Goal: Task Accomplishment & Management: Manage account settings

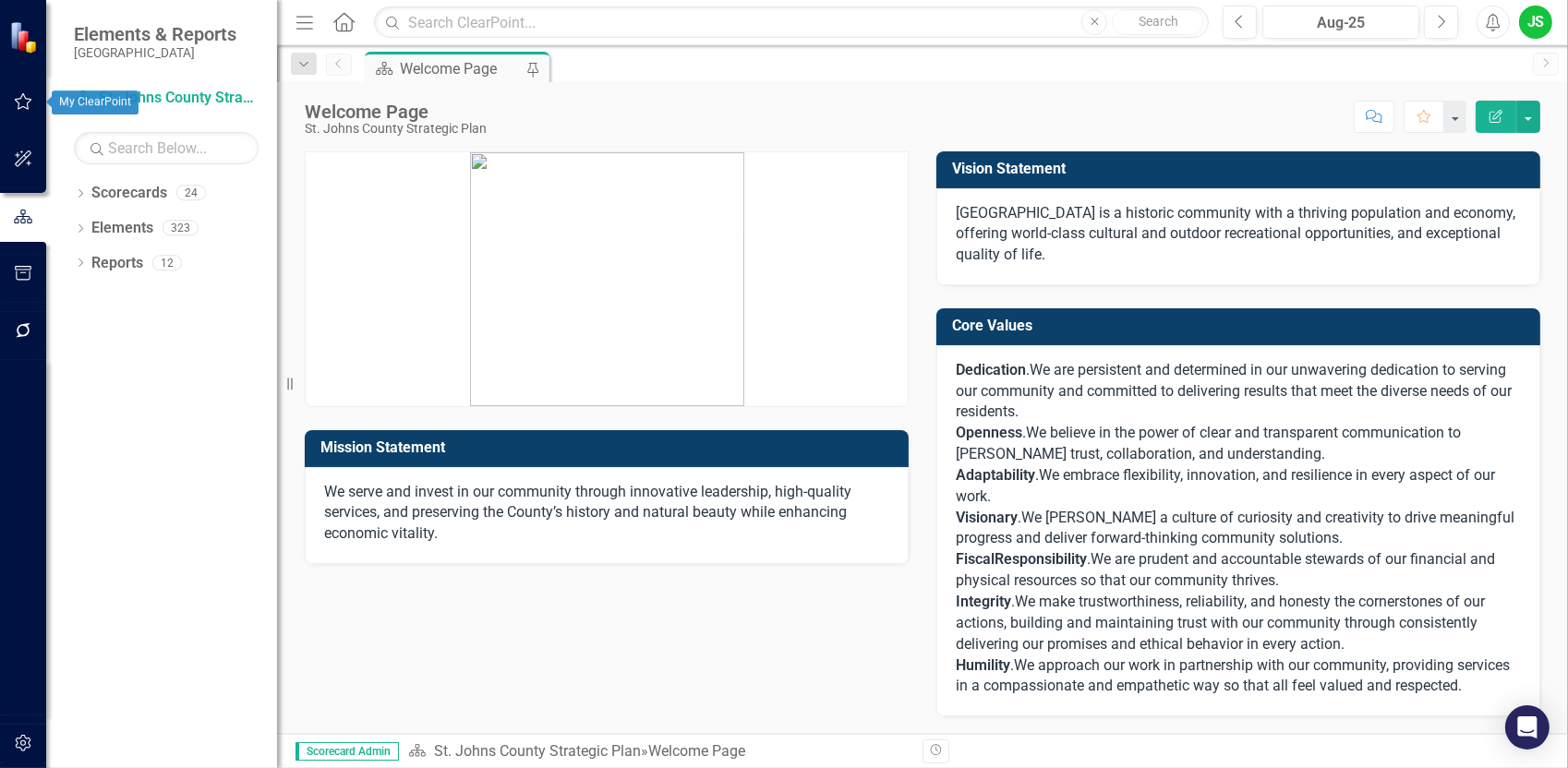
click at [26, 104] on icon "button" at bounding box center [24, 102] width 20 height 15
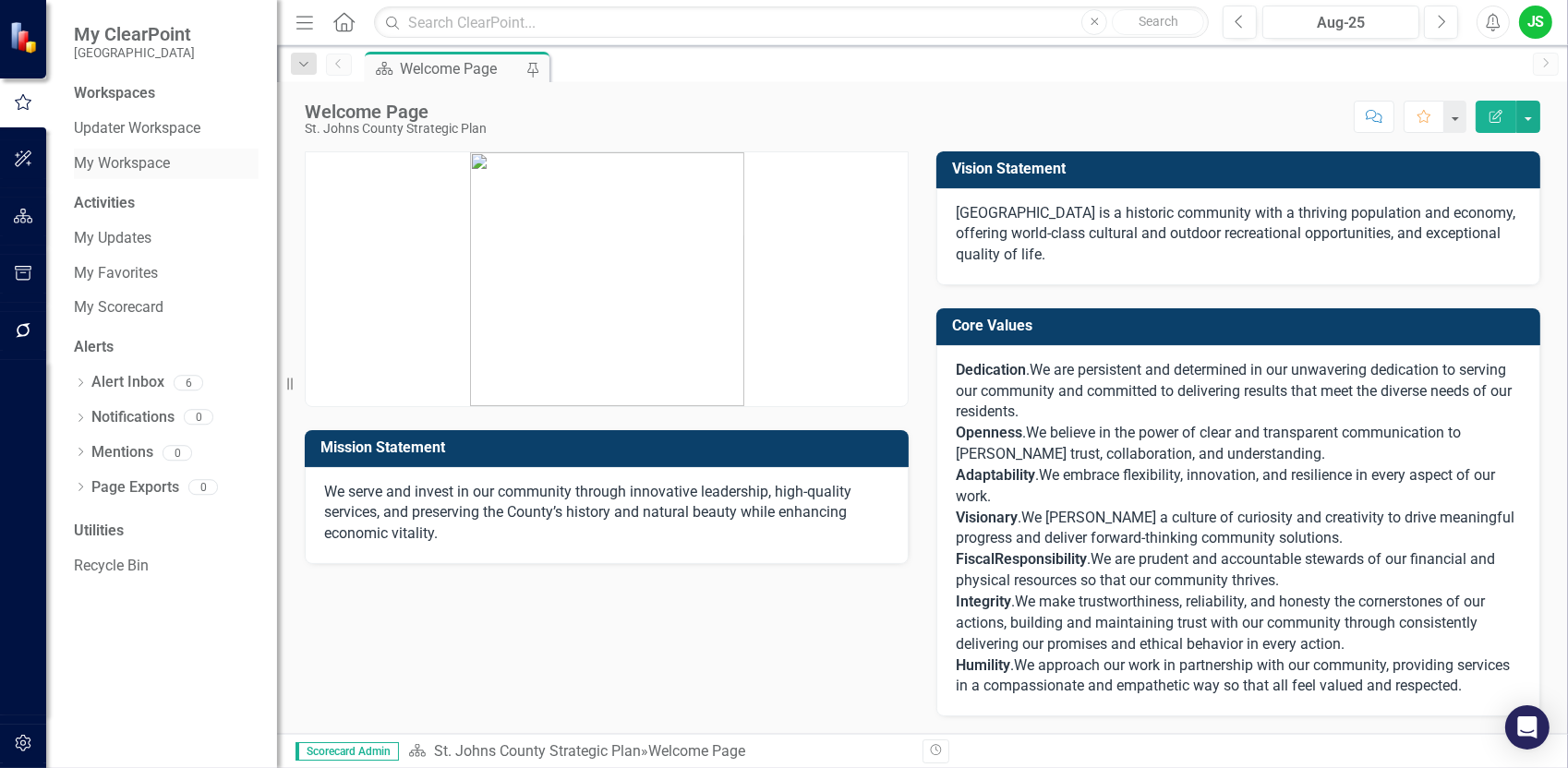
click at [135, 165] on link "My Workspace" at bounding box center [166, 164] width 184 height 22
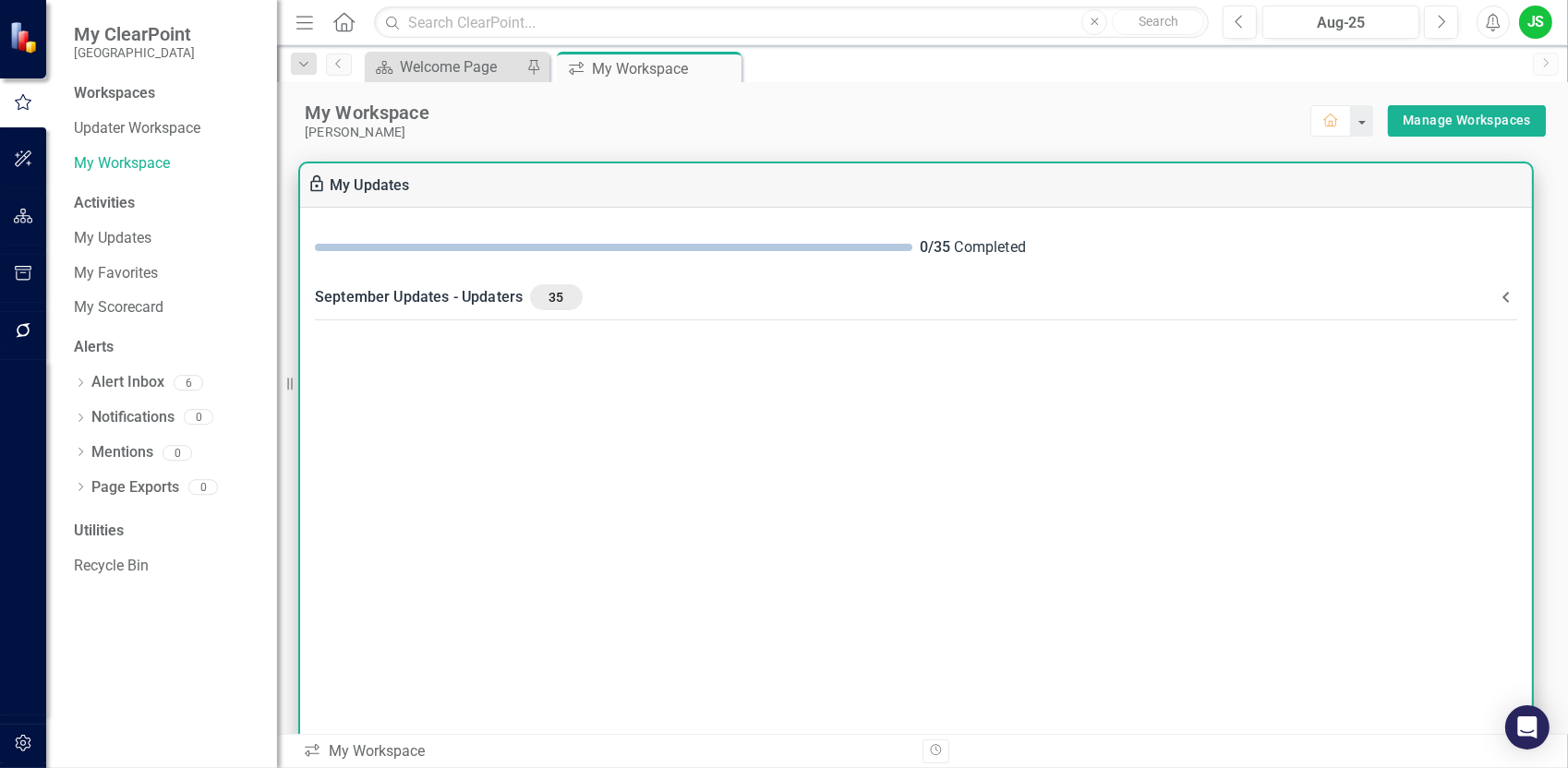
click at [395, 294] on div "September Updates - Updaters 35" at bounding box center [904, 298] width 1180 height 26
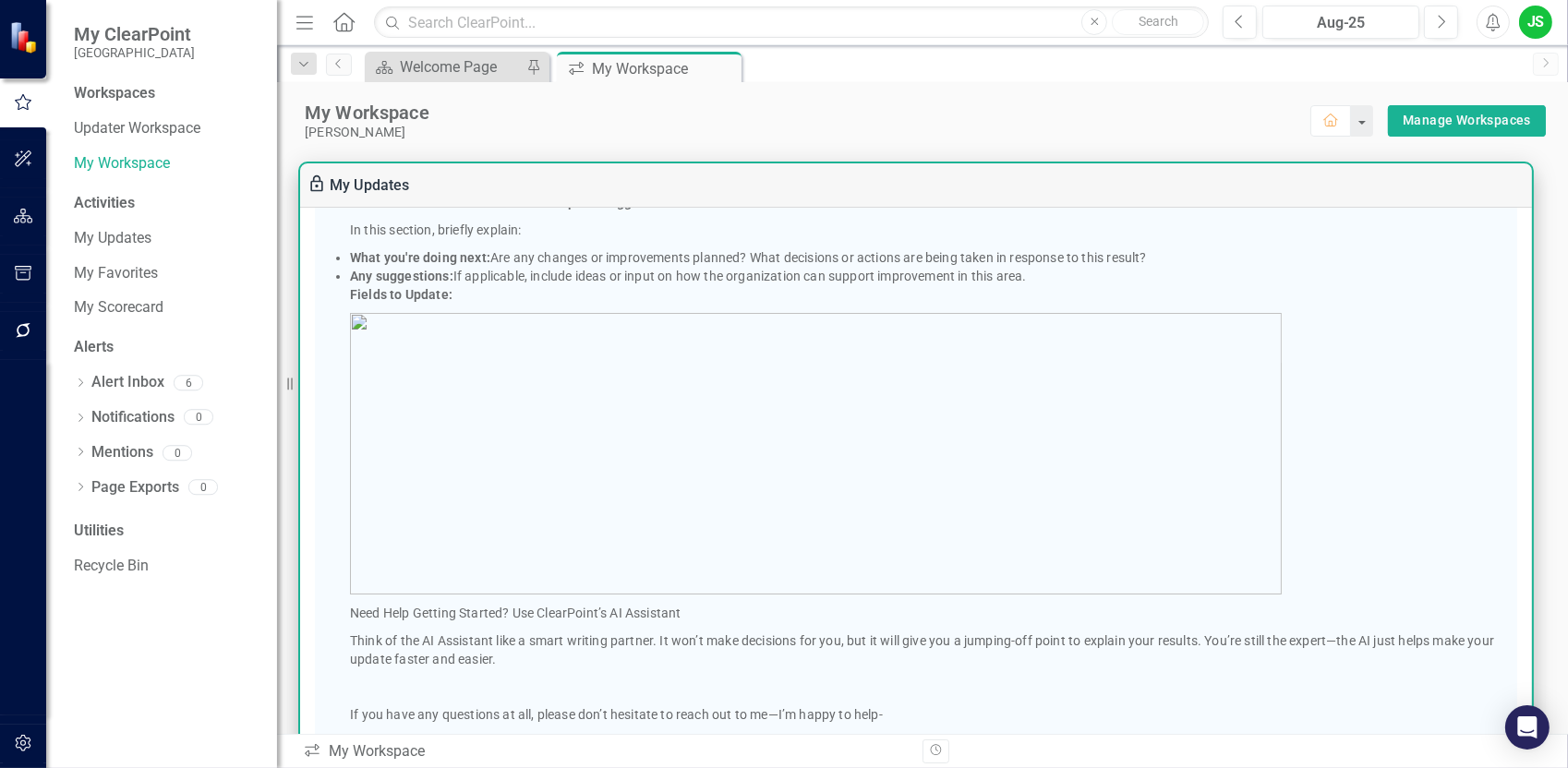
scroll to position [1200, 0]
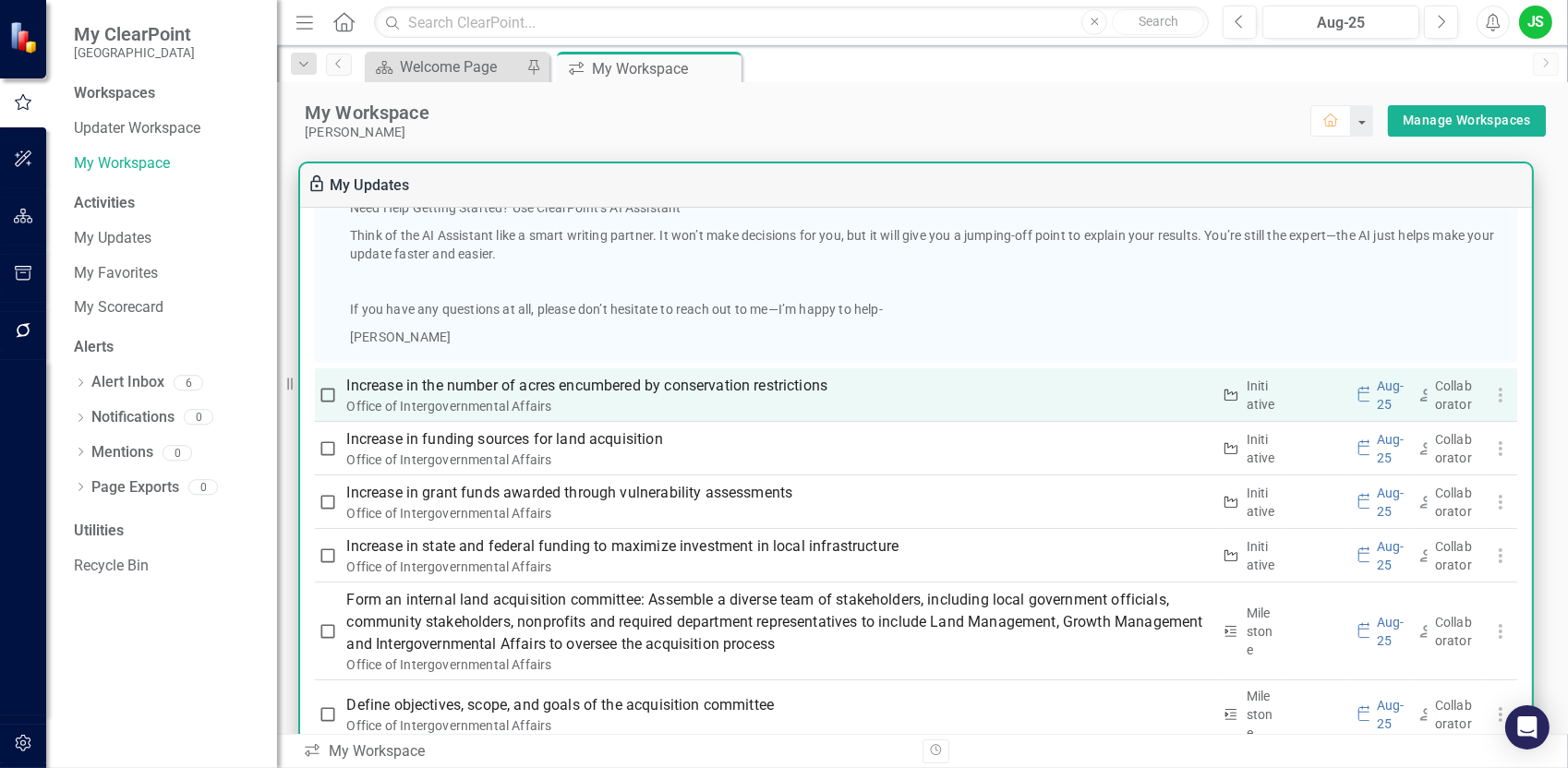
click at [588, 384] on p "Increase in the number of acres encumbered by conservation restrictions" at bounding box center [778, 386] width 864 height 23
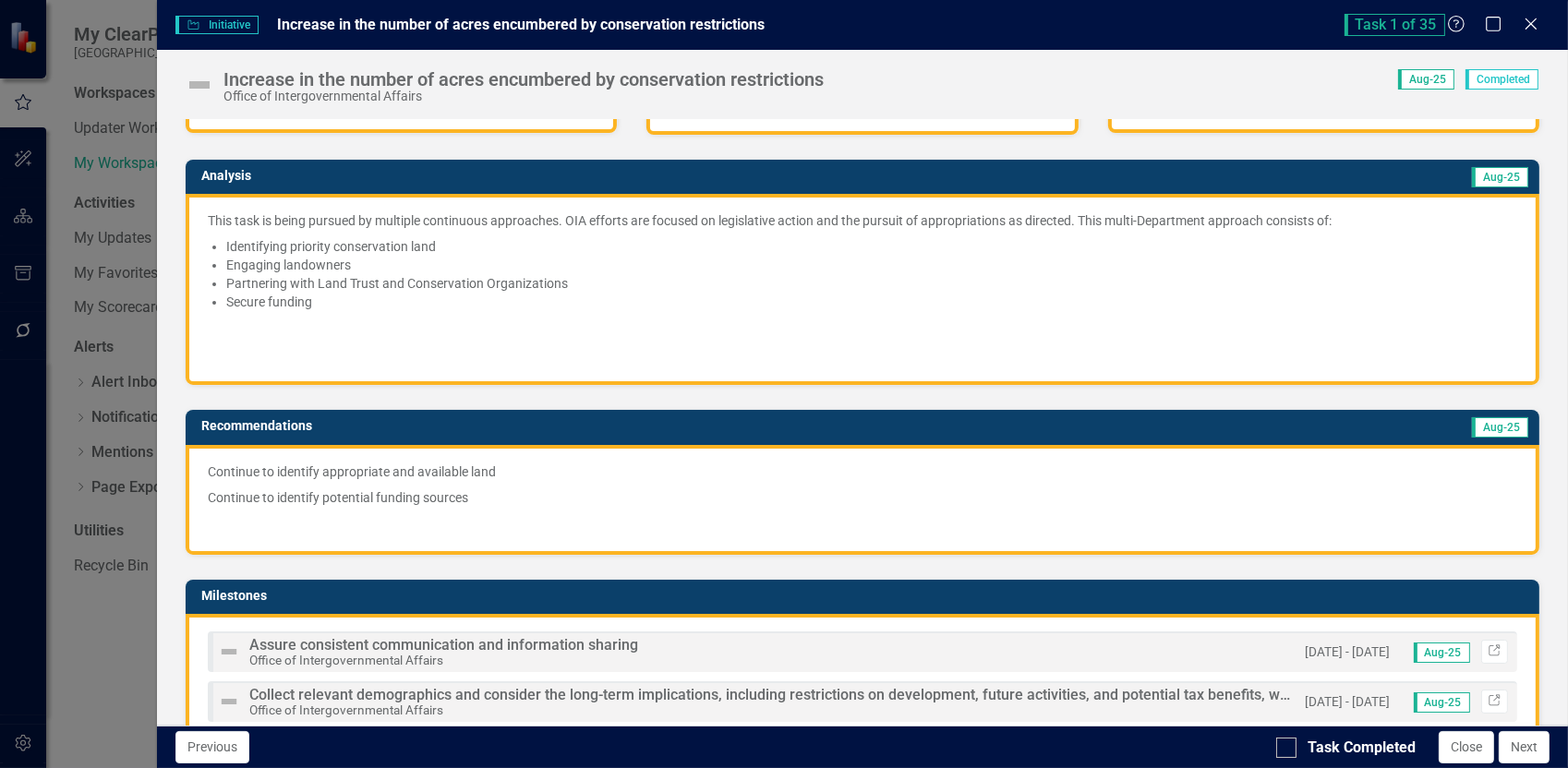
scroll to position [0, 0]
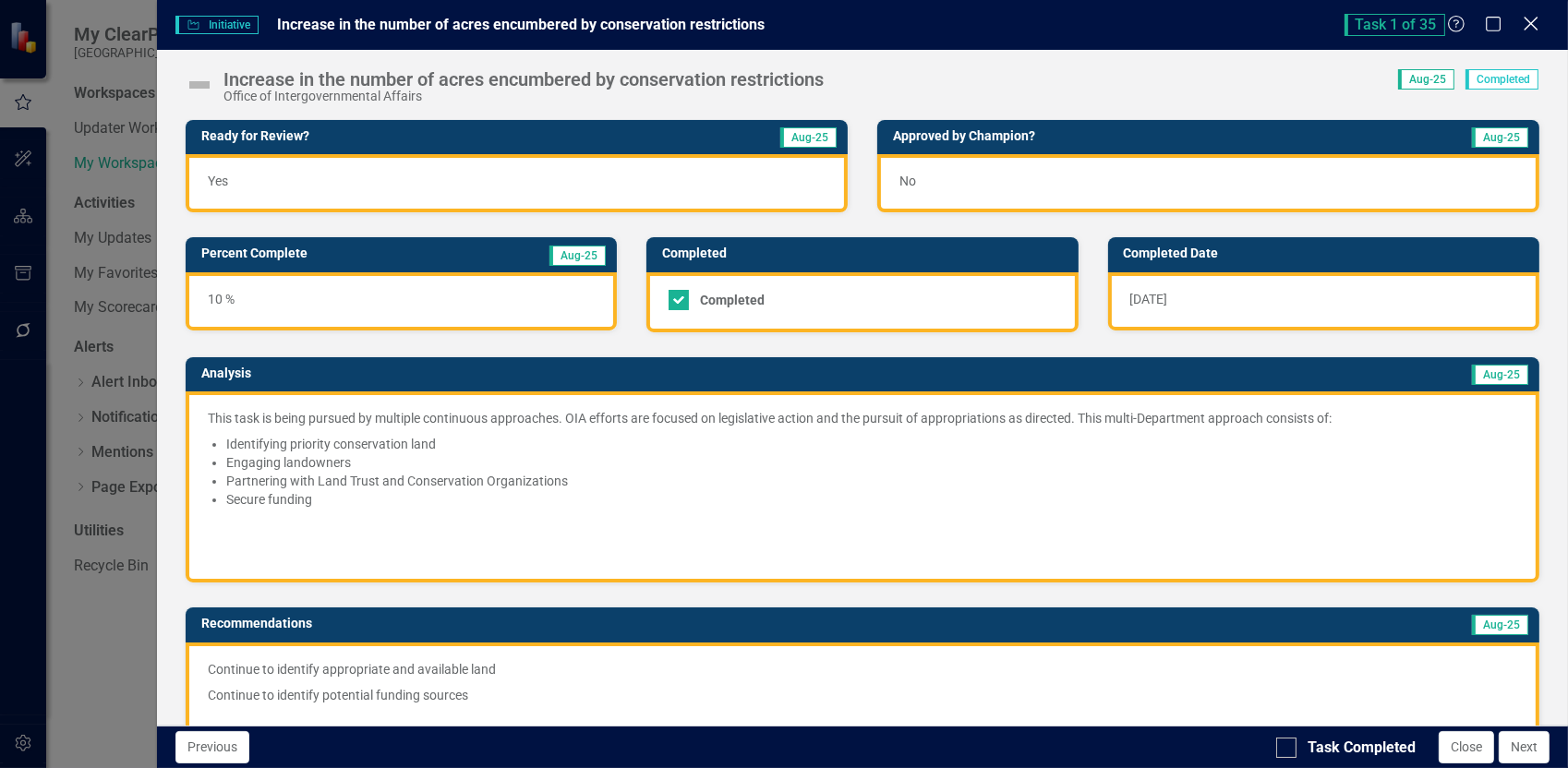
click at [1531, 27] on icon "Close" at bounding box center [1530, 24] width 24 height 18
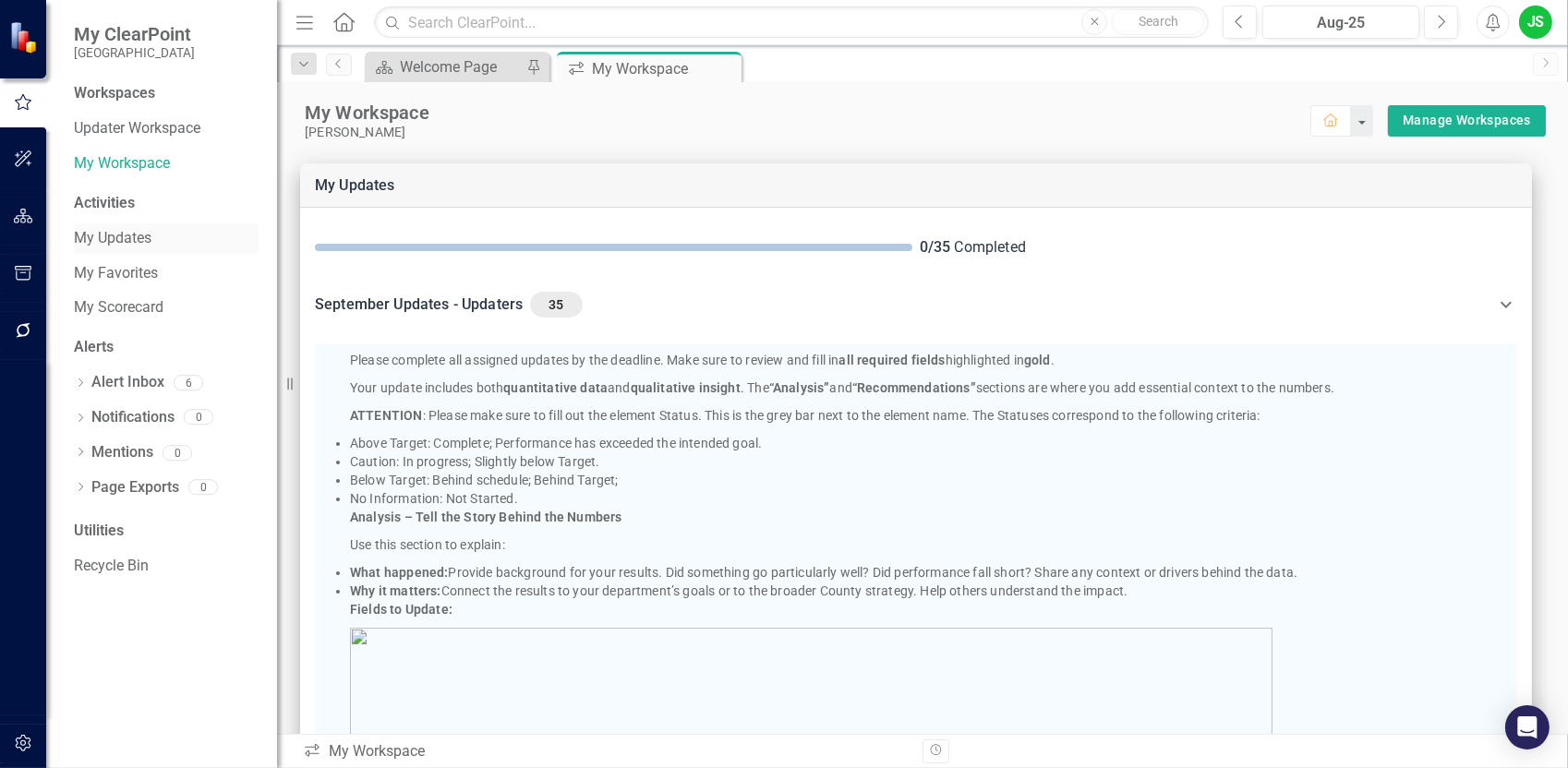
click at [136, 238] on link "My Updates" at bounding box center [166, 239] width 184 height 22
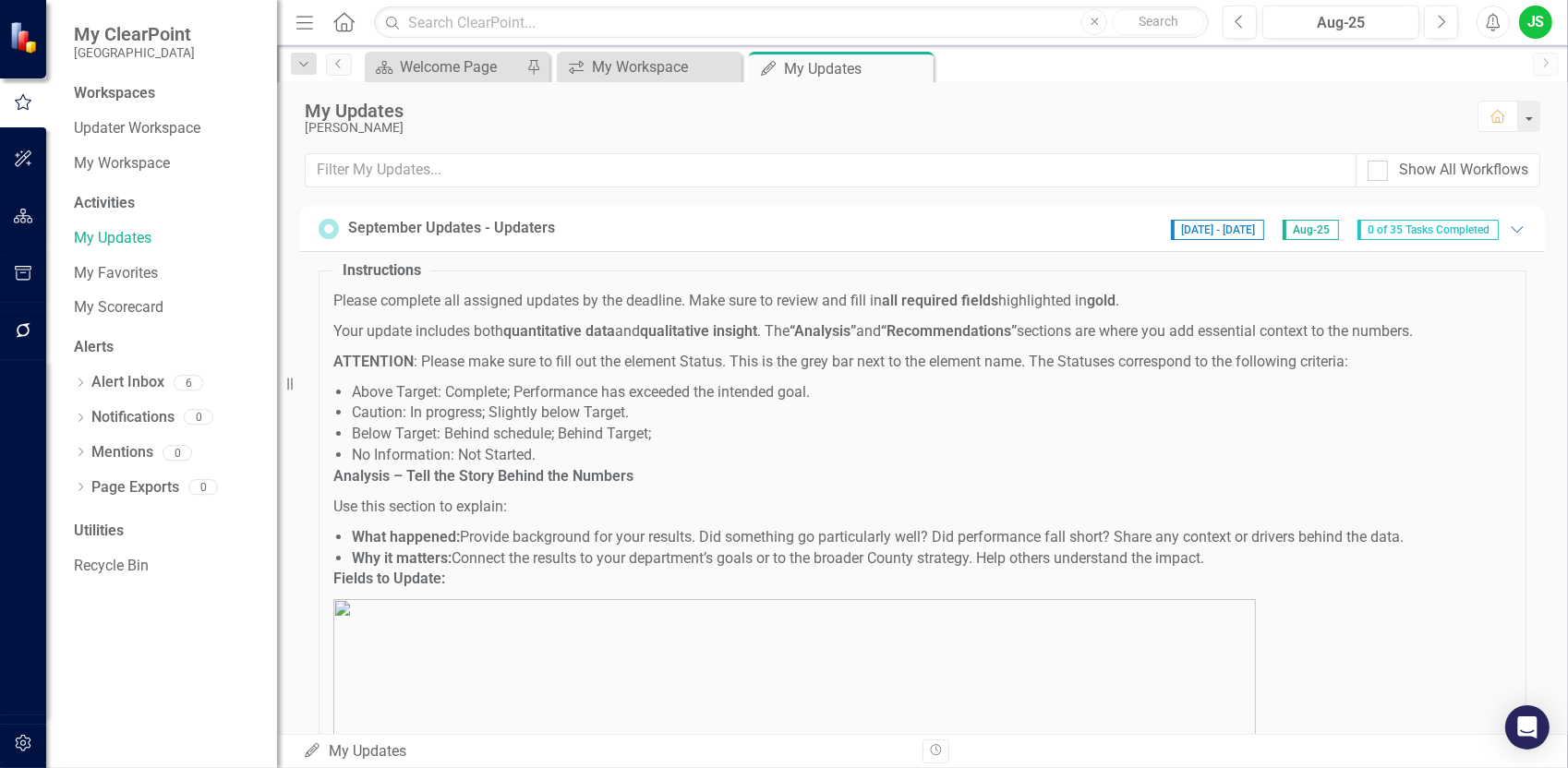
click at [1294, 224] on span "Aug-25" at bounding box center [1310, 230] width 56 height 21
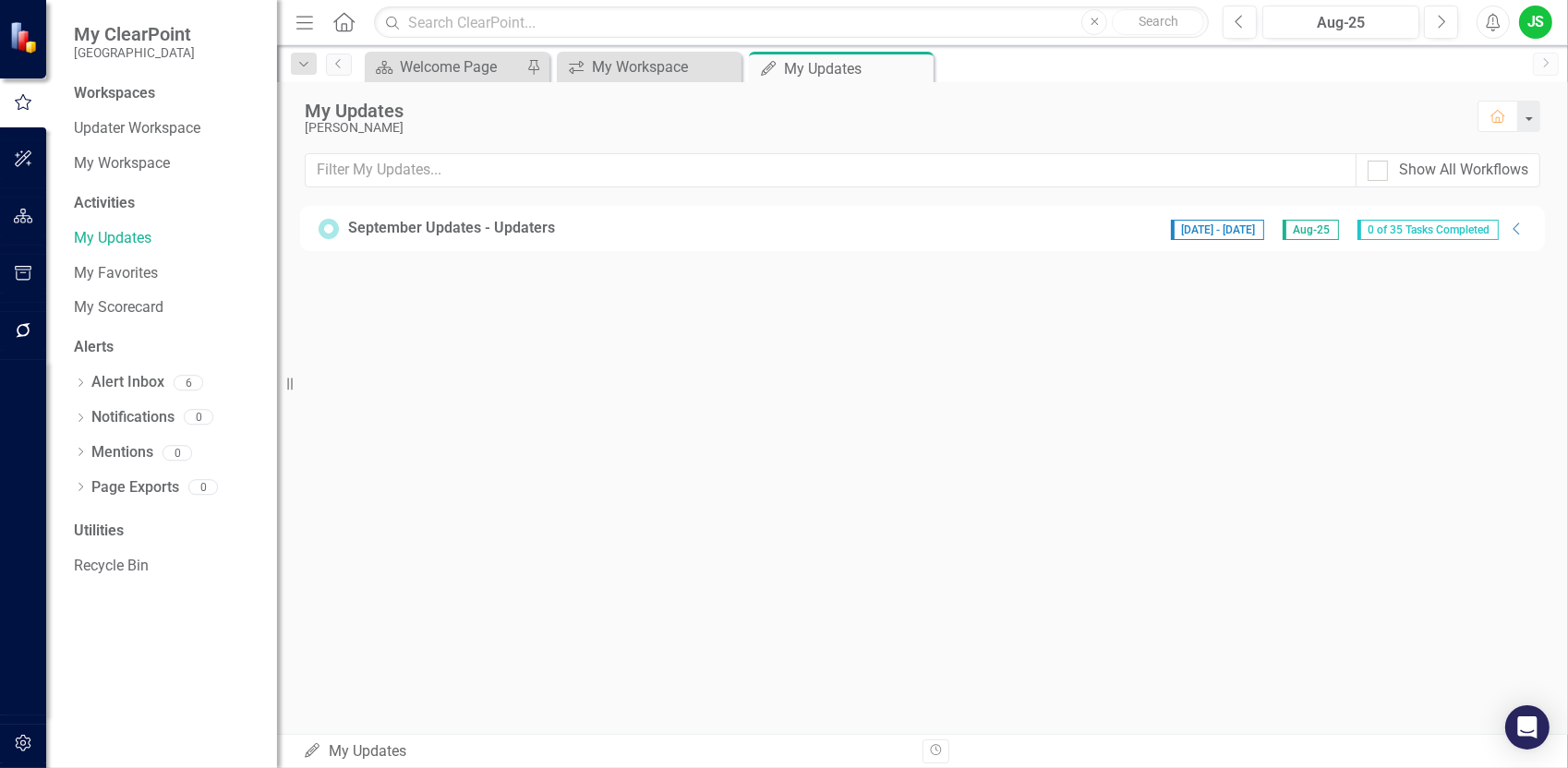
click at [1198, 228] on span "[DATE] - [DATE]" at bounding box center [1217, 230] width 93 height 21
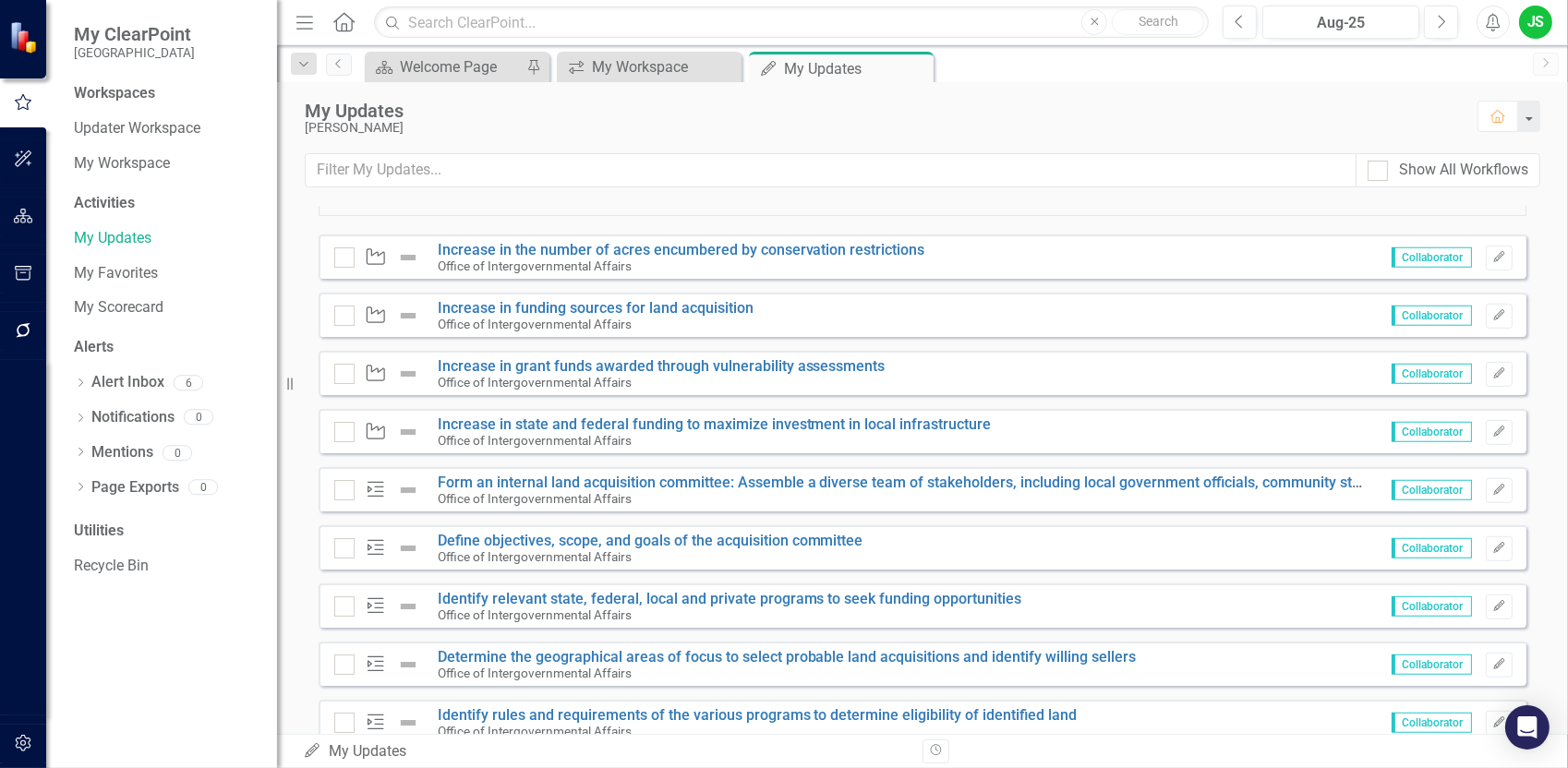
scroll to position [1293, 0]
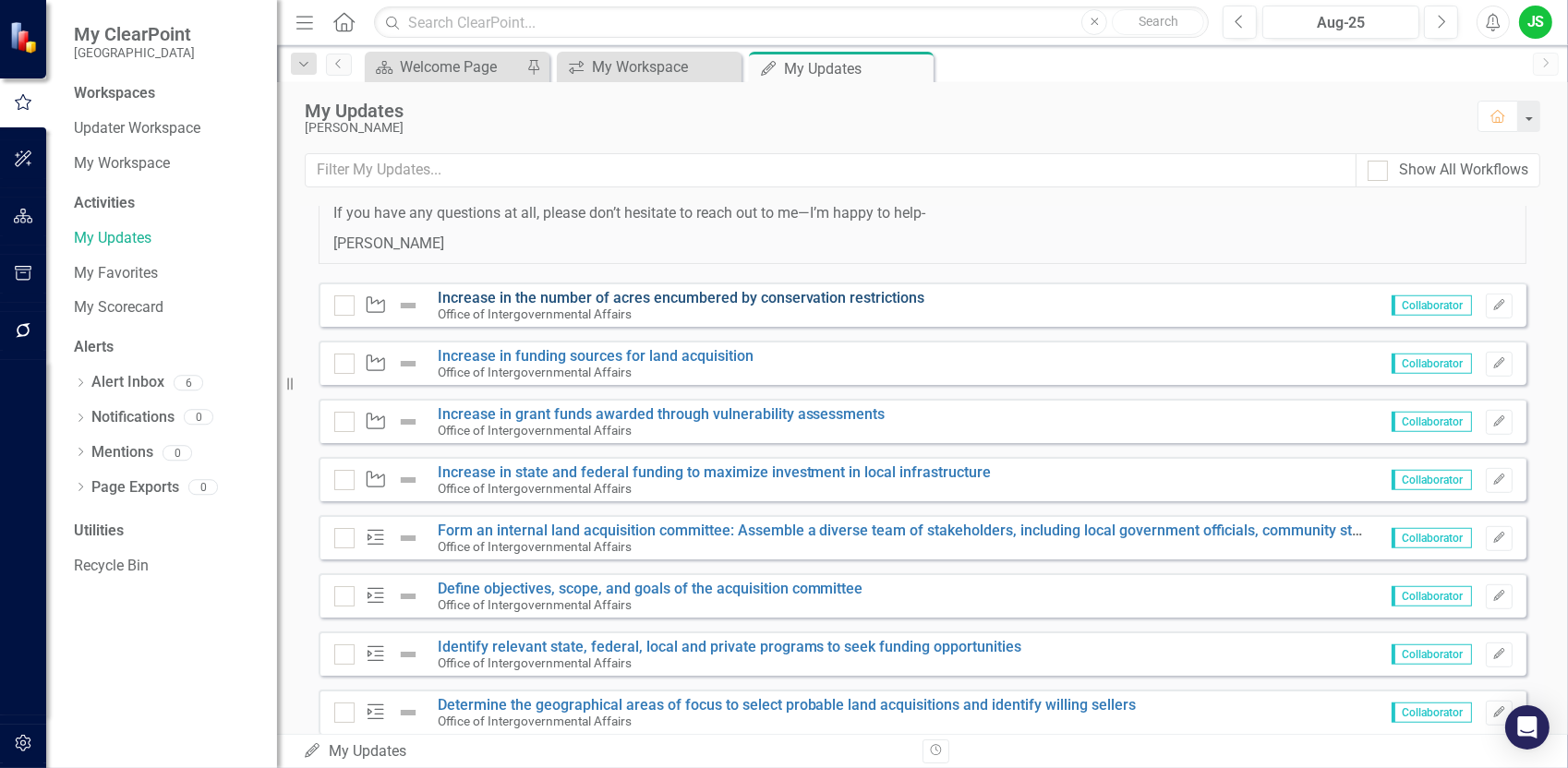
click at [586, 290] on link "Increase in the number of acres encumbered by conservation restrictions" at bounding box center [682, 297] width 488 height 18
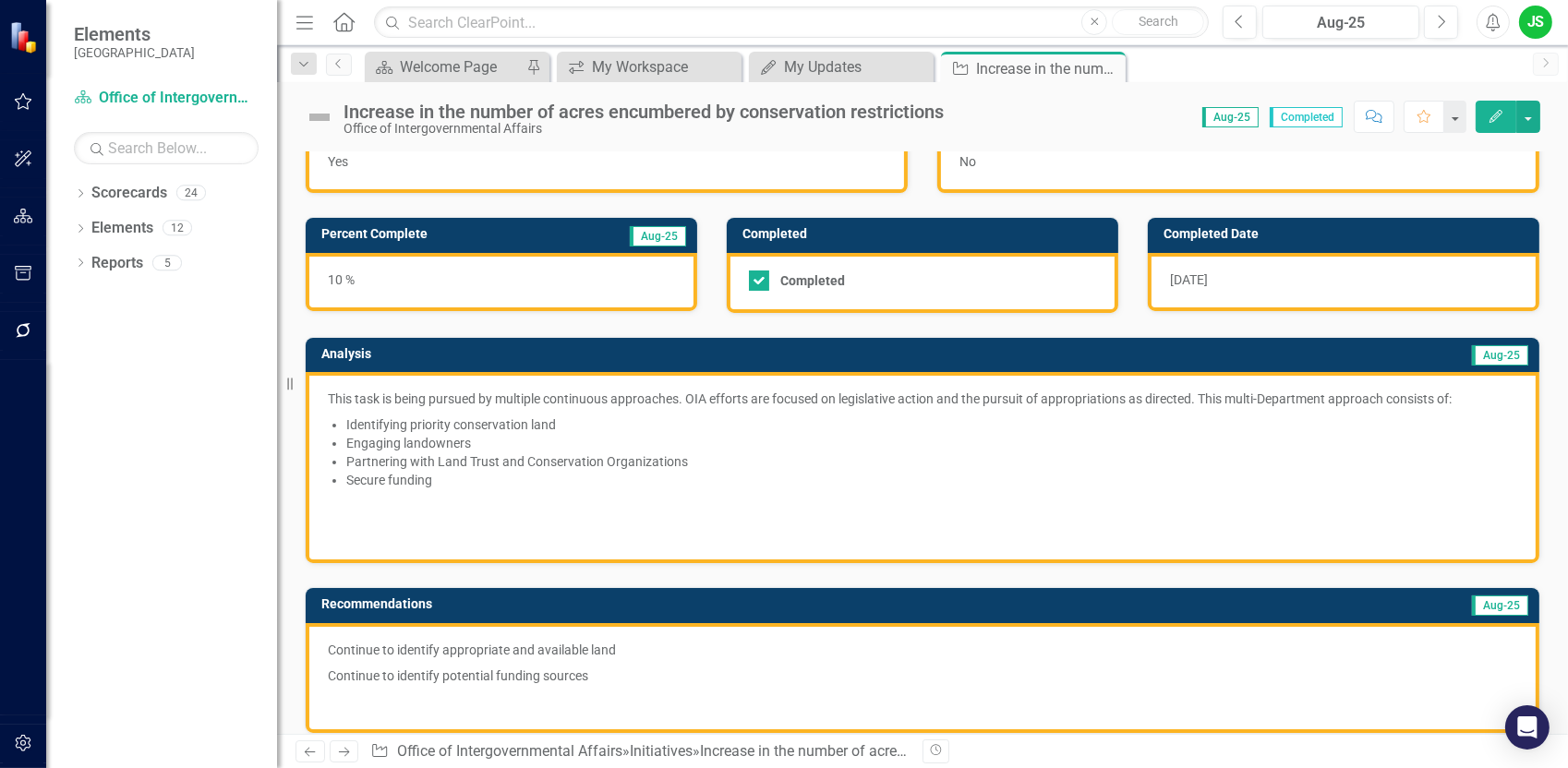
scroll to position [369, 0]
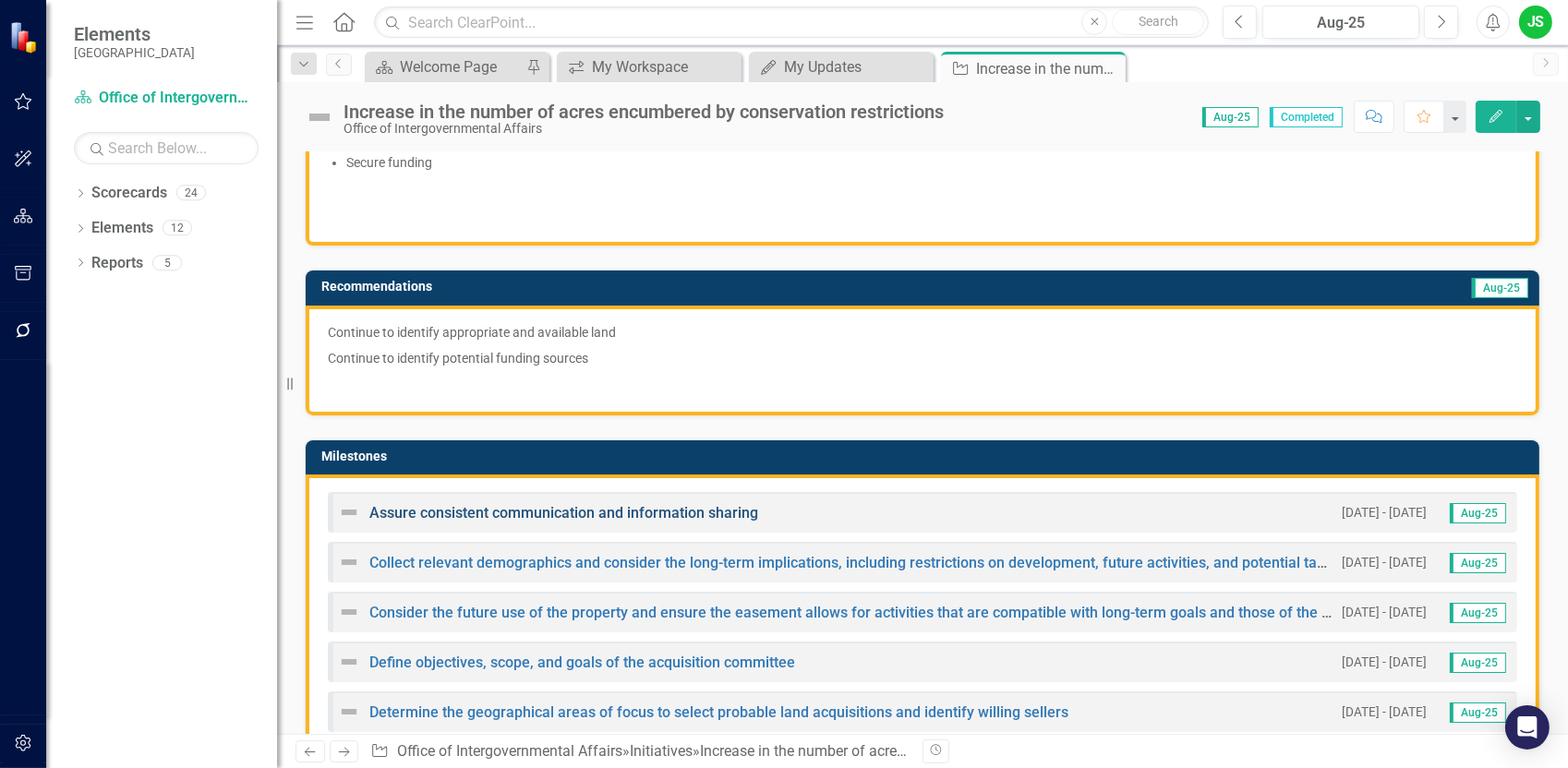
click at [638, 508] on link "Assure consistent communication and information sharing" at bounding box center [564, 512] width 389 height 18
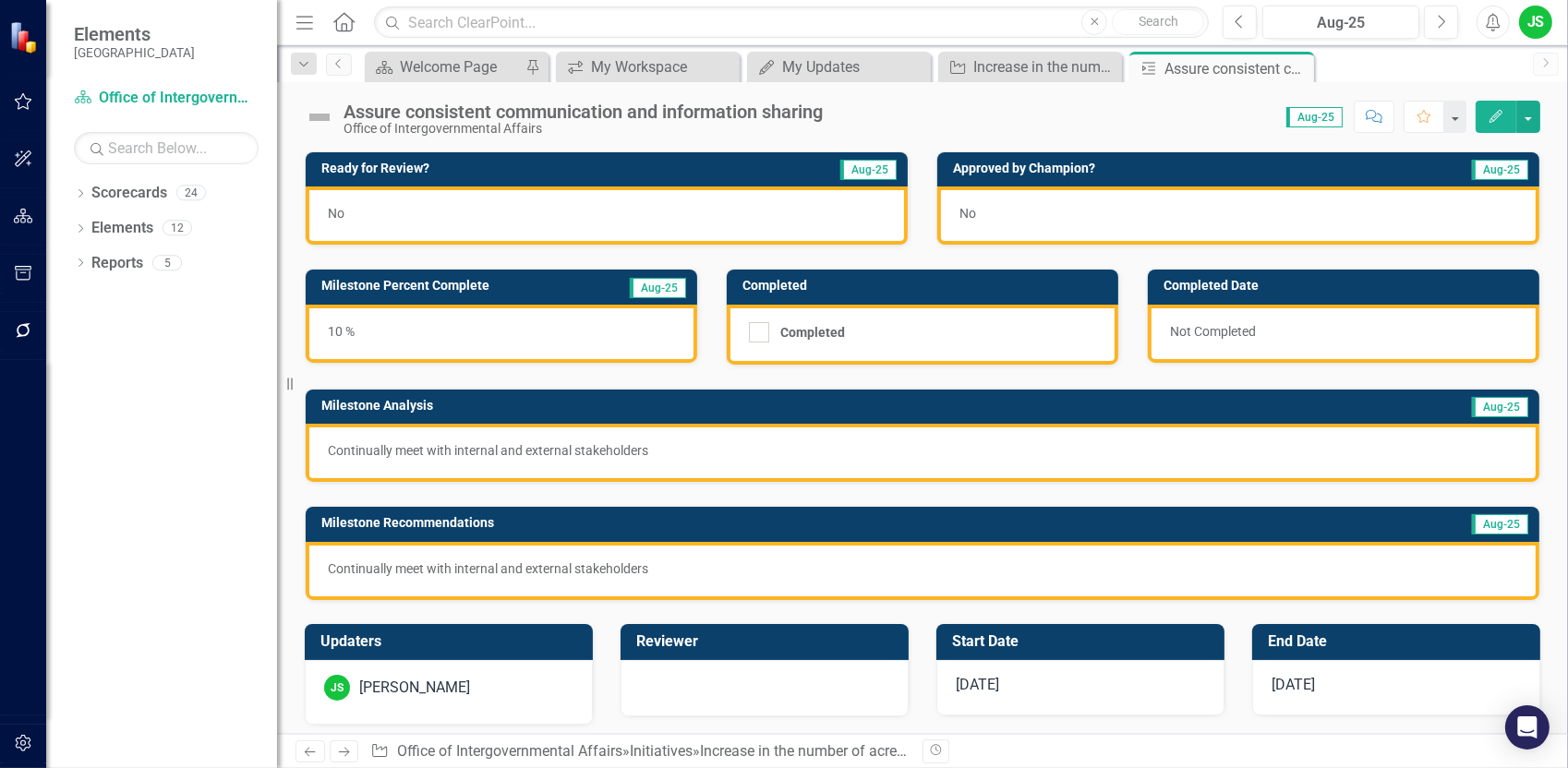
click at [857, 172] on span "Aug-25" at bounding box center [869, 170] width 56 height 21
click at [978, 217] on div "No" at bounding box center [1238, 215] width 602 height 58
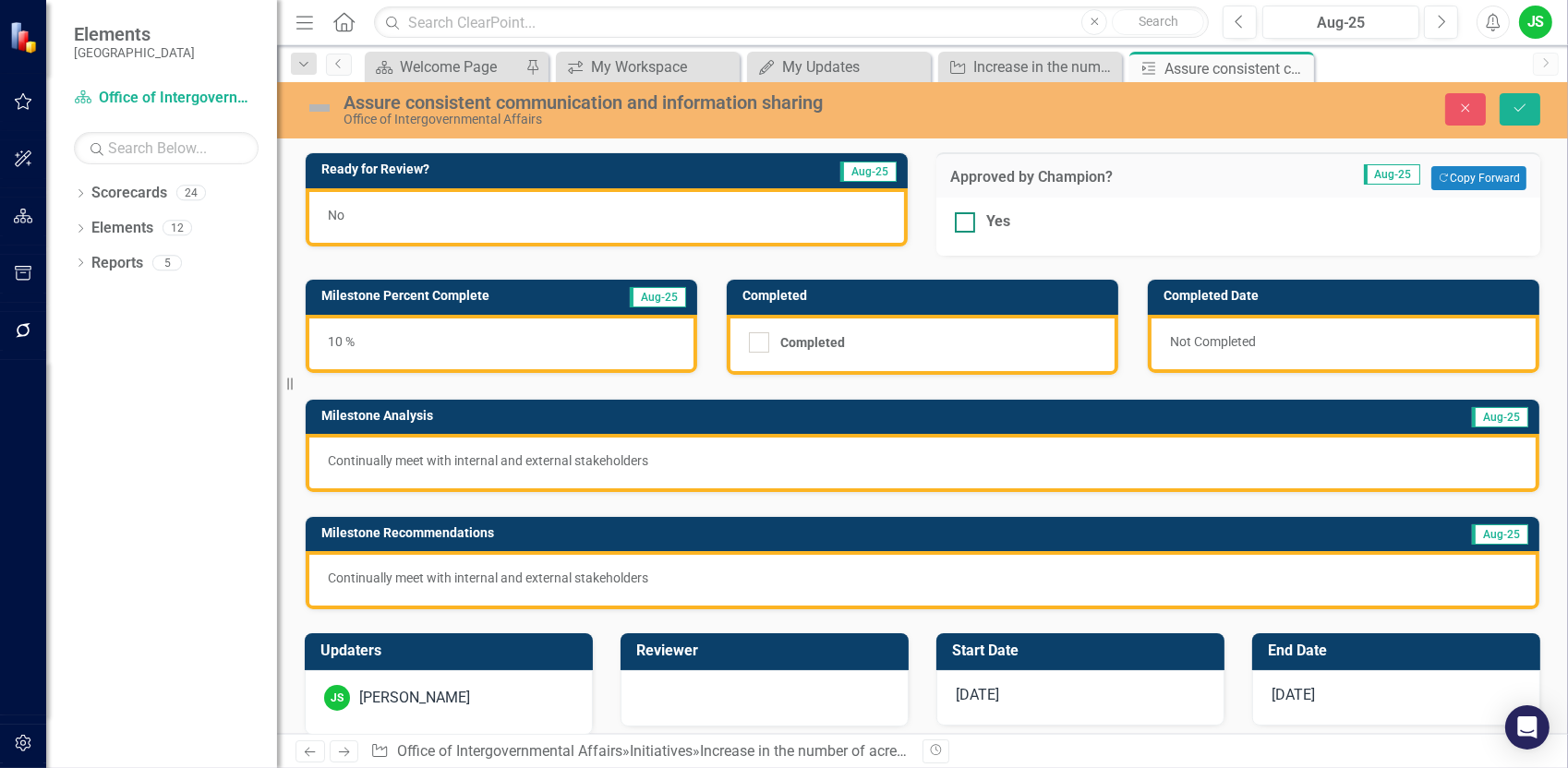
click at [962, 222] on div at bounding box center [965, 223] width 21 height 21
click at [962, 222] on input "Yes" at bounding box center [961, 218] width 12 height 12
click at [1460, 182] on button "Copy Forward Copy Forward" at bounding box center [1479, 179] width 95 height 24
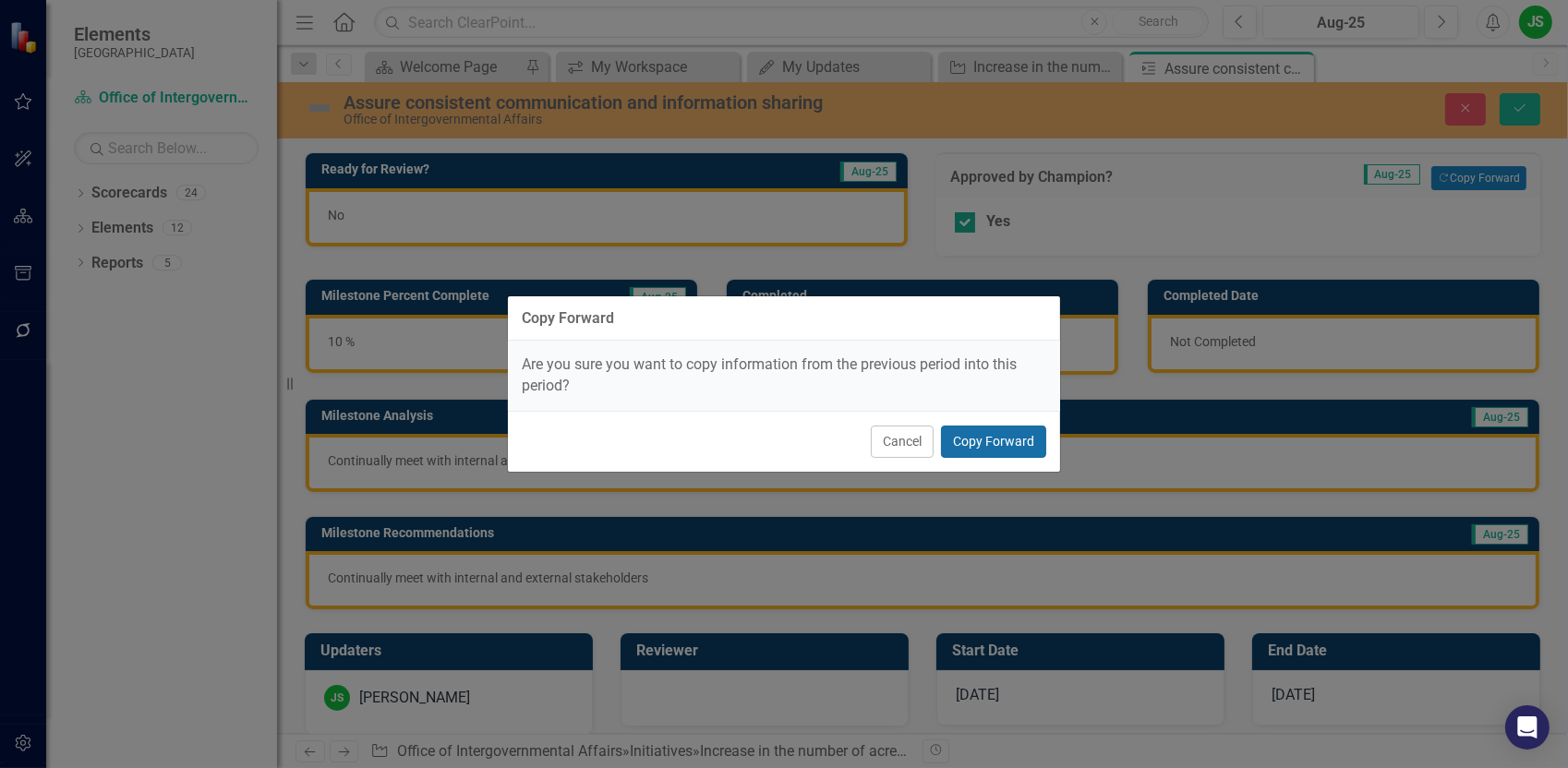
click at [1011, 436] on button "Copy Forward" at bounding box center [994, 442] width 105 height 32
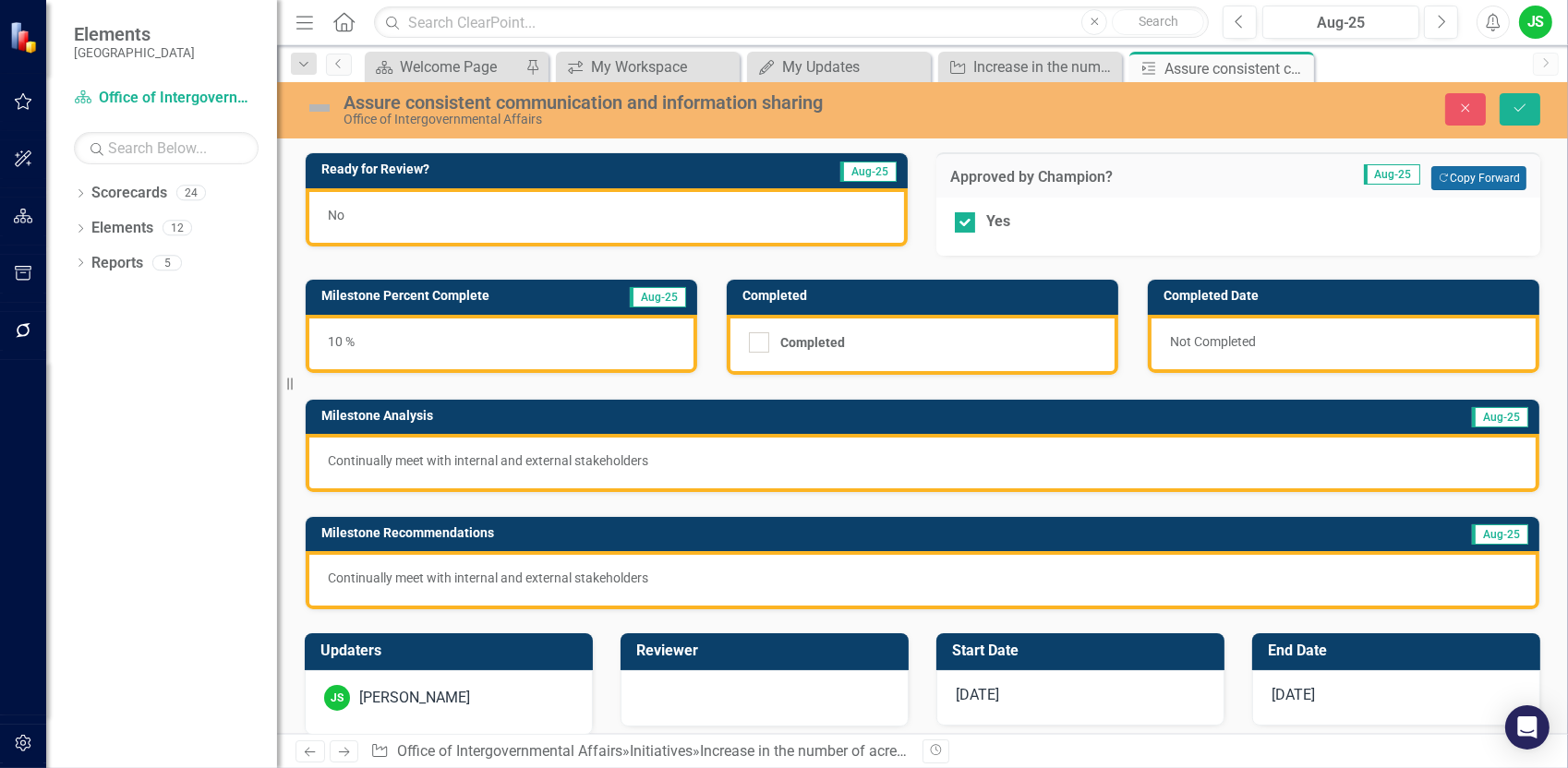
checkbox input "false"
click at [1472, 113] on icon "Close" at bounding box center [1466, 108] width 17 height 13
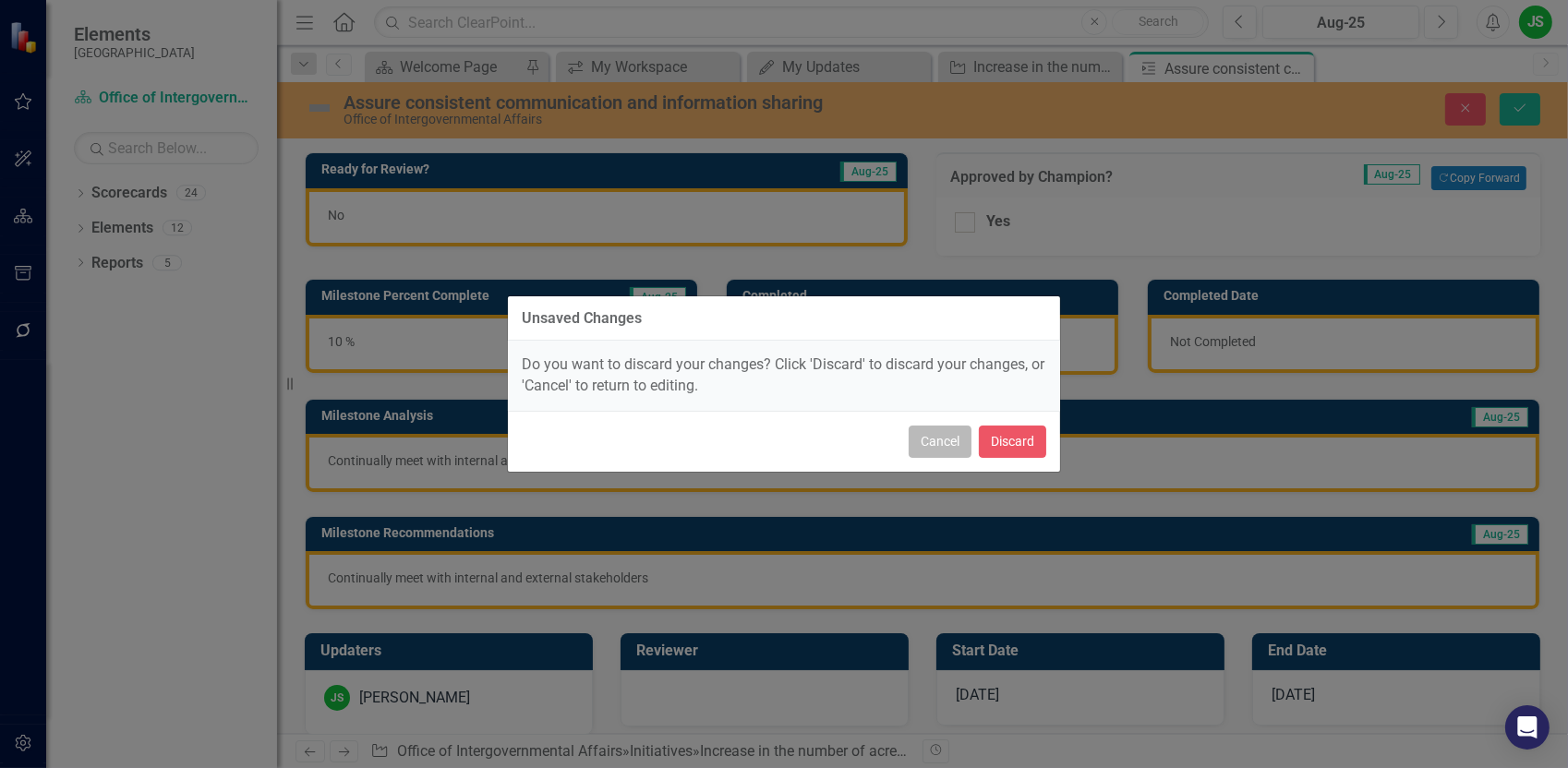
click at [953, 447] on button "Cancel" at bounding box center [940, 442] width 63 height 32
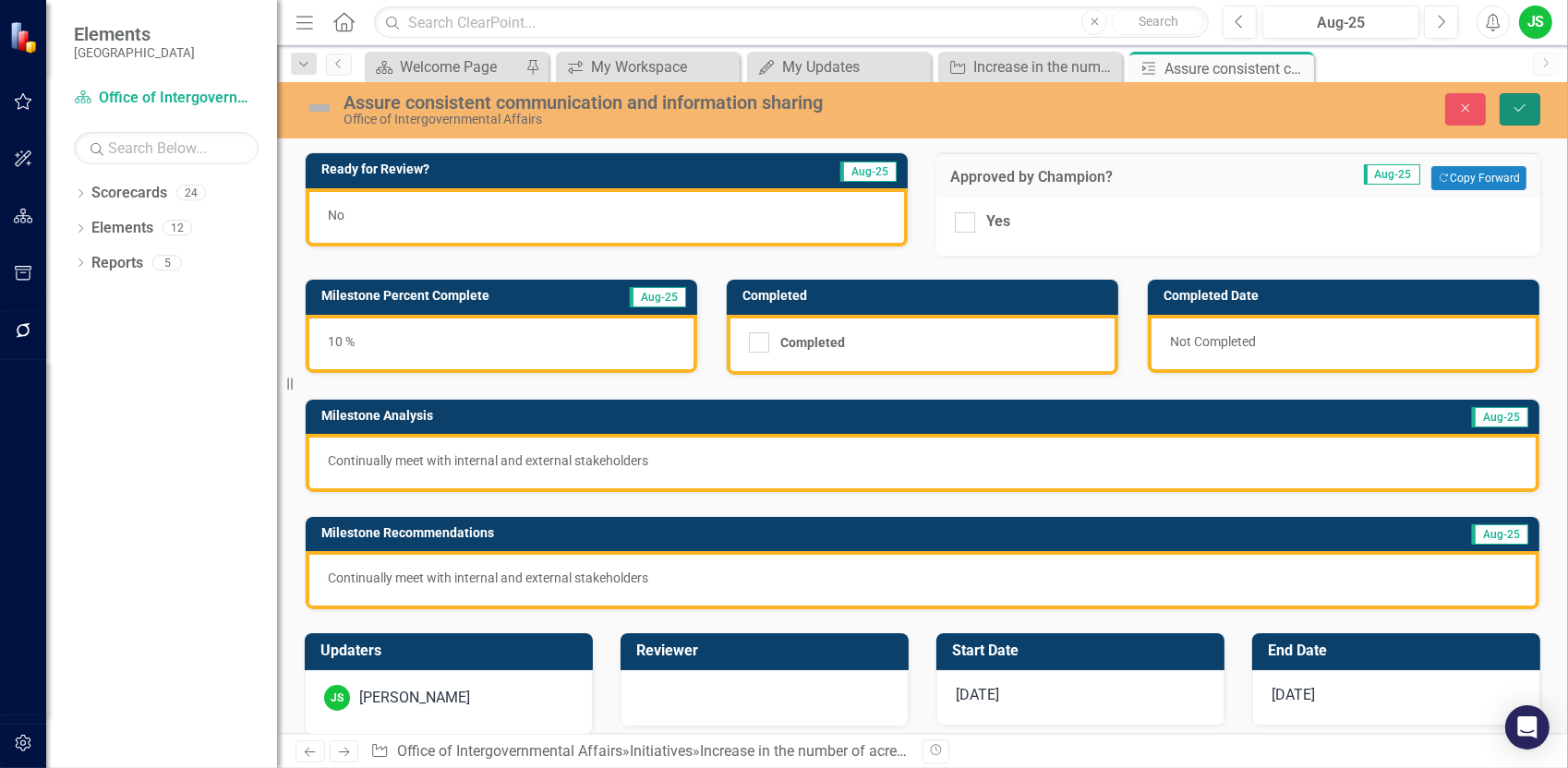
click at [1516, 109] on icon "submit" at bounding box center [1520, 108] width 11 height 8
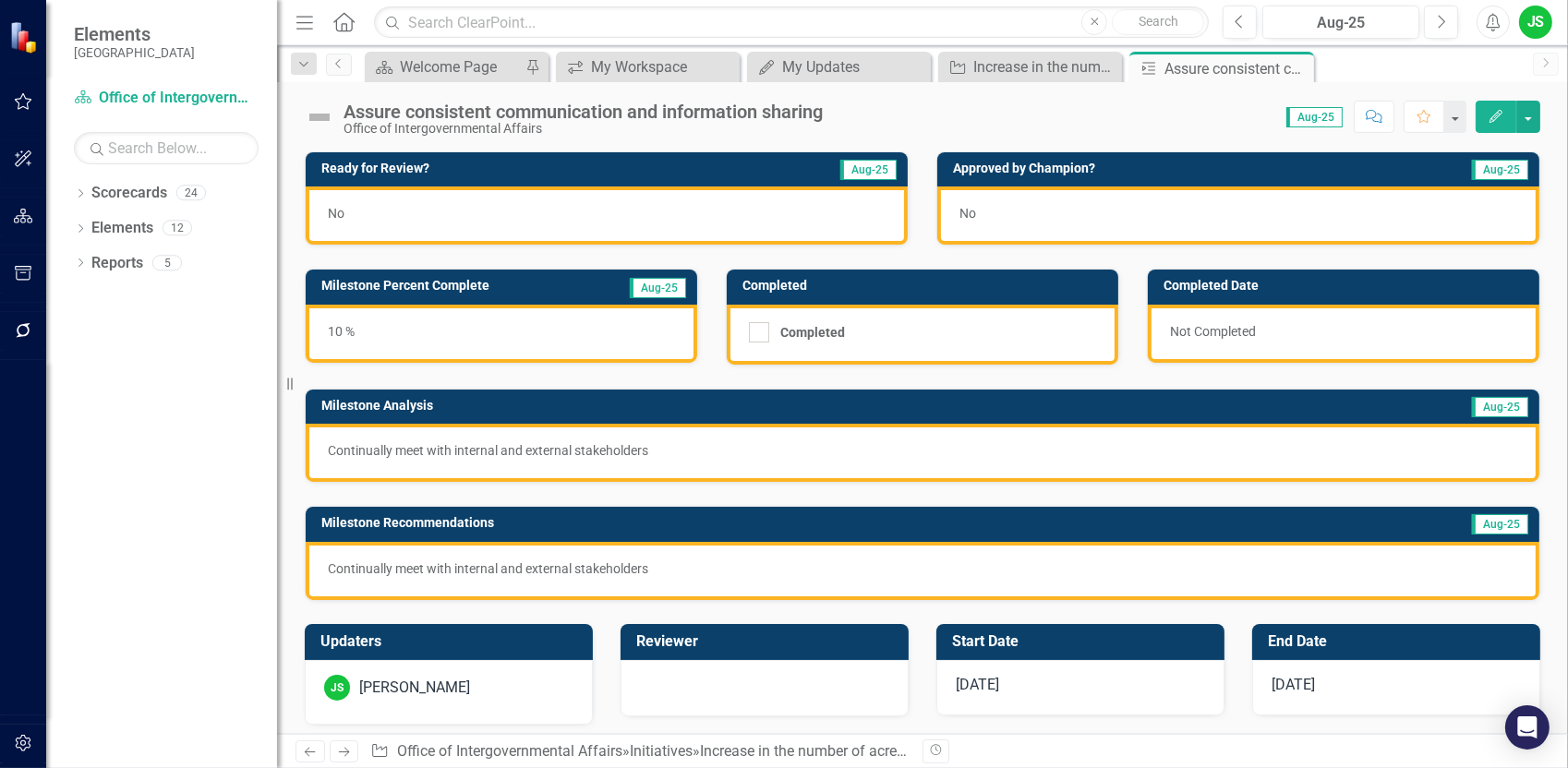
click at [995, 219] on div "No" at bounding box center [1238, 215] width 602 height 58
click at [996, 219] on div "No" at bounding box center [1238, 215] width 602 height 58
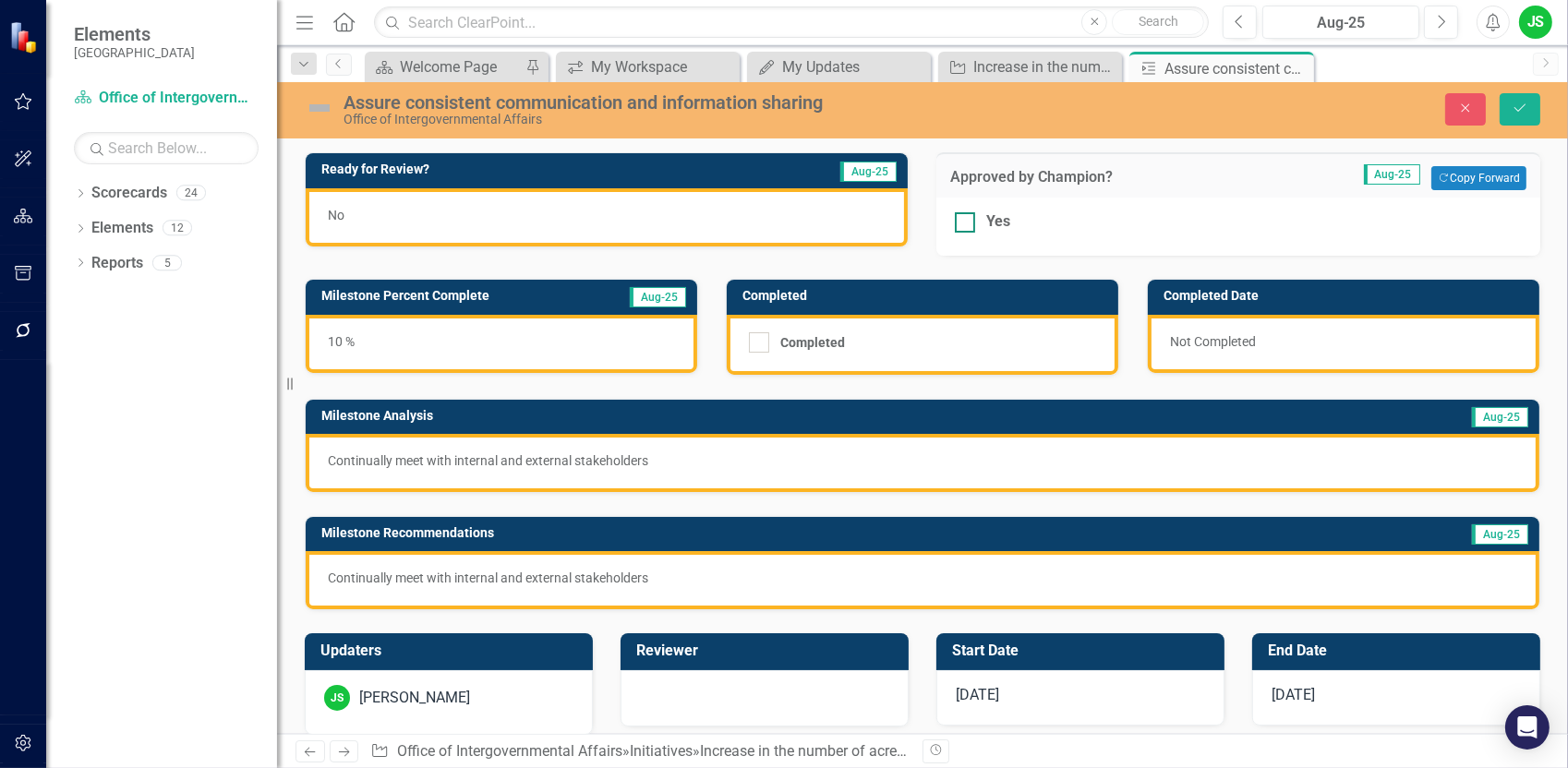
click at [968, 227] on div "Yes" at bounding box center [1238, 222] width 567 height 22
click at [967, 225] on input "Yes" at bounding box center [961, 218] width 12 height 12
click at [1474, 172] on button "Copy Forward Copy Forward" at bounding box center [1479, 179] width 95 height 24
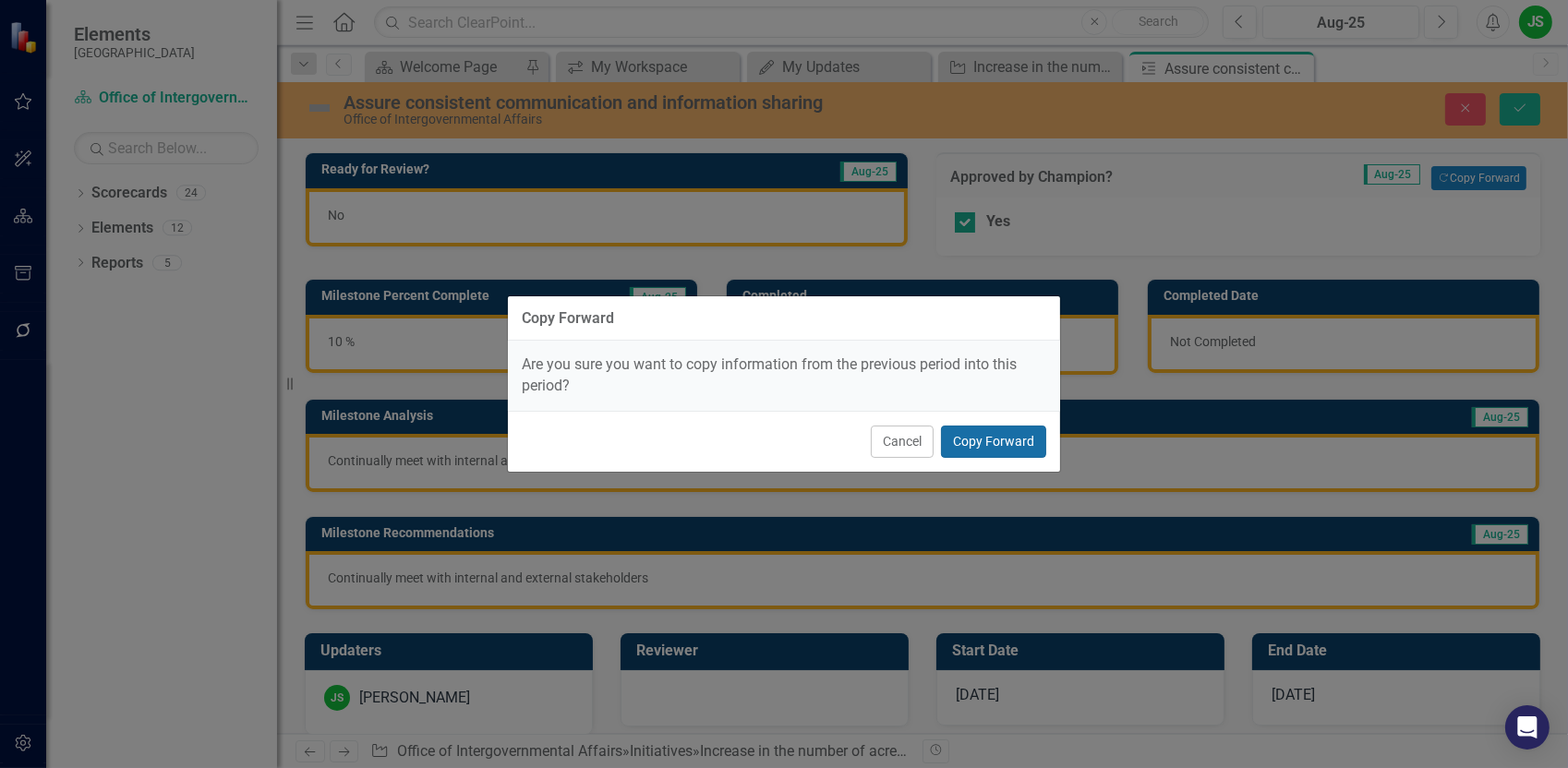
click at [993, 440] on button "Copy Forward" at bounding box center [994, 442] width 105 height 32
checkbox input "false"
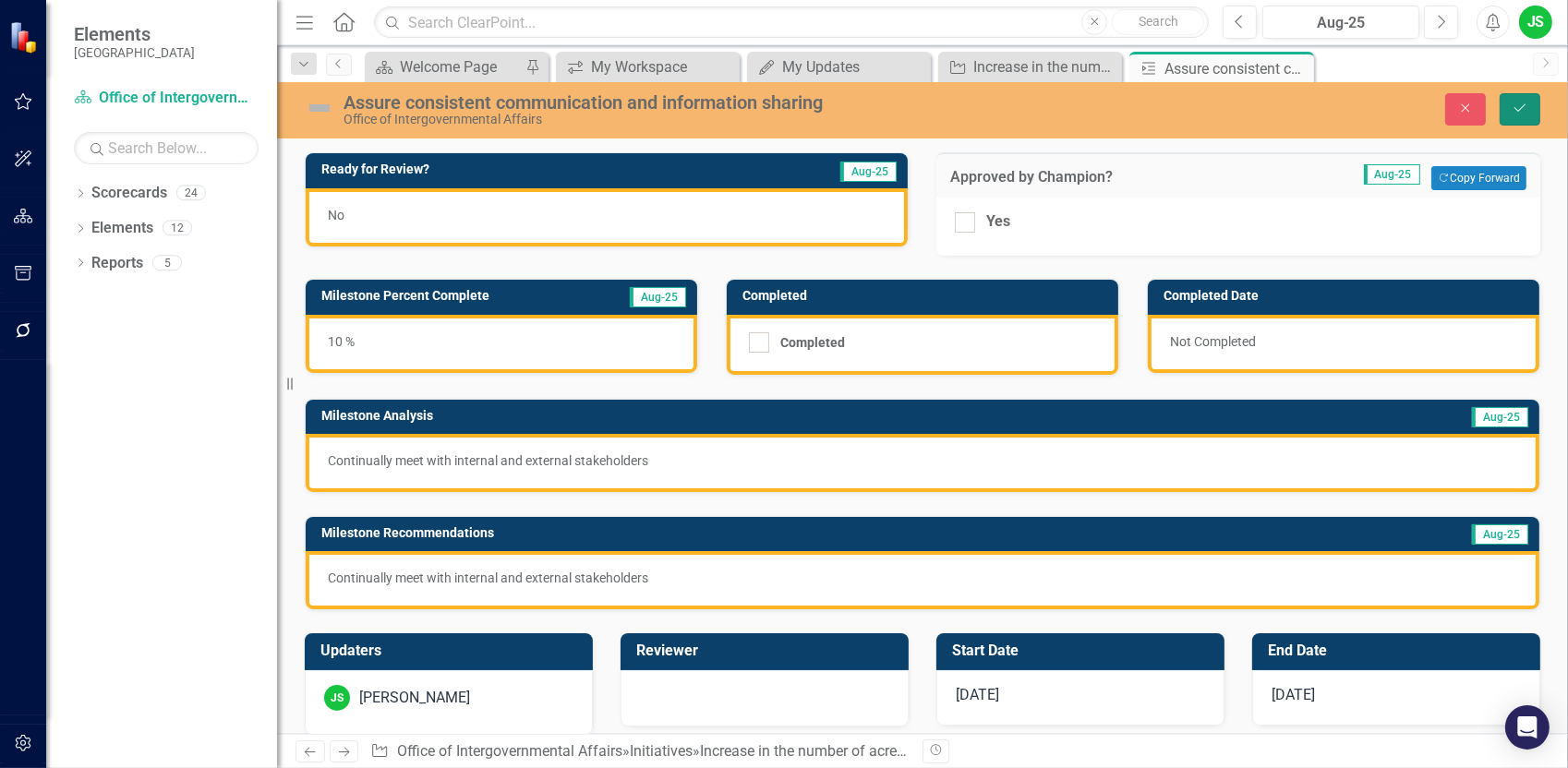
click at [1523, 111] on icon "Save" at bounding box center [1520, 108] width 17 height 13
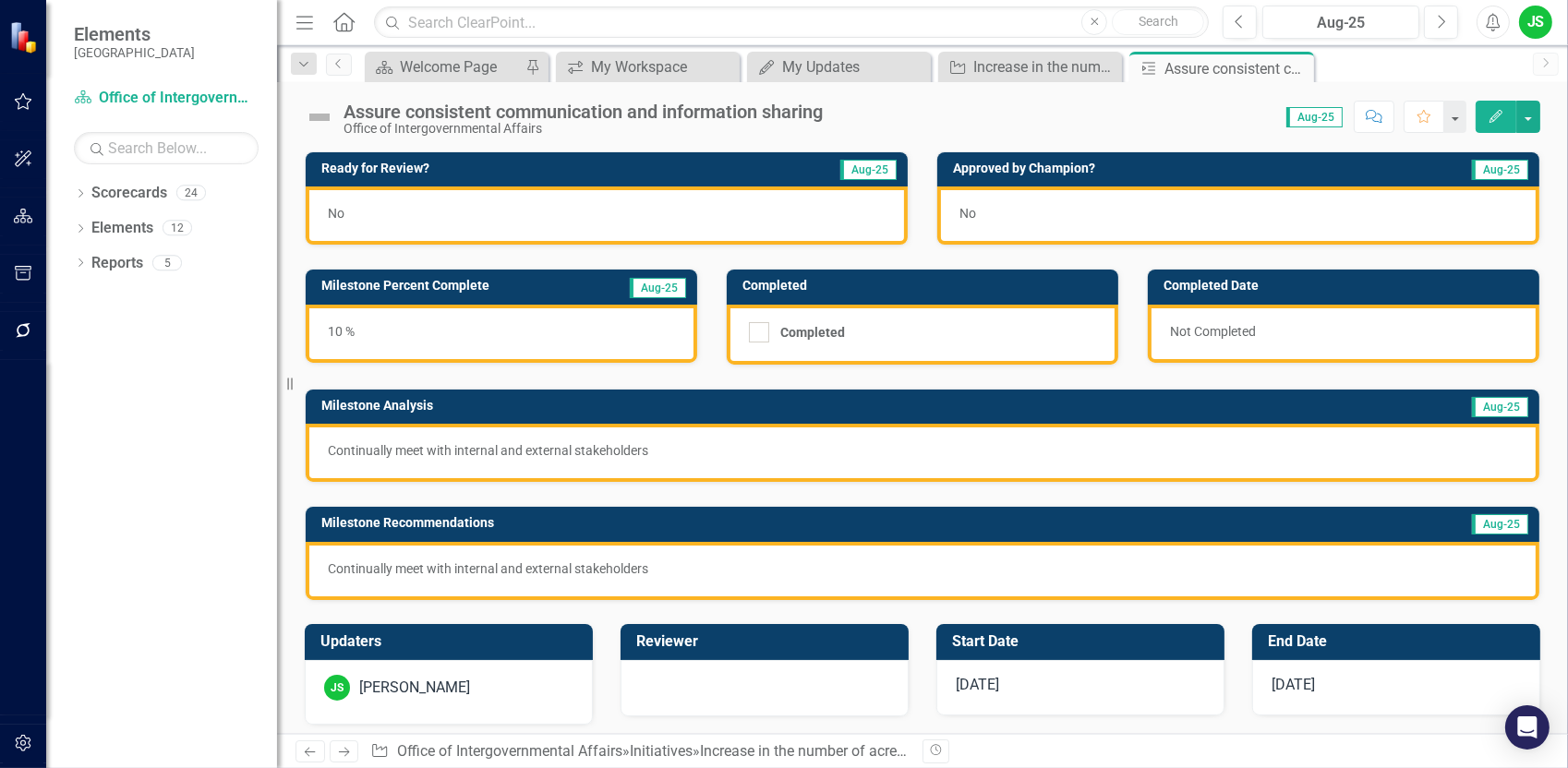
click at [1039, 207] on div "No" at bounding box center [1238, 215] width 602 height 58
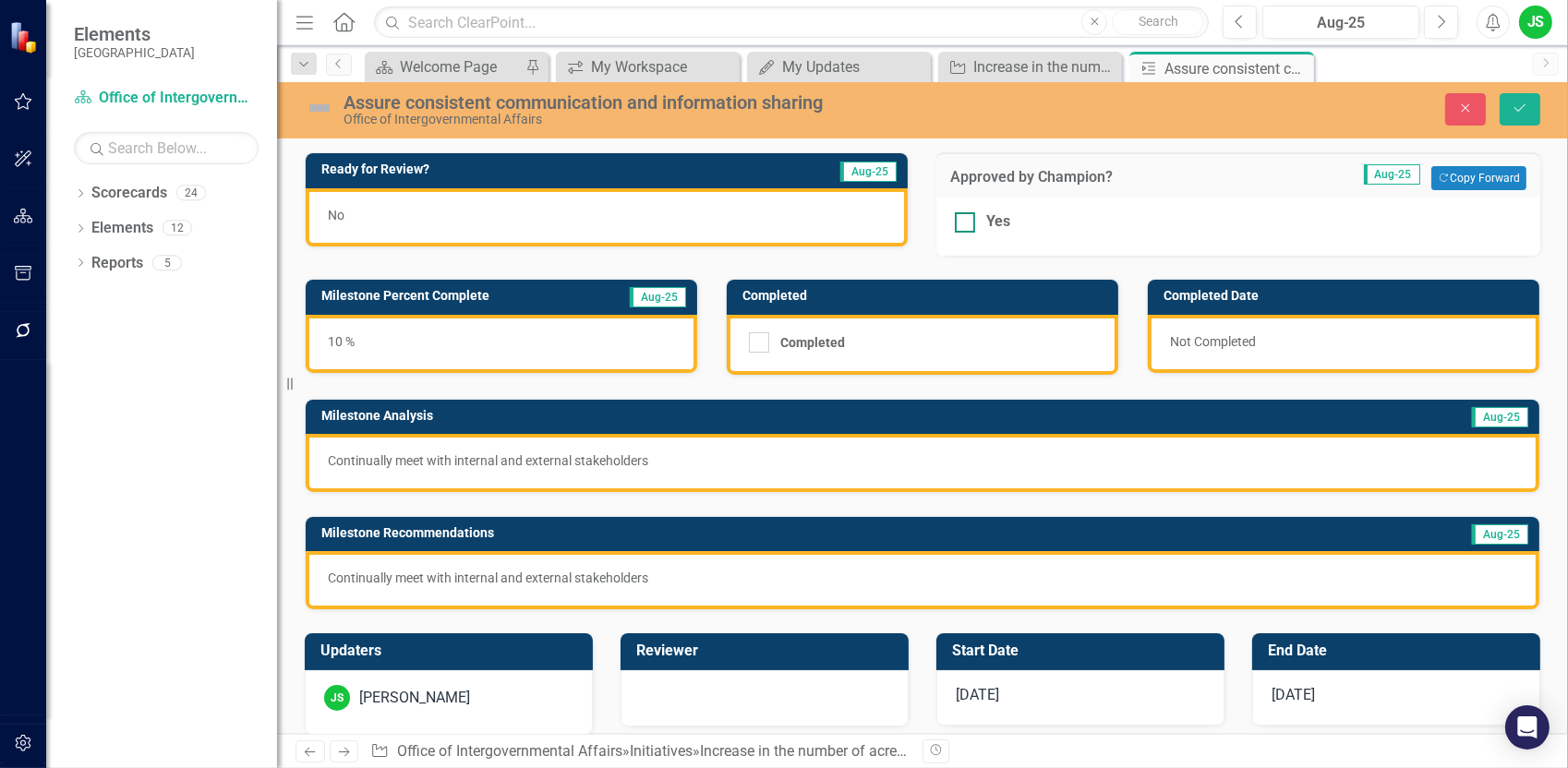
click at [957, 216] on input "Yes" at bounding box center [961, 218] width 12 height 12
click at [1456, 174] on button "Copy Forward Copy Forward" at bounding box center [1479, 179] width 95 height 24
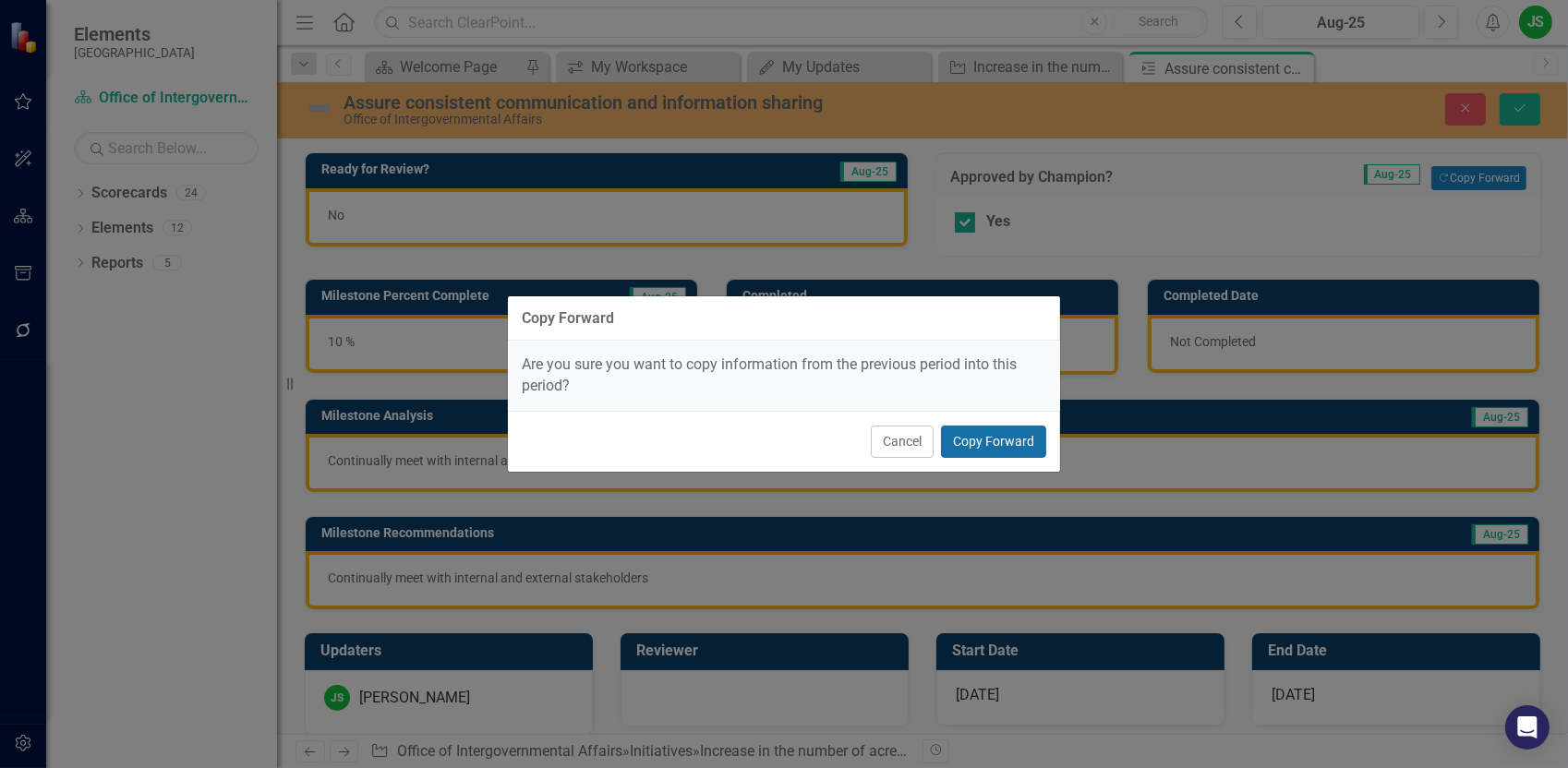
click at [981, 447] on button "Copy Forward" at bounding box center [994, 442] width 105 height 32
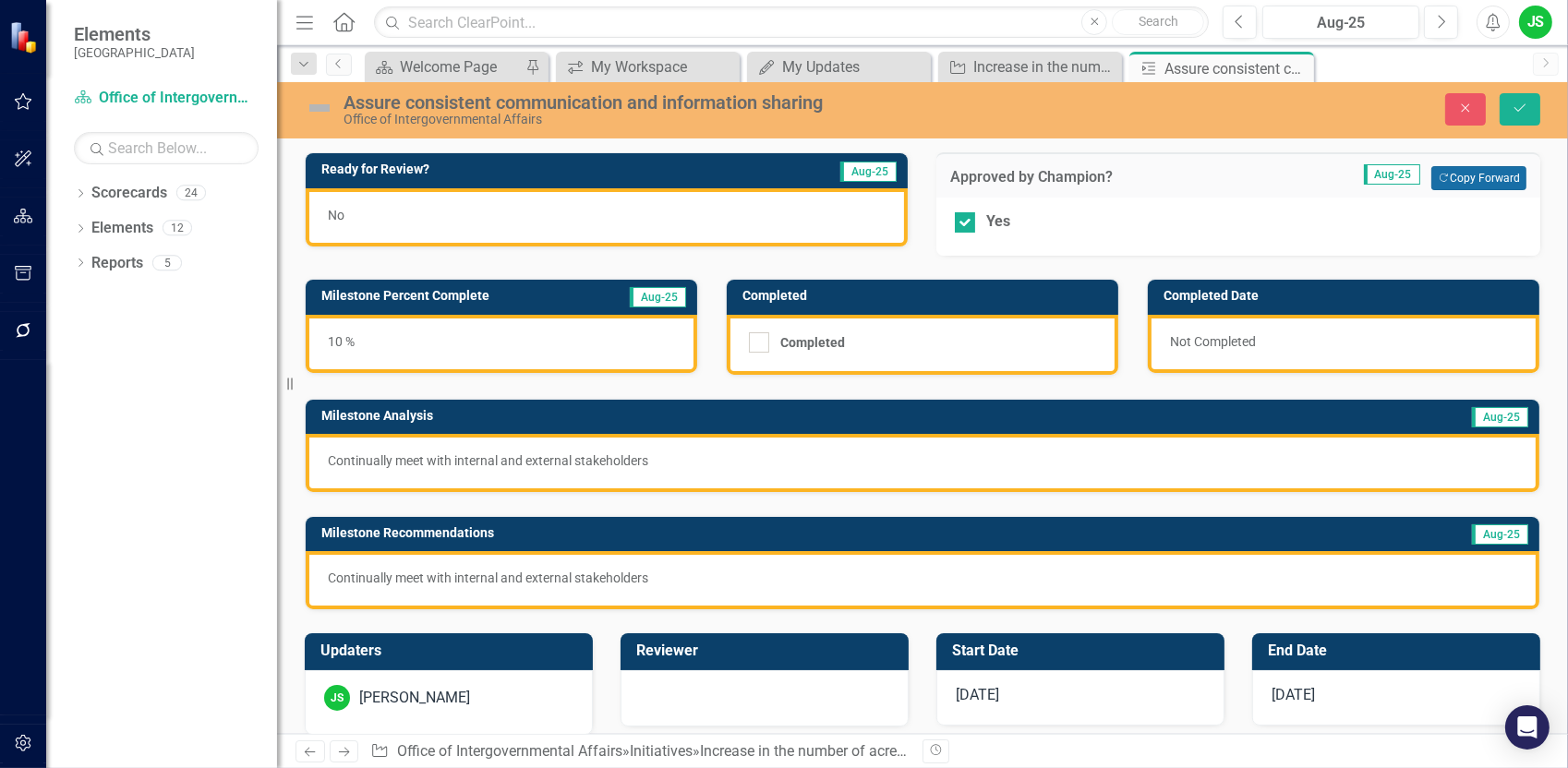
checkbox input "false"
click at [1517, 108] on icon "Save" at bounding box center [1520, 108] width 17 height 13
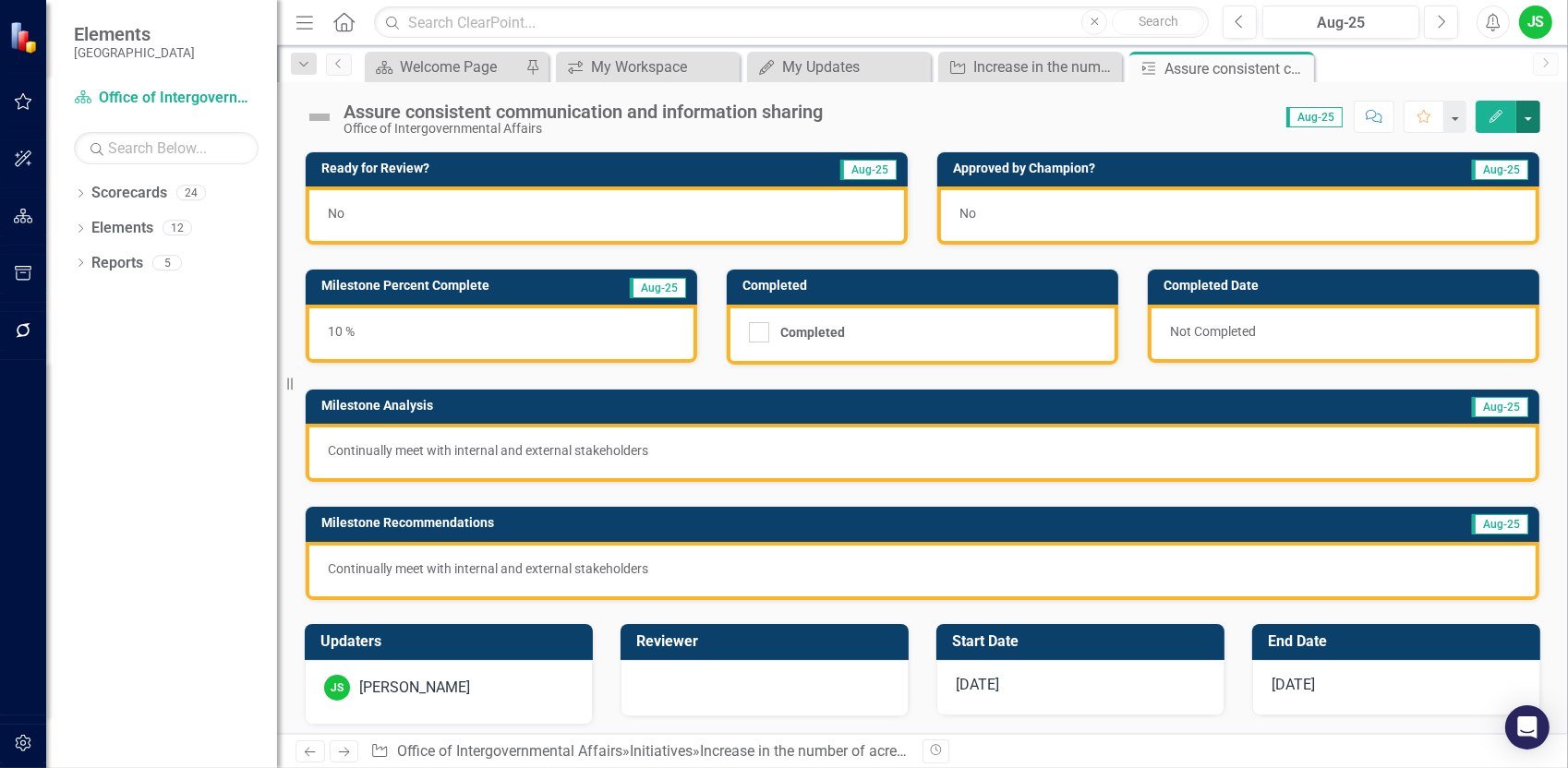
click at [1532, 123] on button "button" at bounding box center [1529, 117] width 24 height 32
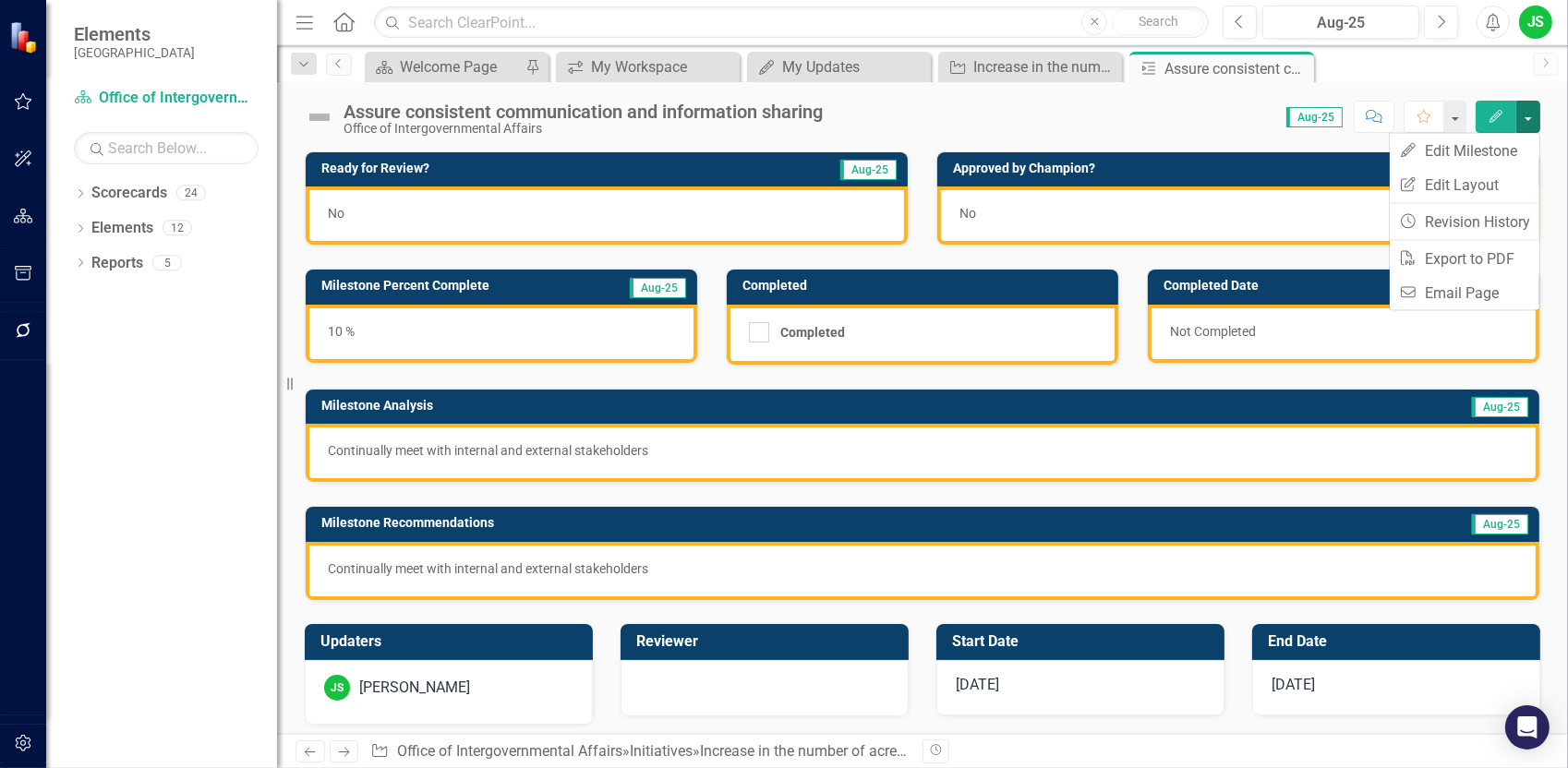
click at [1058, 131] on div "Assure consistent communication and information sharing Office of Intergovernme…" at bounding box center [922, 109] width 1291 height 55
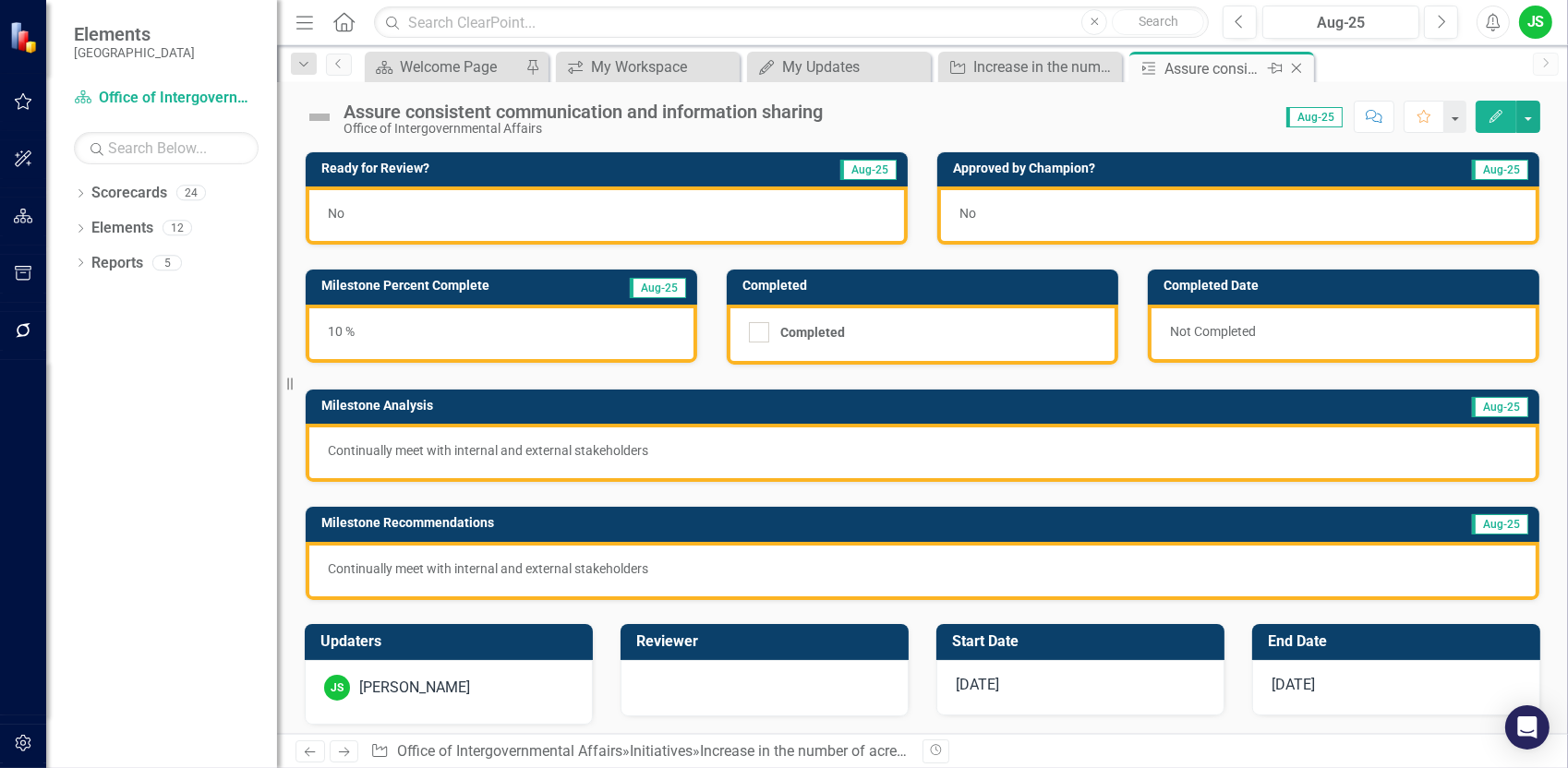
click at [1294, 66] on icon at bounding box center [1296, 69] width 10 height 10
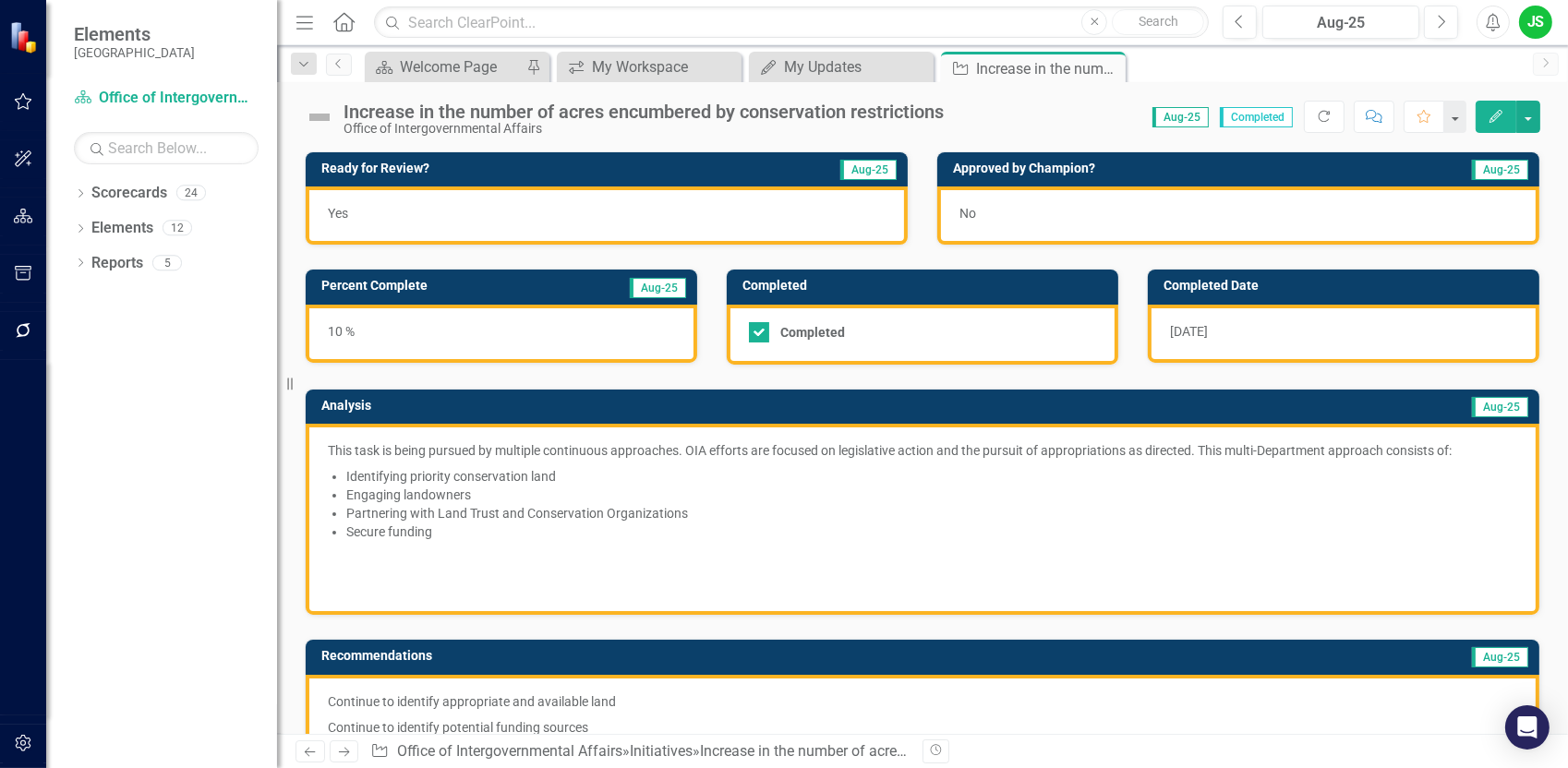
click at [1294, 66] on div "Scorecard Welcome Page Pin icon.workspace My Workspace Close My Updates My Upda…" at bounding box center [942, 66] width 1163 height 29
click at [985, 215] on div "No" at bounding box center [1238, 215] width 602 height 58
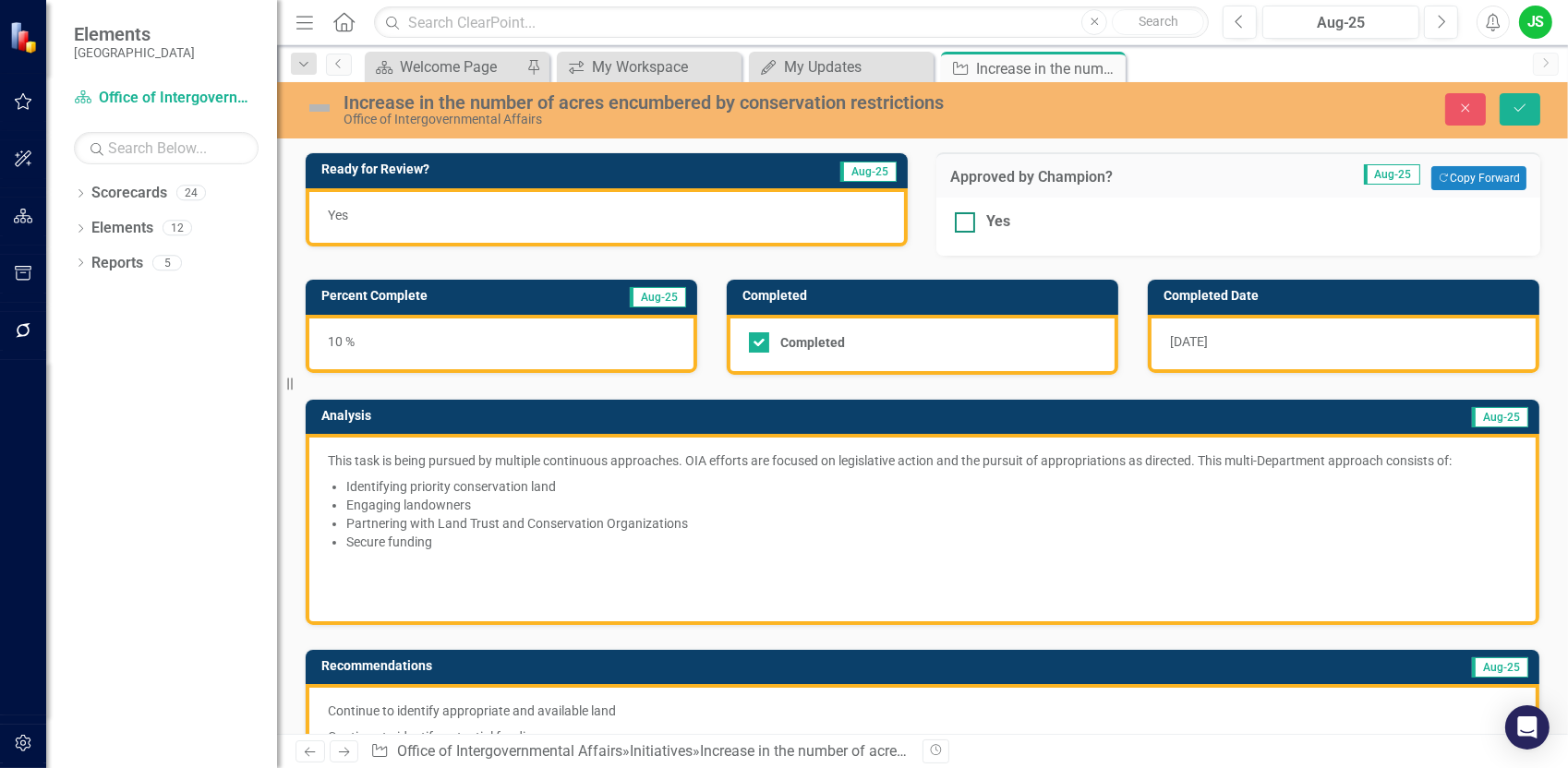
click at [955, 218] on input "Yes" at bounding box center [961, 218] width 12 height 12
click at [1438, 175] on icon "Copy Forward" at bounding box center [1444, 179] width 12 height 10
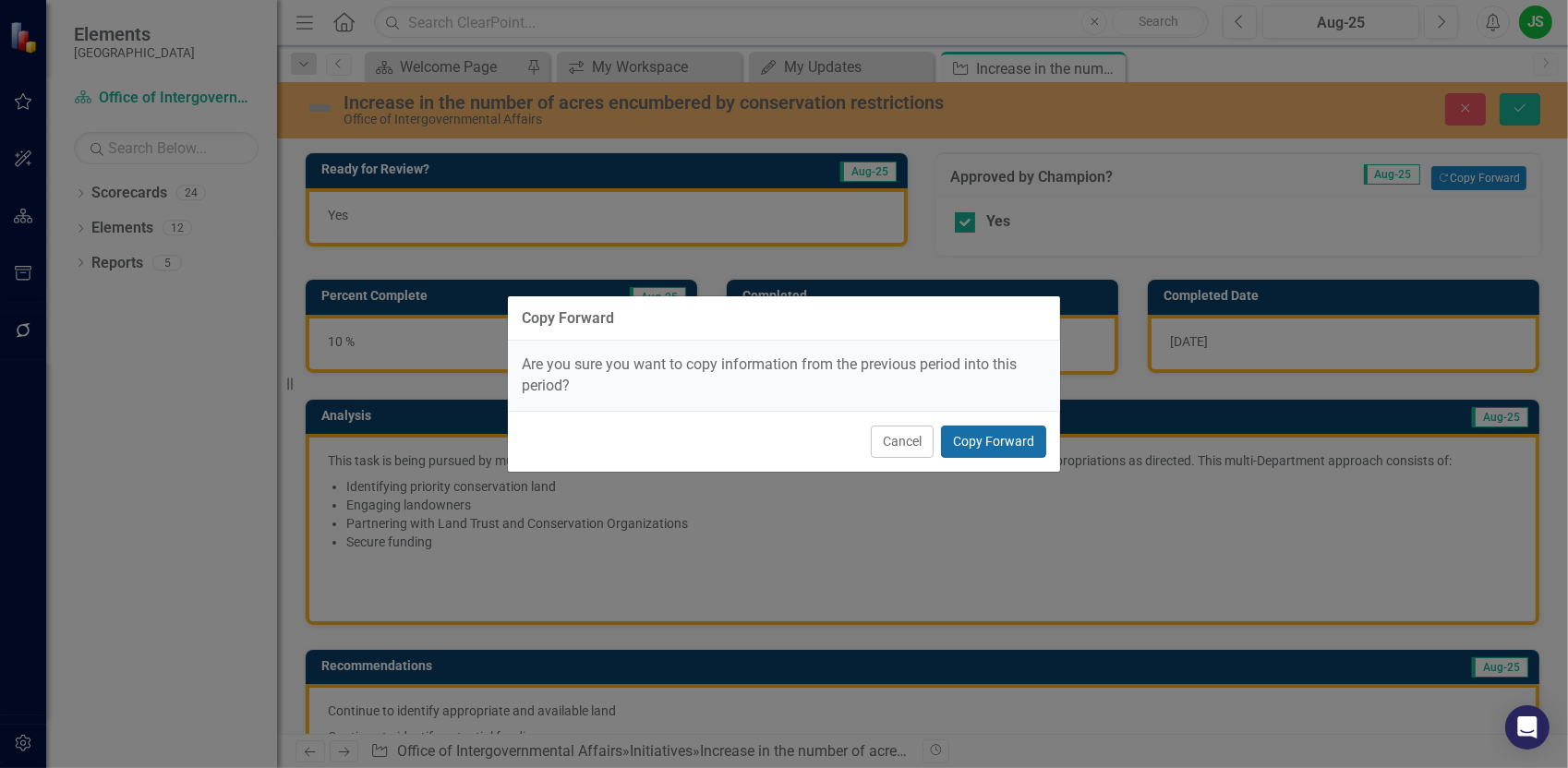
click at [1021, 448] on button "Copy Forward" at bounding box center [994, 442] width 105 height 32
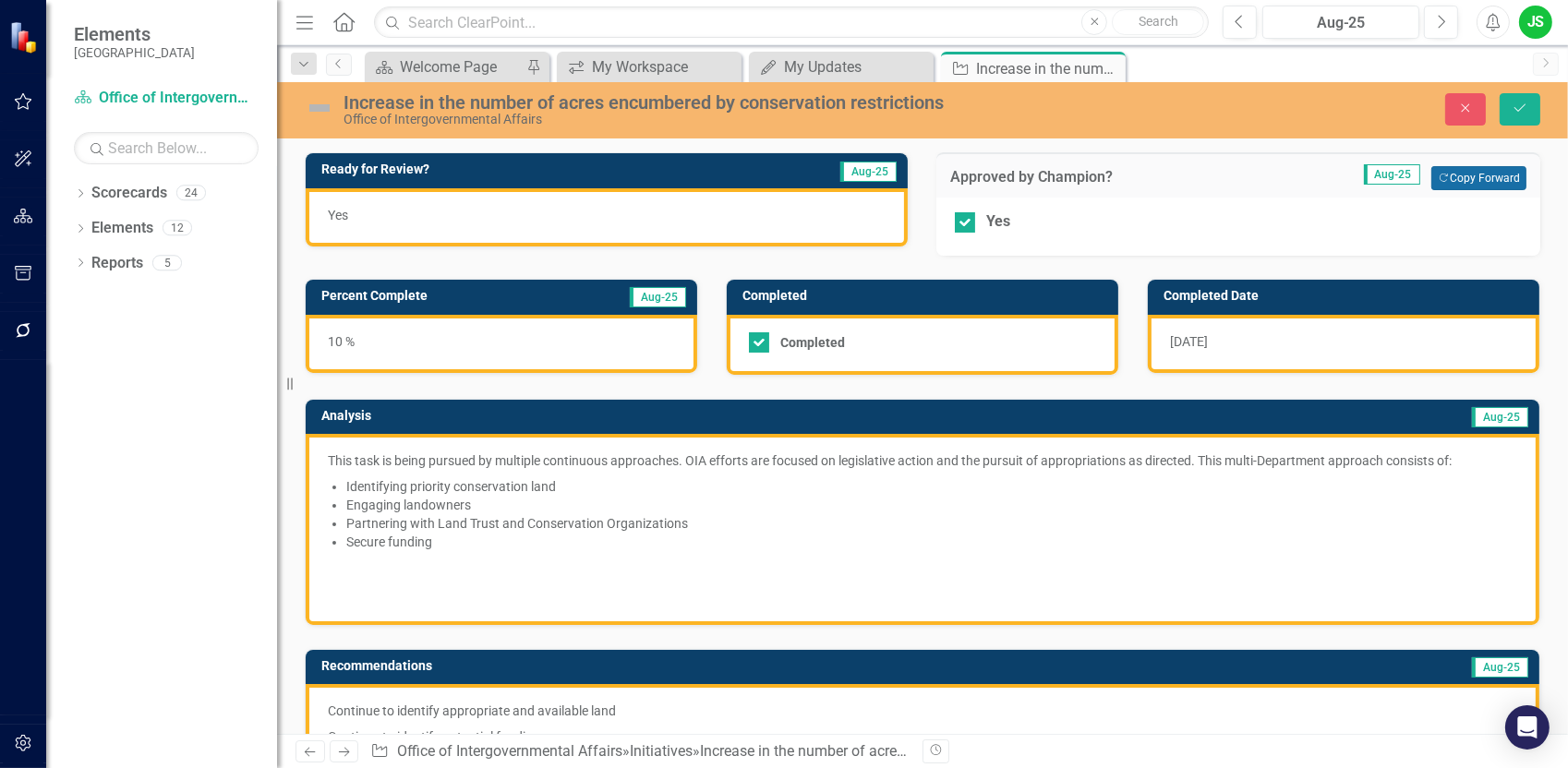
checkbox input "false"
click at [1529, 115] on button "Save" at bounding box center [1519, 109] width 40 height 32
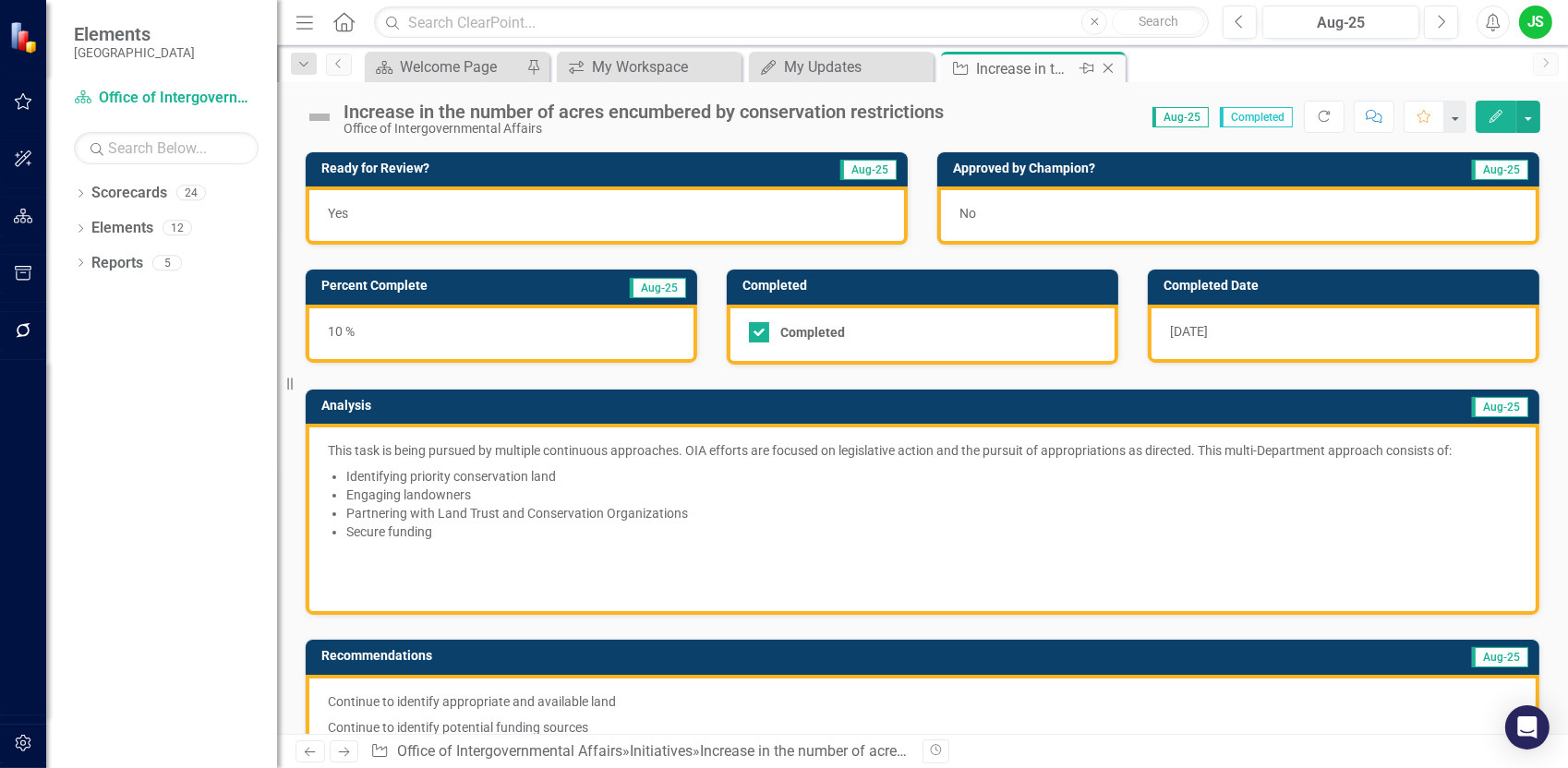
click at [1112, 70] on icon "Close" at bounding box center [1108, 69] width 19 height 15
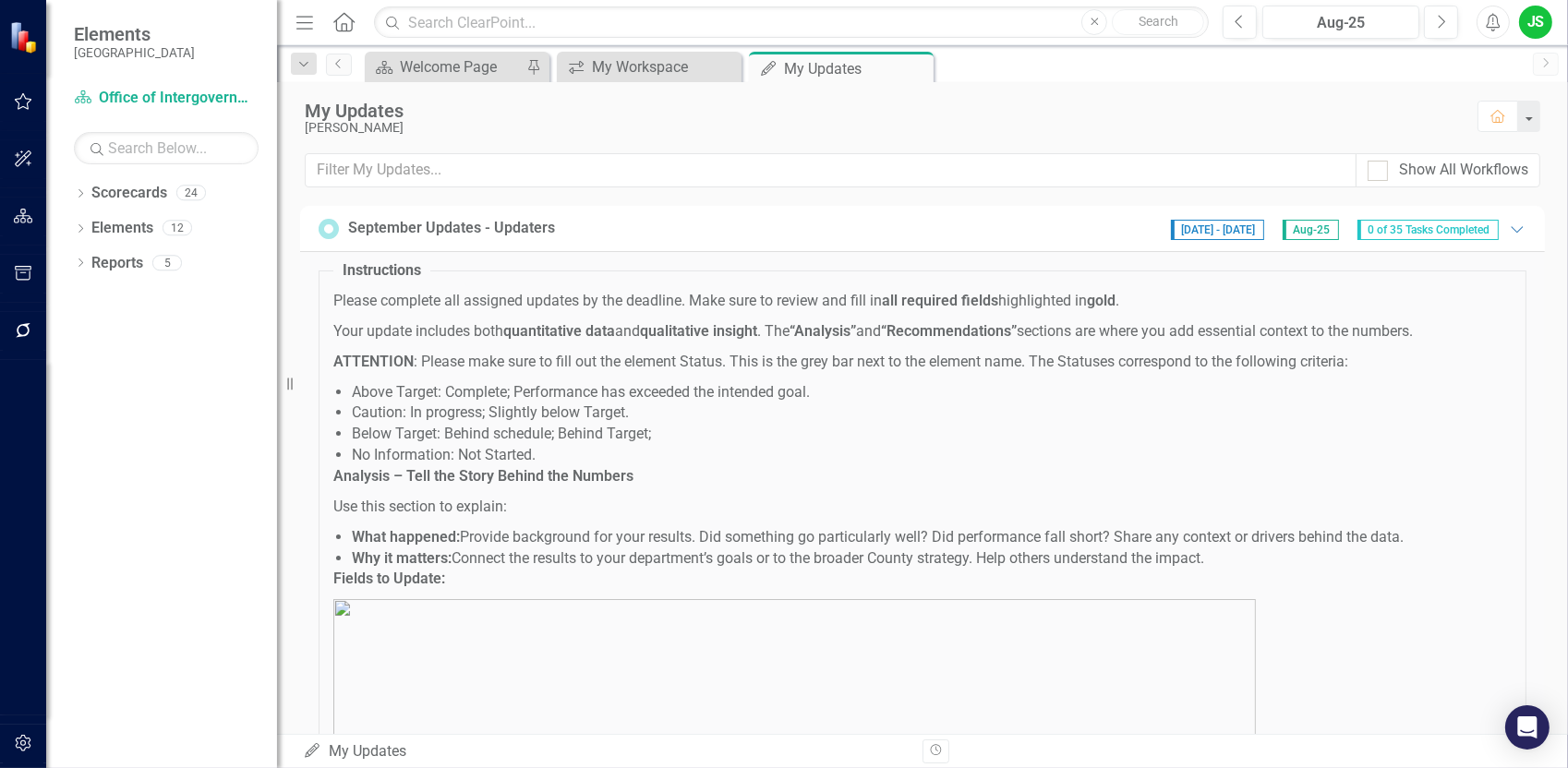
click at [1189, 231] on span "[DATE] - [DATE]" at bounding box center [1217, 230] width 93 height 21
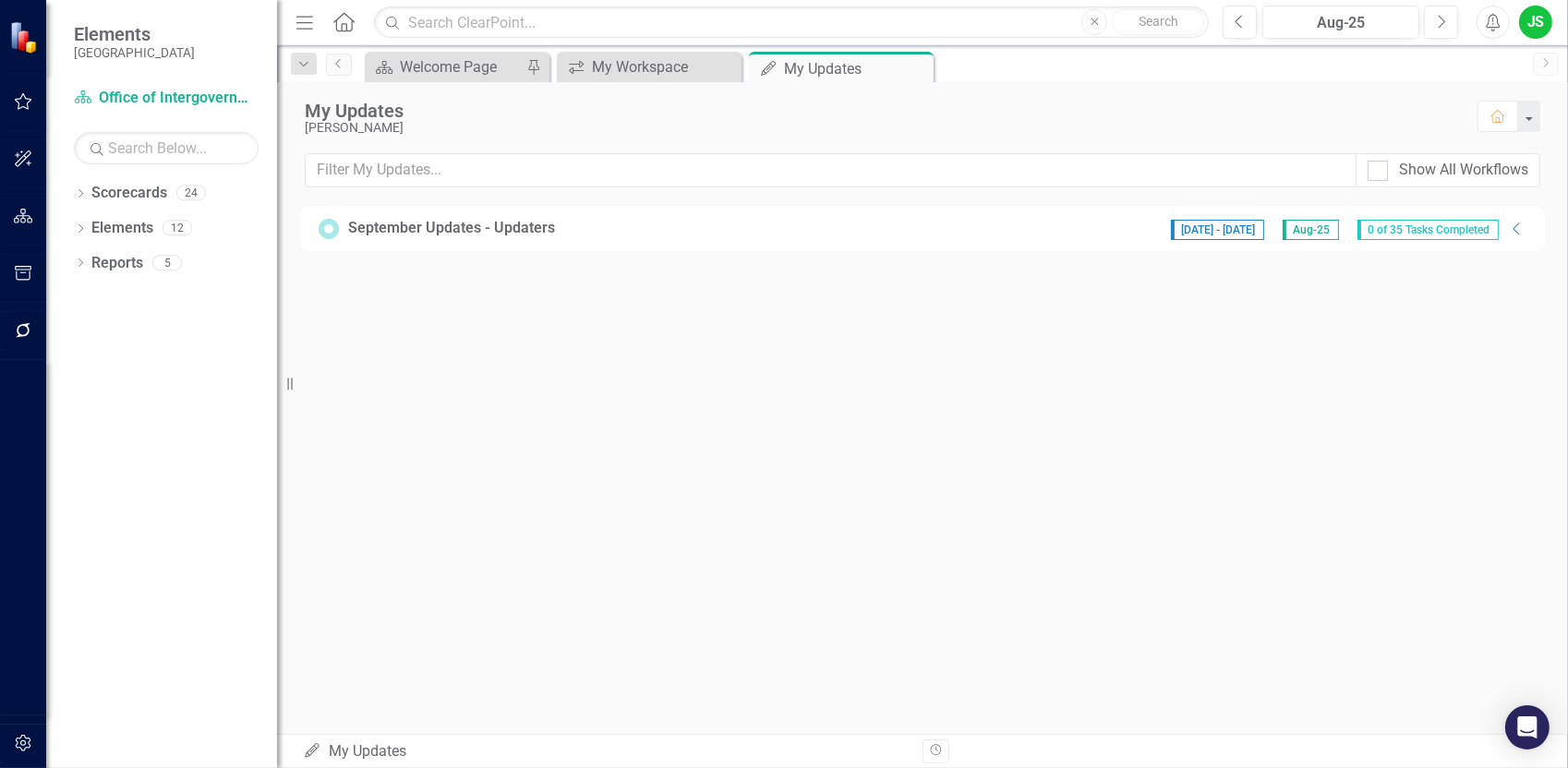
click at [427, 230] on div "September Updates - Updaters" at bounding box center [451, 228] width 207 height 22
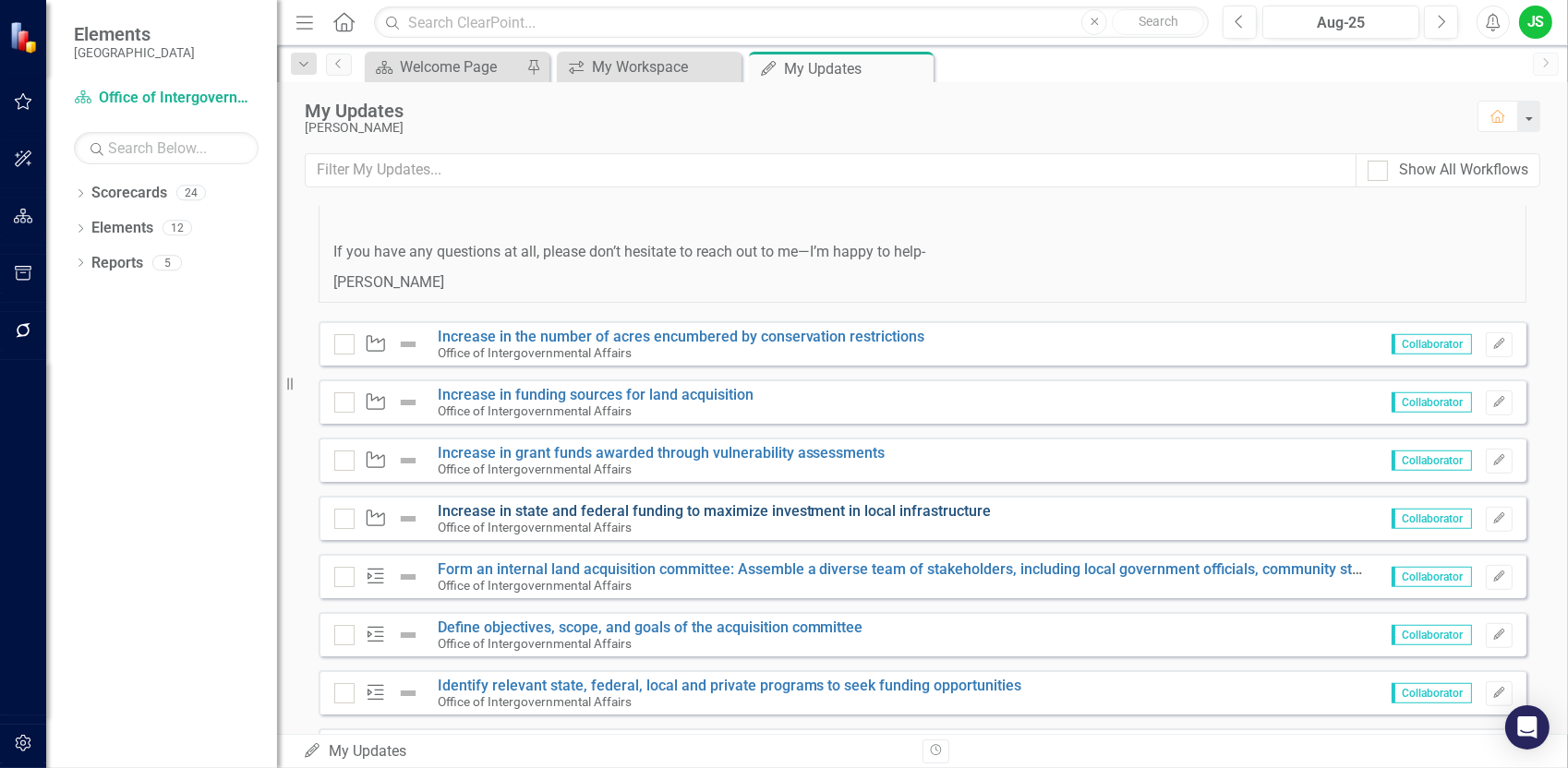
scroll to position [1293, 0]
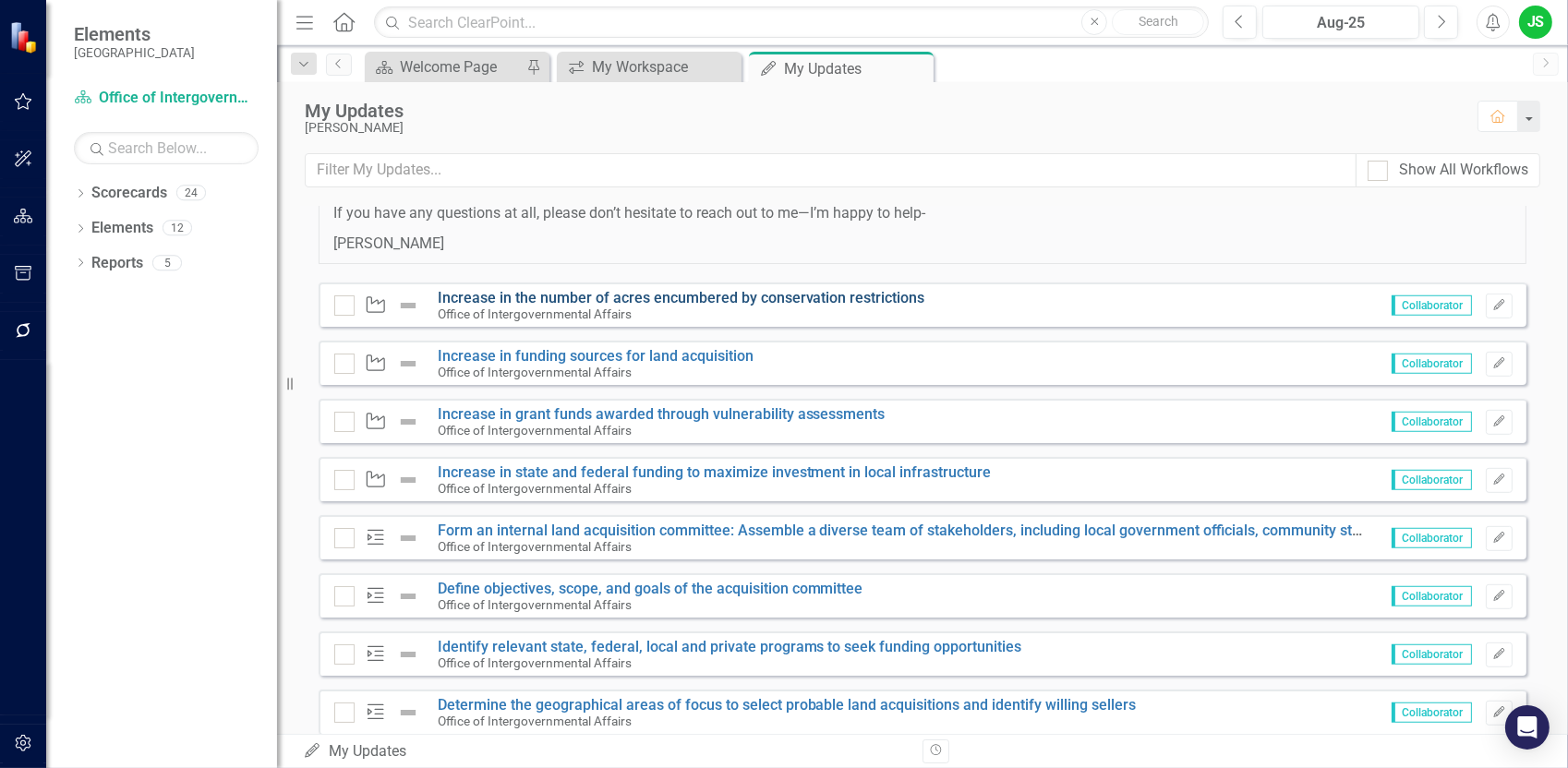
click at [577, 298] on link "Increase in the number of acres encumbered by conservation restrictions" at bounding box center [682, 297] width 488 height 18
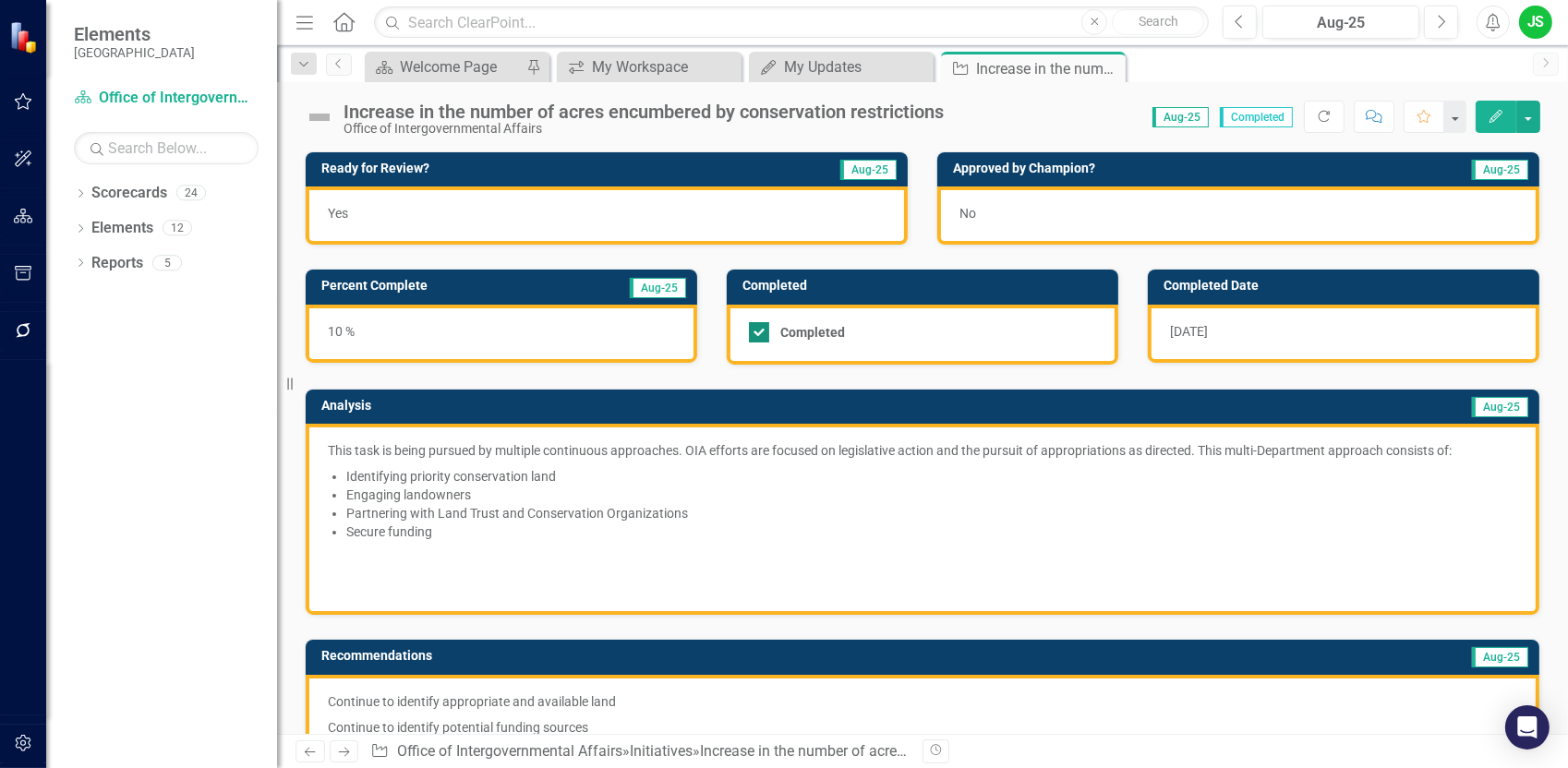
click at [757, 333] on div at bounding box center [760, 333] width 21 height 21
click at [757, 333] on input "Completed" at bounding box center [755, 328] width 12 height 12
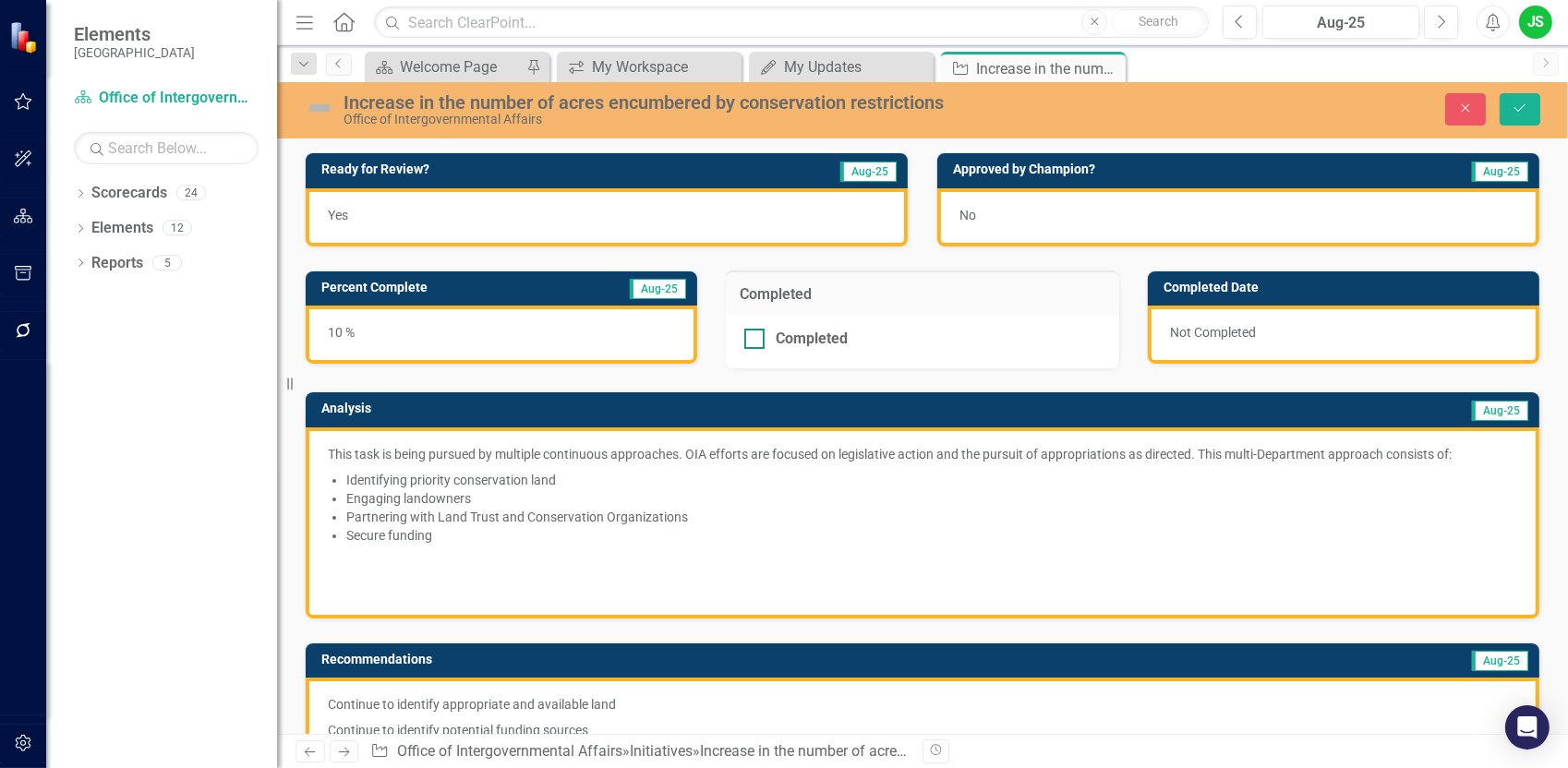
click at [754, 344] on div at bounding box center [755, 339] width 21 height 21
click at [754, 340] on input "Completed" at bounding box center [750, 335] width 12 height 12
click at [748, 337] on input "Completed" at bounding box center [750, 335] width 12 height 12
checkbox input "false"
click at [1529, 109] on button "Save" at bounding box center [1519, 109] width 40 height 32
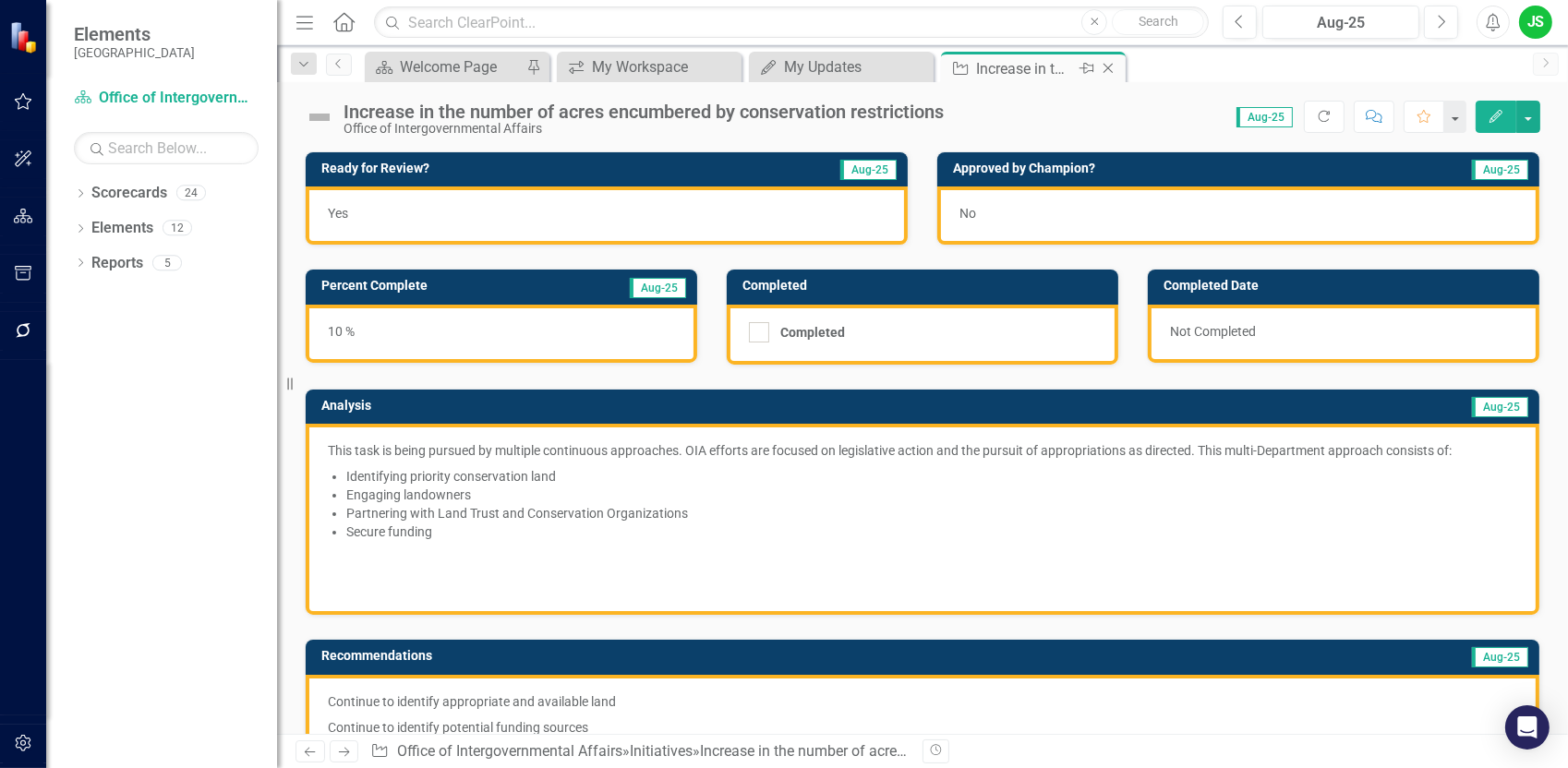
click at [1109, 66] on icon at bounding box center [1108, 69] width 10 height 10
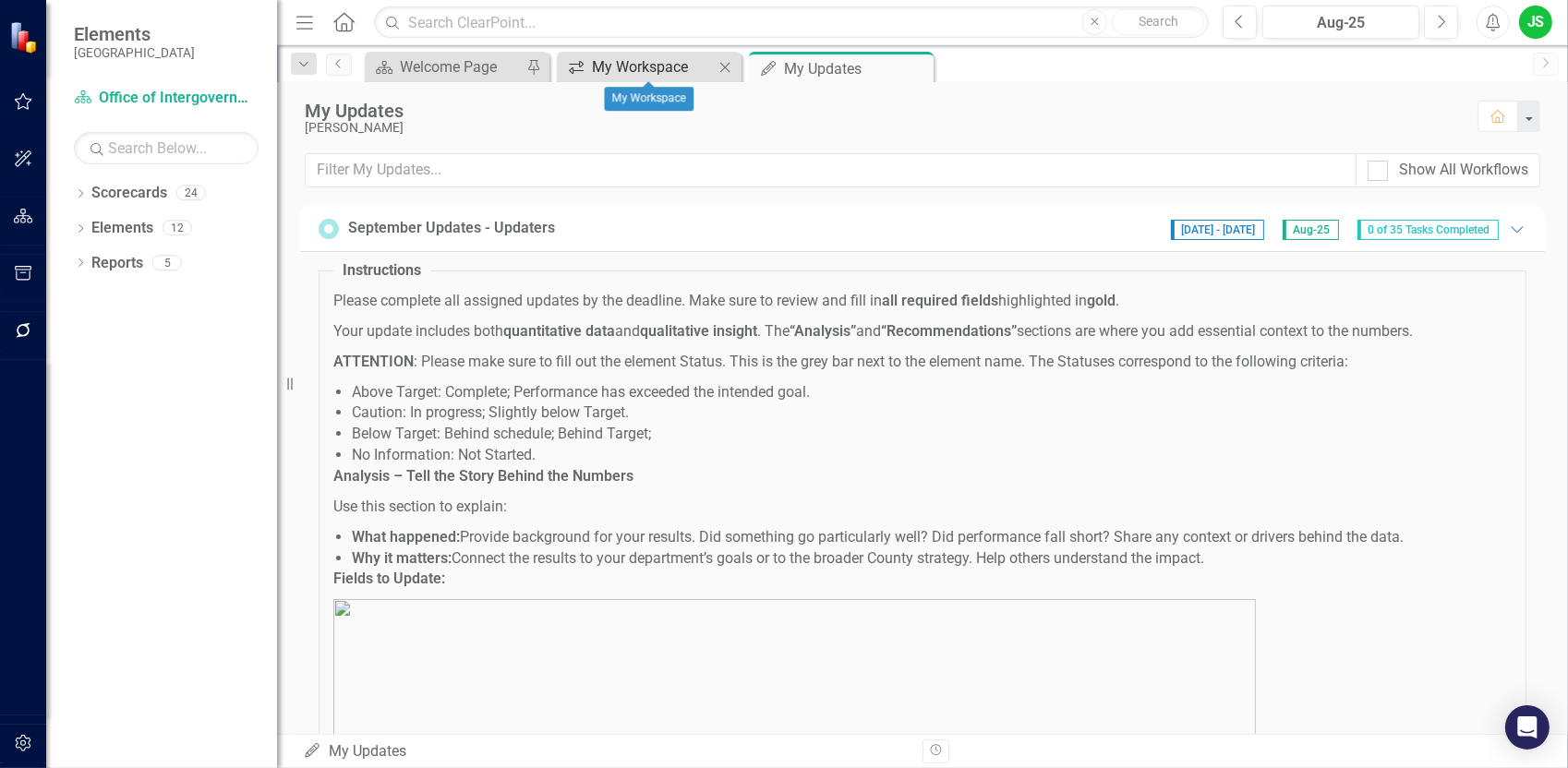
click at [636, 72] on div "My Workspace" at bounding box center [653, 67] width 122 height 24
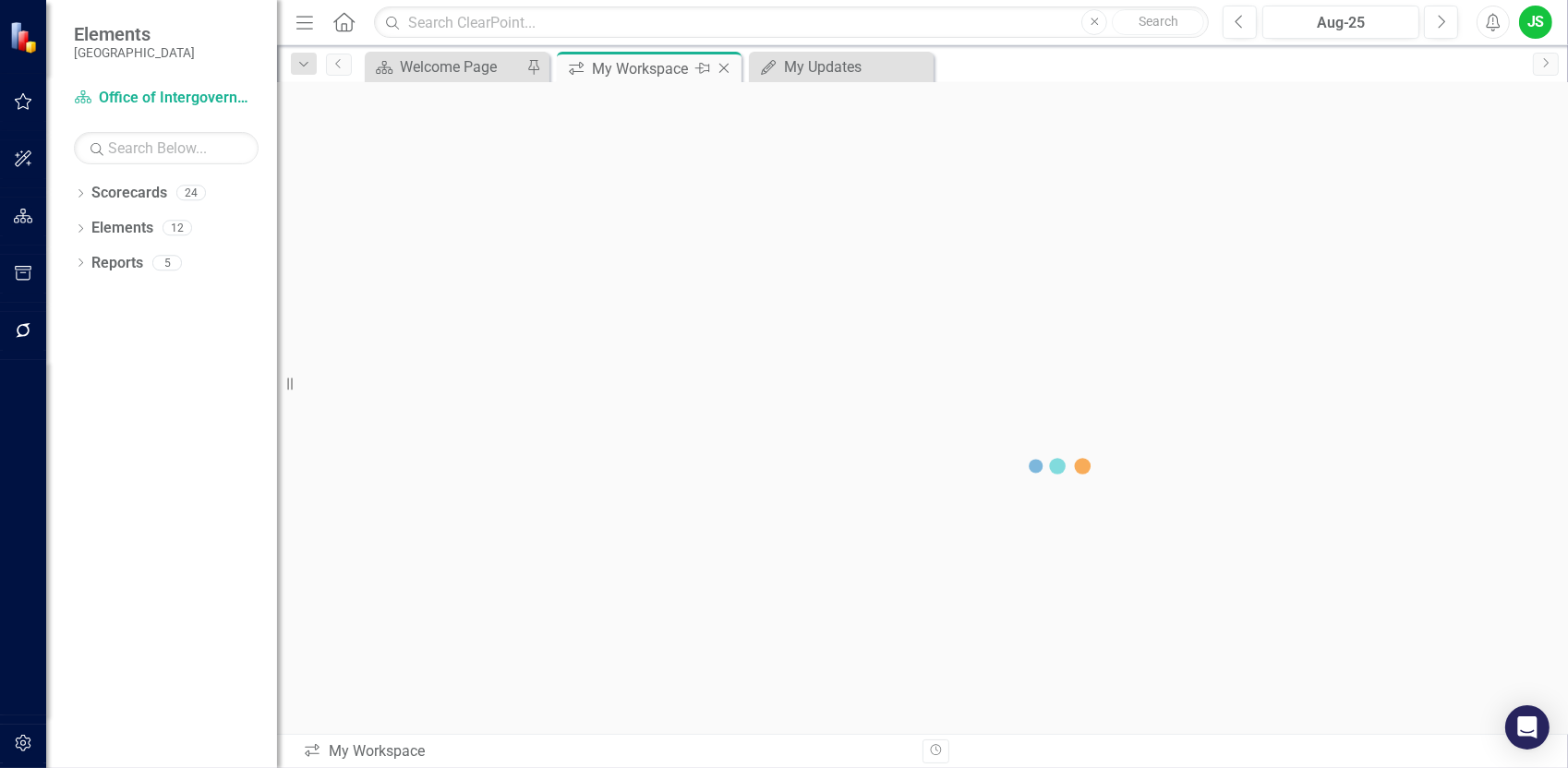
click at [715, 64] on icon "Close" at bounding box center [724, 69] width 19 height 15
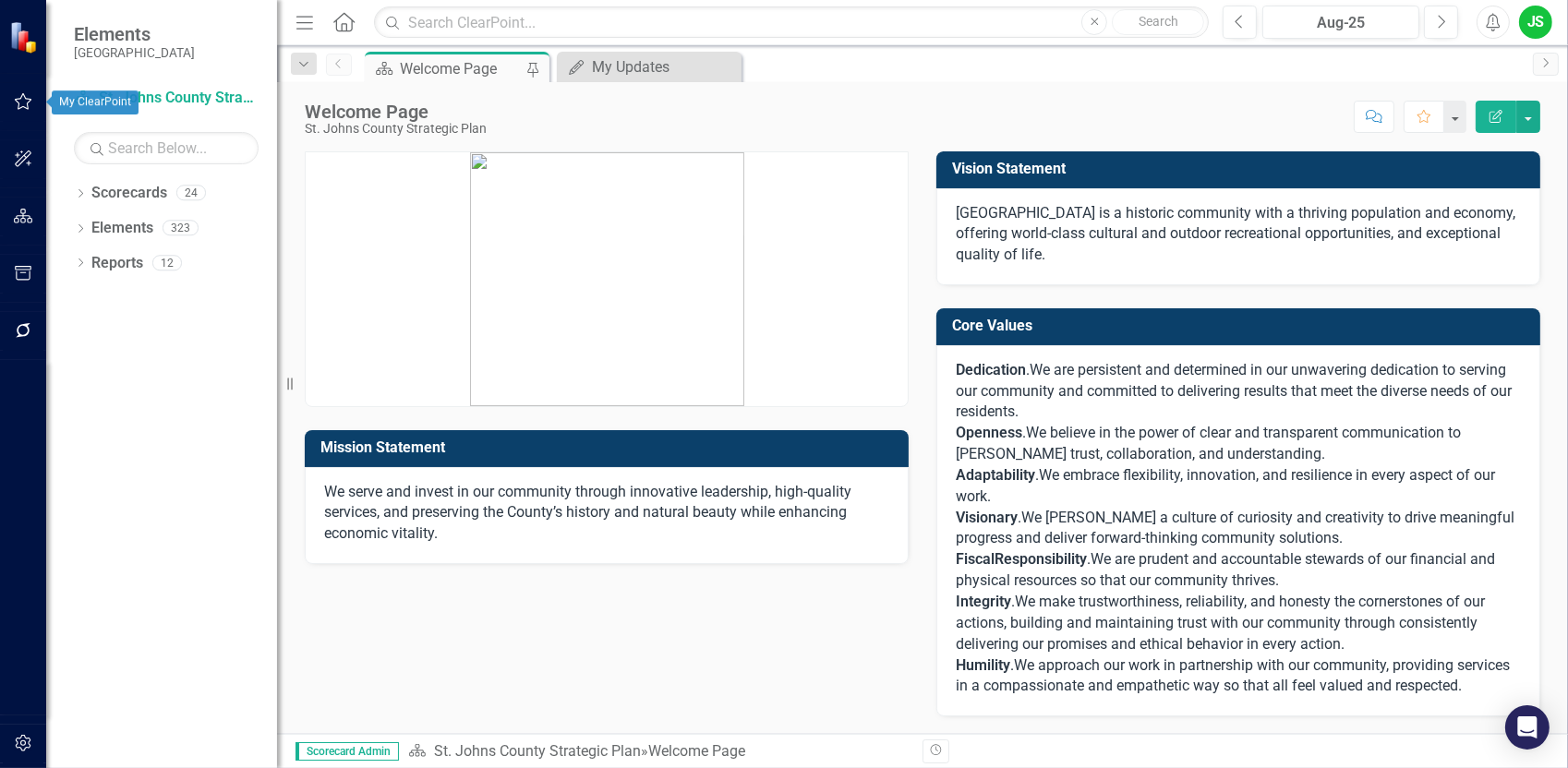
click at [25, 98] on icon "button" at bounding box center [24, 102] width 18 height 17
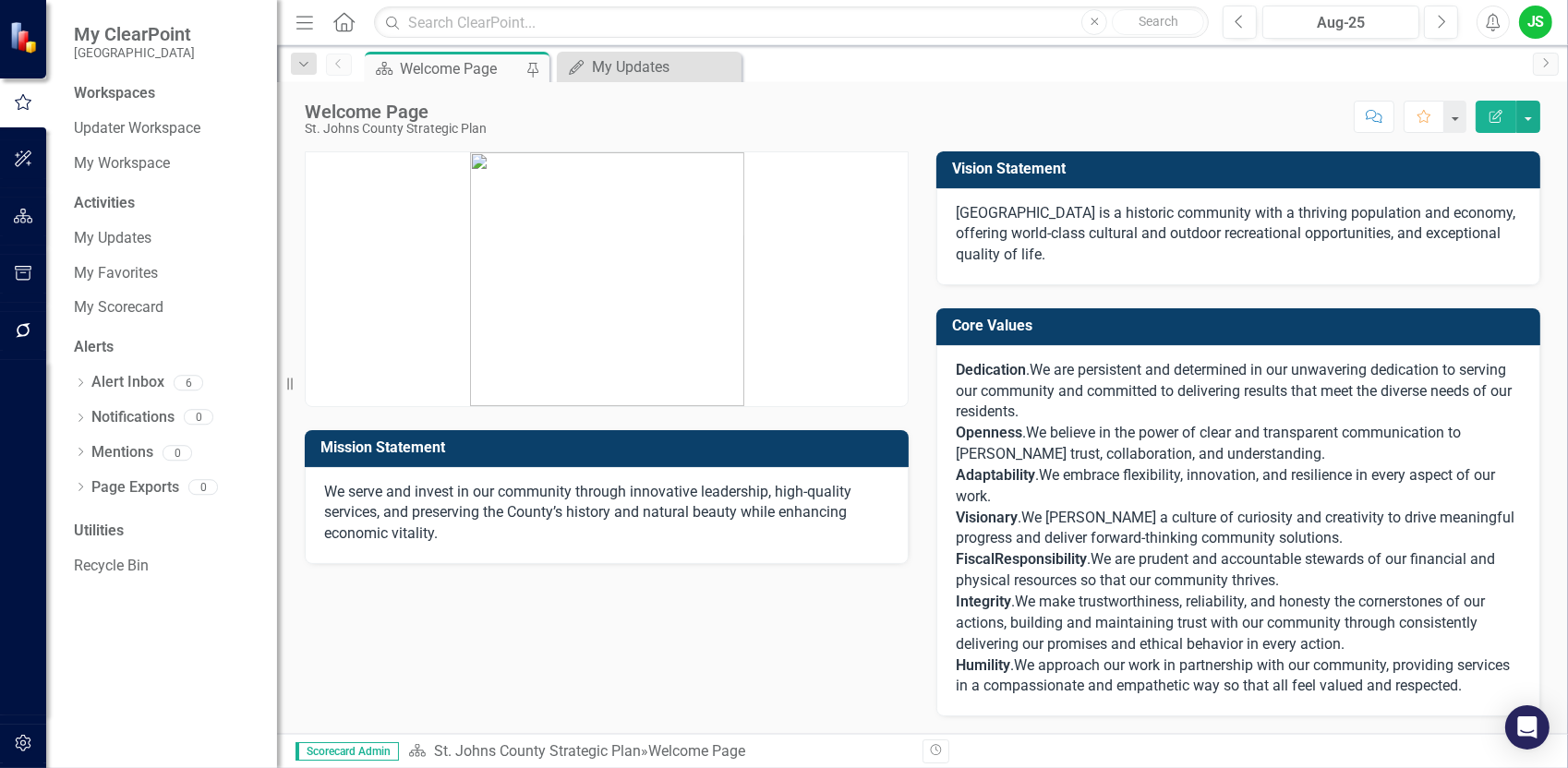
click at [24, 44] on img at bounding box center [25, 37] width 33 height 33
click at [24, 222] on icon "button" at bounding box center [24, 216] width 20 height 15
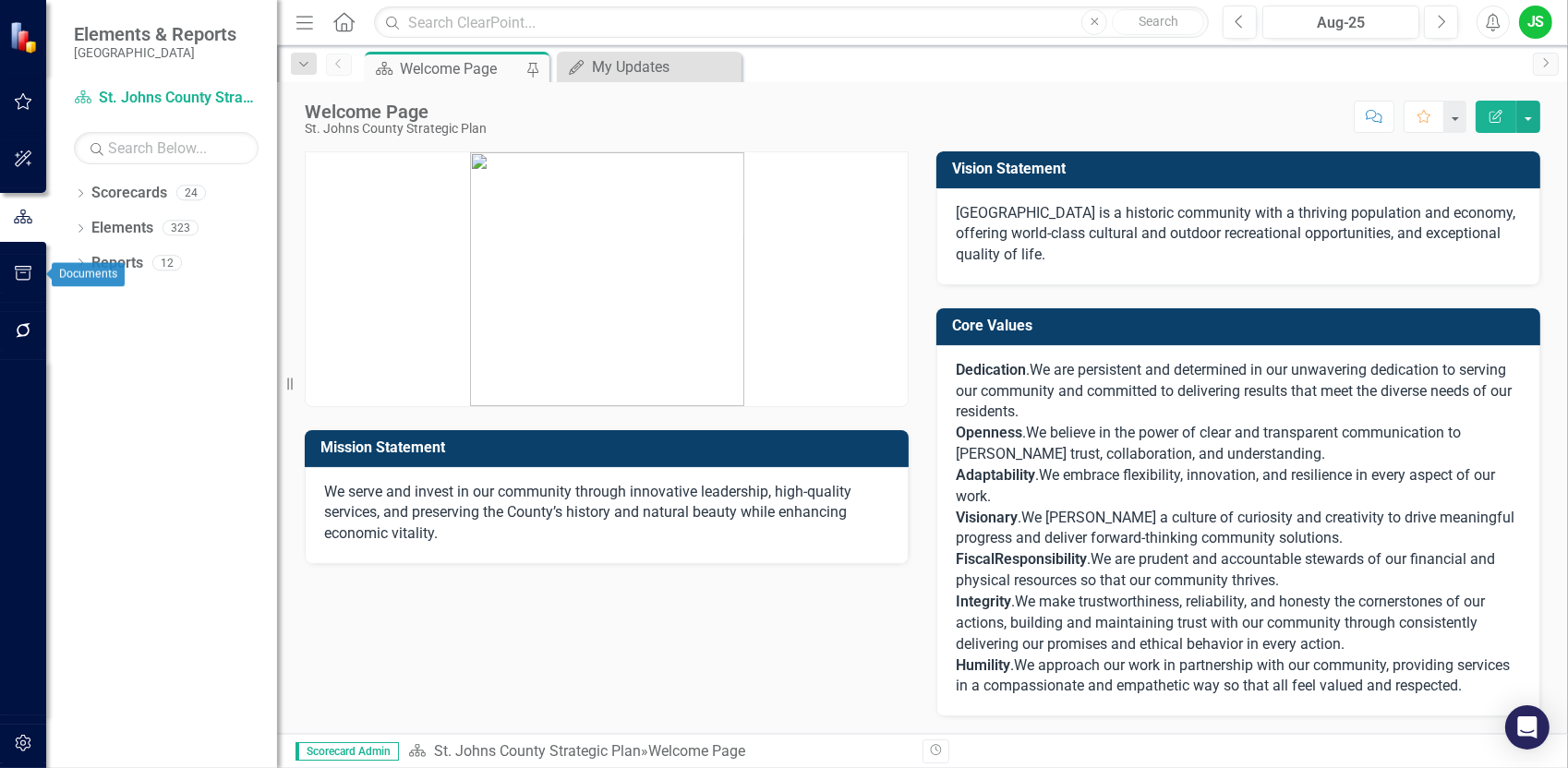
click at [29, 274] on icon "button" at bounding box center [24, 274] width 17 height 15
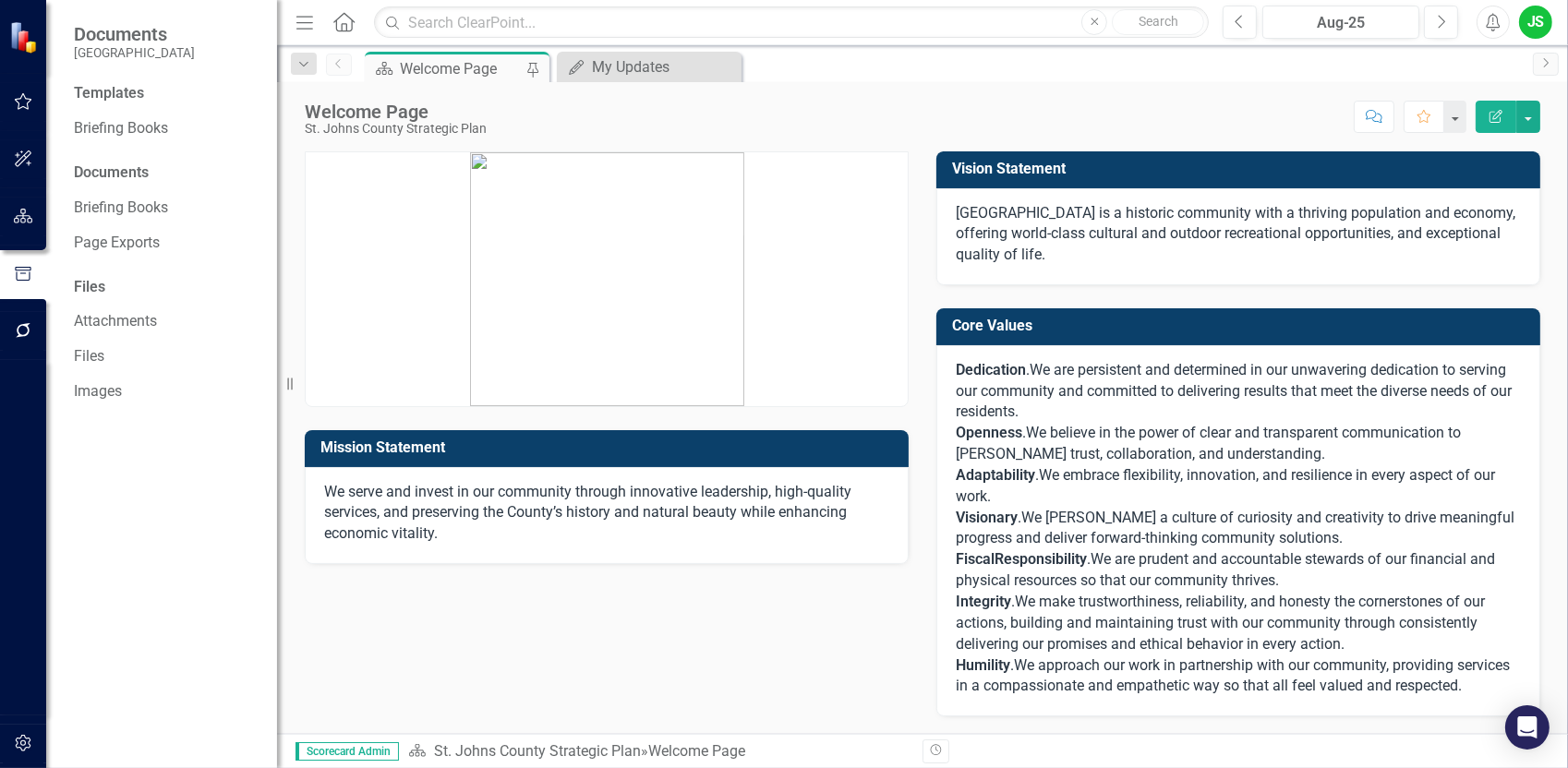
click at [473, 70] on div "Welcome Page" at bounding box center [461, 69] width 122 height 24
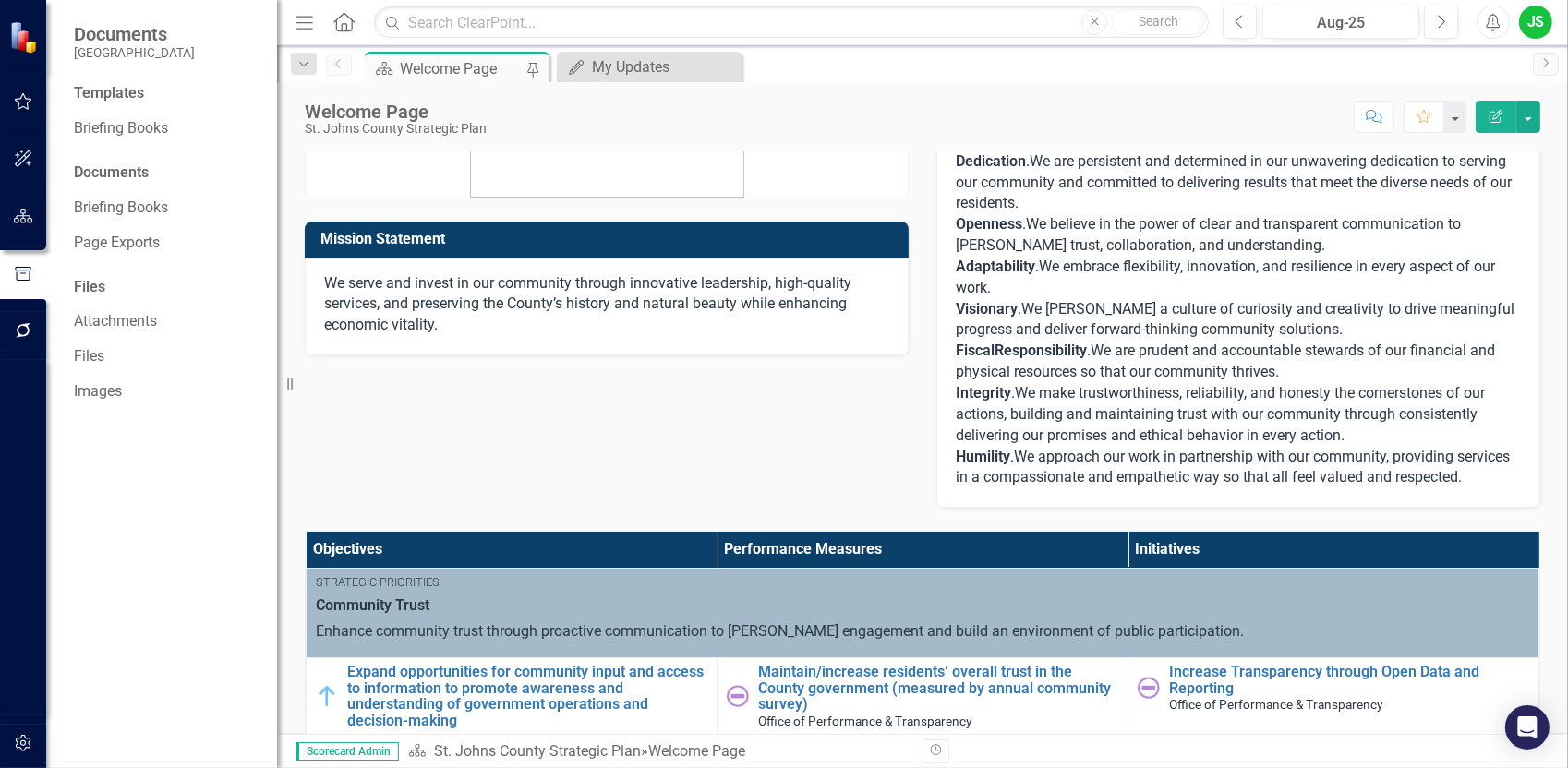
scroll to position [205, 0]
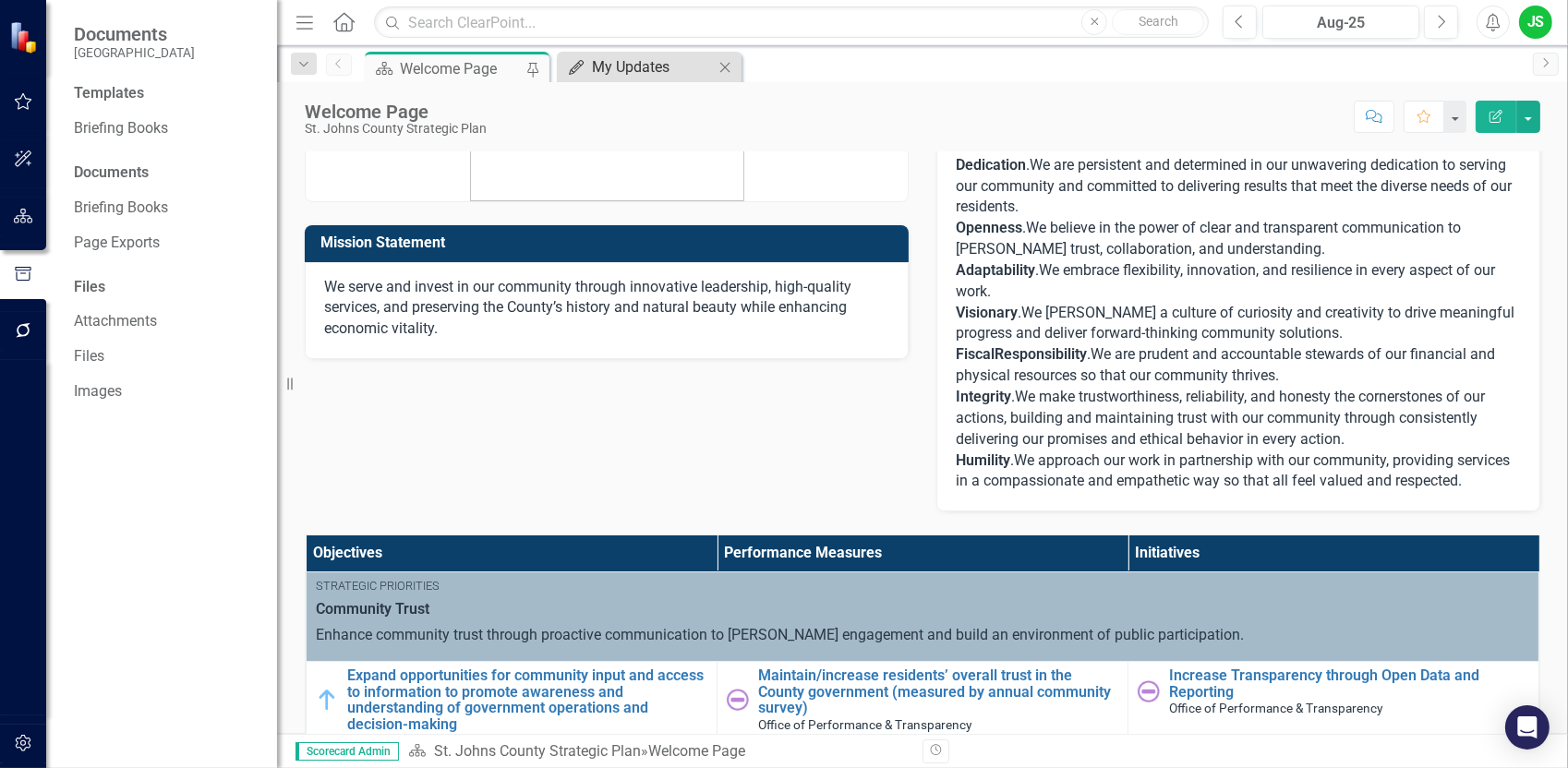
click at [645, 55] on div "My Updates" at bounding box center [653, 67] width 122 height 24
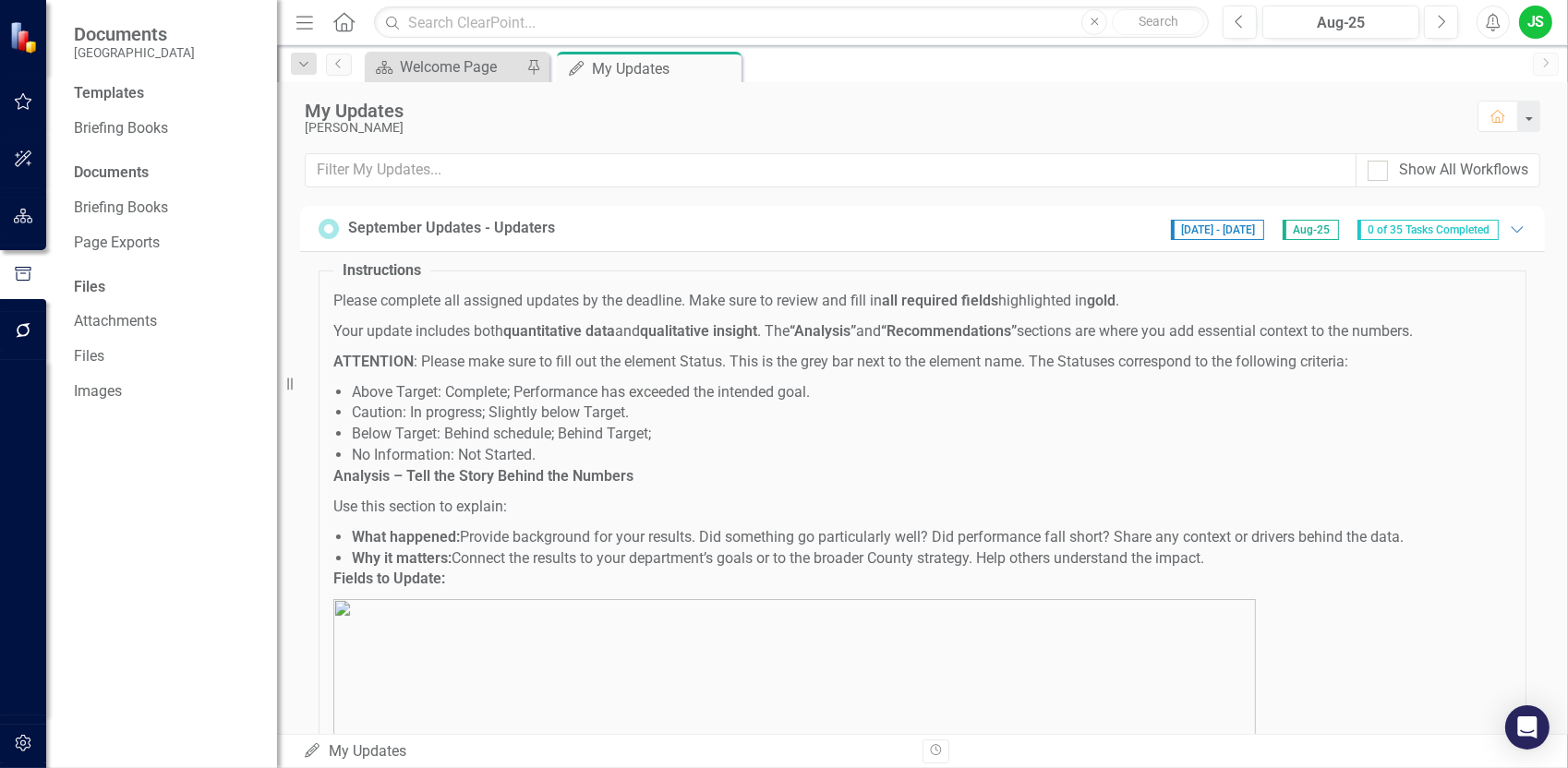
click at [1459, 227] on span "0 of 35 Tasks Completed" at bounding box center [1428, 230] width 141 height 21
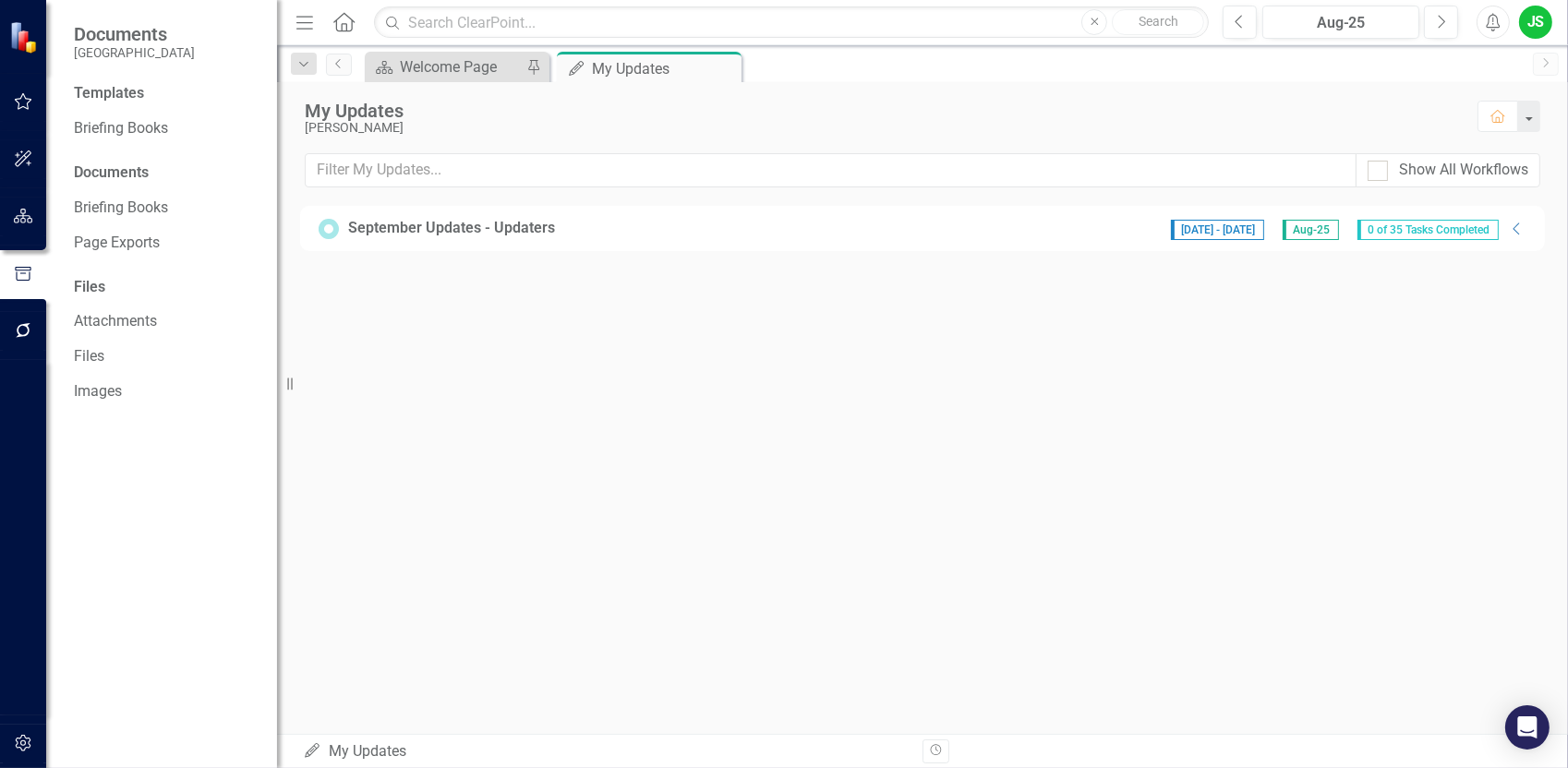
click at [449, 221] on div "September Updates - Updaters" at bounding box center [451, 228] width 207 height 22
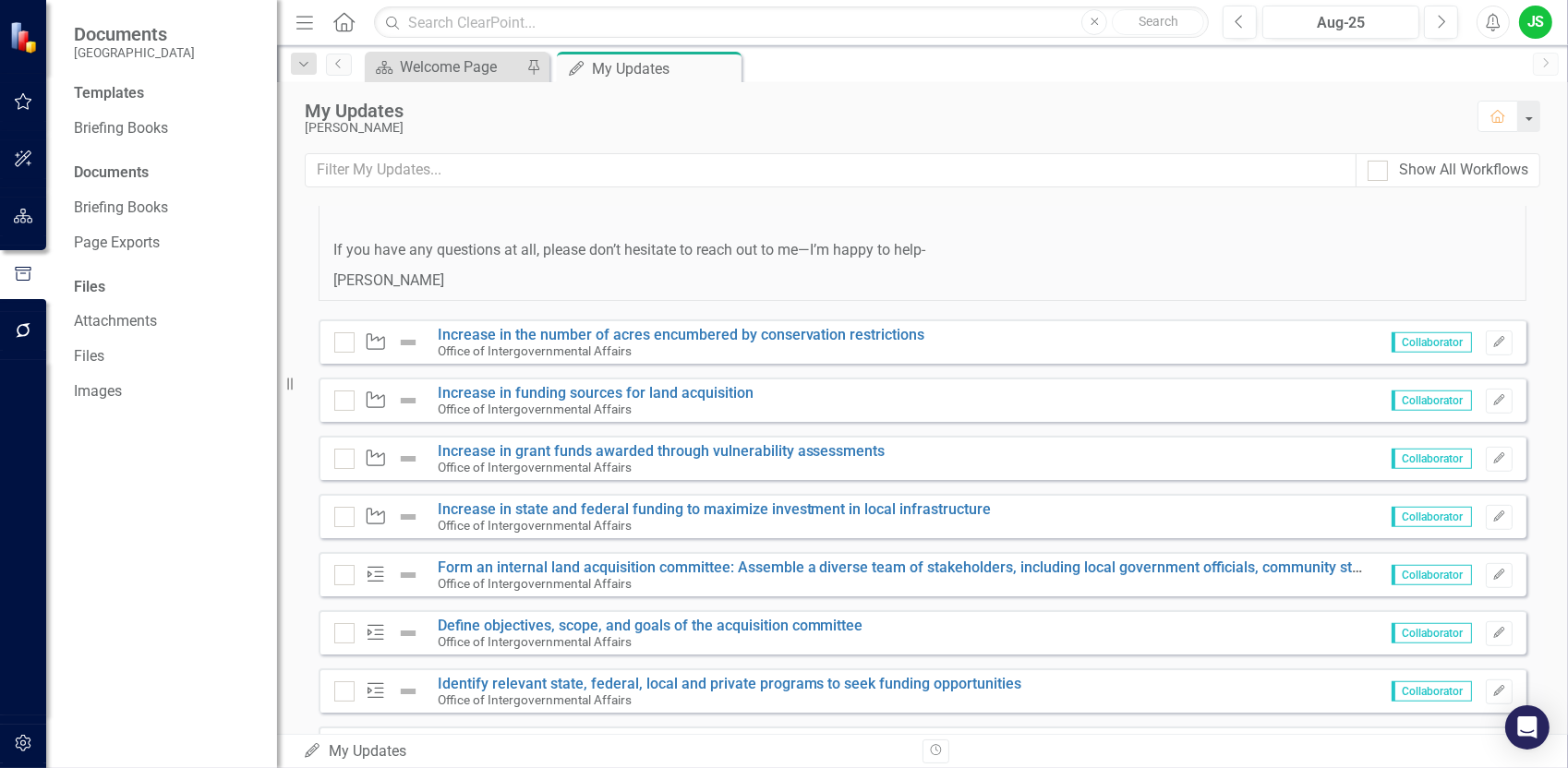
scroll to position [1293, 0]
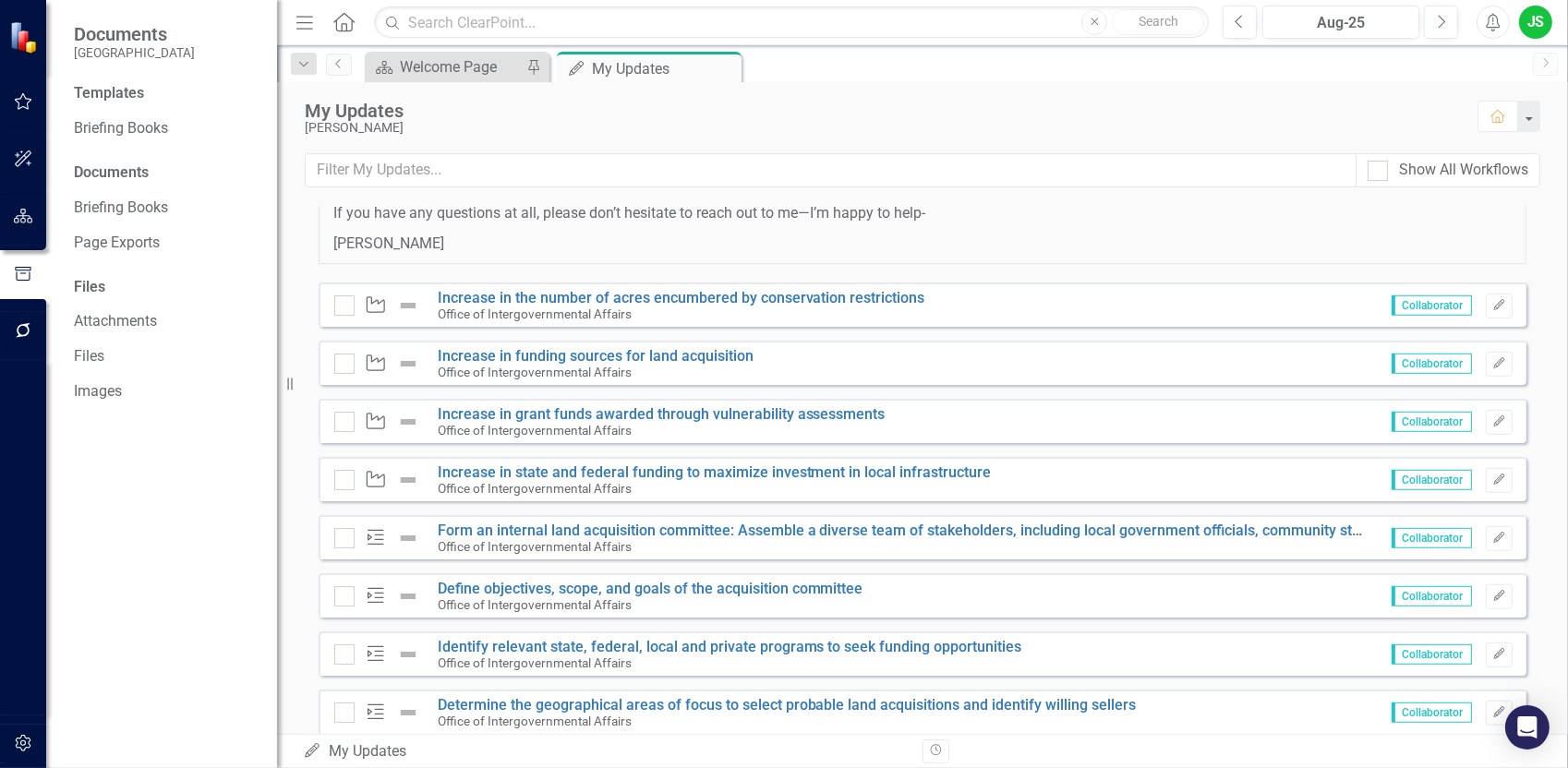
click at [1541, 29] on div "JS" at bounding box center [1535, 22] width 33 height 33
click at [808, 125] on div "[PERSON_NAME]" at bounding box center [882, 128] width 1154 height 14
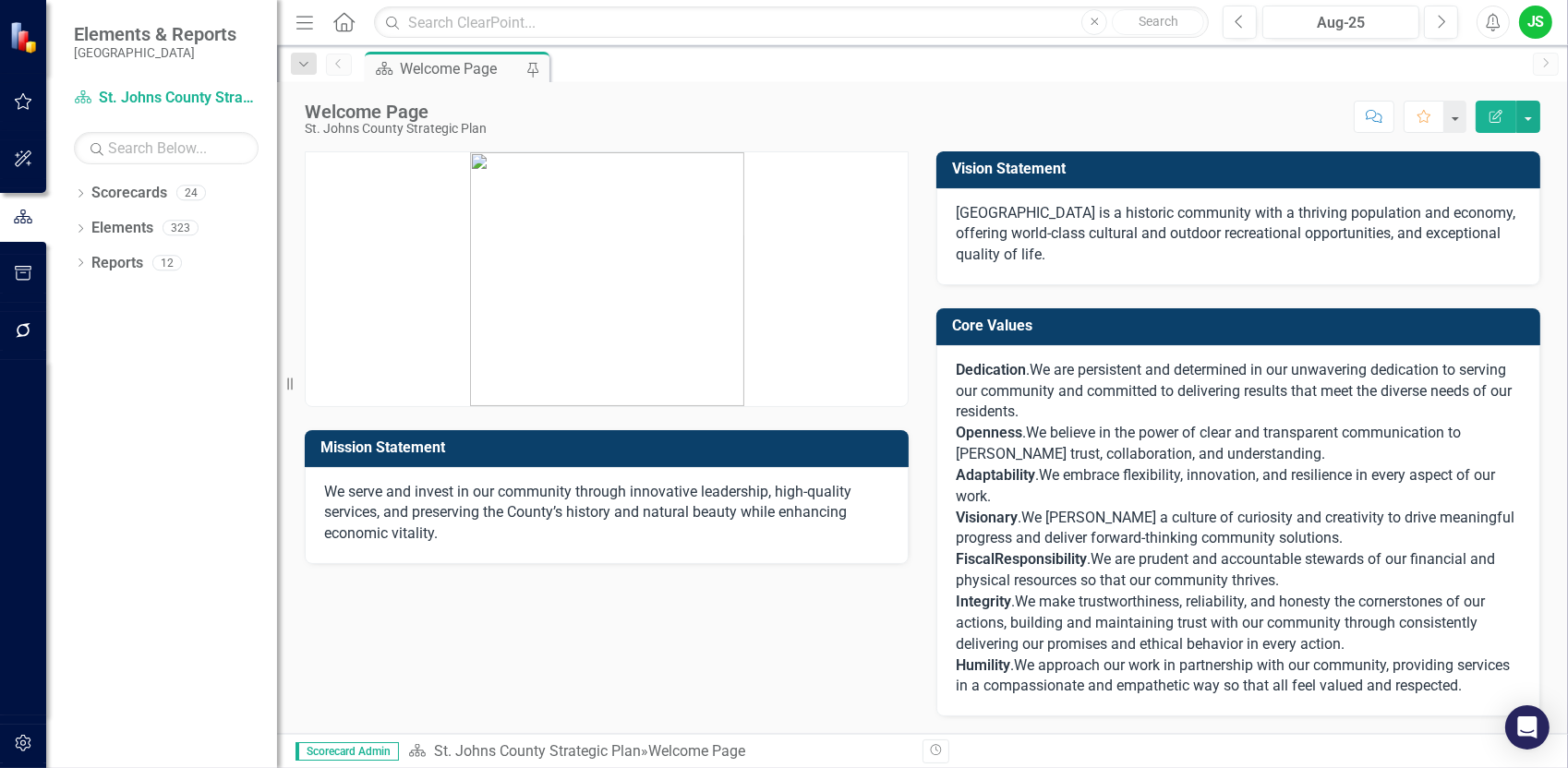
click at [24, 105] on icon "button" at bounding box center [24, 102] width 20 height 15
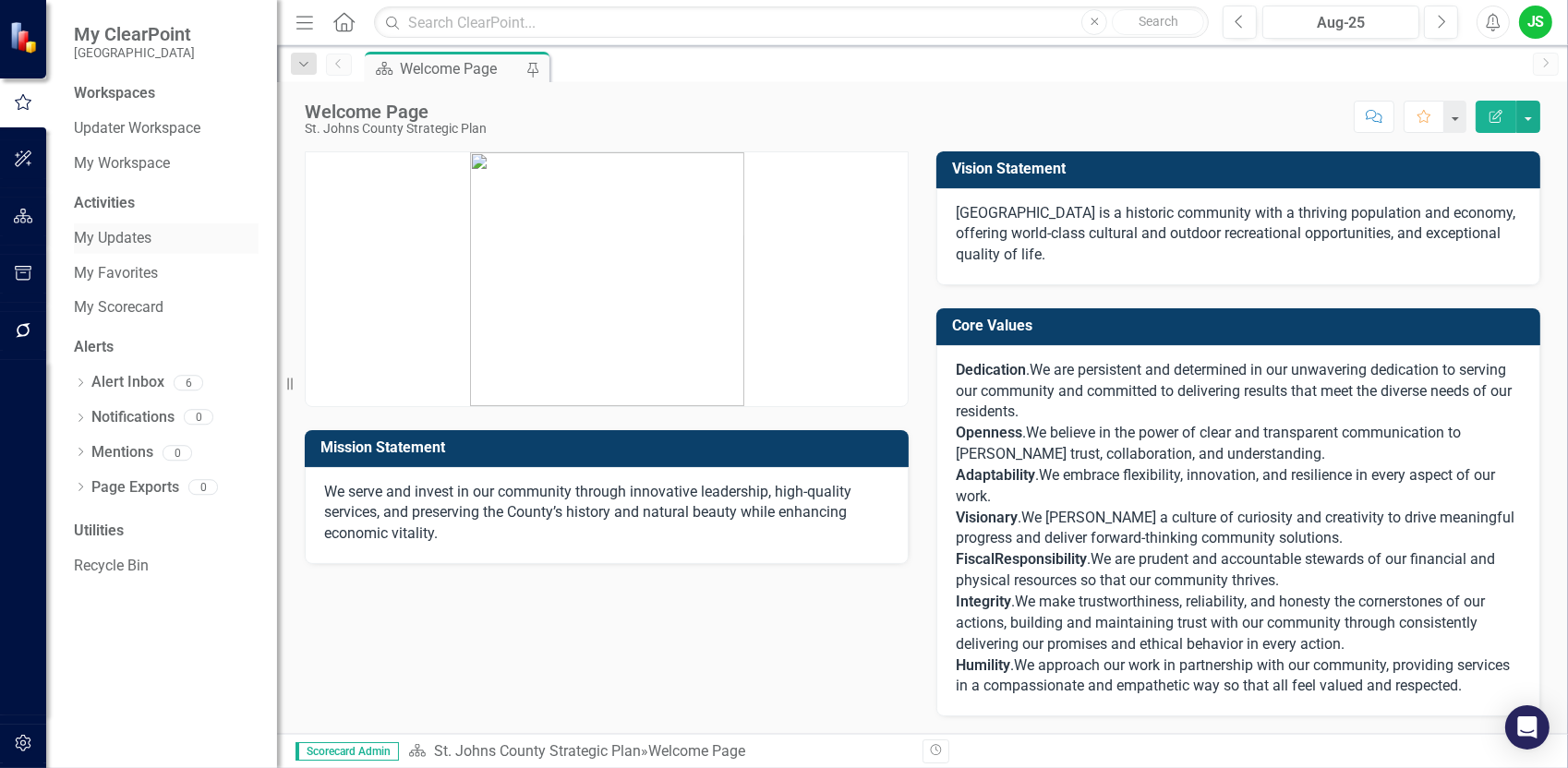
click at [151, 233] on link "My Updates" at bounding box center [166, 239] width 184 height 22
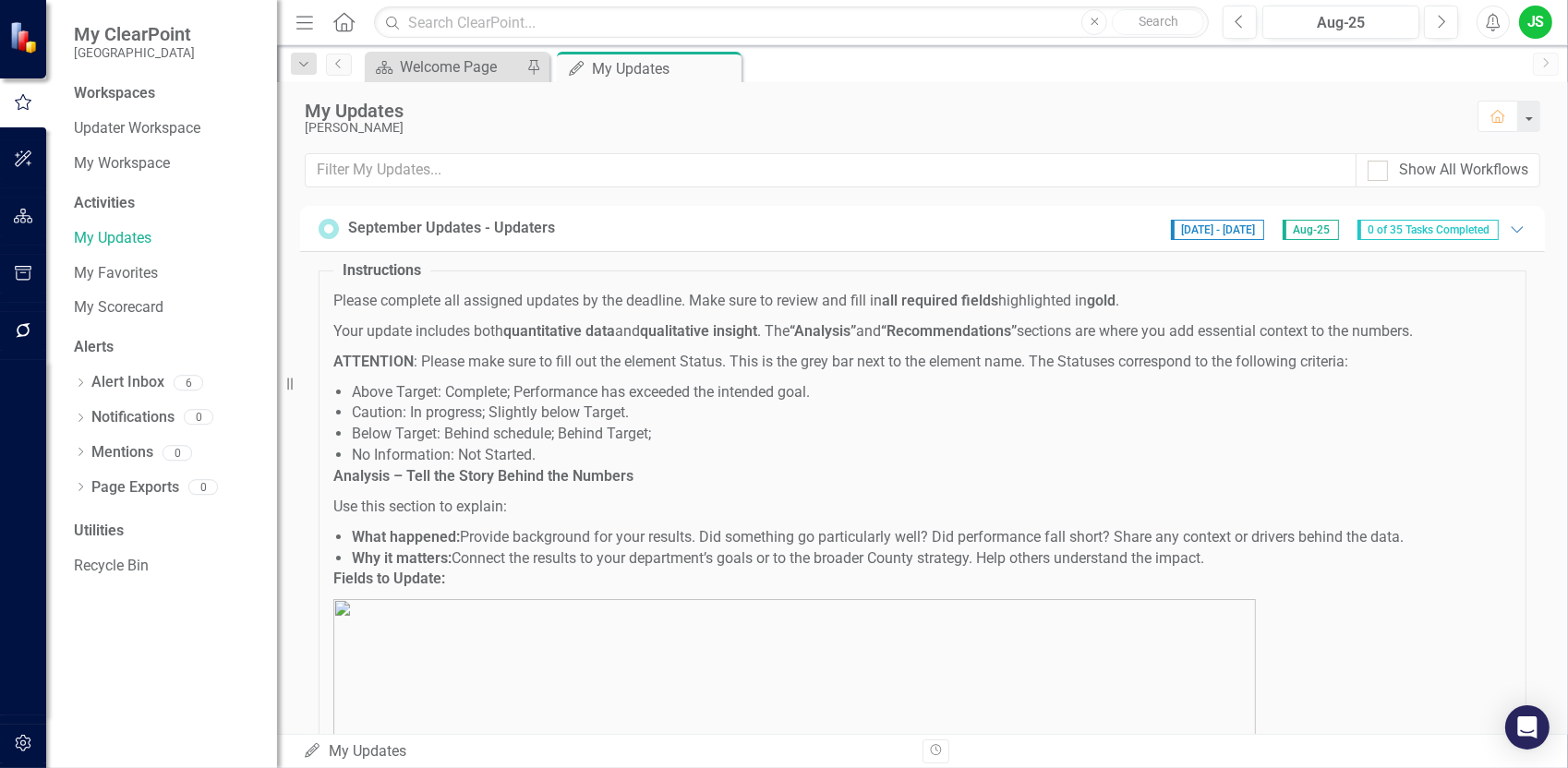
click at [1303, 227] on span "Aug-25" at bounding box center [1310, 230] width 56 height 21
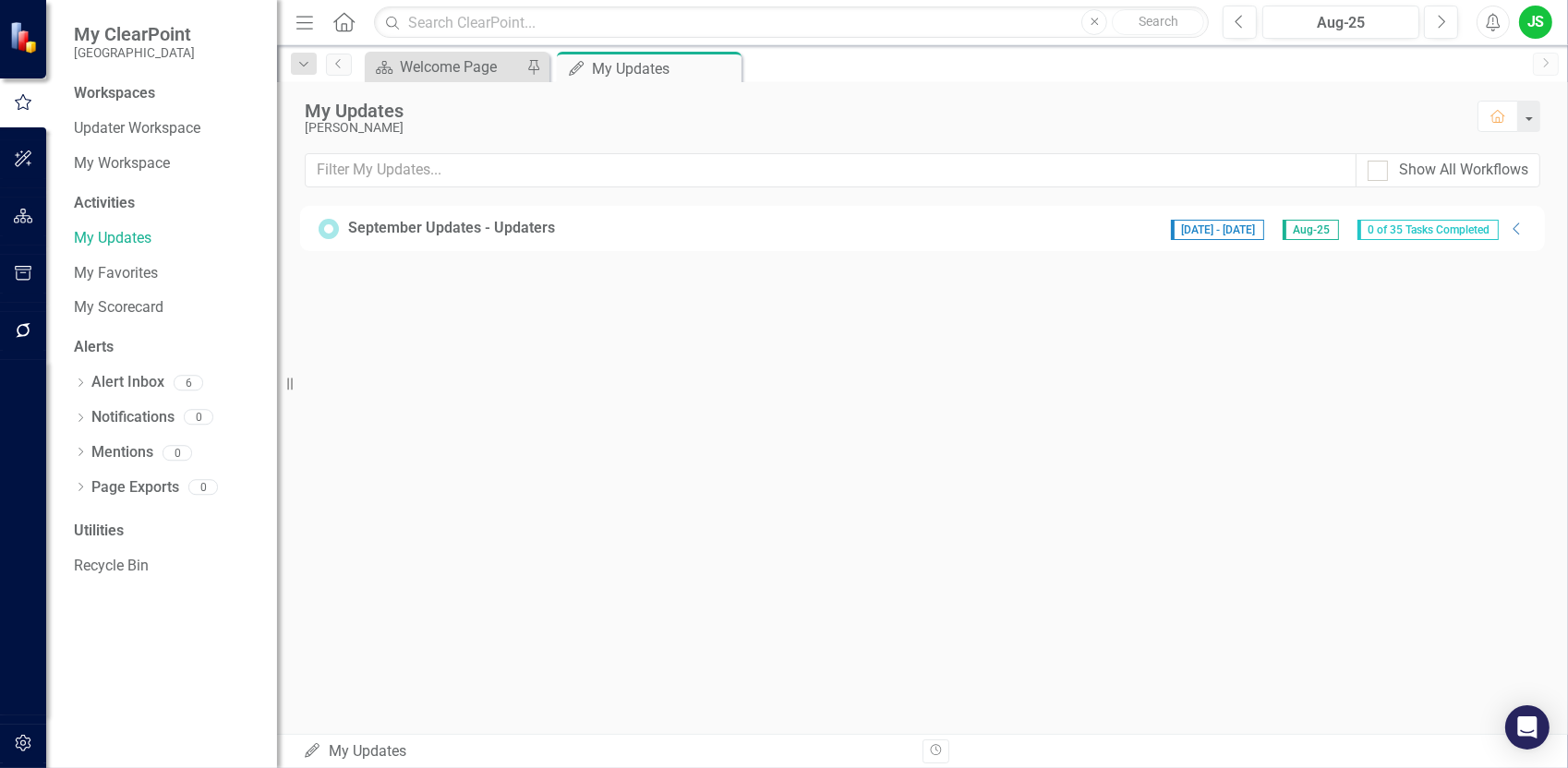
click at [1303, 227] on span "Aug-25" at bounding box center [1310, 230] width 56 height 21
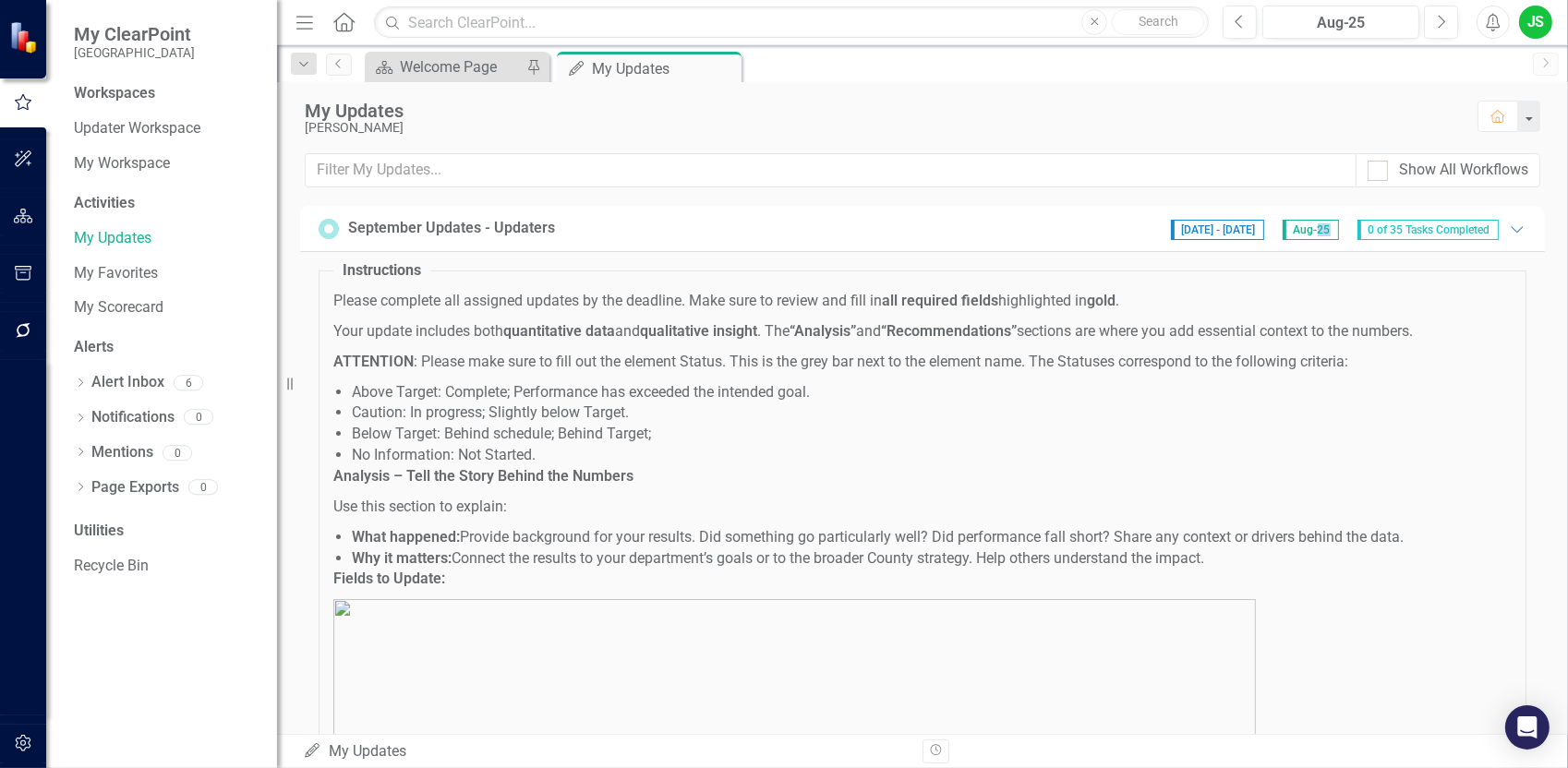
click at [1303, 228] on span "Aug-25" at bounding box center [1310, 230] width 56 height 21
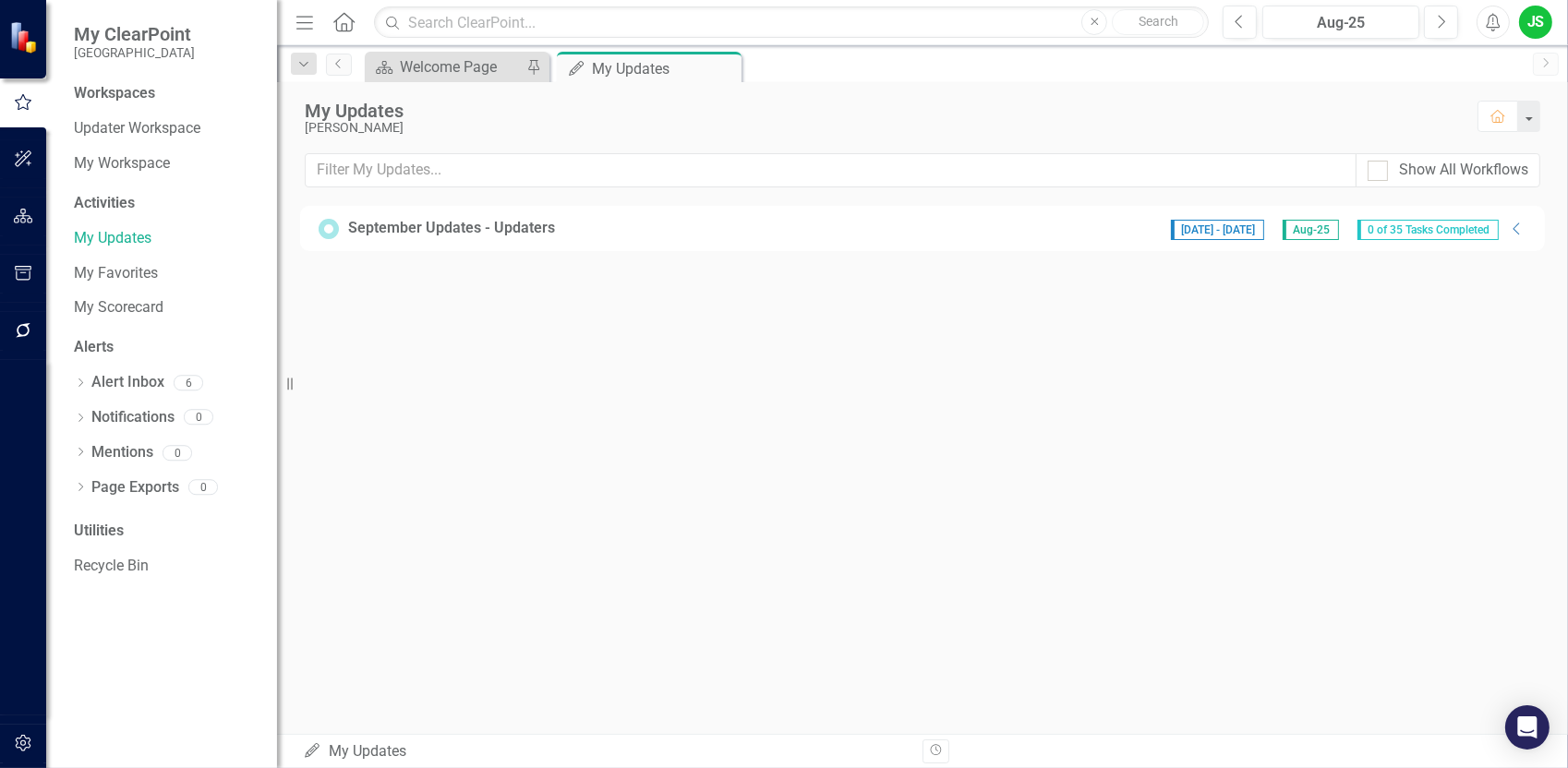
click at [1296, 233] on span "Aug-25" at bounding box center [1310, 230] width 56 height 21
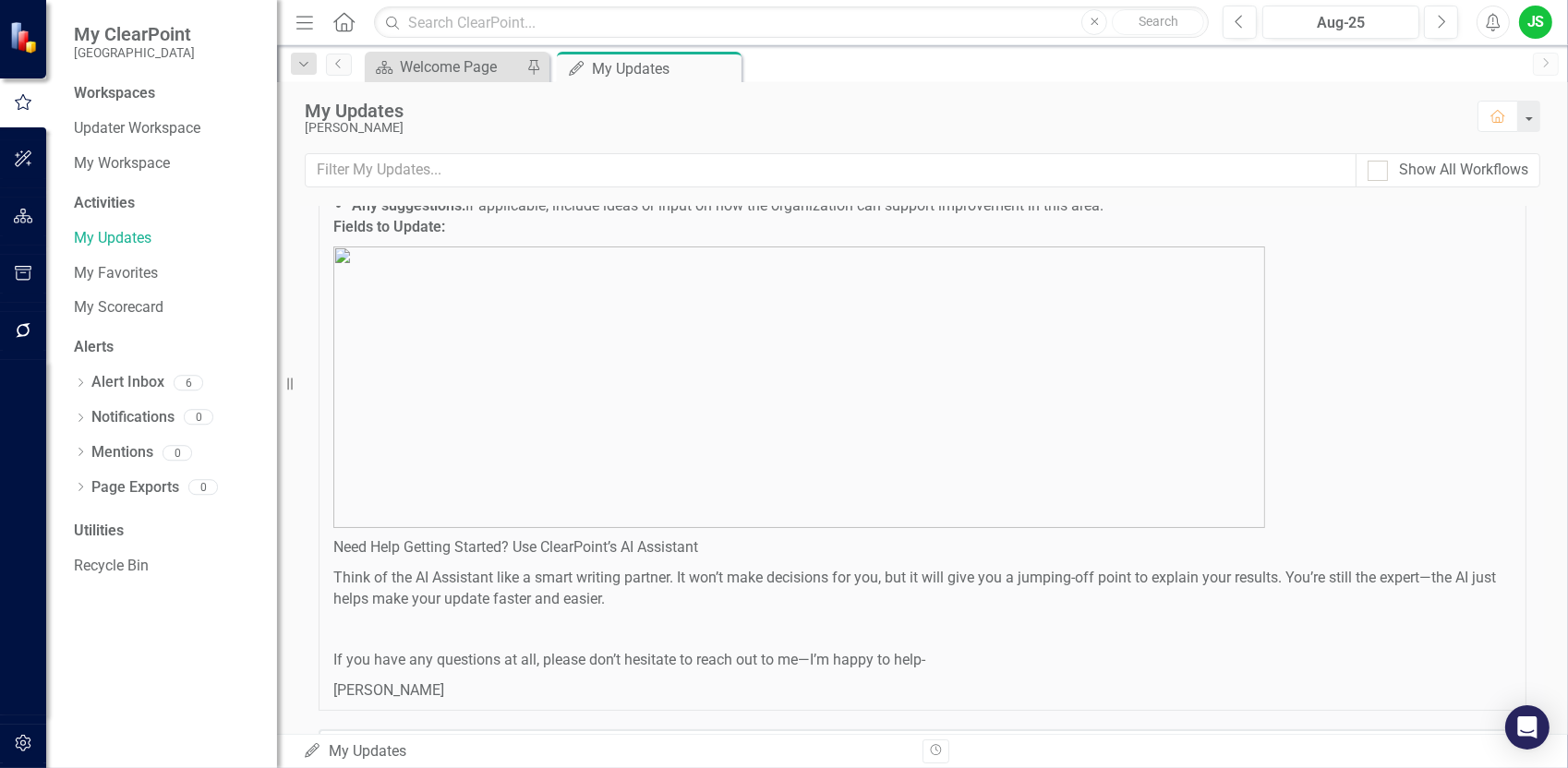
scroll to position [1200, 0]
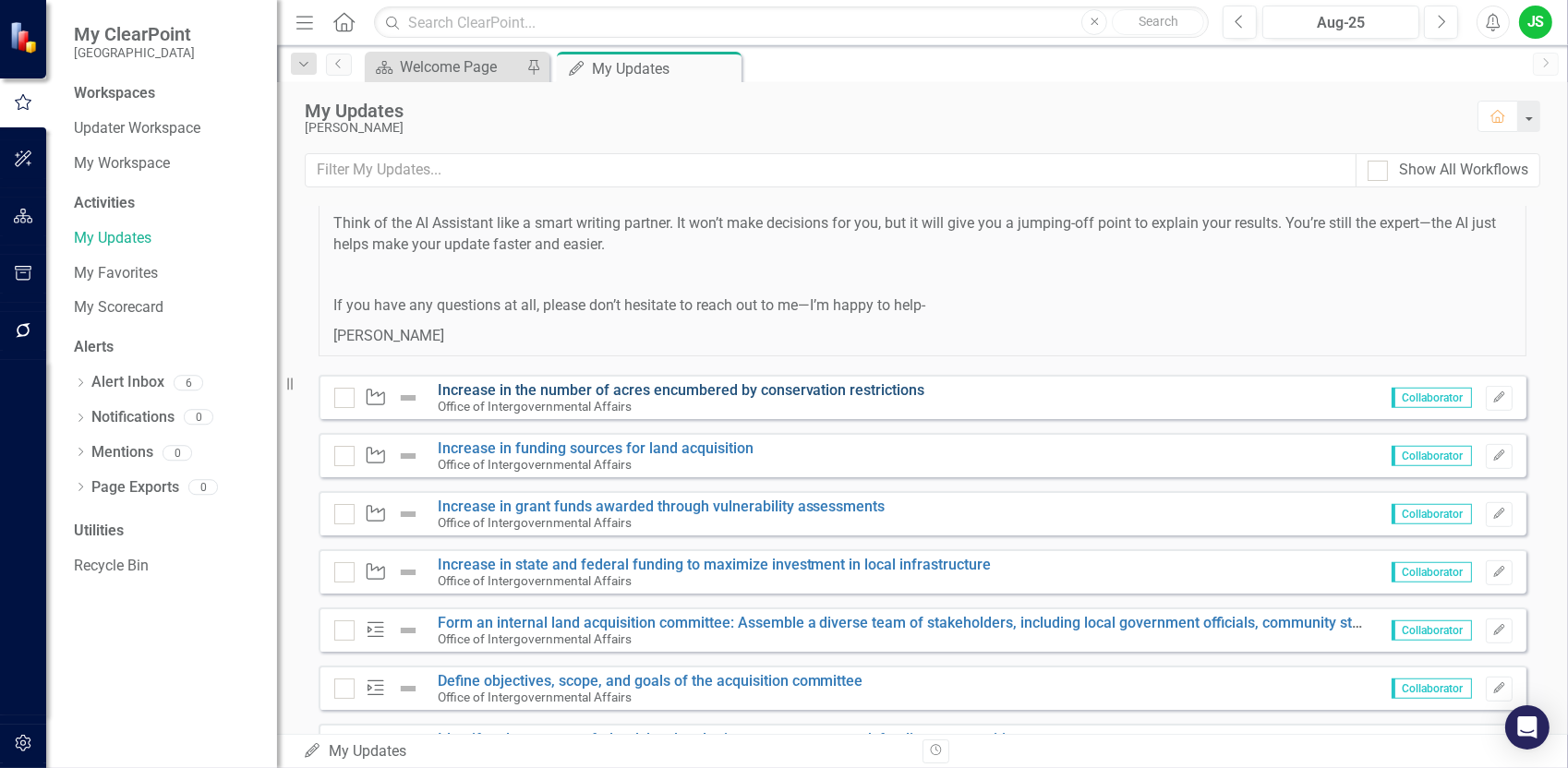
click at [833, 387] on link "Increase in the number of acres encumbered by conservation restrictions" at bounding box center [682, 390] width 488 height 18
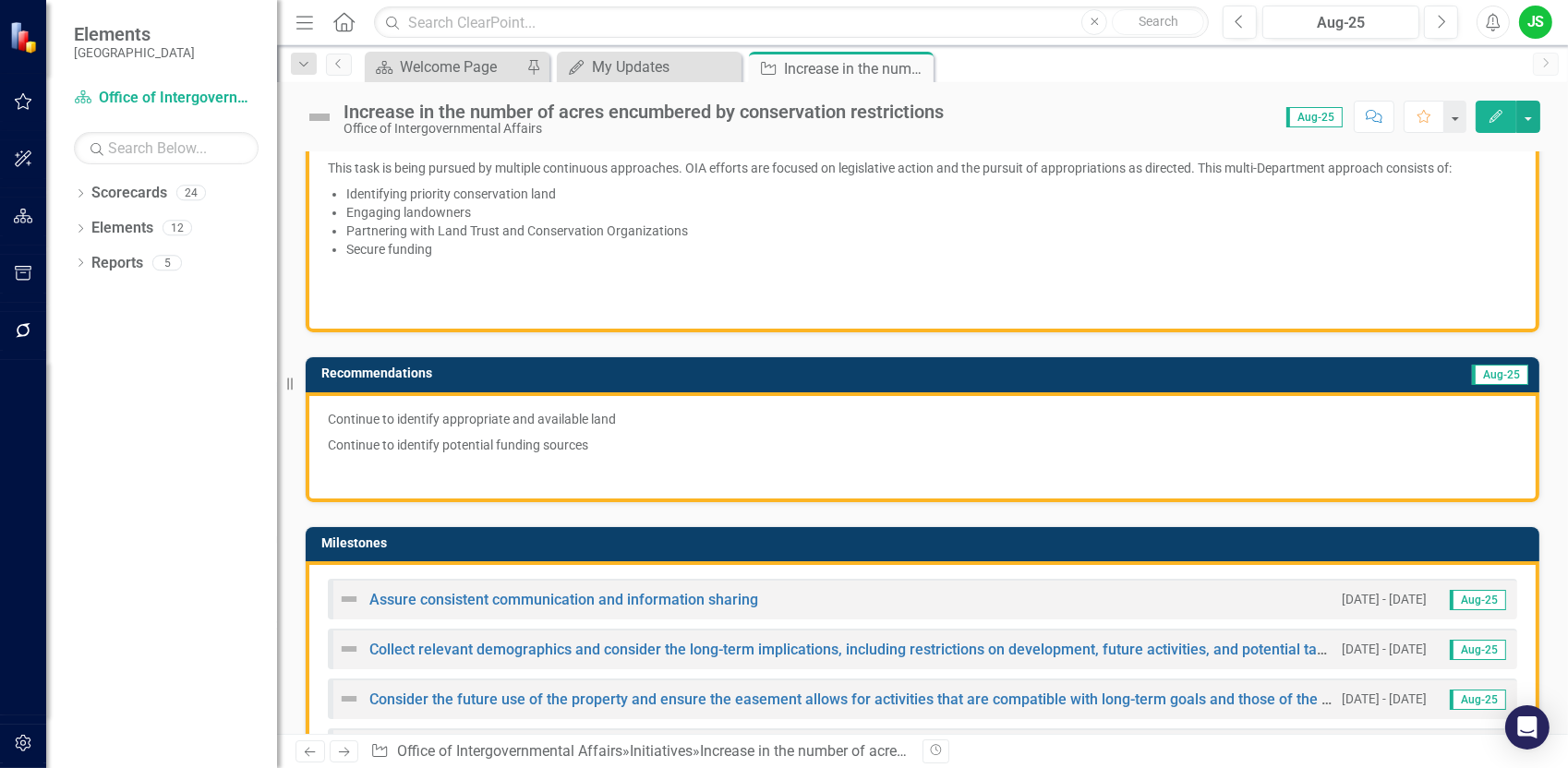
scroll to position [92, 0]
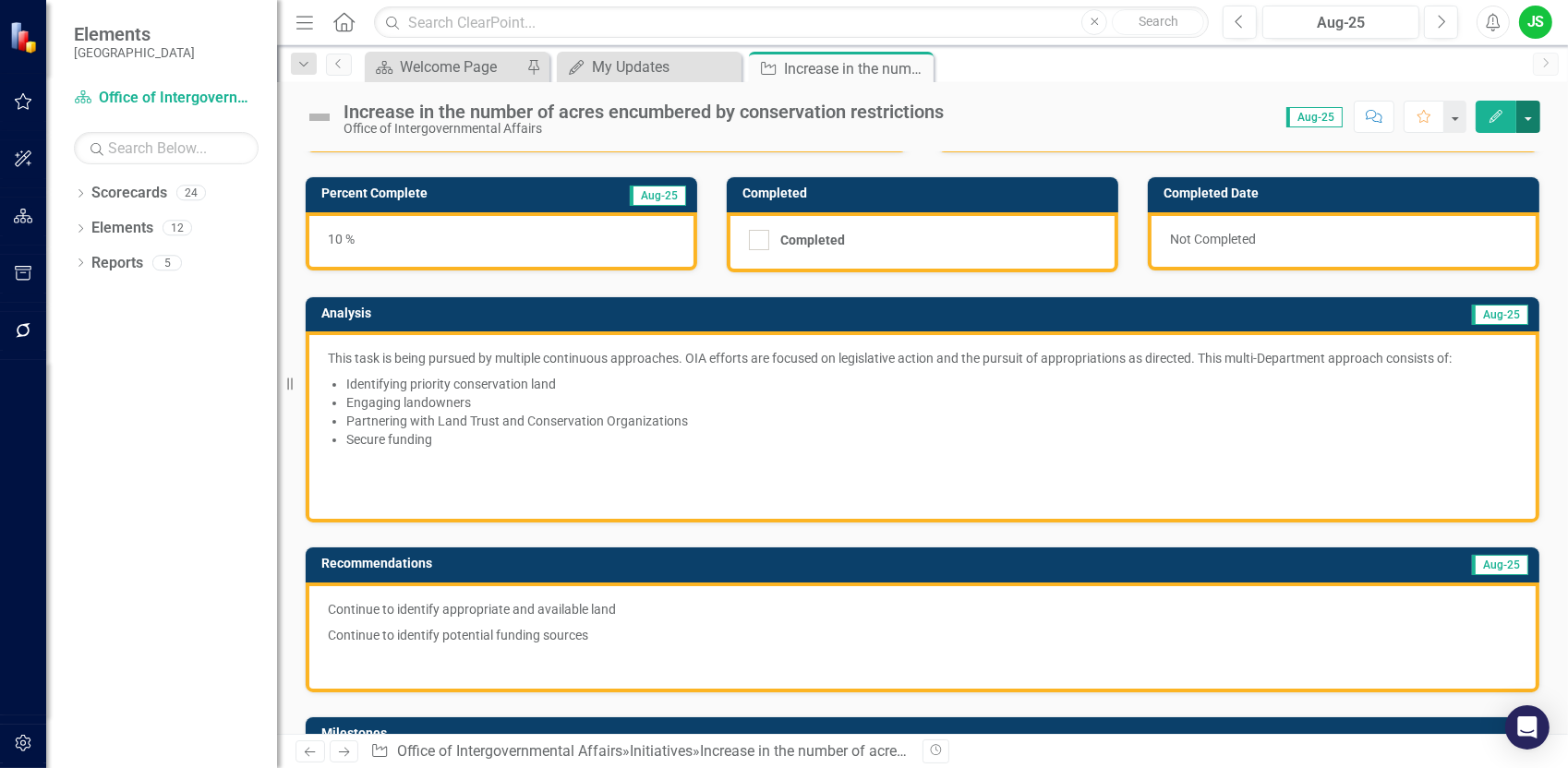
click at [1523, 113] on button "button" at bounding box center [1529, 117] width 24 height 32
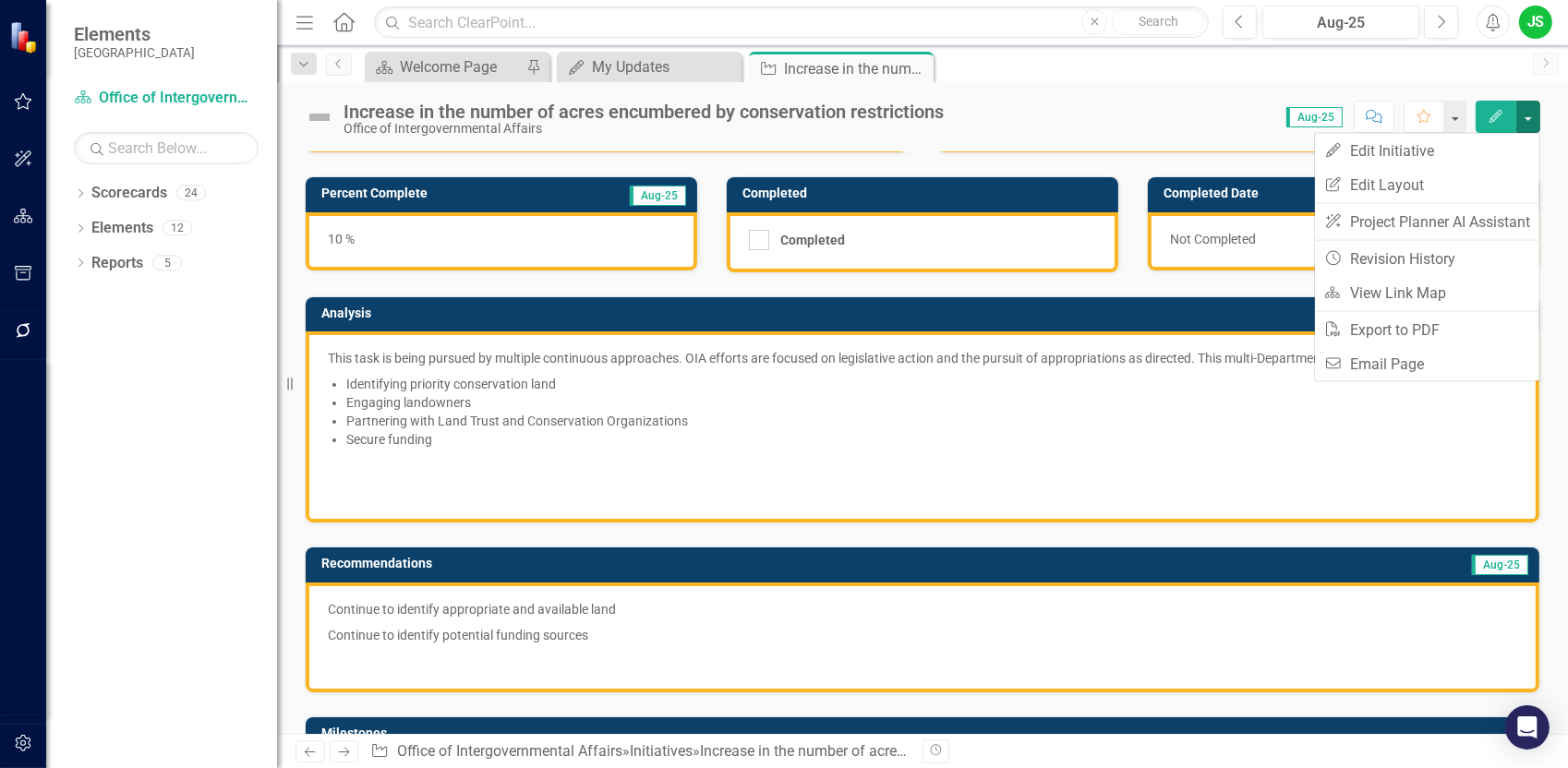
click at [1066, 114] on div "Score: 0.00 Aug-25 Completed Comment Favorite Edit" at bounding box center [1247, 116] width 588 height 31
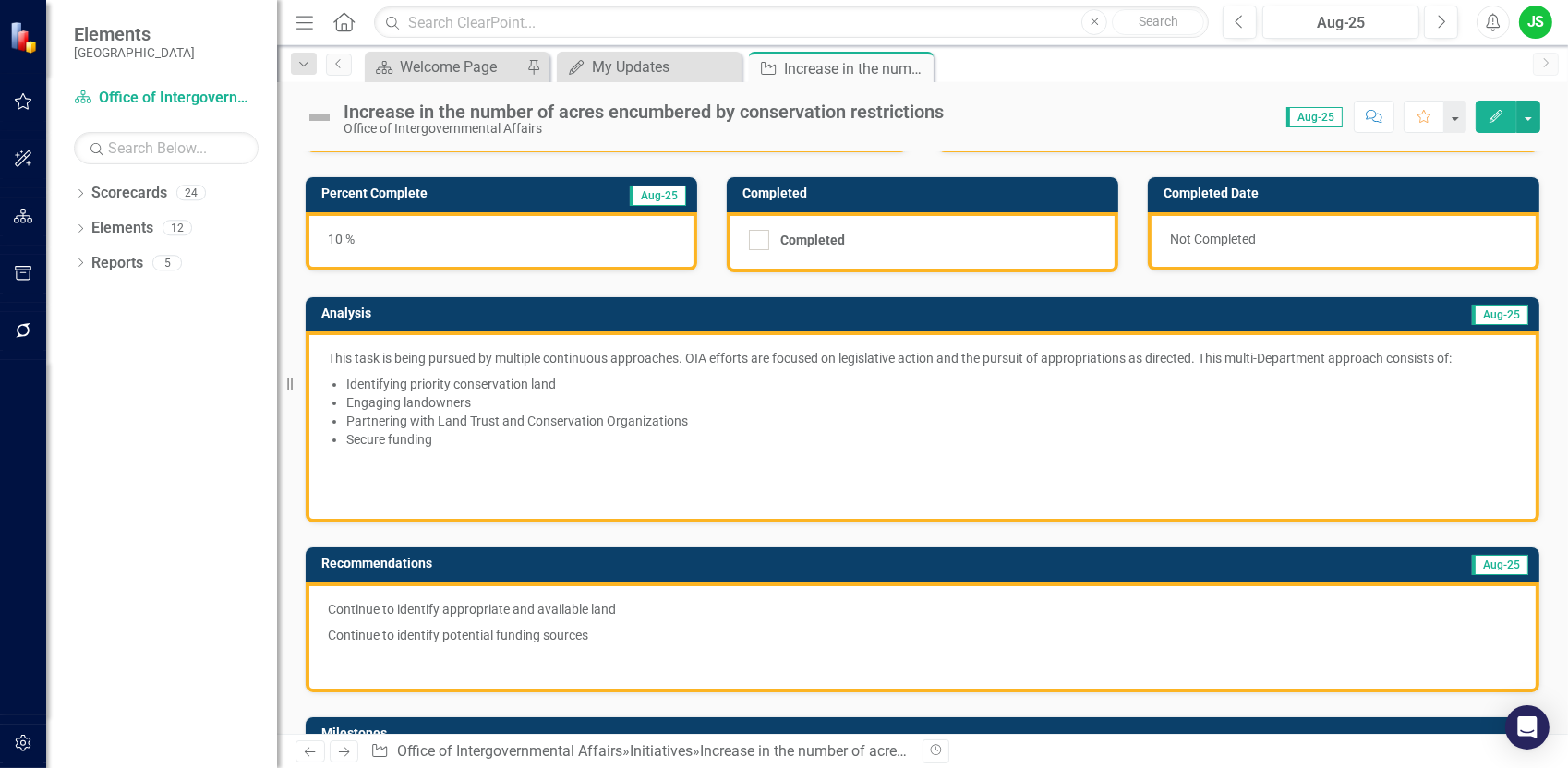
scroll to position [0, 0]
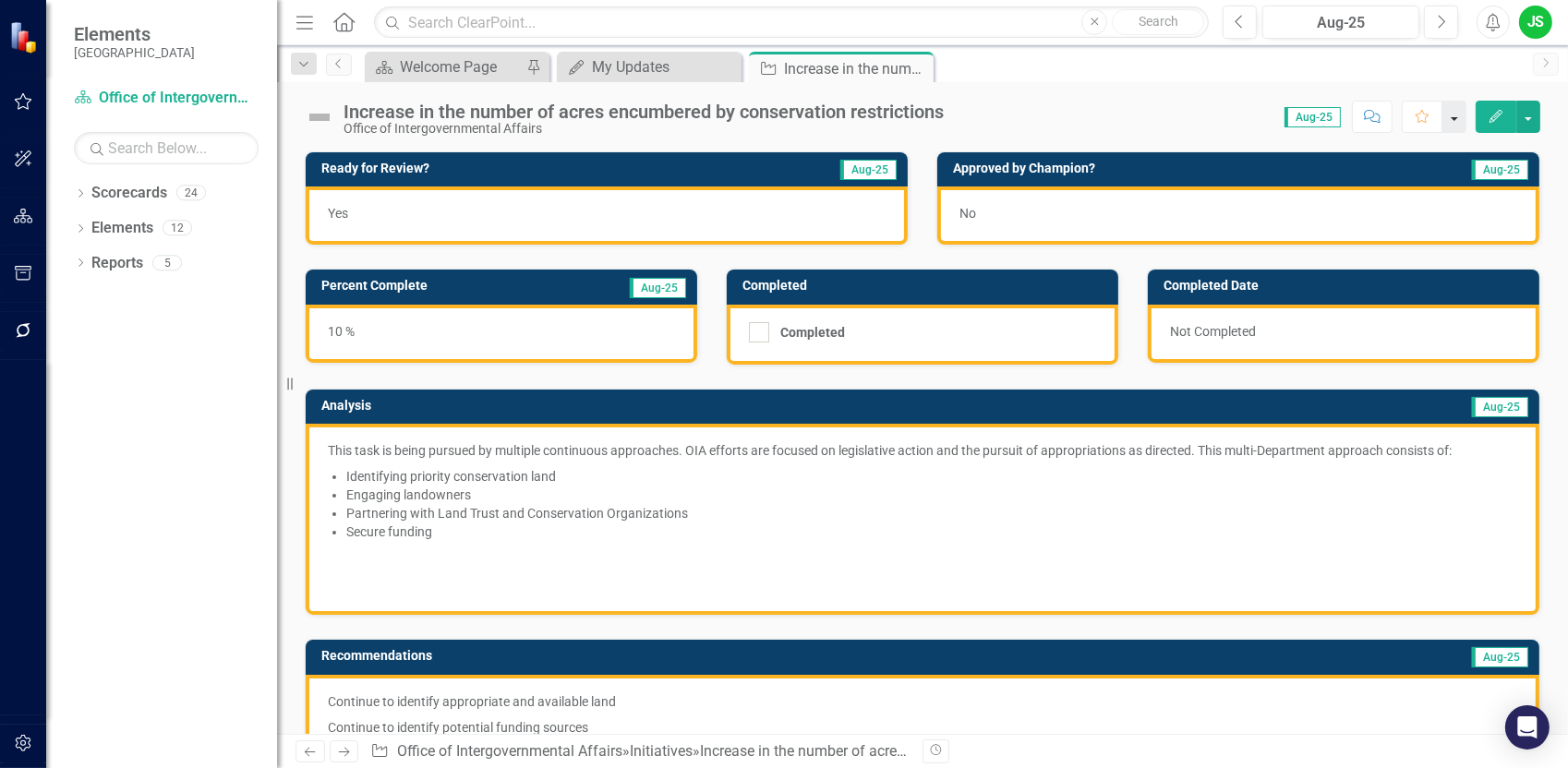
click at [1454, 120] on button "button" at bounding box center [1454, 117] width 24 height 32
click at [1053, 94] on div "Increase in the number of acres encumbered by conservation restrictions Office …" at bounding box center [922, 109] width 1291 height 55
click at [1532, 117] on button "button" at bounding box center [1529, 117] width 24 height 32
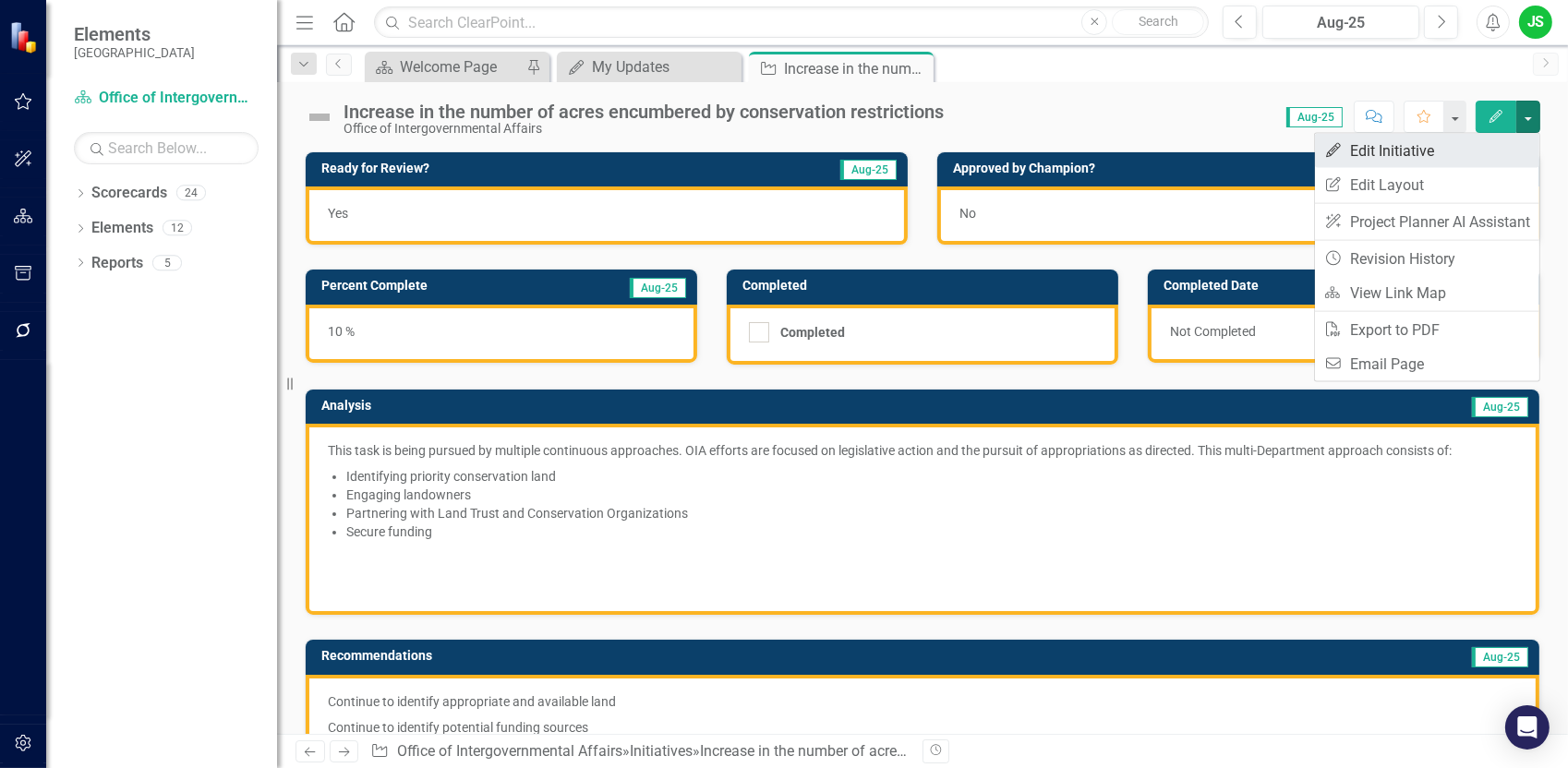
click at [1458, 135] on link "Edit Edit Initiative" at bounding box center [1427, 150] width 225 height 34
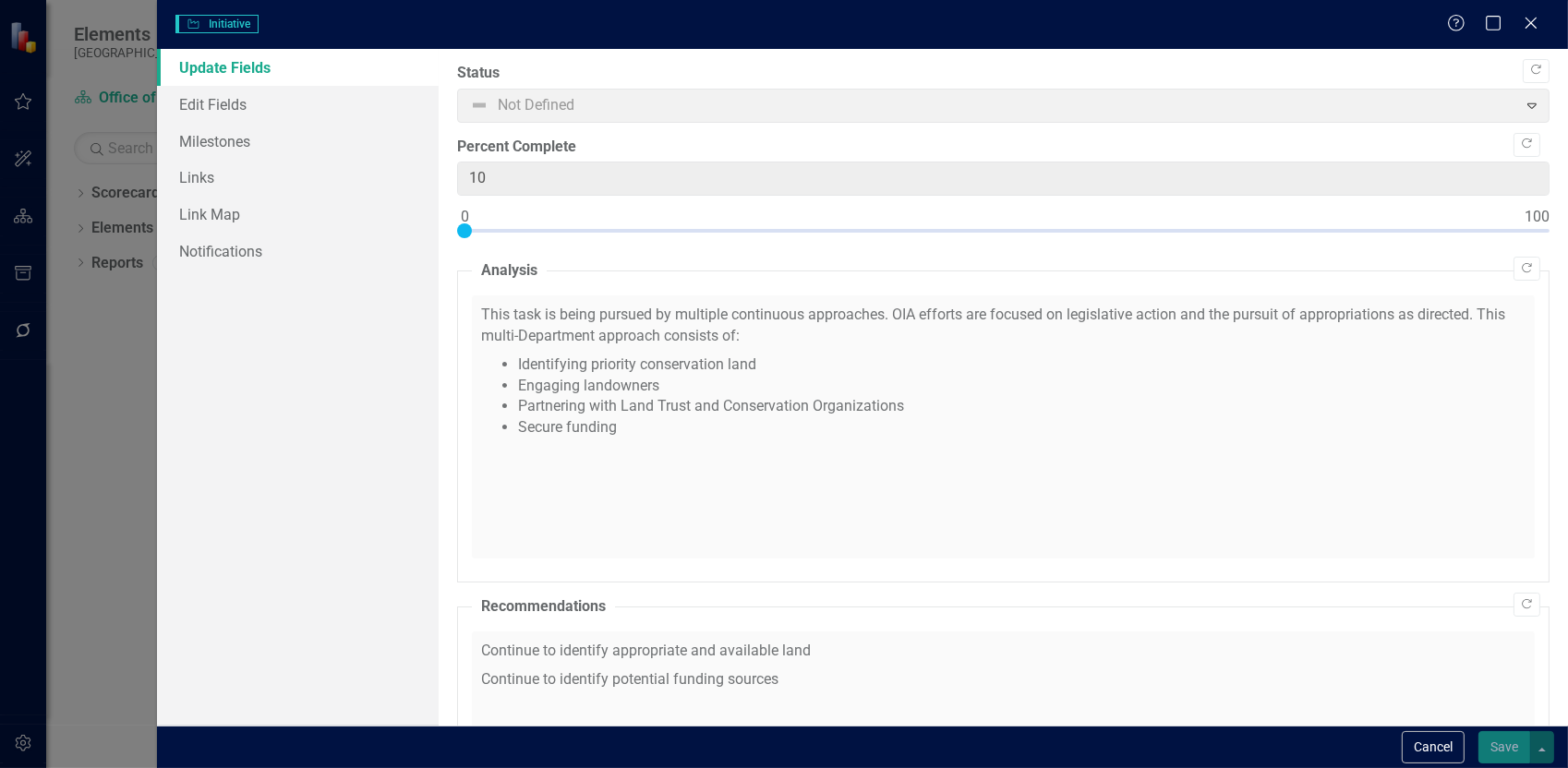
checkbox input "true"
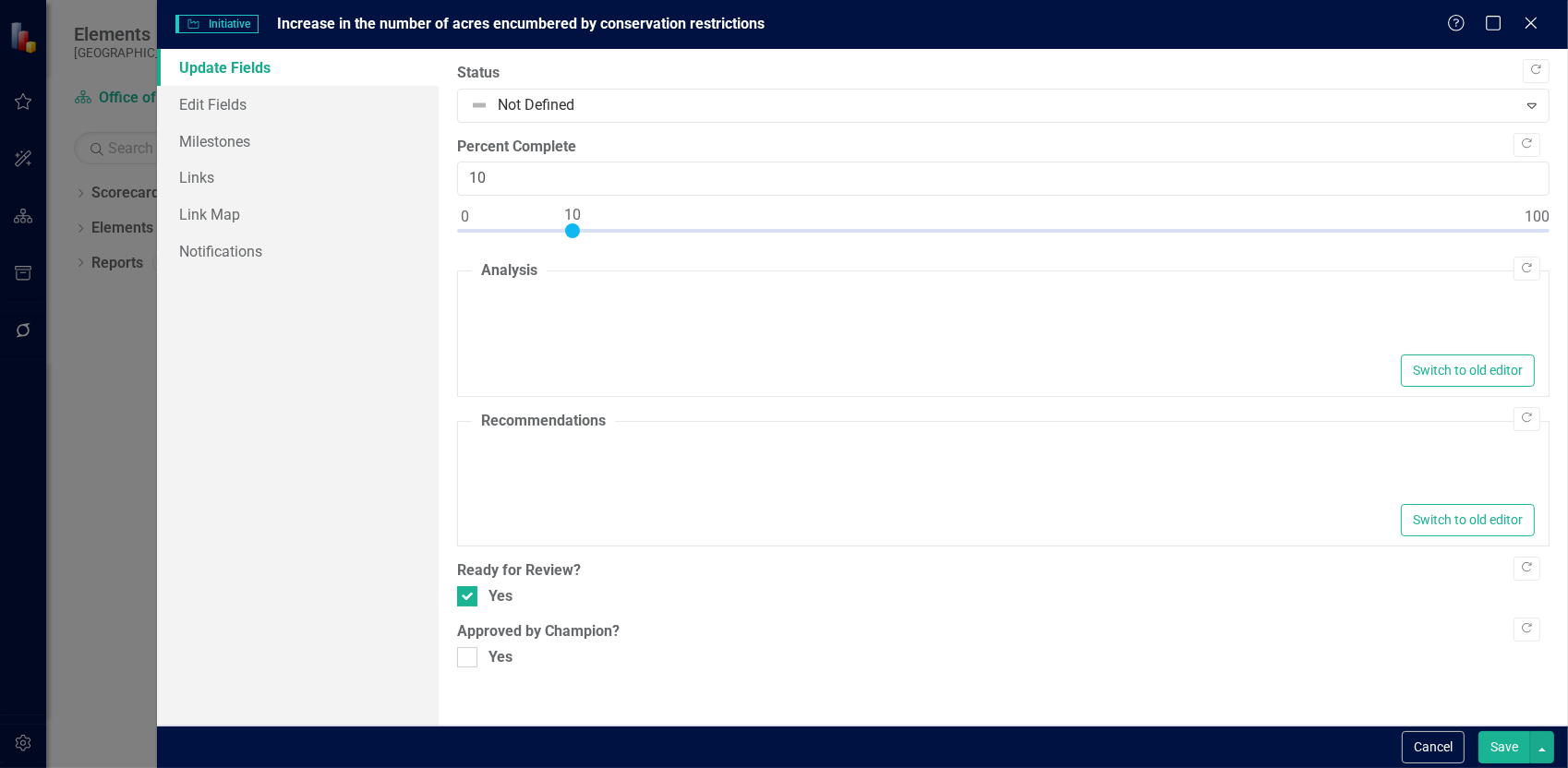
type textarea "<p>This task is being pursued by multiple continuous approaches. OIA efforts ar…"
type textarea "<p>Continue to identify appropriate and available land</p> <p>Continue to ident…"
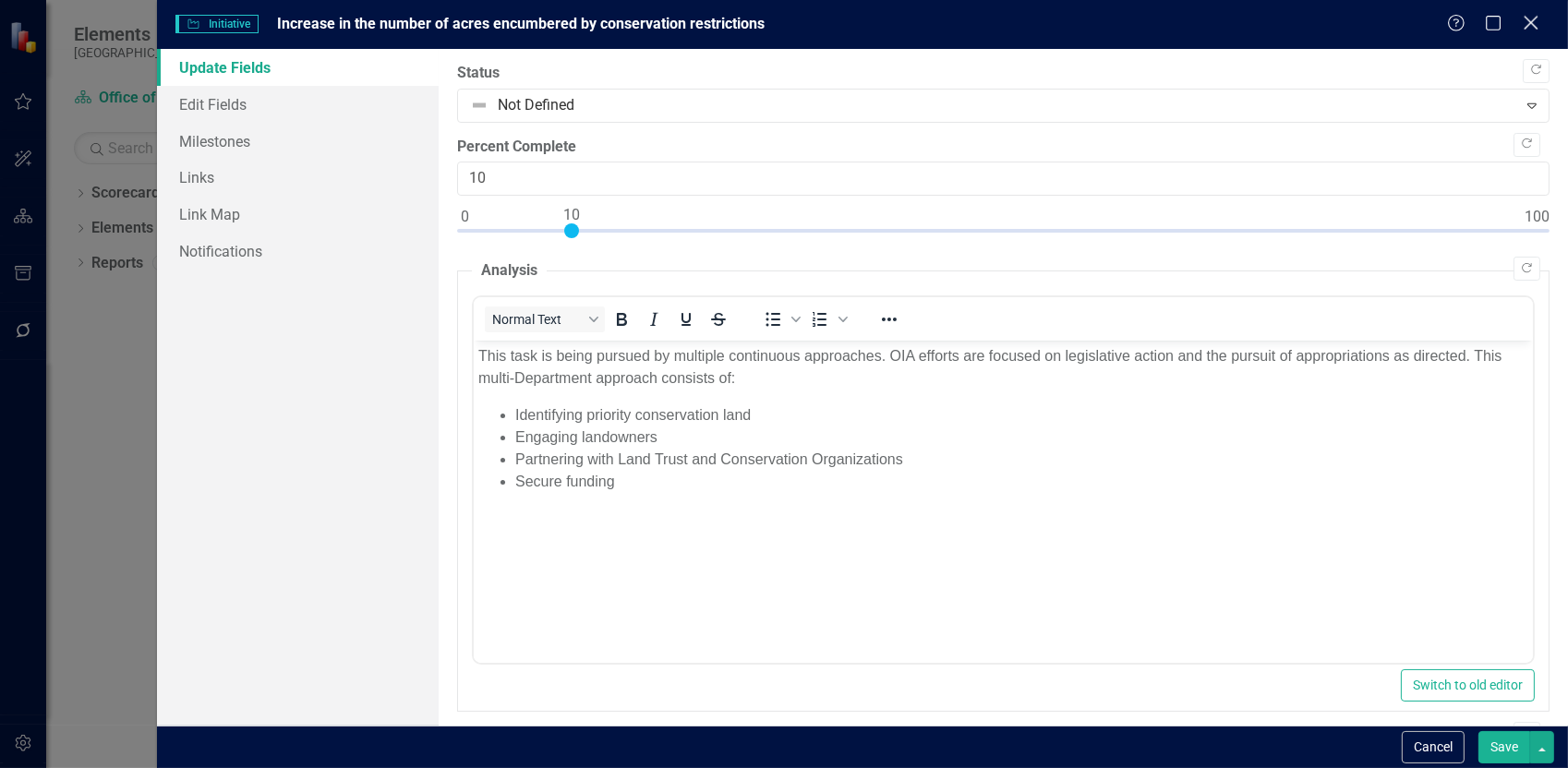
click at [1536, 25] on icon "Close" at bounding box center [1530, 23] width 24 height 18
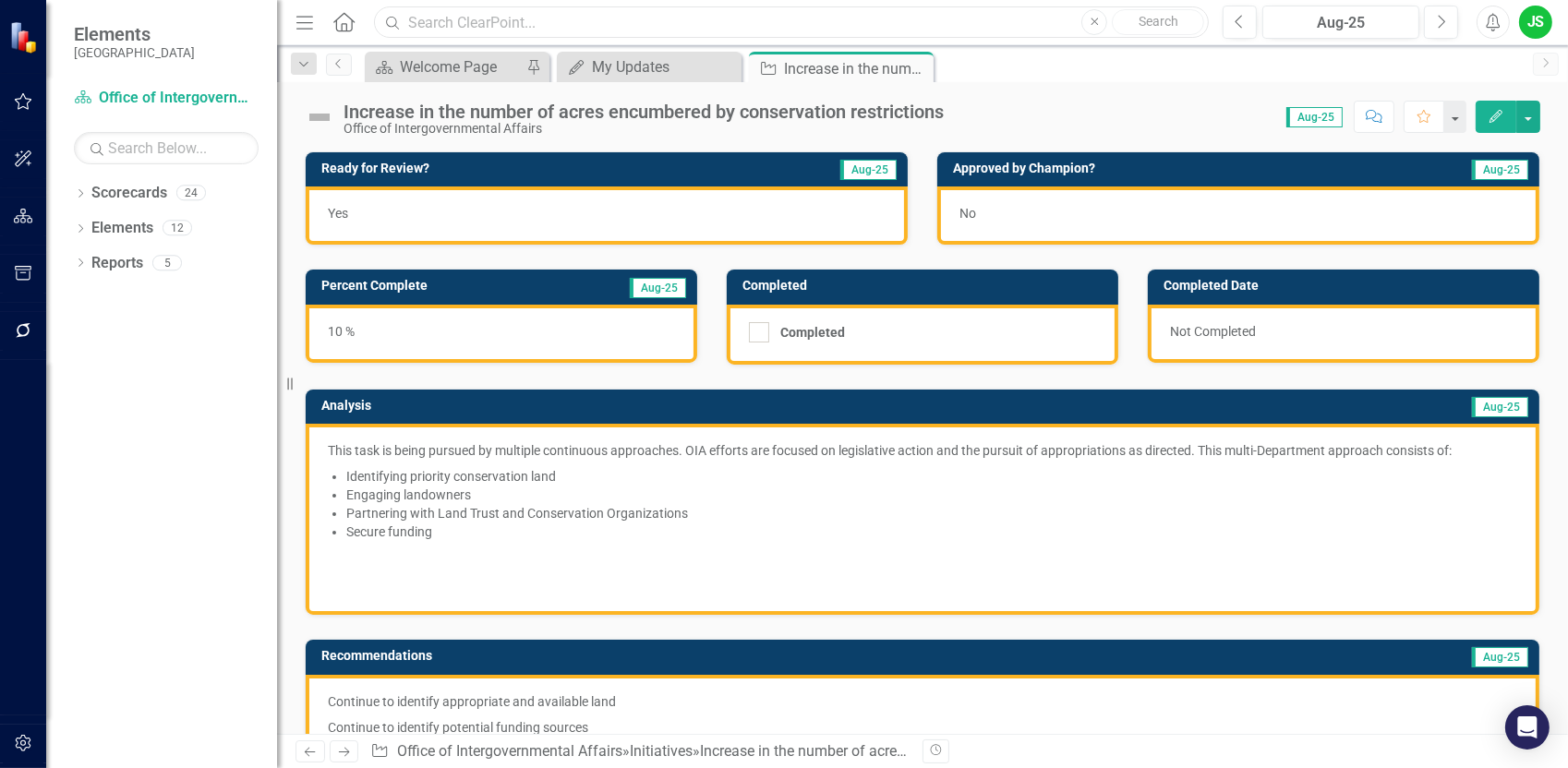
click at [406, 20] on input "text" at bounding box center [792, 23] width 835 height 32
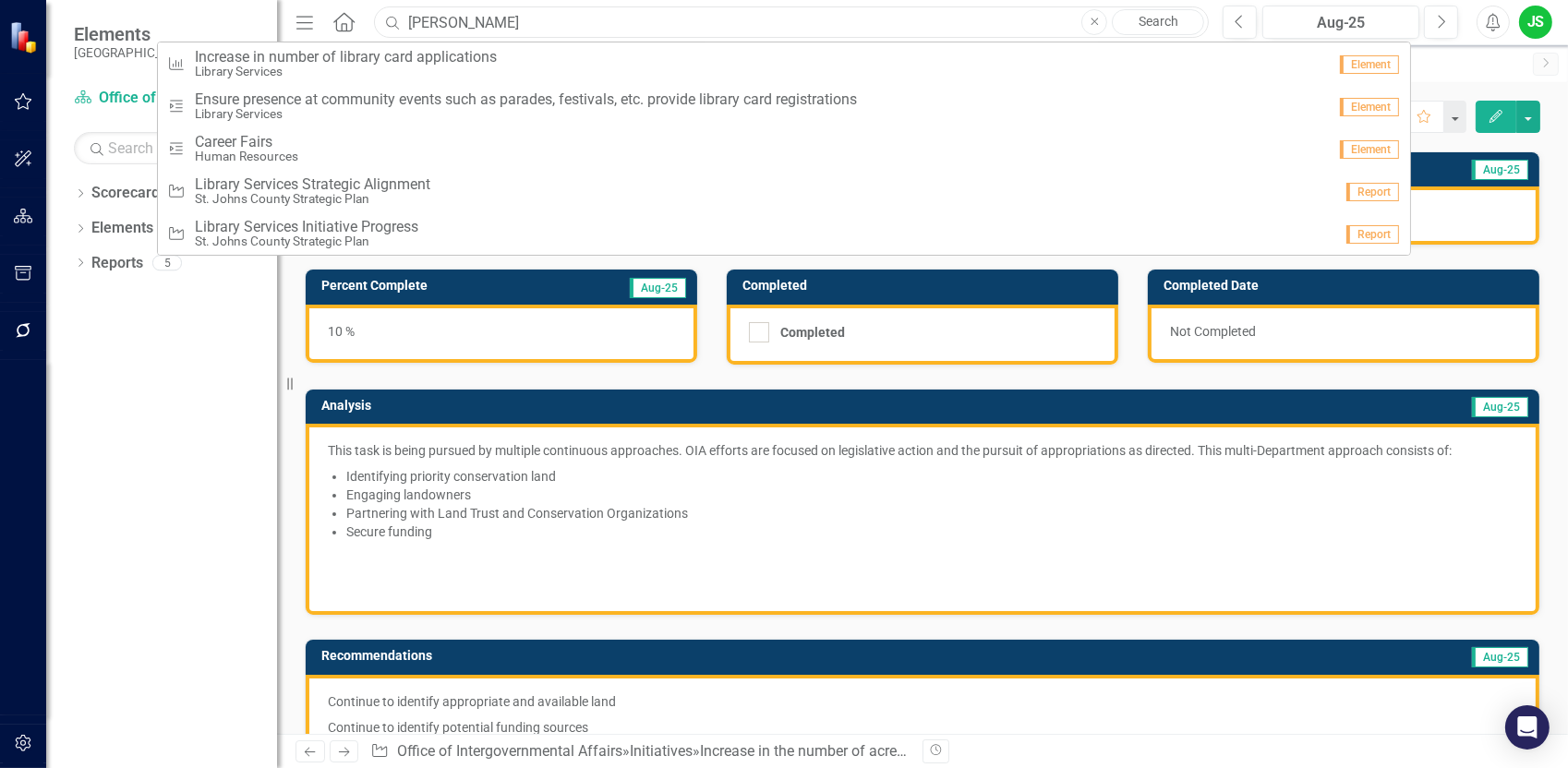
type input "cary for"
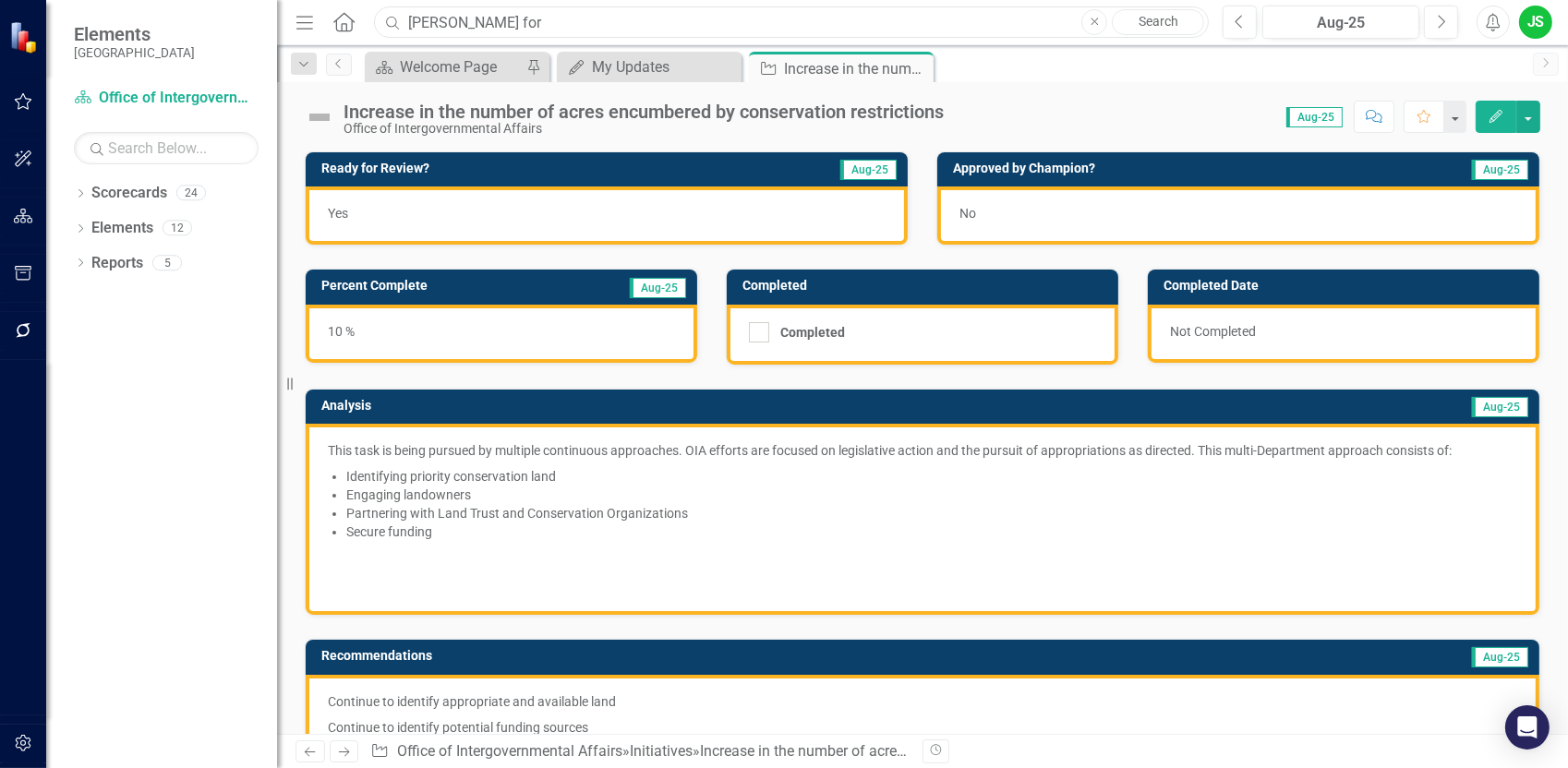
drag, startPoint x: 529, startPoint y: 19, endPoint x: 400, endPoint y: 21, distance: 129.0
click at [400, 21] on div "Search cary for Close Search" at bounding box center [787, 23] width 835 height 32
click at [305, 23] on icon "button" at bounding box center [305, 23] width 17 height 13
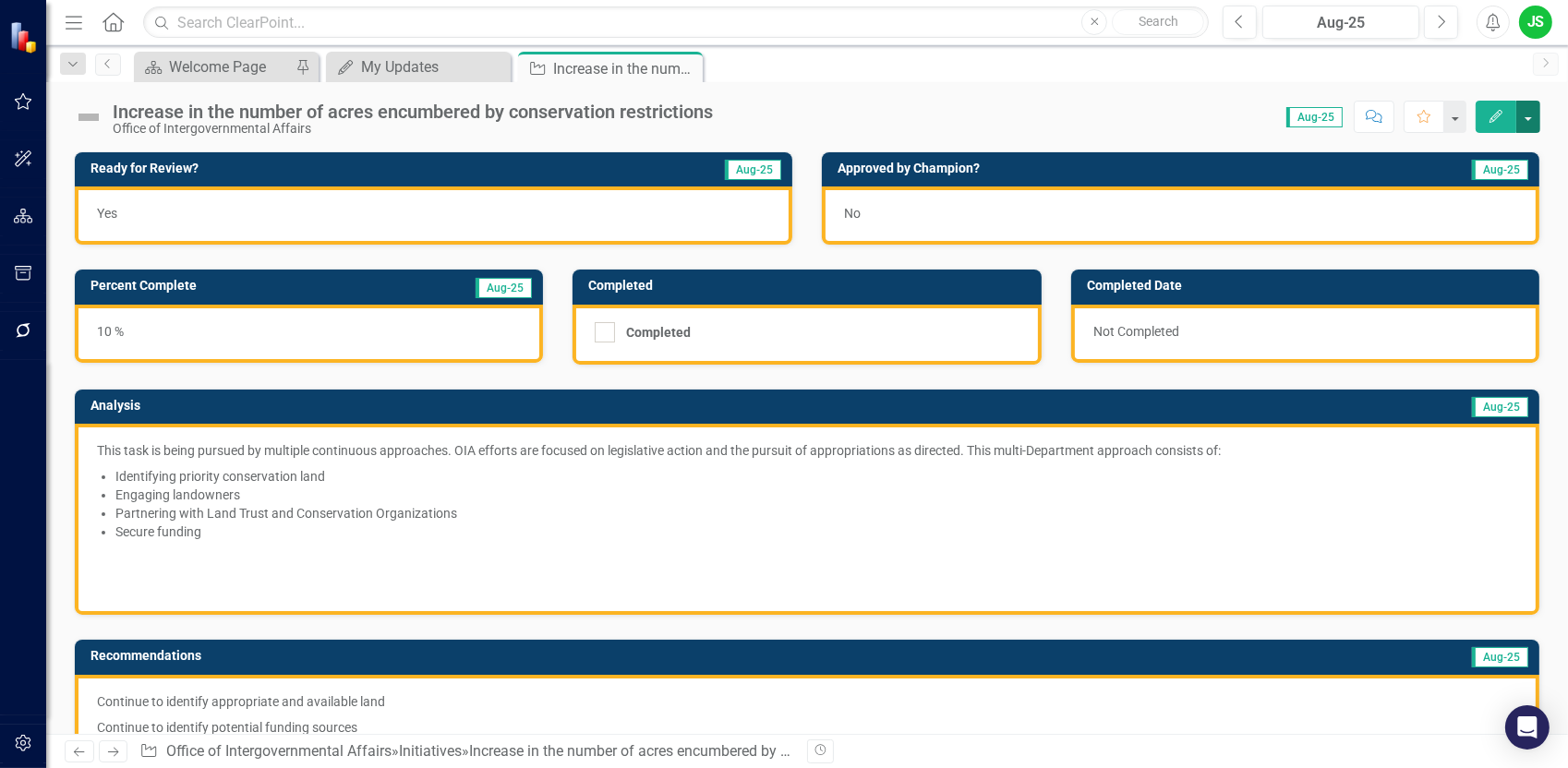
click at [1529, 120] on button "button" at bounding box center [1529, 117] width 24 height 32
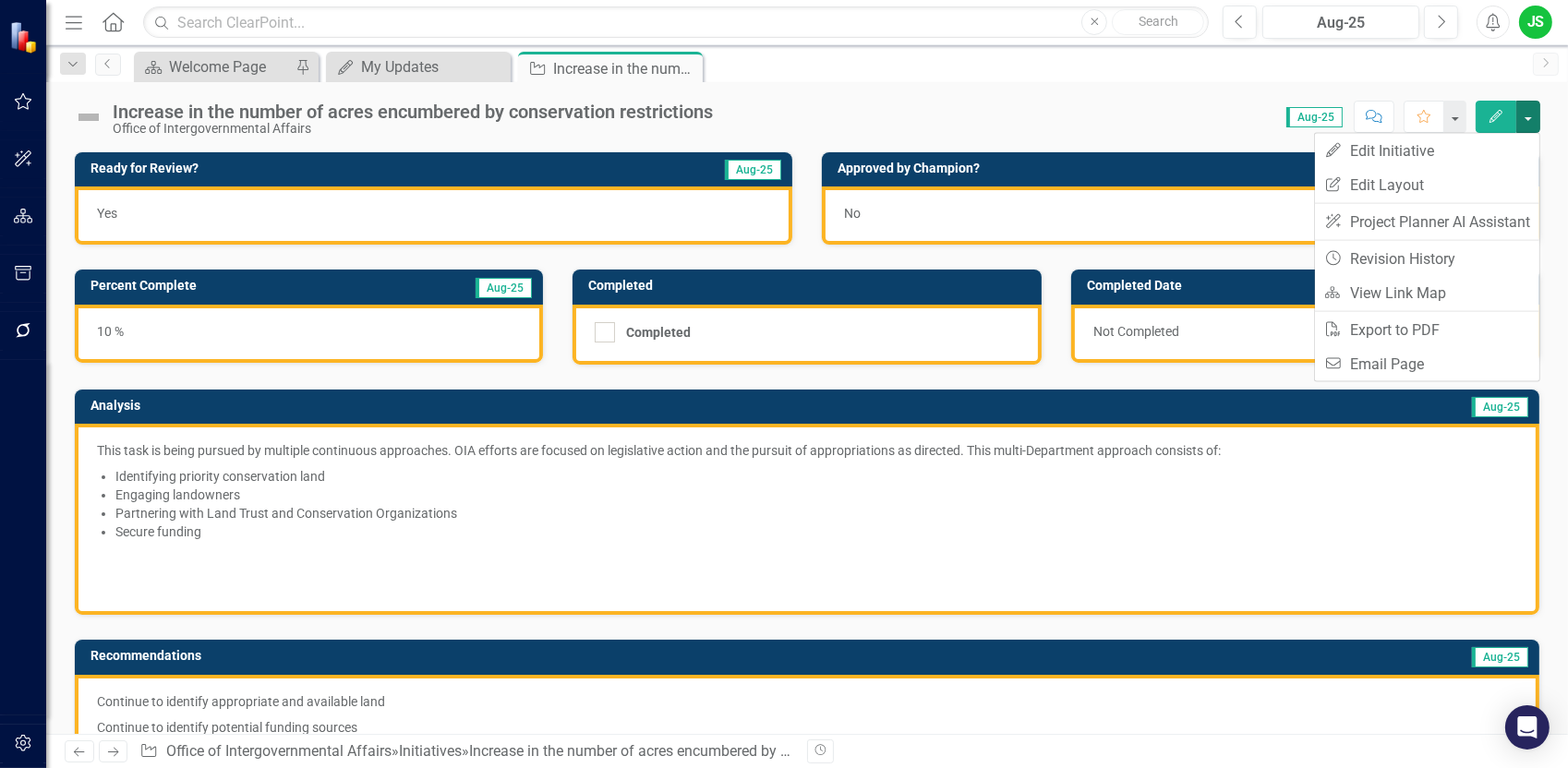
click at [1036, 79] on div "Scorecard Welcome Page Pin My Updates My Updates Close Initiative Increase in t…" at bounding box center [827, 66] width 1393 height 29
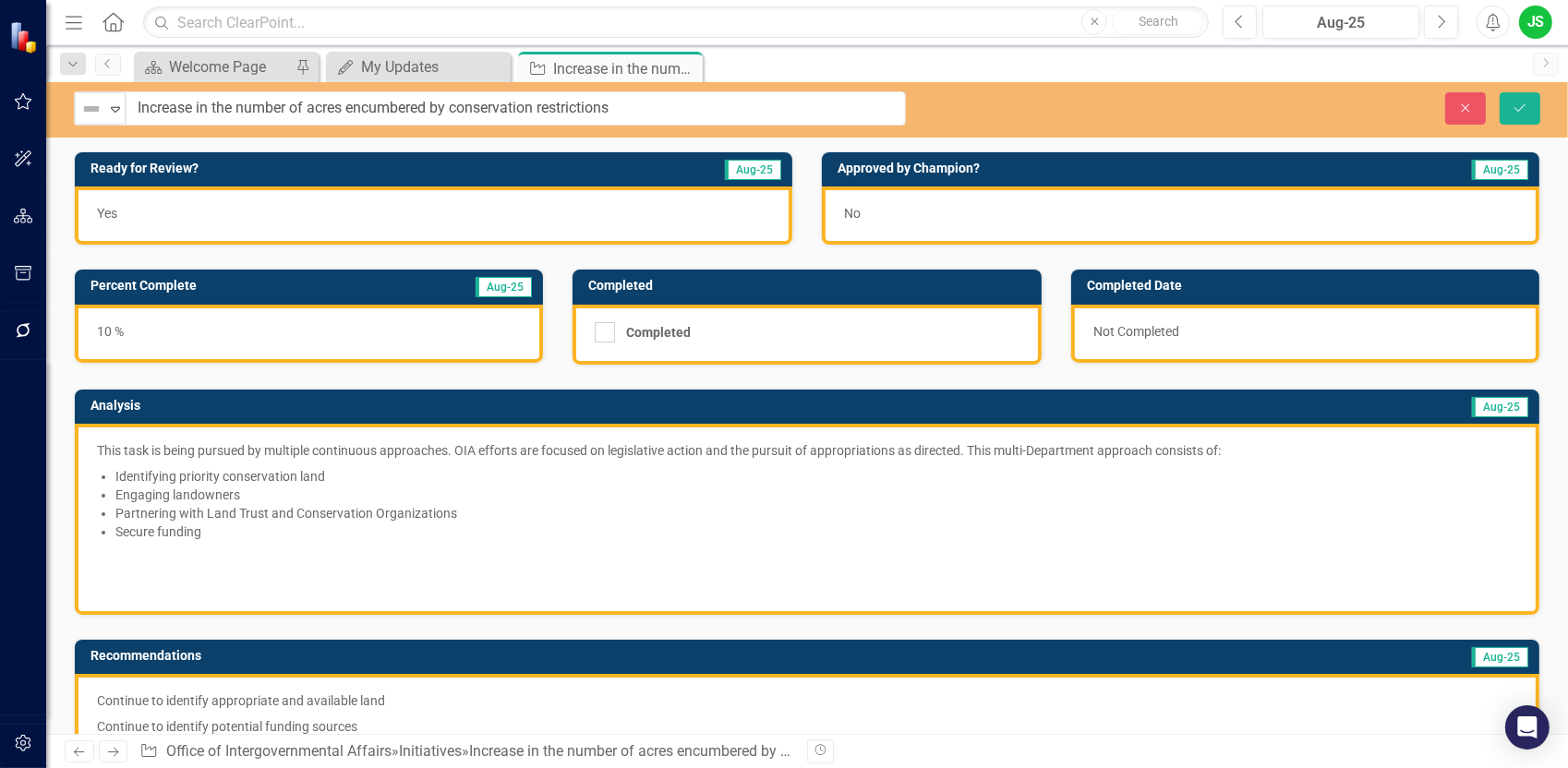
drag, startPoint x: 715, startPoint y: 115, endPoint x: 193, endPoint y: 106, distance: 522.1
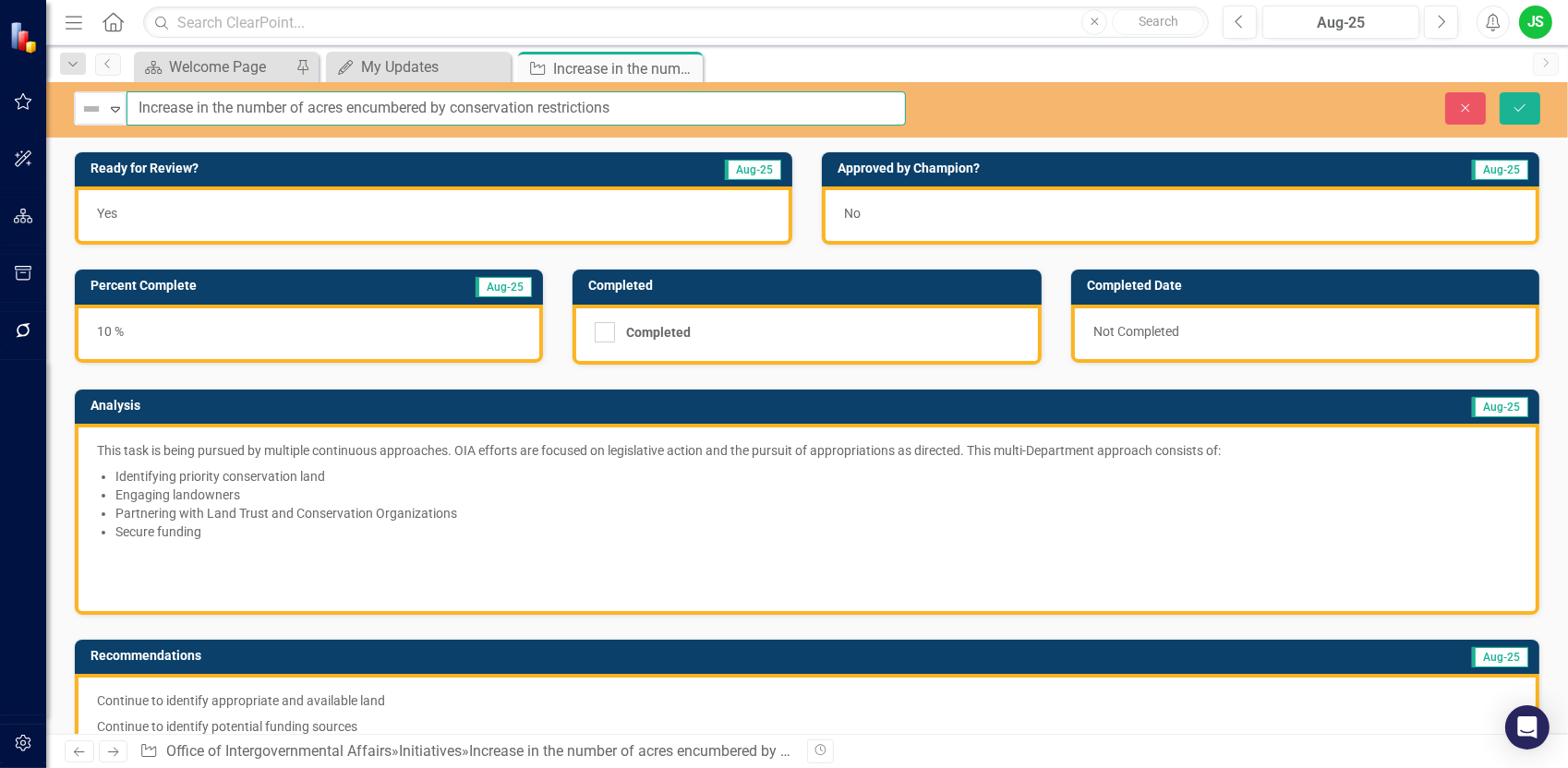
drag, startPoint x: 614, startPoint y: 104, endPoint x: 136, endPoint y: 112, distance: 478.1
click at [136, 112] on input "Increase in the number of acres encumbered by conservation restrictions" at bounding box center [516, 108] width 779 height 34
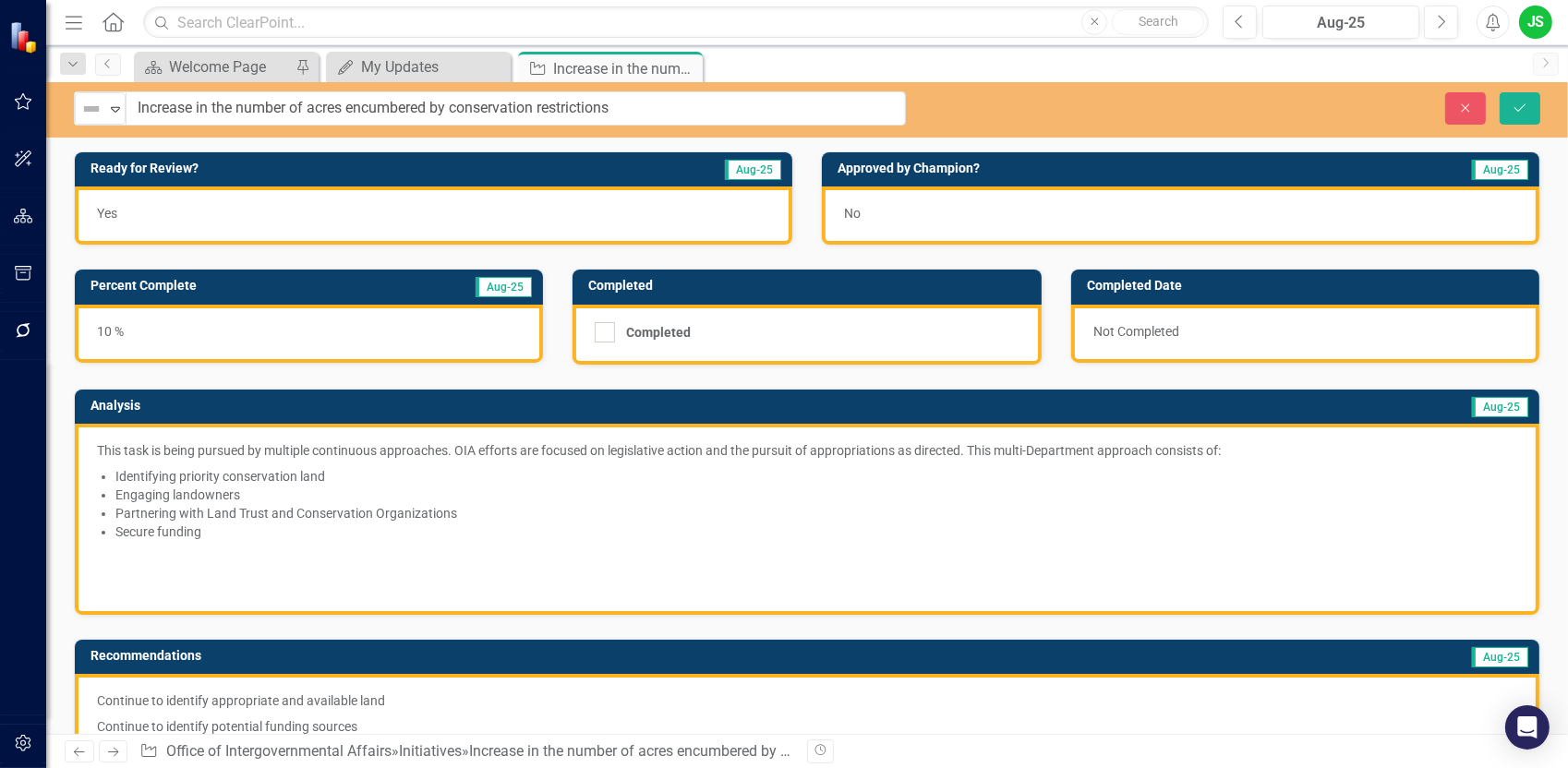
drag, startPoint x: 183, startPoint y: 105, endPoint x: 761, endPoint y: 525, distance: 714.5
click at [761, 525] on li "Secure funding" at bounding box center [816, 532] width 1402 height 19
click at [1460, 107] on icon "Close" at bounding box center [1466, 108] width 17 height 13
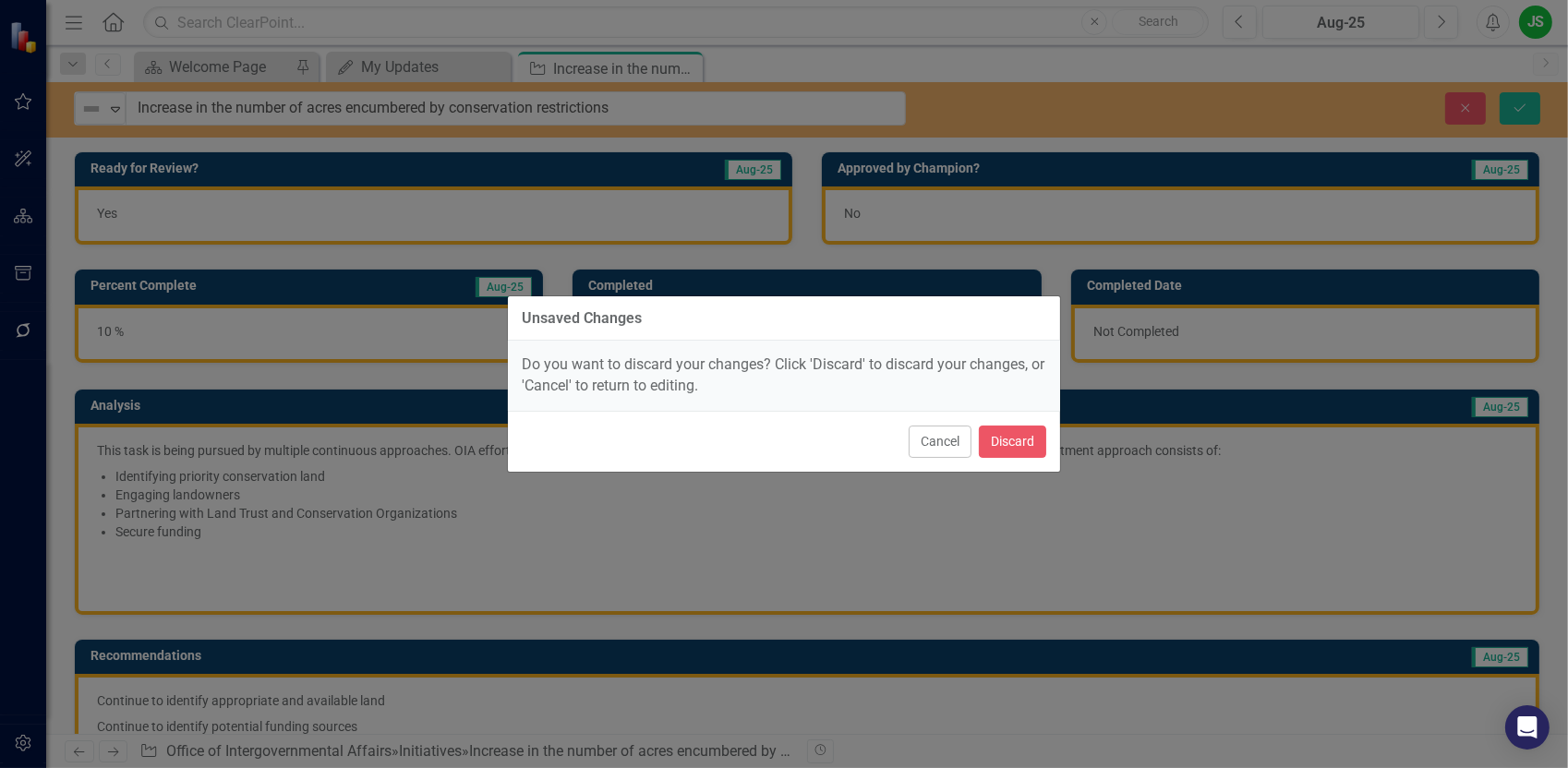
drag, startPoint x: 966, startPoint y: 437, endPoint x: 1009, endPoint y: 402, distance: 55.4
click at [966, 436] on button "Cancel" at bounding box center [940, 442] width 63 height 32
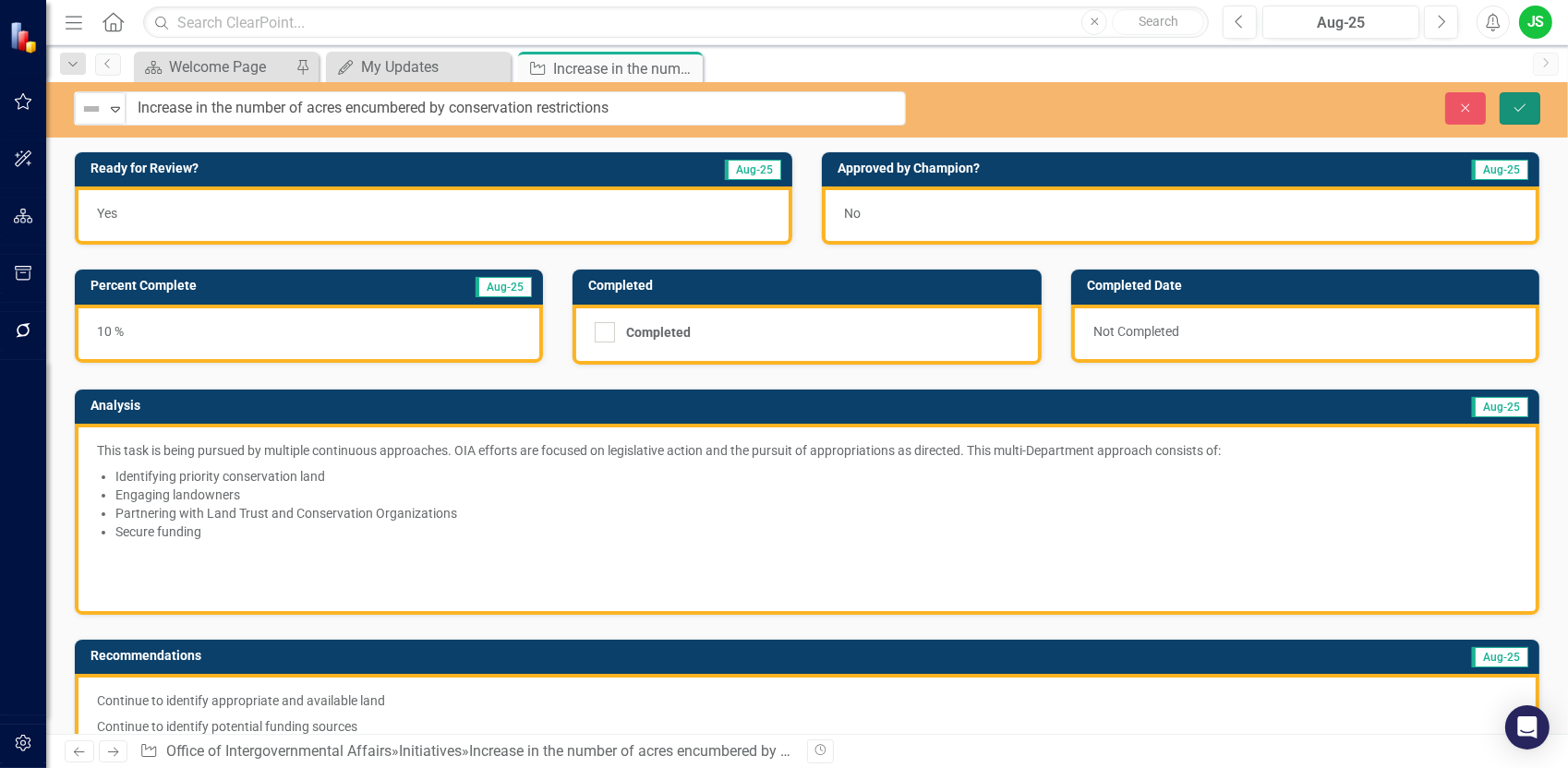
click at [1516, 106] on icon "Save" at bounding box center [1520, 108] width 17 height 13
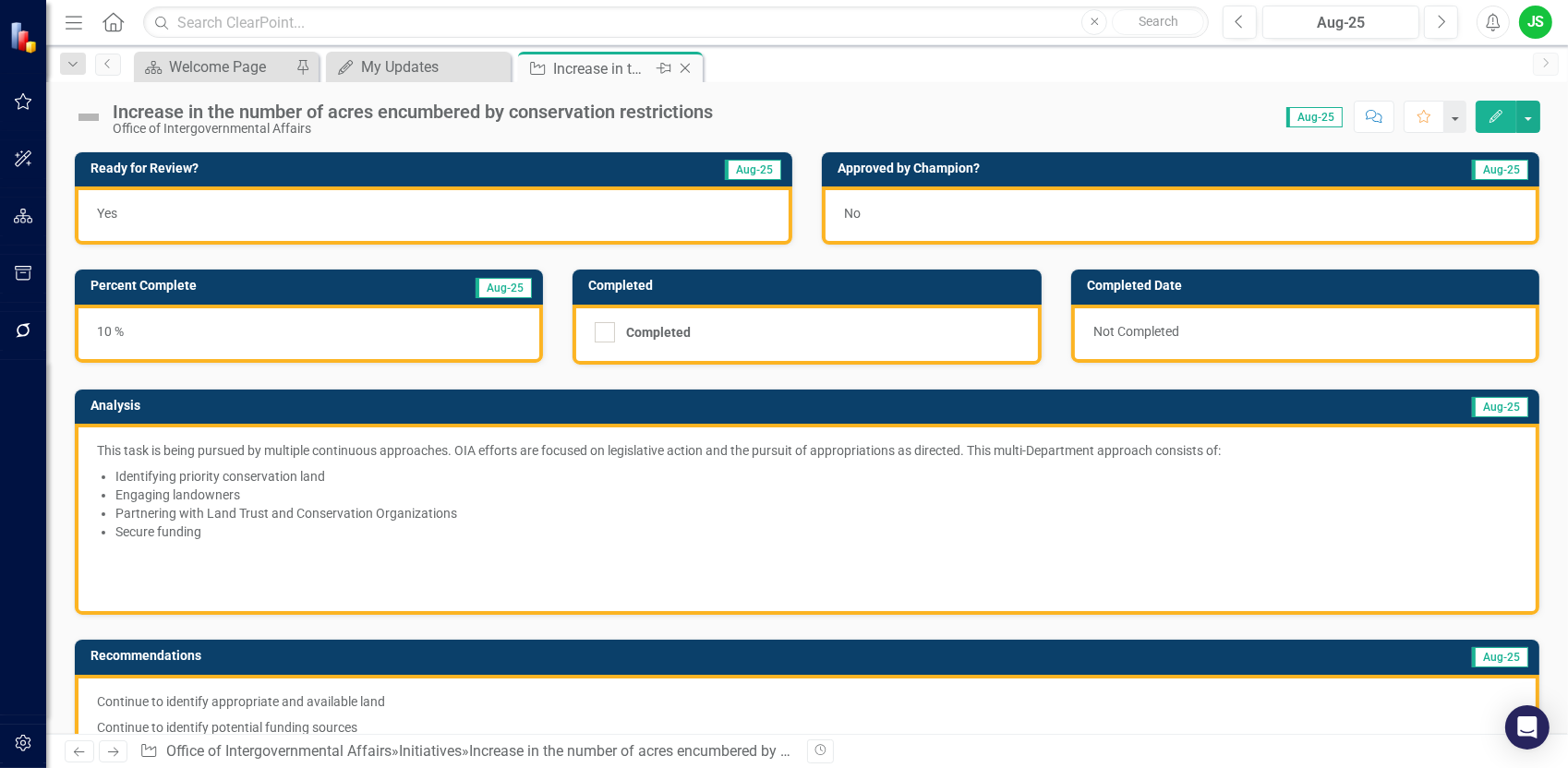
click at [686, 73] on icon "Close" at bounding box center [685, 69] width 19 height 15
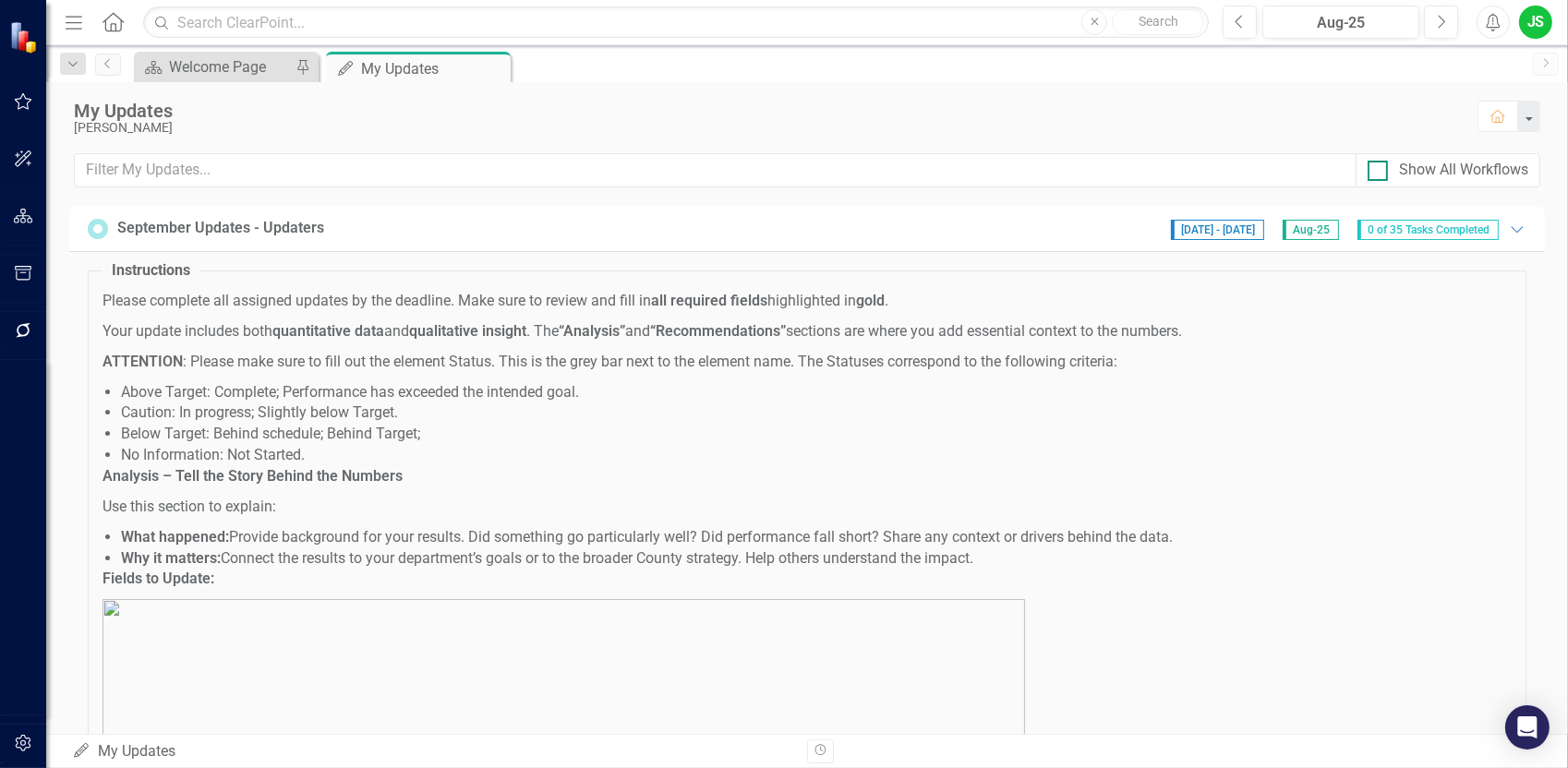
click at [1376, 172] on div at bounding box center [1378, 171] width 21 height 21
click at [1376, 172] on input "Show All Workflows" at bounding box center [1373, 166] width 12 height 12
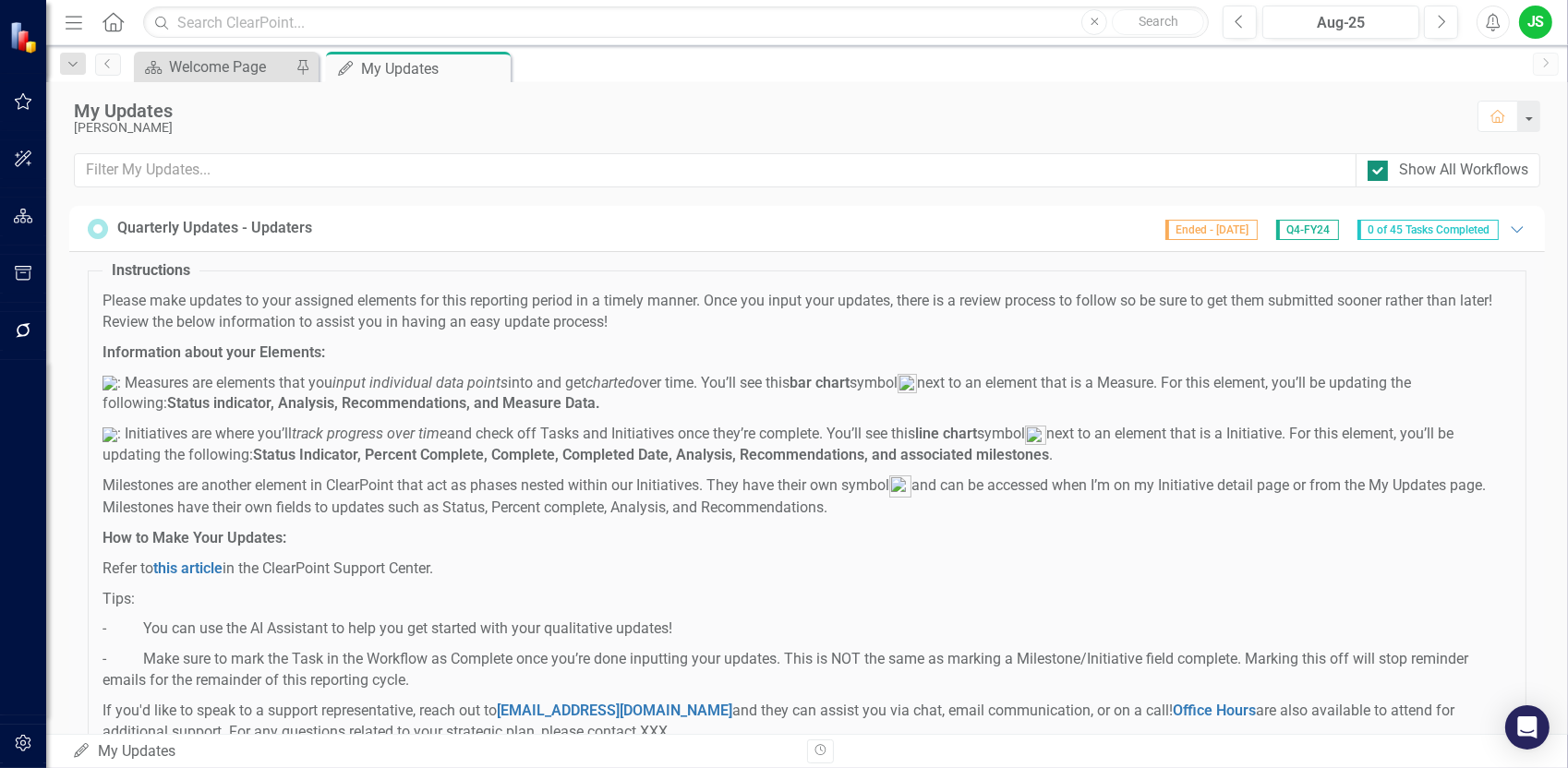
click at [1375, 177] on div at bounding box center [1378, 171] width 21 height 21
click at [1375, 173] on input "Show All Workflows" at bounding box center [1373, 166] width 12 height 12
checkbox input "false"
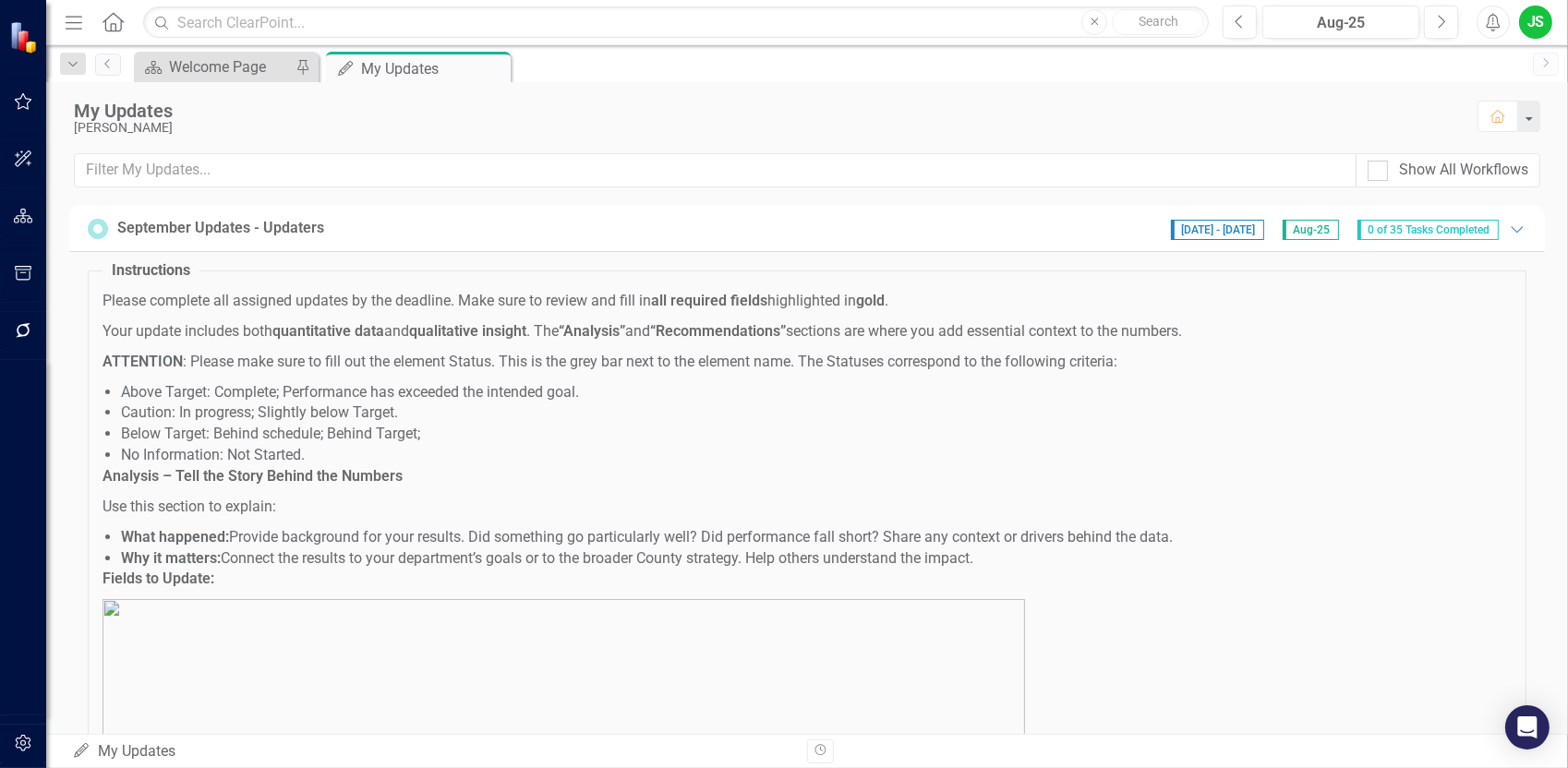
click at [1460, 228] on span "0 of 35 Tasks Completed" at bounding box center [1428, 230] width 141 height 21
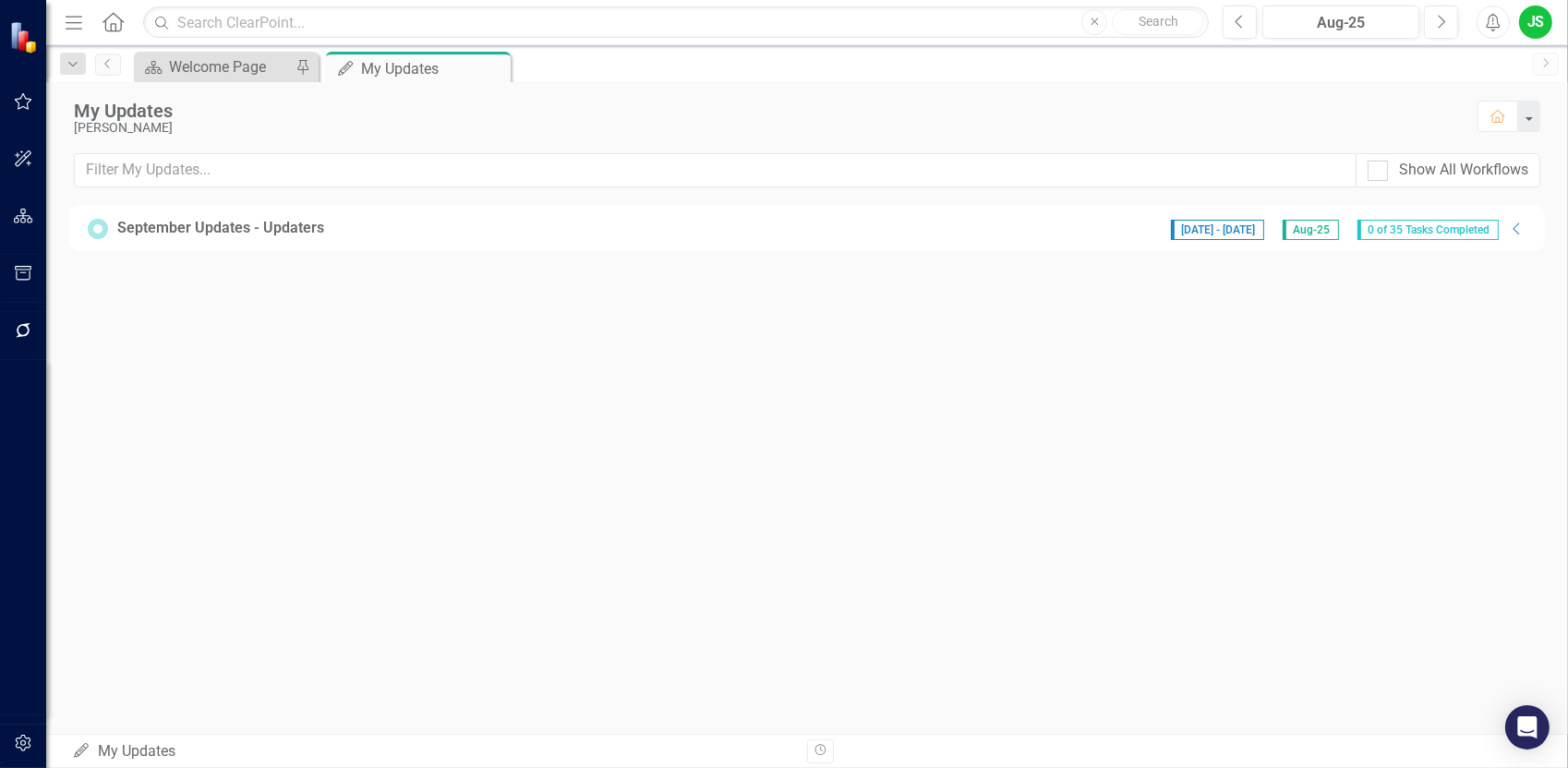
click at [1460, 228] on span "0 of 35 Tasks Completed" at bounding box center [1428, 230] width 141 height 21
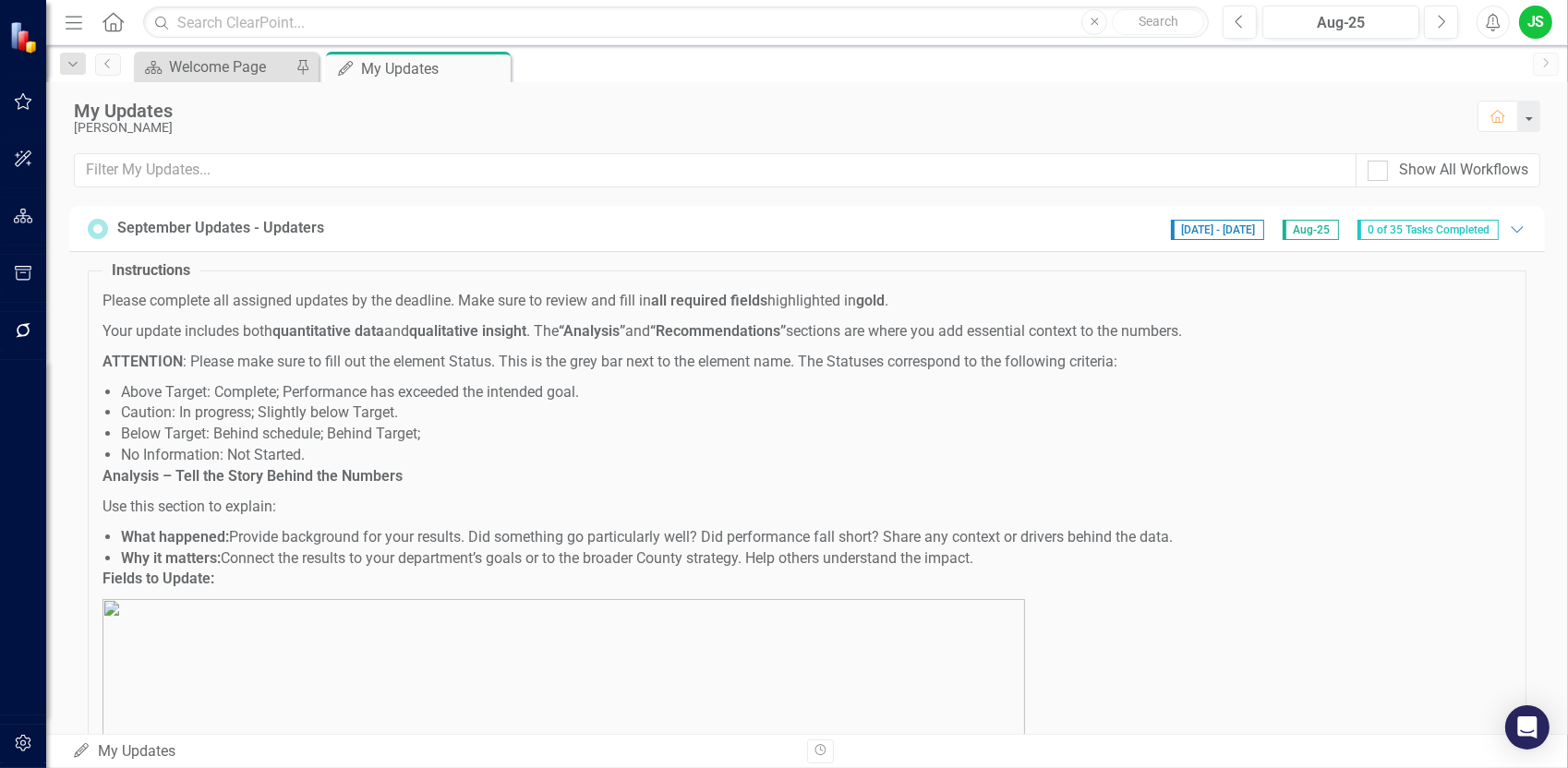
click at [1460, 228] on span "0 of 35 Tasks Completed" at bounding box center [1428, 230] width 141 height 21
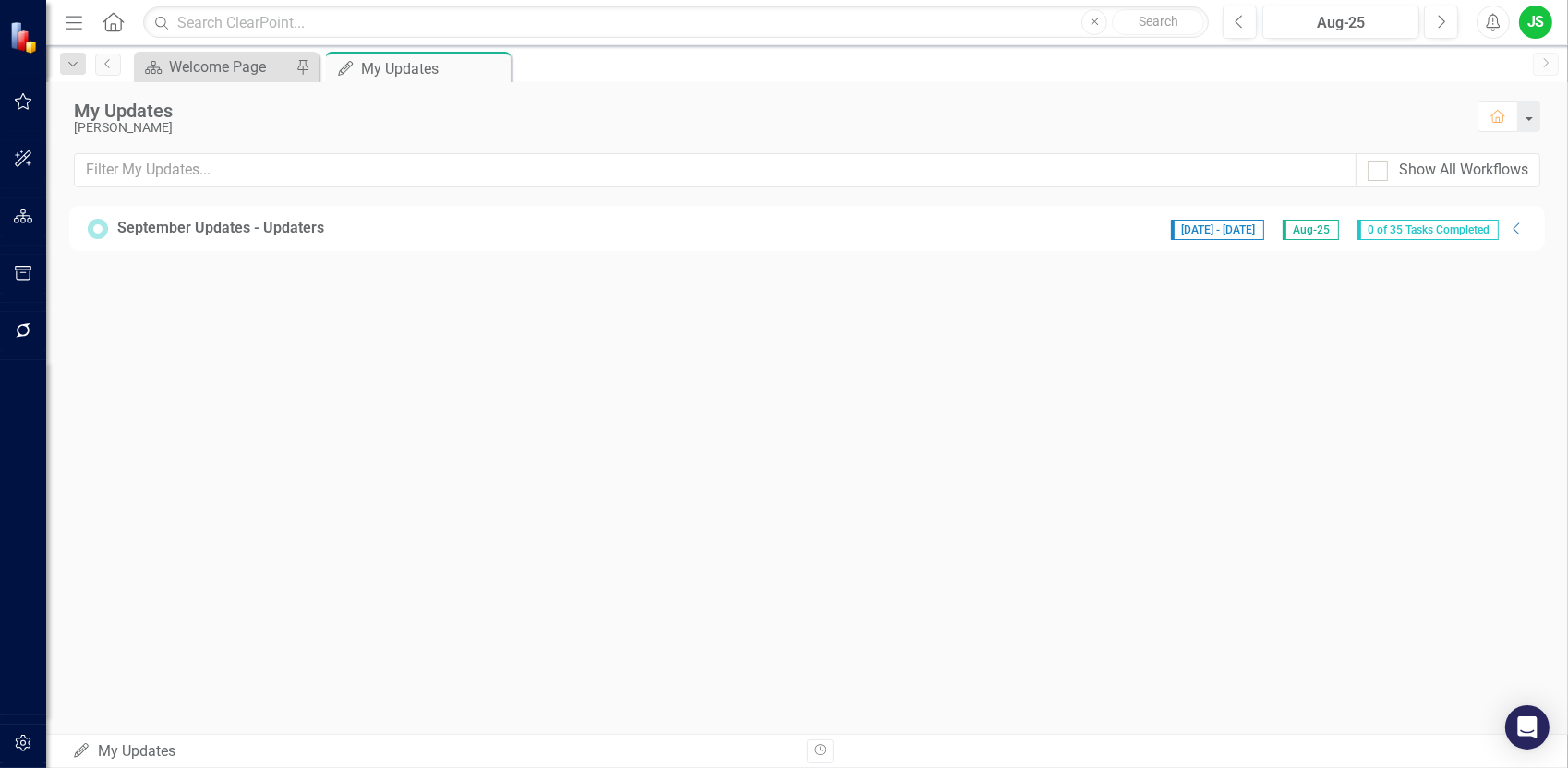
click at [211, 229] on div "September Updates - Updaters" at bounding box center [221, 228] width 207 height 22
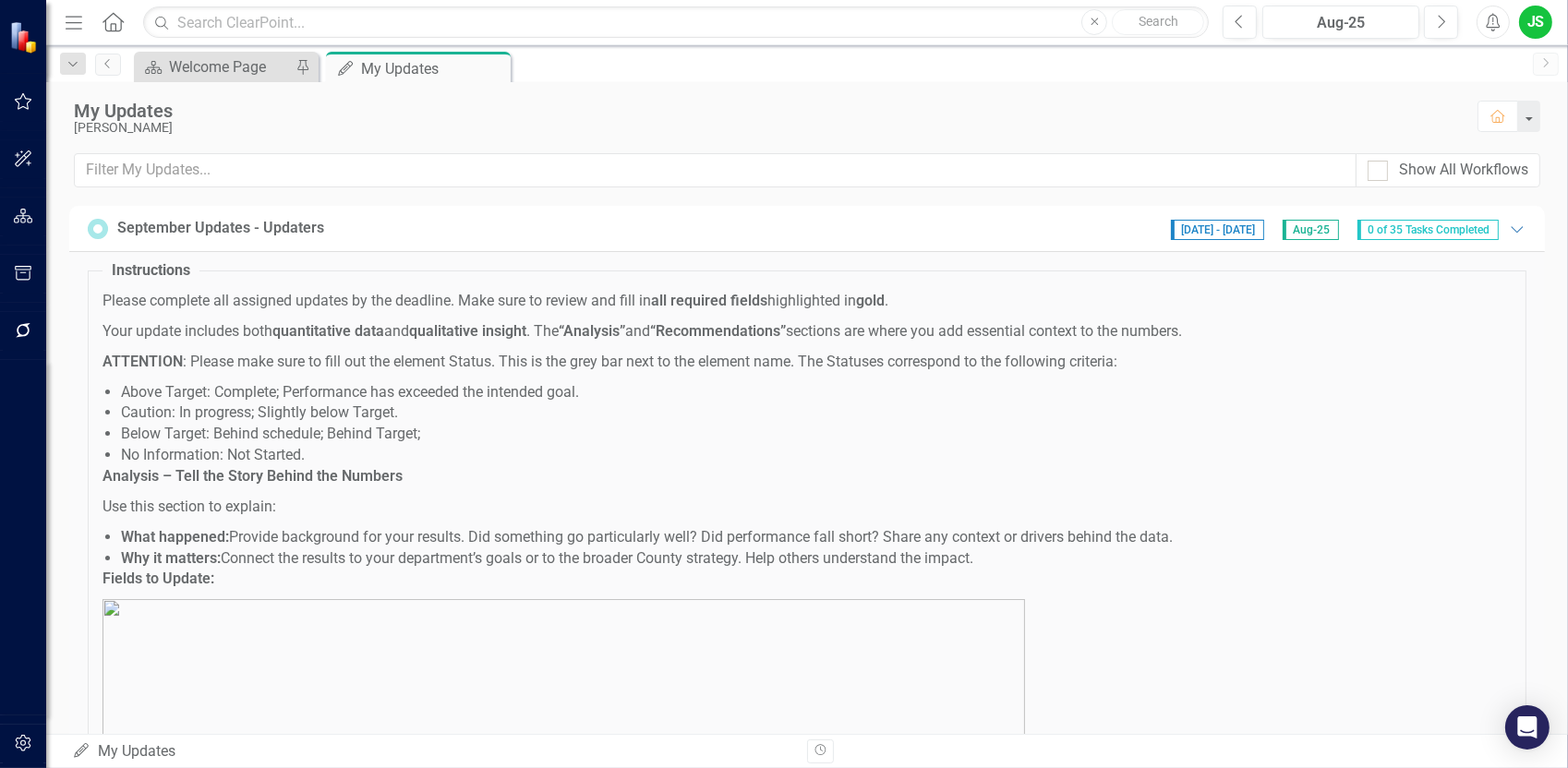
click at [1294, 229] on span "Aug-25" at bounding box center [1310, 230] width 56 height 21
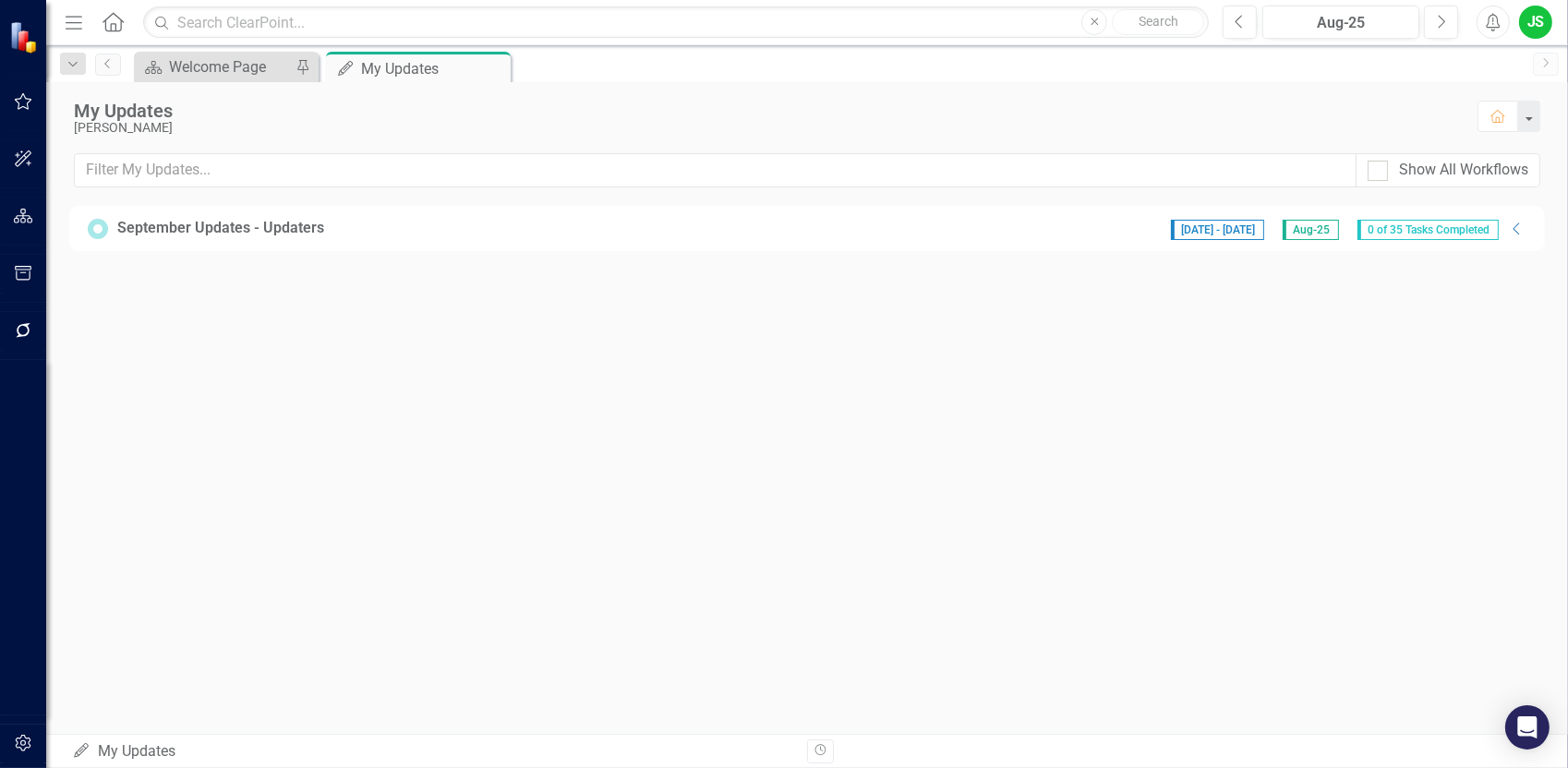
click at [1300, 229] on span "Aug-25" at bounding box center [1310, 230] width 56 height 21
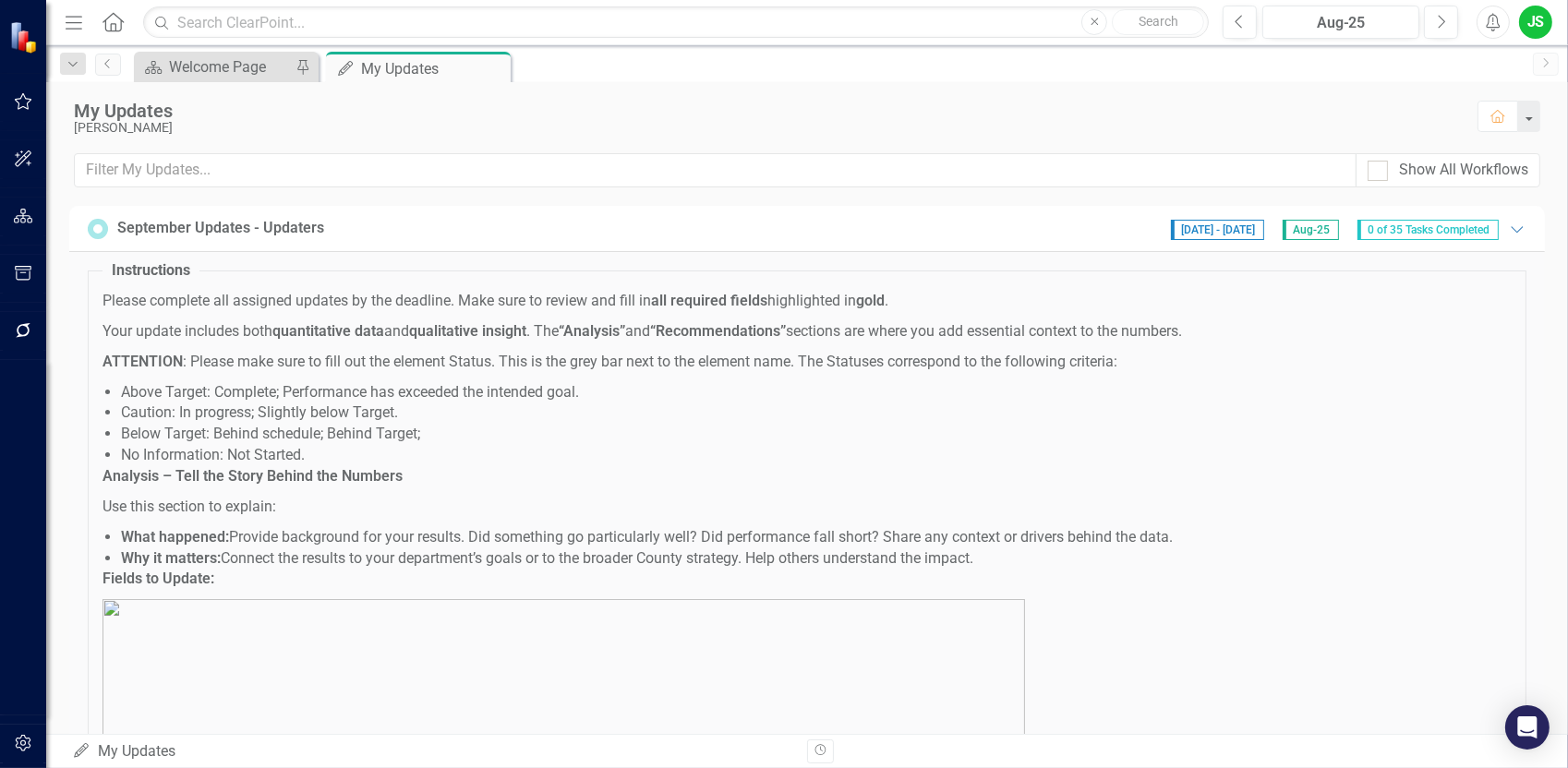
click at [1289, 233] on span "Aug-25" at bounding box center [1310, 230] width 56 height 21
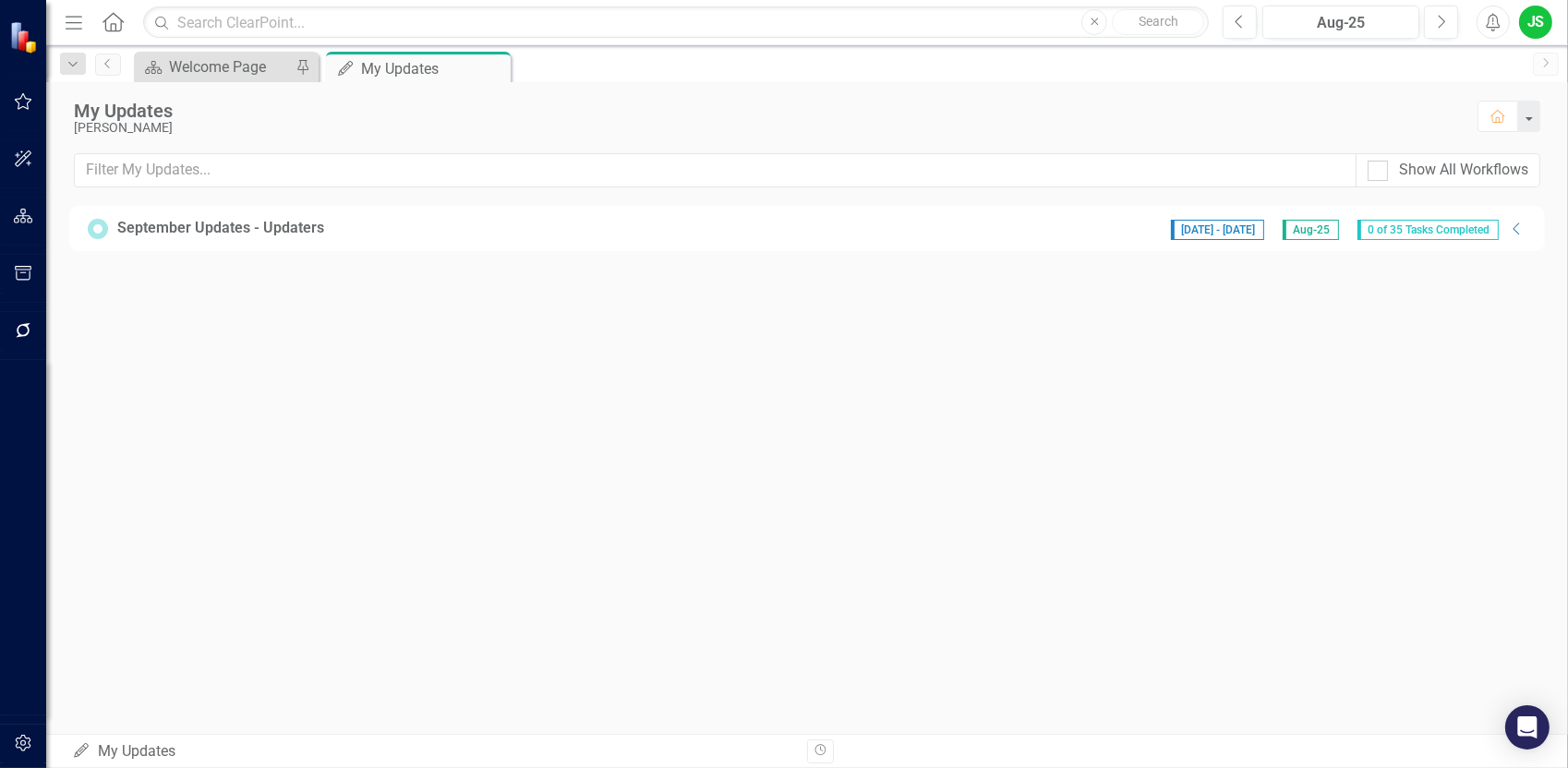
click at [1316, 225] on span "Aug-25" at bounding box center [1310, 230] width 56 height 21
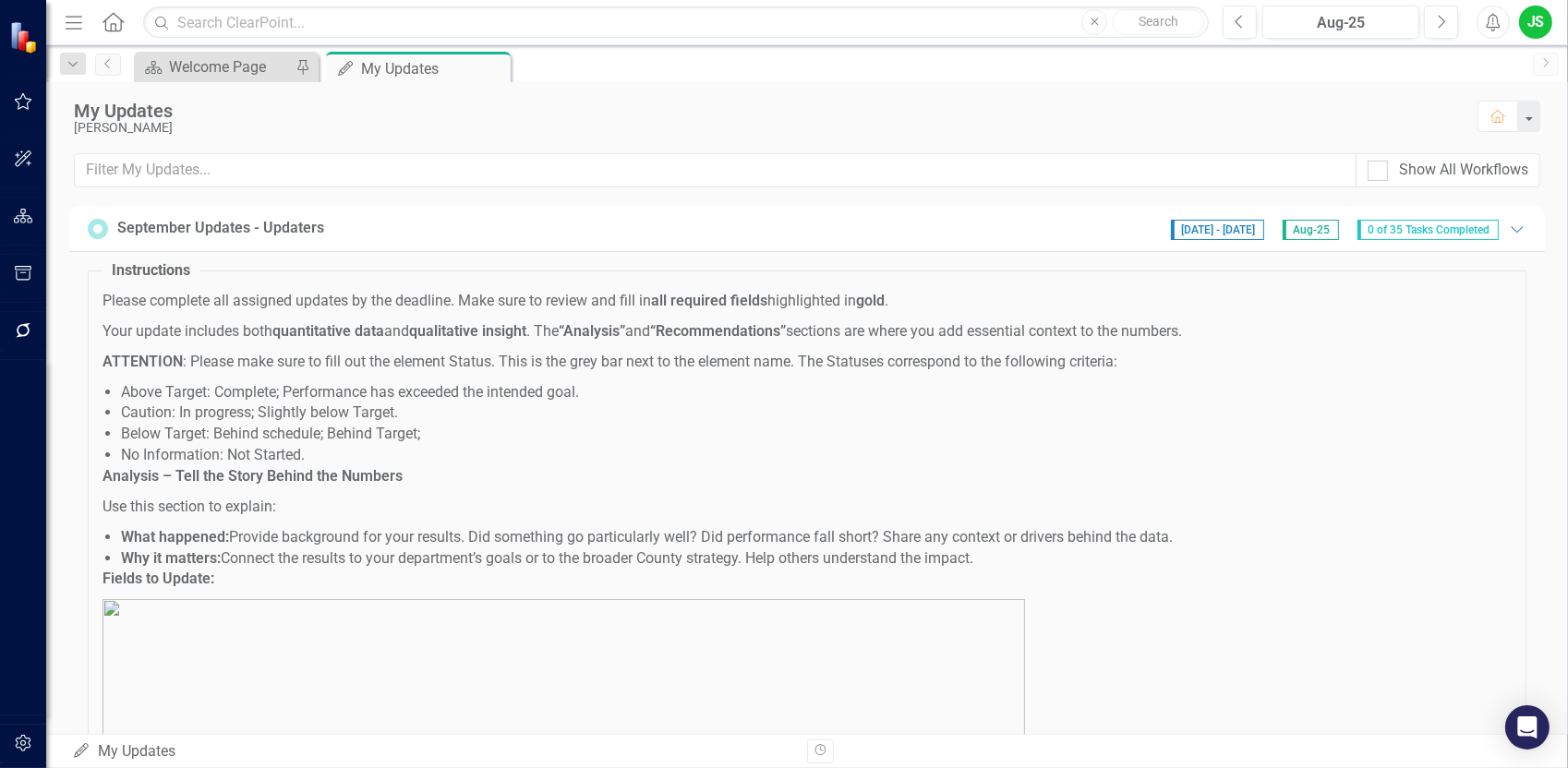
click at [1316, 225] on span "Aug-25" at bounding box center [1310, 230] width 56 height 21
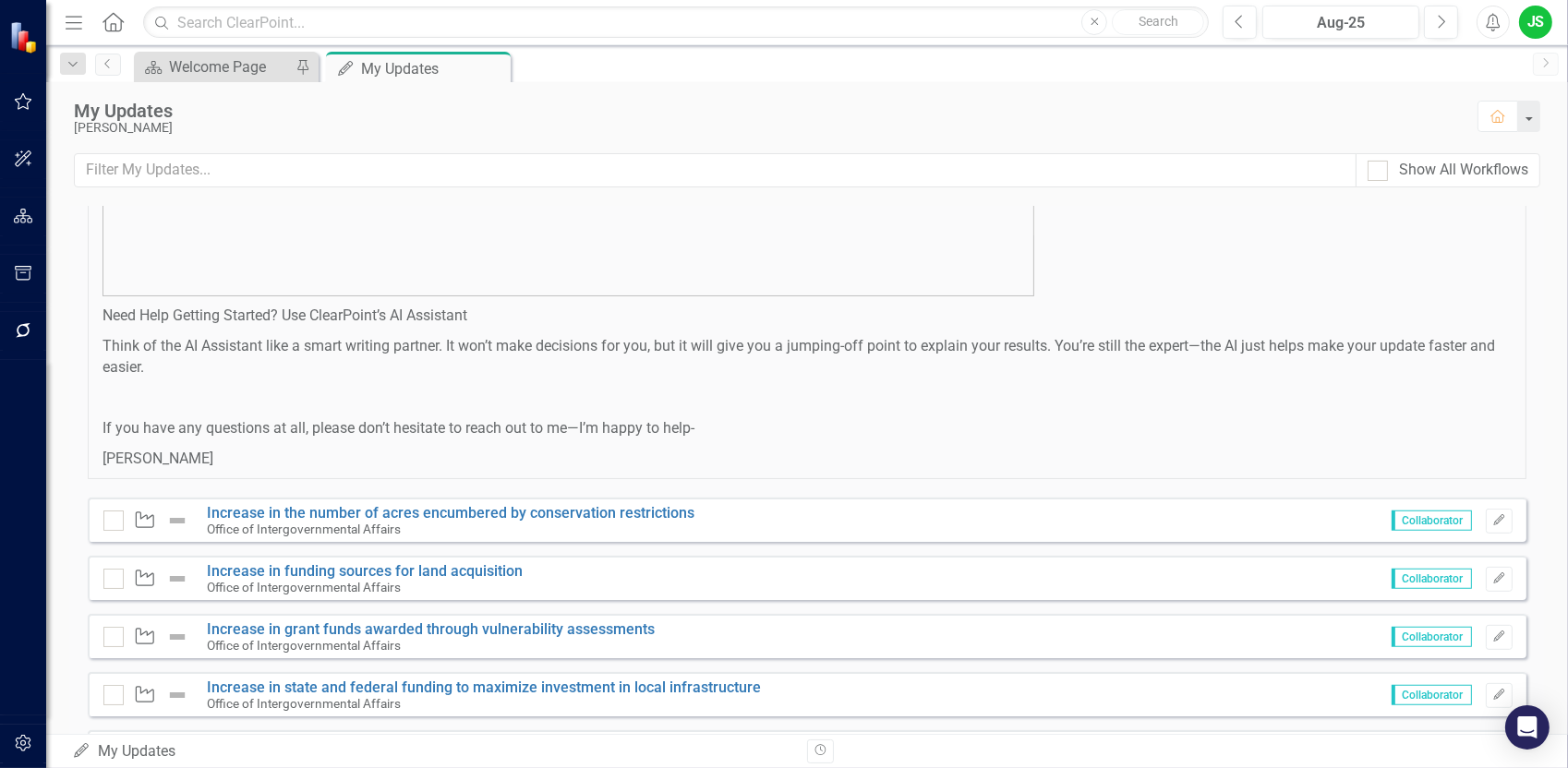
scroll to position [1200, 0]
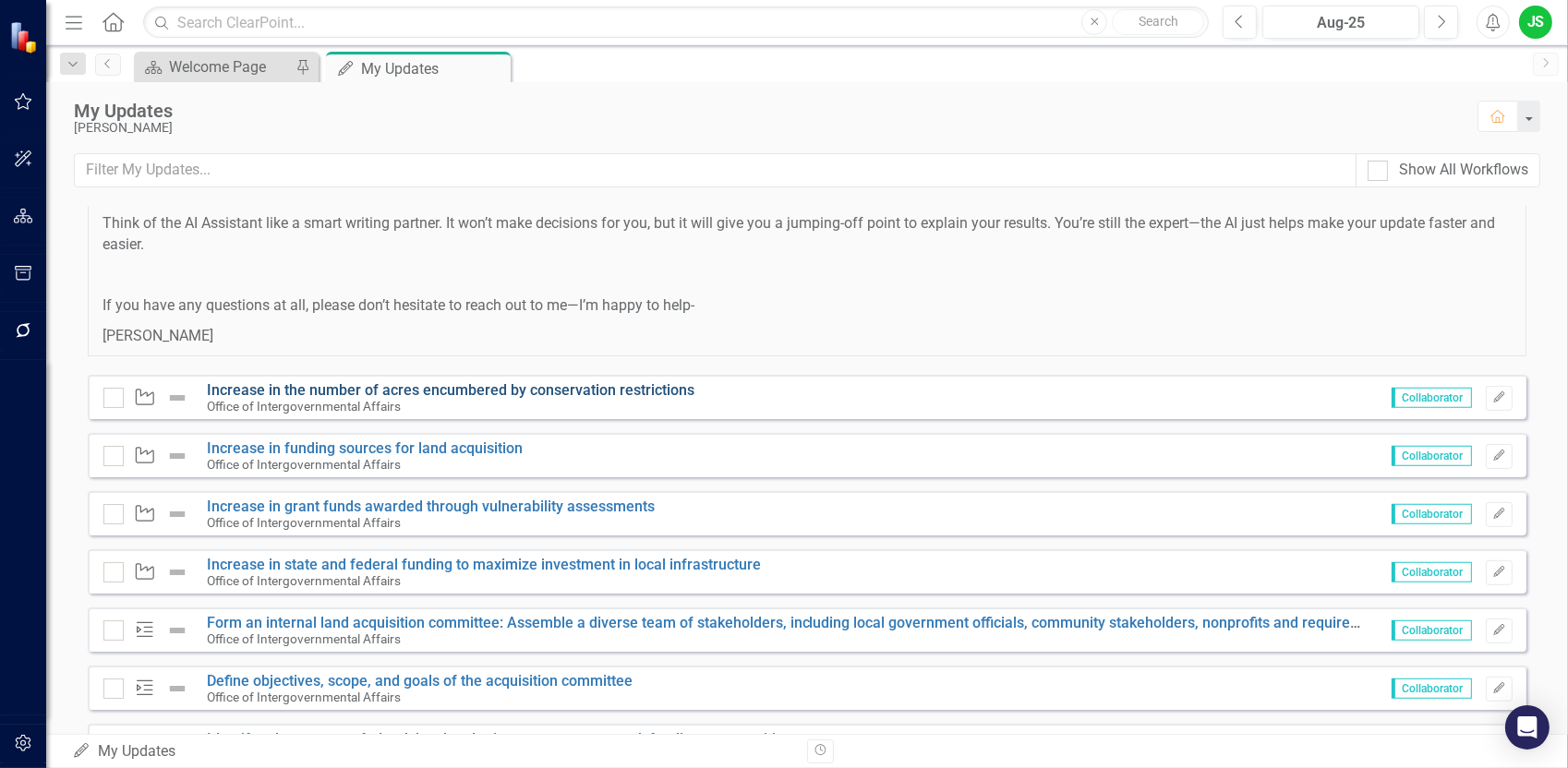
click at [362, 391] on link "Increase in the number of acres encumbered by conservation restrictions" at bounding box center [450, 390] width 488 height 18
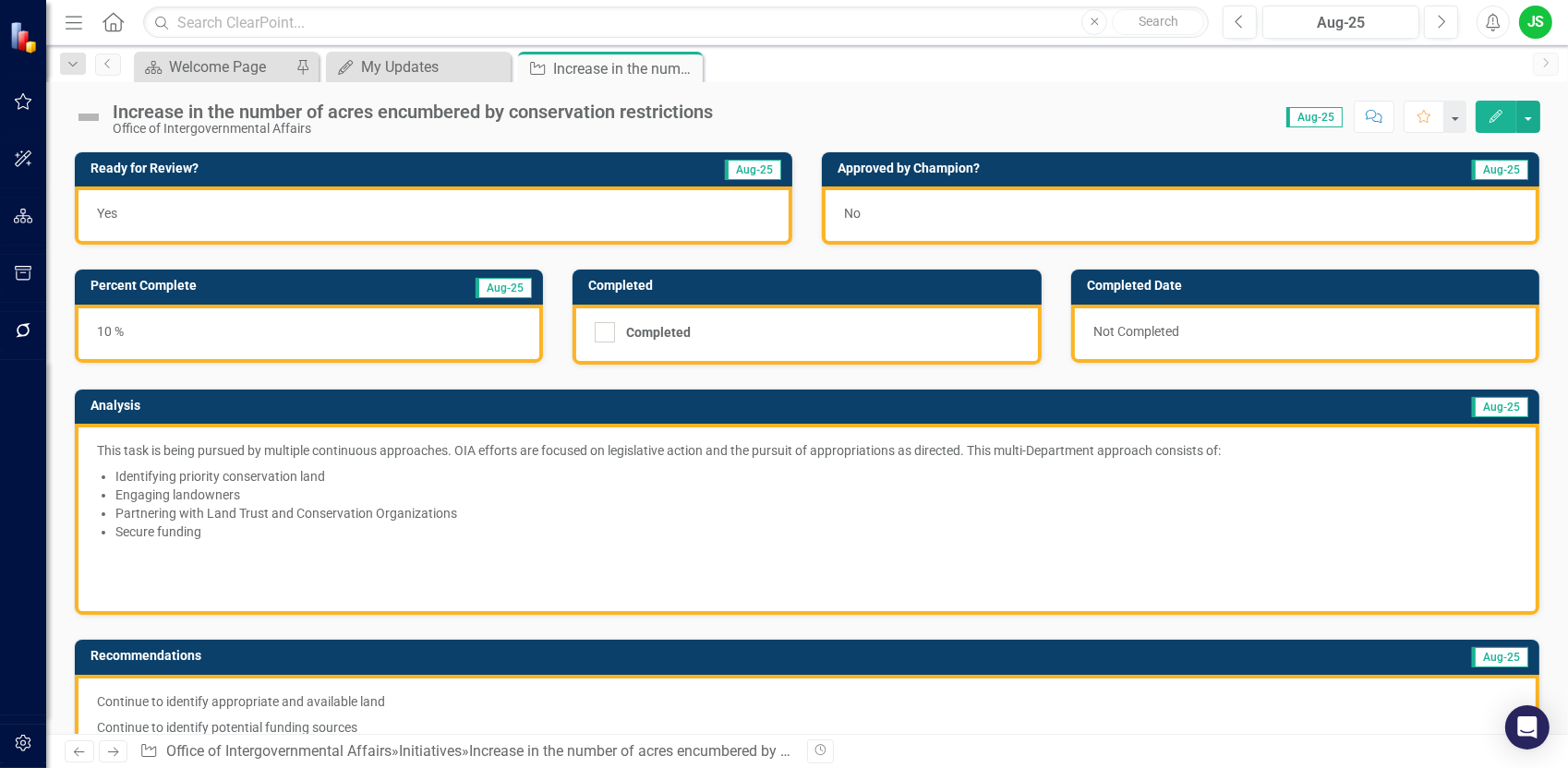
click at [726, 109] on div "Score: 0.00 Aug-25 Completed Comment Favorite Edit" at bounding box center [1131, 116] width 818 height 31
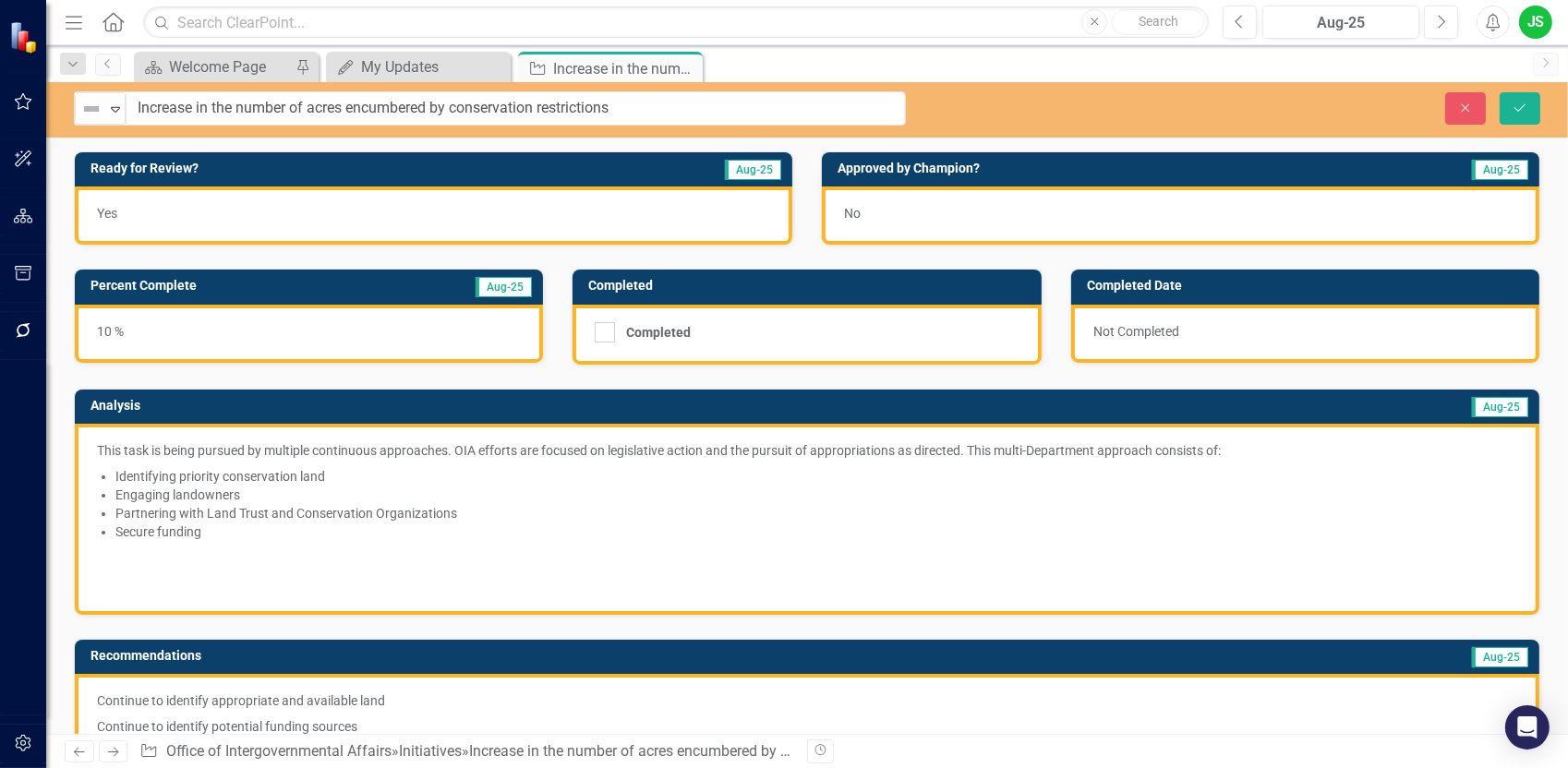
drag, startPoint x: 713, startPoint y: 110, endPoint x: 165, endPoint y: 98, distance: 548.1
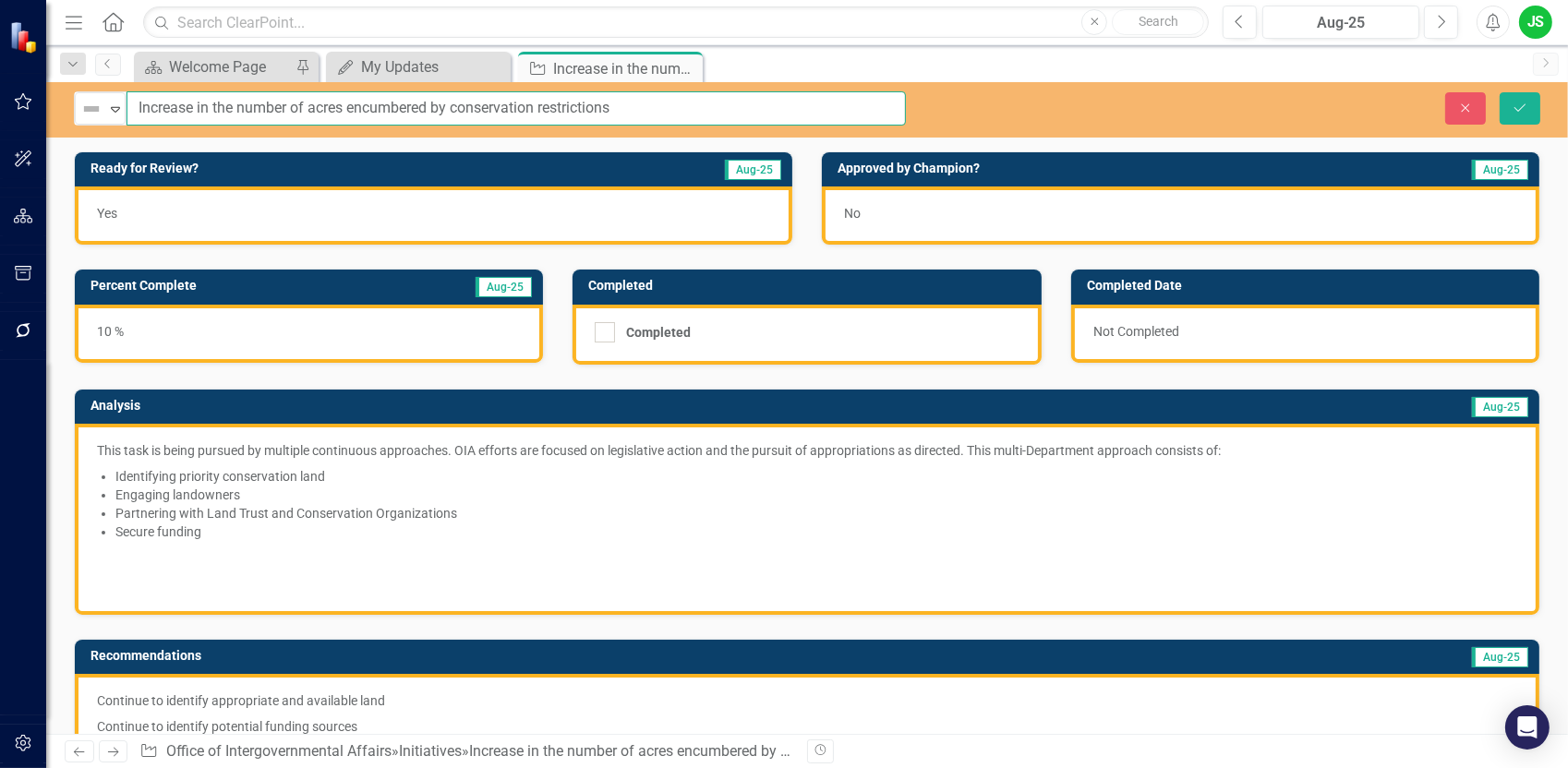
drag, startPoint x: 622, startPoint y: 108, endPoint x: 135, endPoint y: 103, distance: 487.0
click at [135, 103] on input "Increase in the number of acres encumbered by conservation restrictions" at bounding box center [516, 108] width 779 height 34
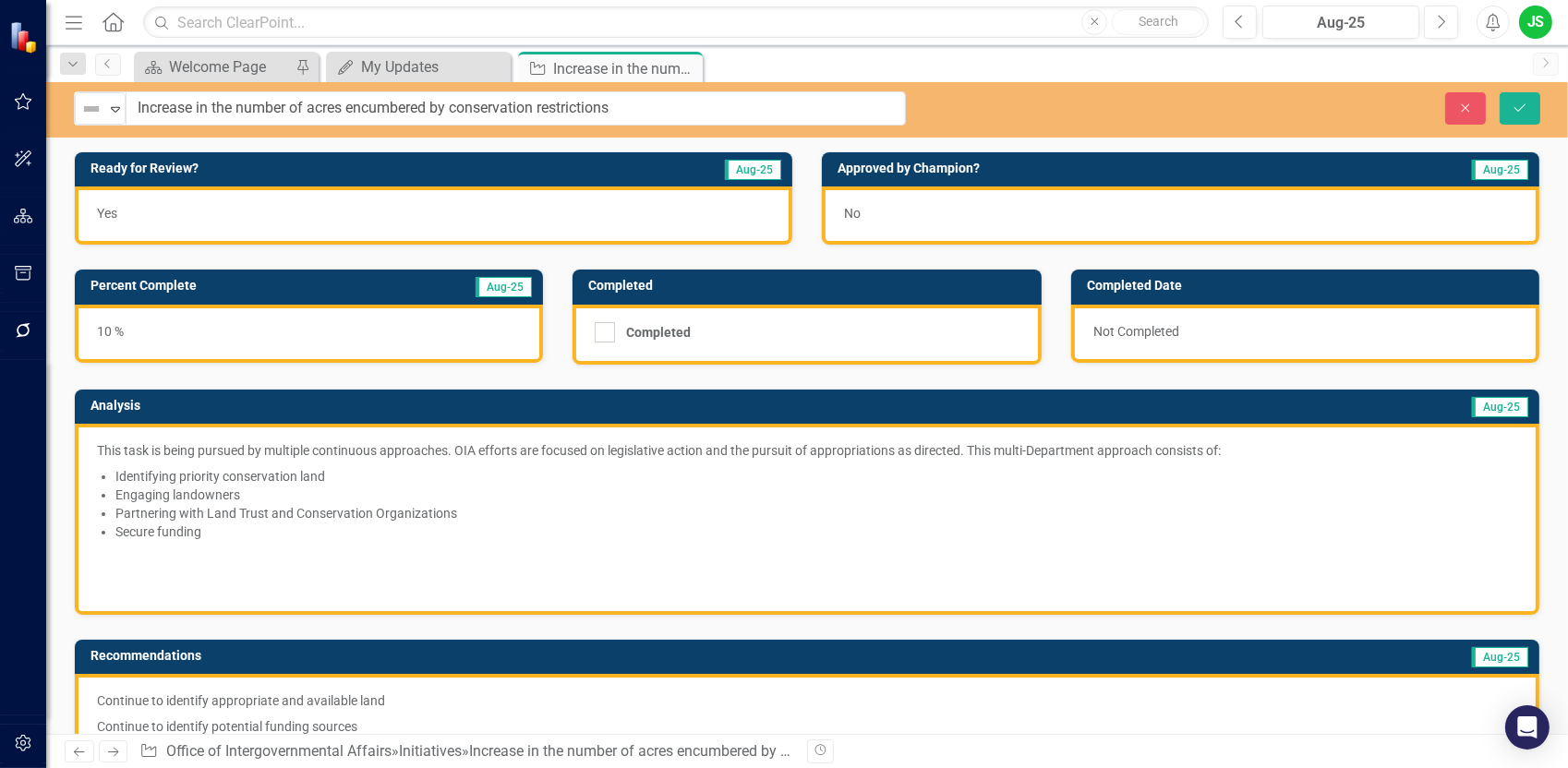
click at [222, 531] on li "Secure funding" at bounding box center [816, 532] width 1402 height 19
click at [199, 528] on li "Secure funding" at bounding box center [816, 532] width 1402 height 19
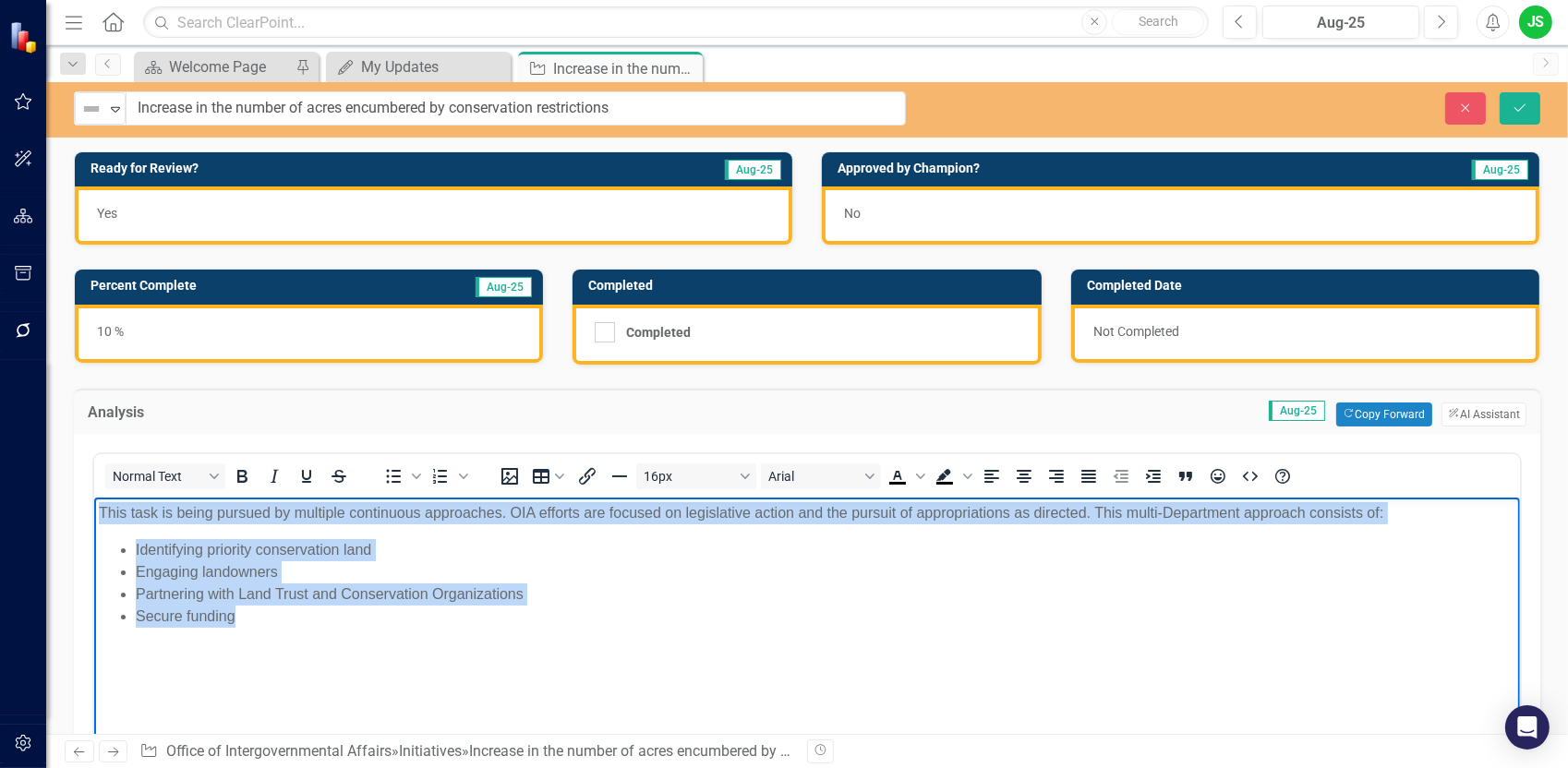
drag, startPoint x: 242, startPoint y: 619, endPoint x: 182, endPoint y: 1001, distance: 386.7
click at [93, 506] on html "This task is being pursued by multiple continuous approaches. OIA efforts are f…" at bounding box center [806, 635] width 1426 height 277
copy body "This task is being pursued by multiple continuous approaches. OIA efforts are f…"
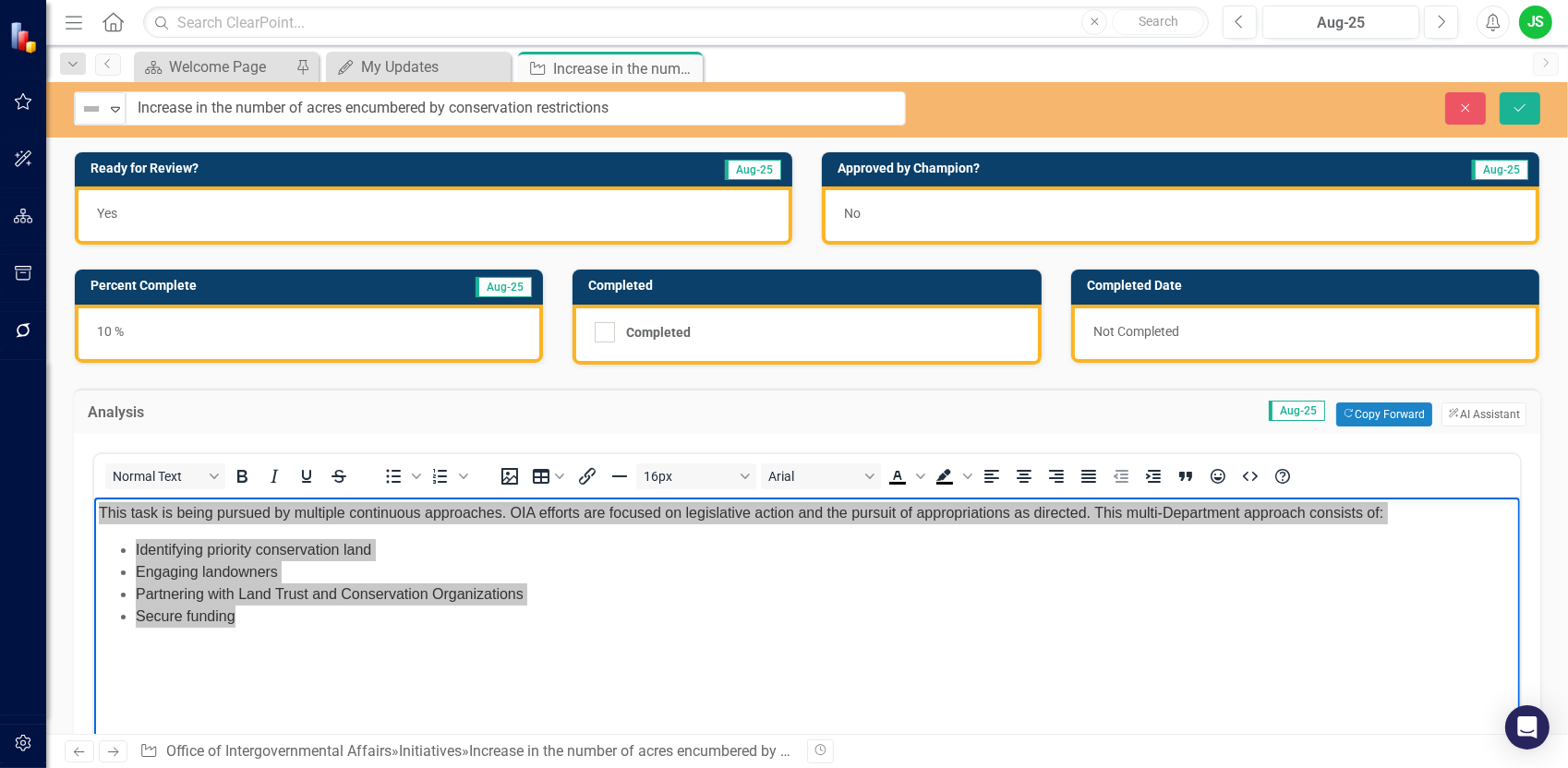
click at [1477, 468] on div "Normal Text To open the popup, press Shift+Enter To open the popup, press Shift…" at bounding box center [807, 476] width 1426 height 36
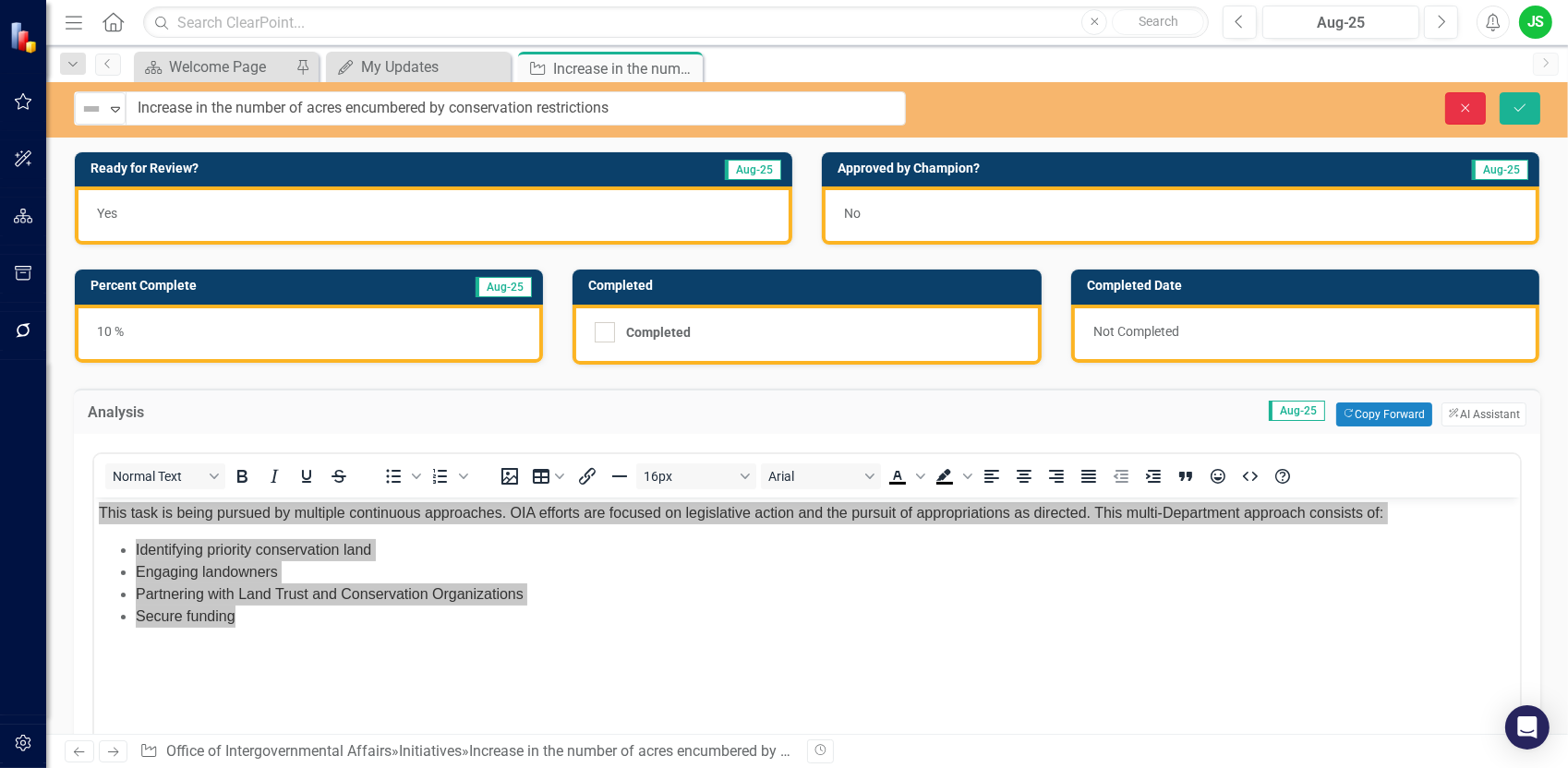
click at [1473, 114] on icon "Close" at bounding box center [1466, 108] width 17 height 13
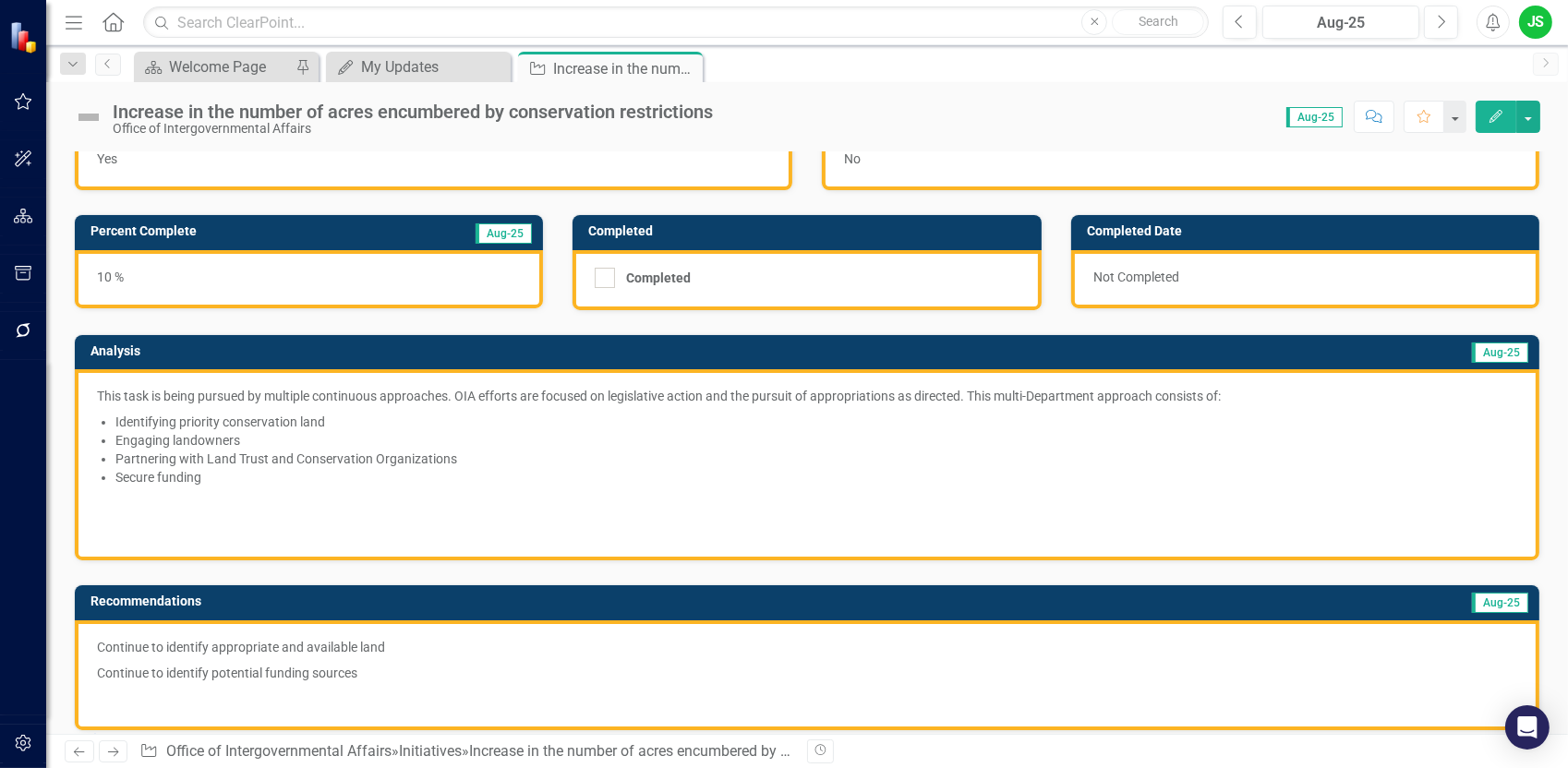
scroll to position [277, 0]
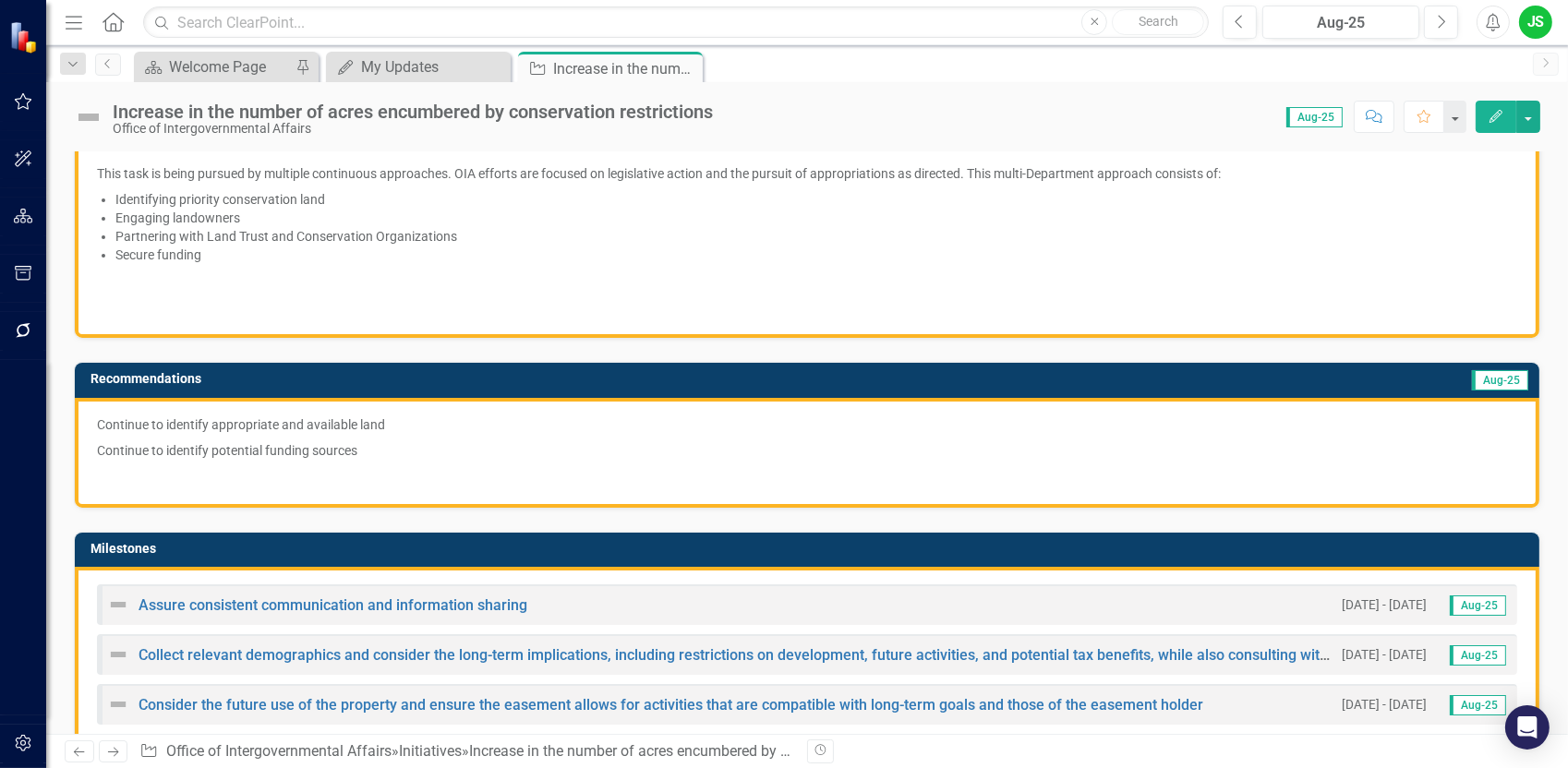
click at [391, 443] on p "Continue to identify potential funding sources" at bounding box center [807, 451] width 1420 height 26
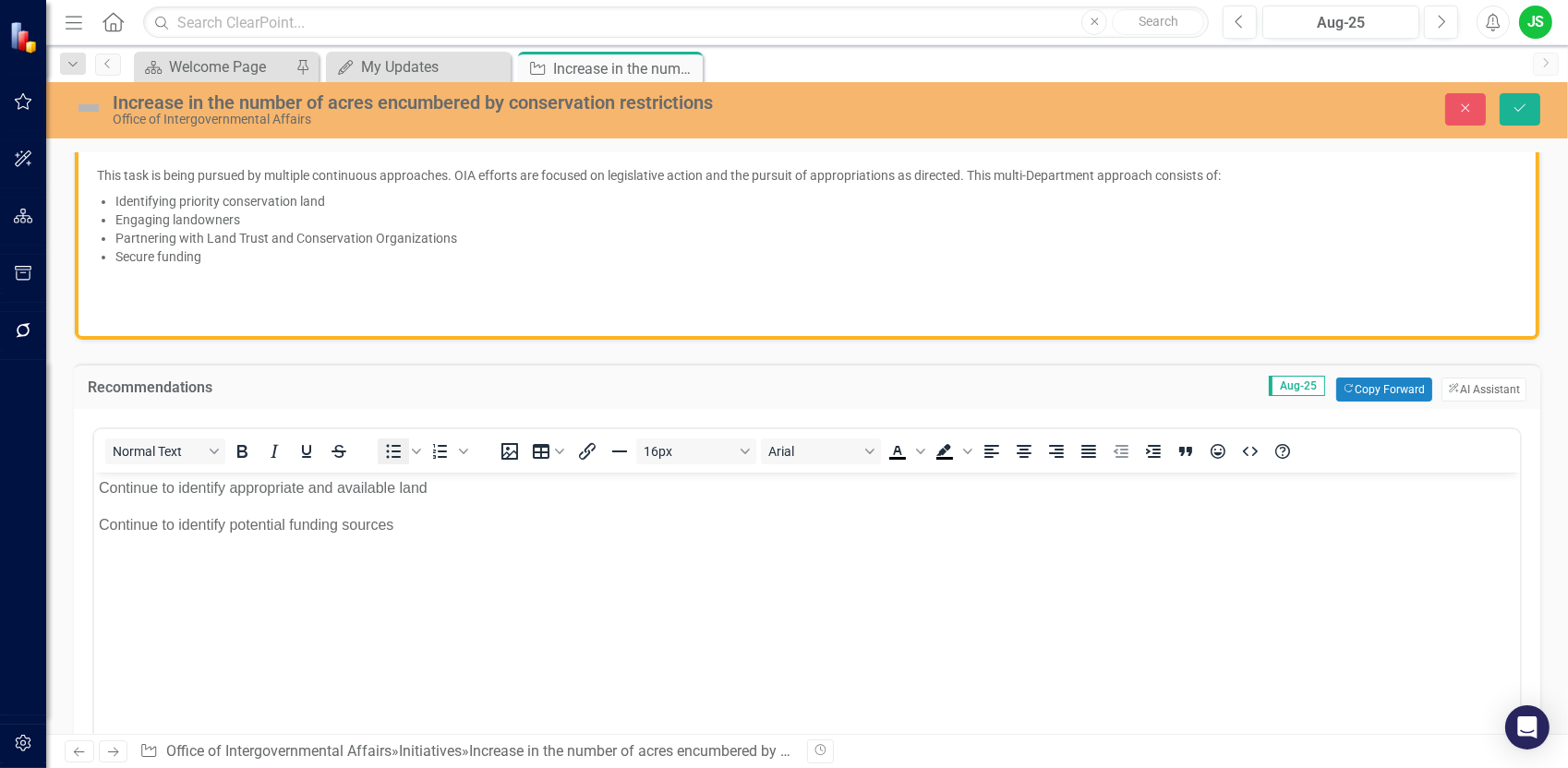
scroll to position [0, 0]
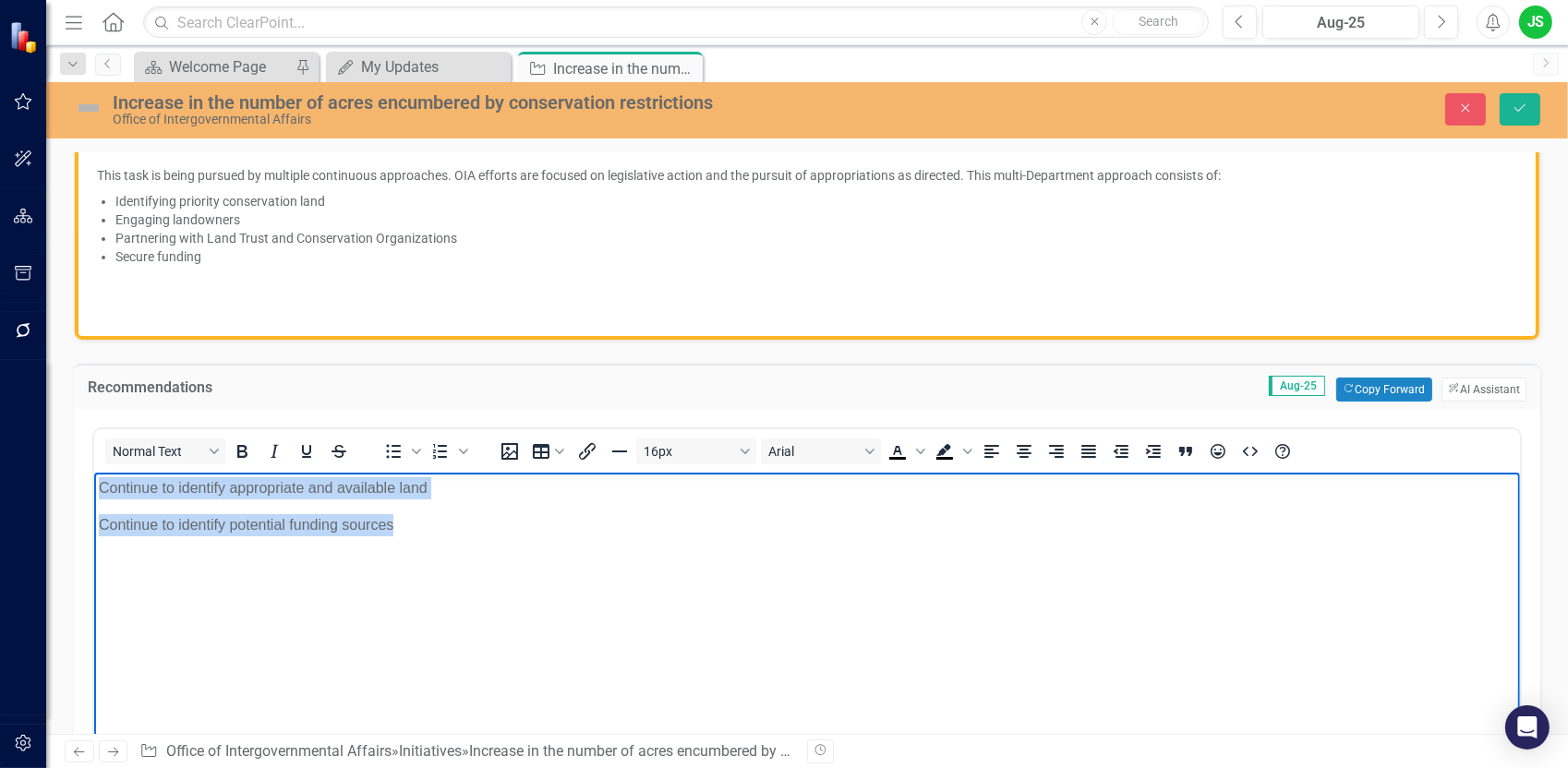
drag, startPoint x: 409, startPoint y: 529, endPoint x: 183, endPoint y: 950, distance: 477.8
click at [93, 480] on html "Continue to identify appropriate and available land Continue to identify potent…" at bounding box center [806, 610] width 1426 height 277
paste body "Rich Text Area. Press ALT-0 for help."
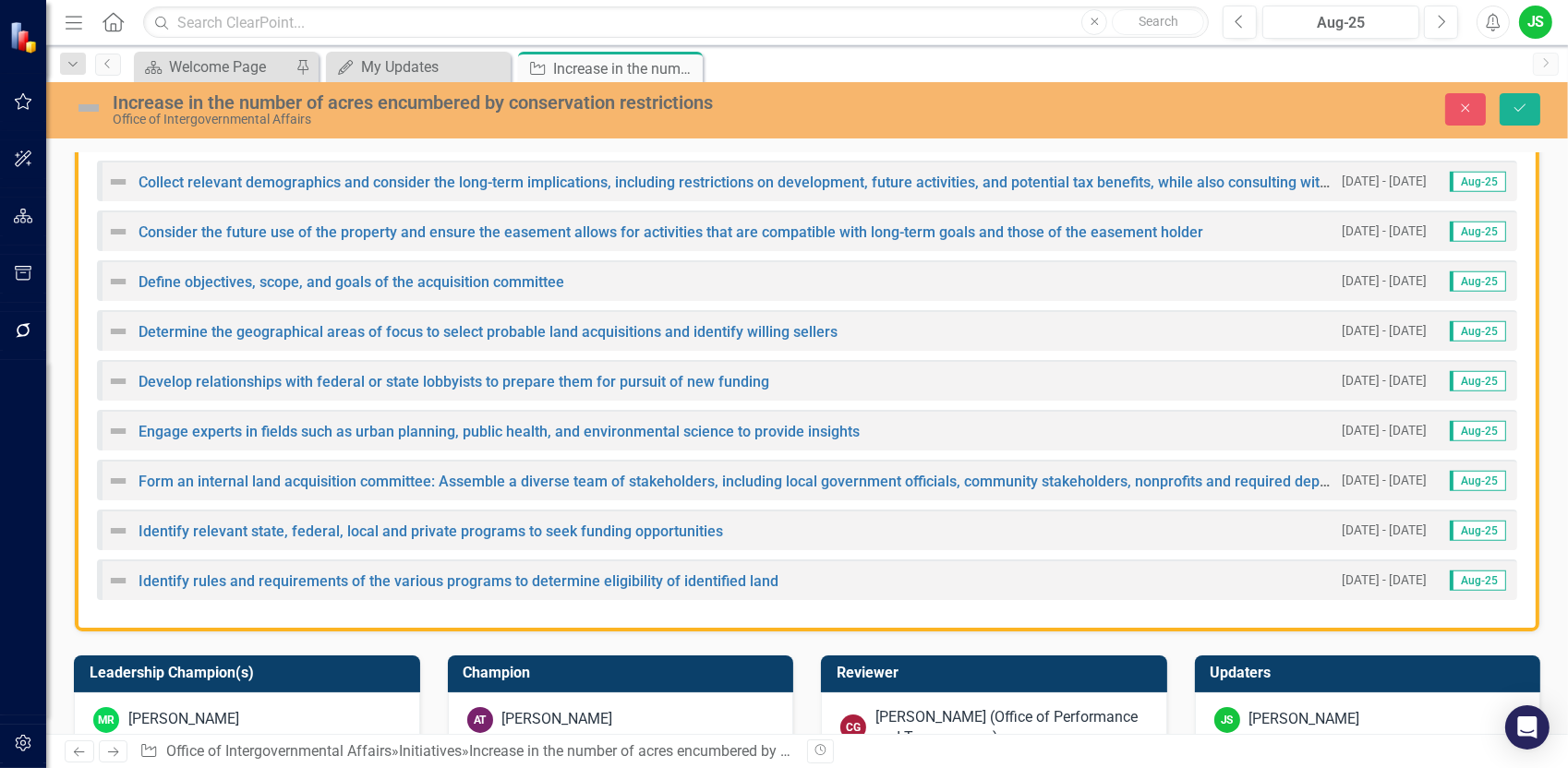
scroll to position [923, 0]
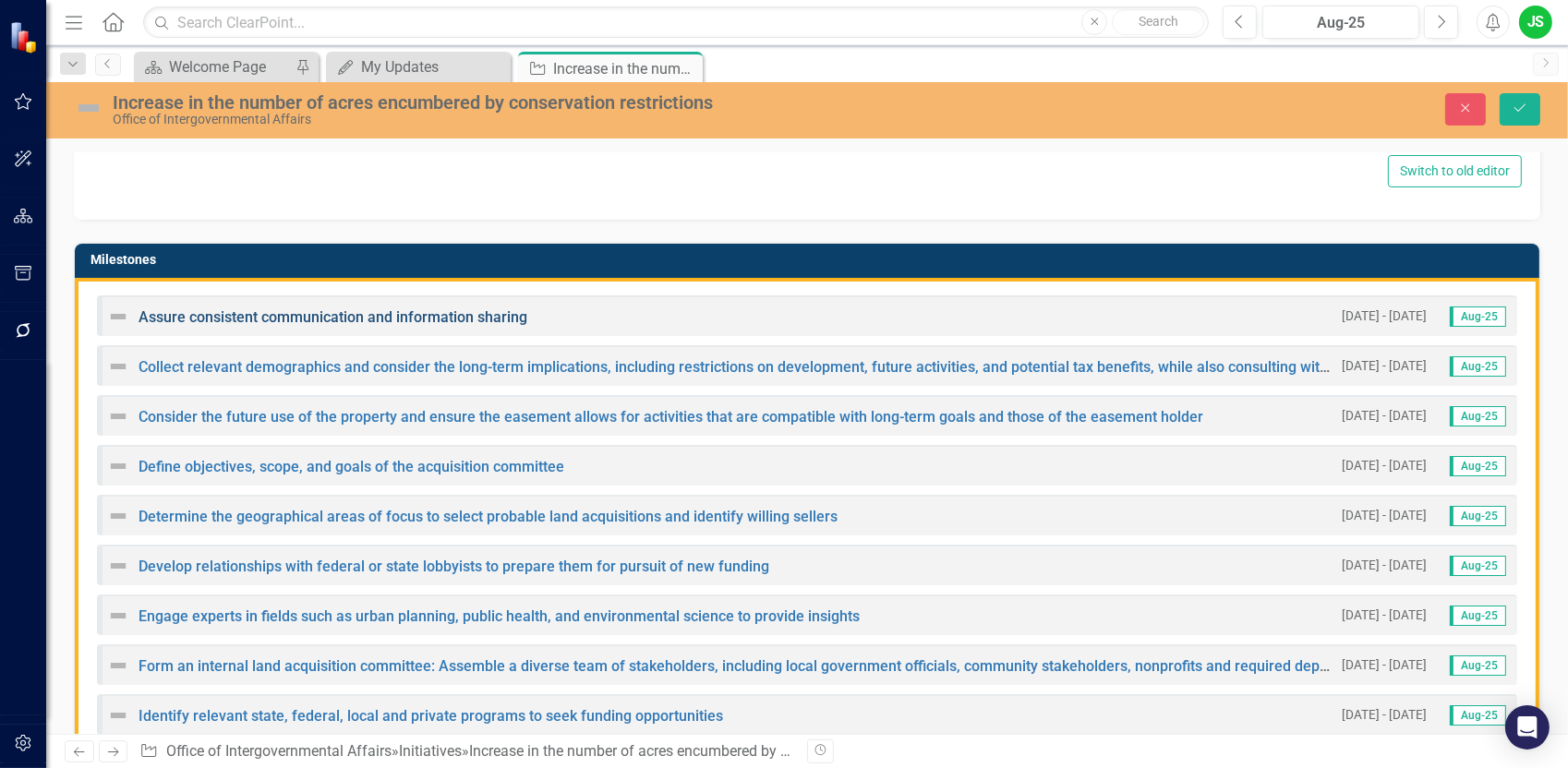
click at [184, 316] on link "Assure consistent communication and information sharing" at bounding box center [333, 317] width 389 height 18
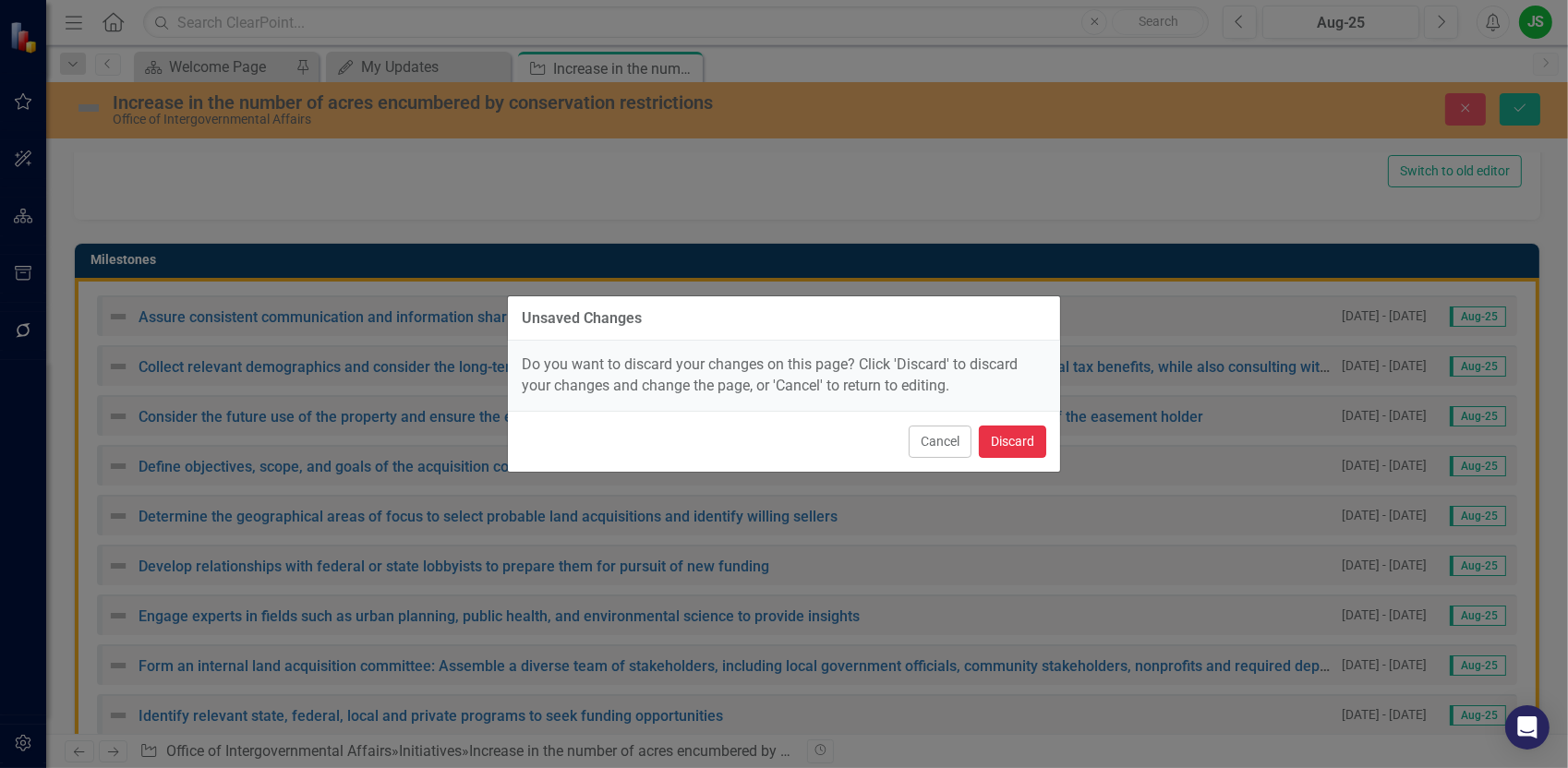
click at [1027, 441] on button "Discard" at bounding box center [1012, 442] width 68 height 32
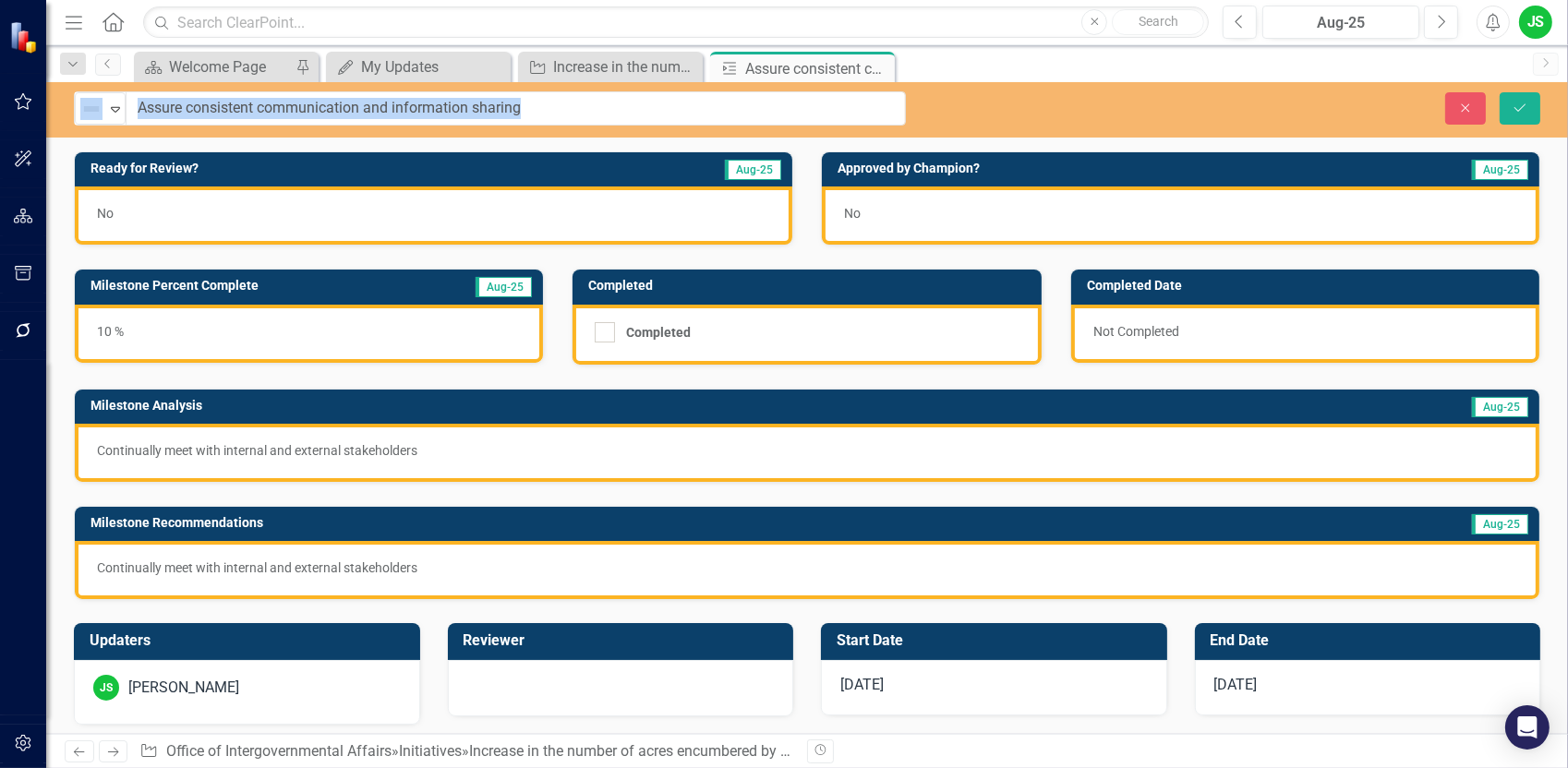
drag, startPoint x: 596, startPoint y: 113, endPoint x: 147, endPoint y: 105, distance: 449.1
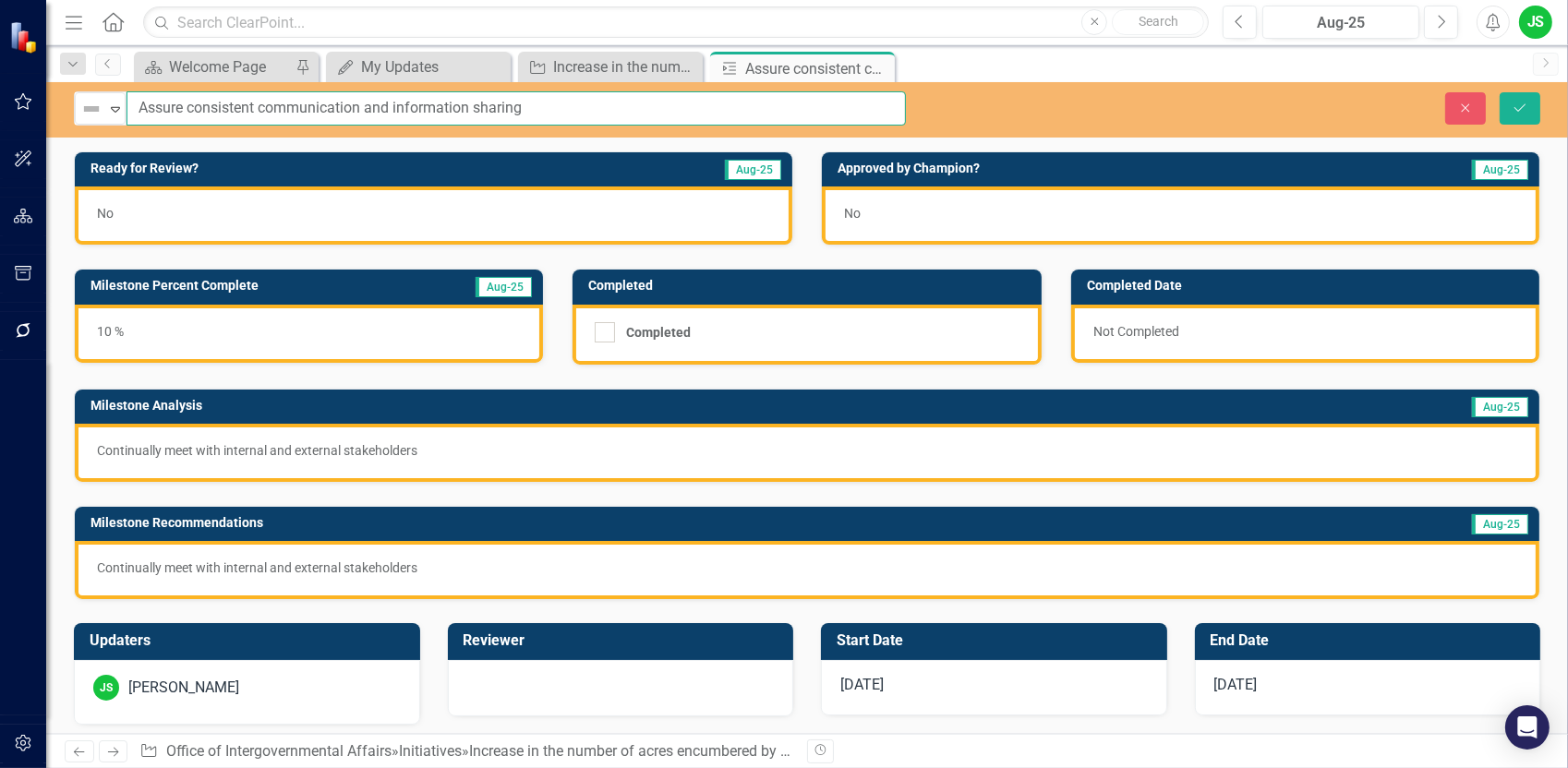
drag, startPoint x: 544, startPoint y: 106, endPoint x: 135, endPoint y: 97, distance: 409.1
click at [135, 97] on input "Assure consistent communication and information sharing" at bounding box center [516, 108] width 779 height 34
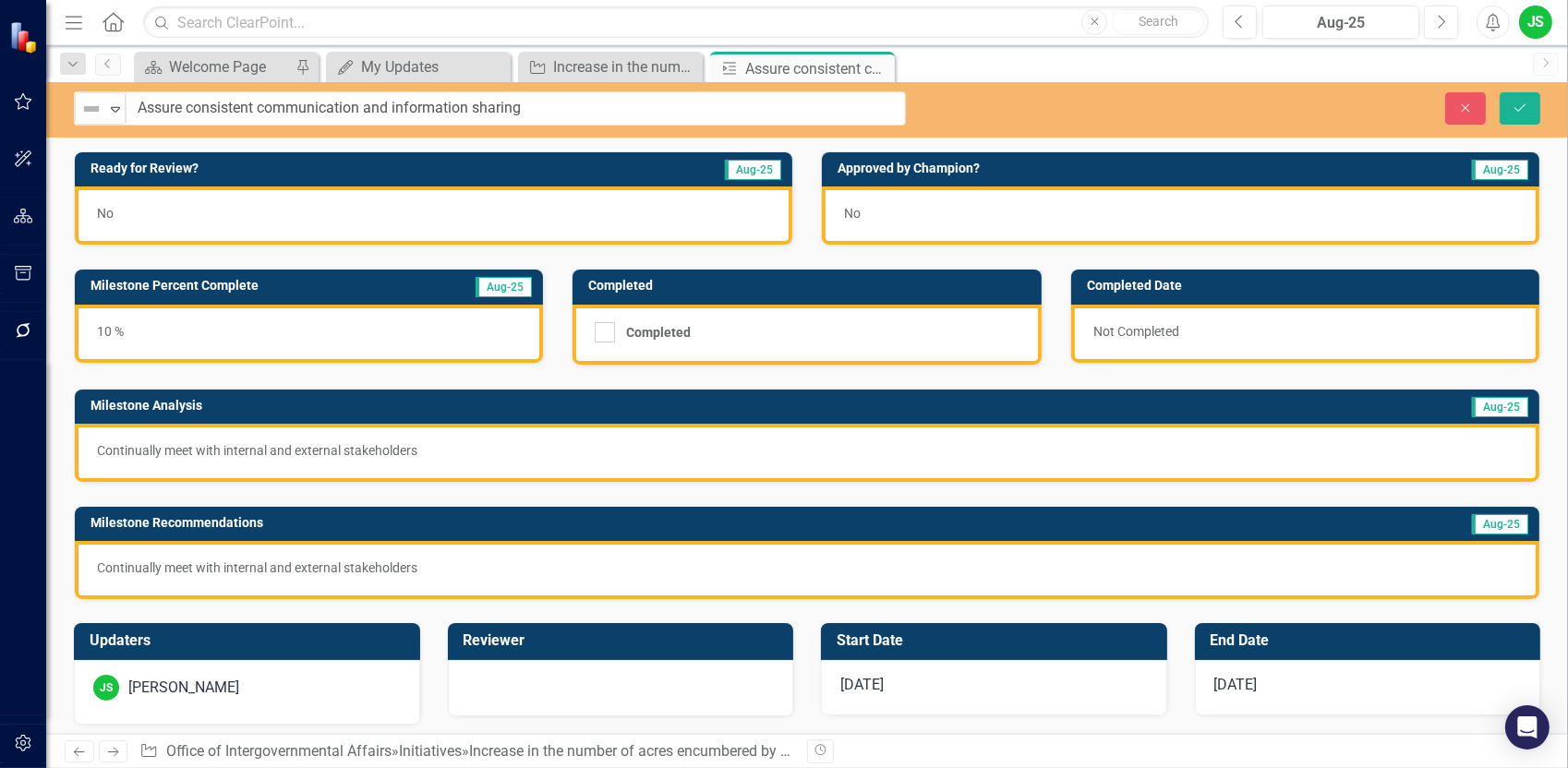
click at [437, 446] on p "Continually meet with internal and external stakeholders" at bounding box center [807, 451] width 1420 height 19
click at [438, 445] on p "Continually meet with internal and external stakeholders" at bounding box center [807, 451] width 1420 height 19
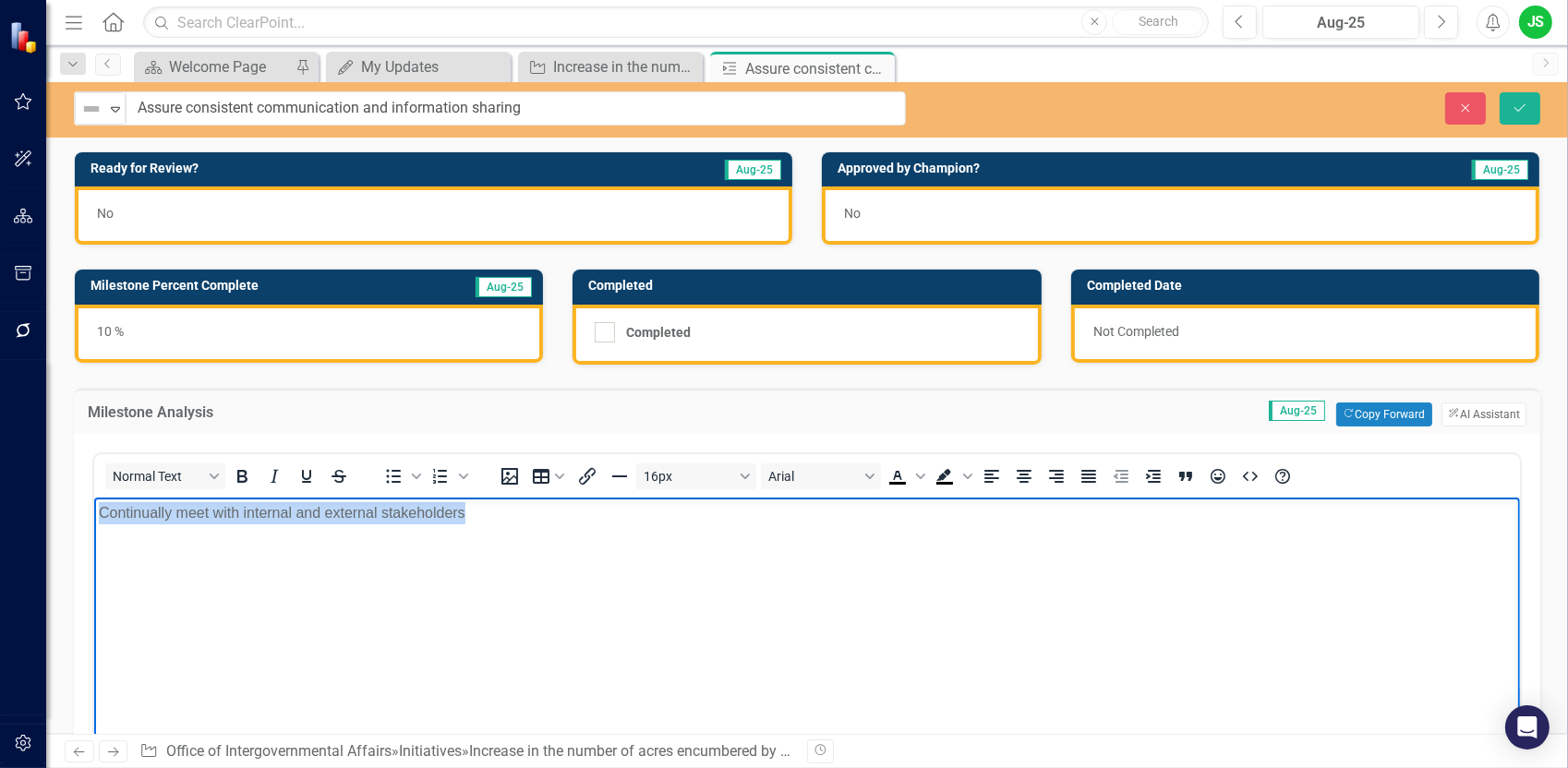
drag, startPoint x: 469, startPoint y: 513, endPoint x: 72, endPoint y: 514, distance: 397.0
click at [93, 514] on html "Continually meet with internal and external stakeholders" at bounding box center [806, 635] width 1426 height 277
copy p "Continually meet with internal and external stakeholders"
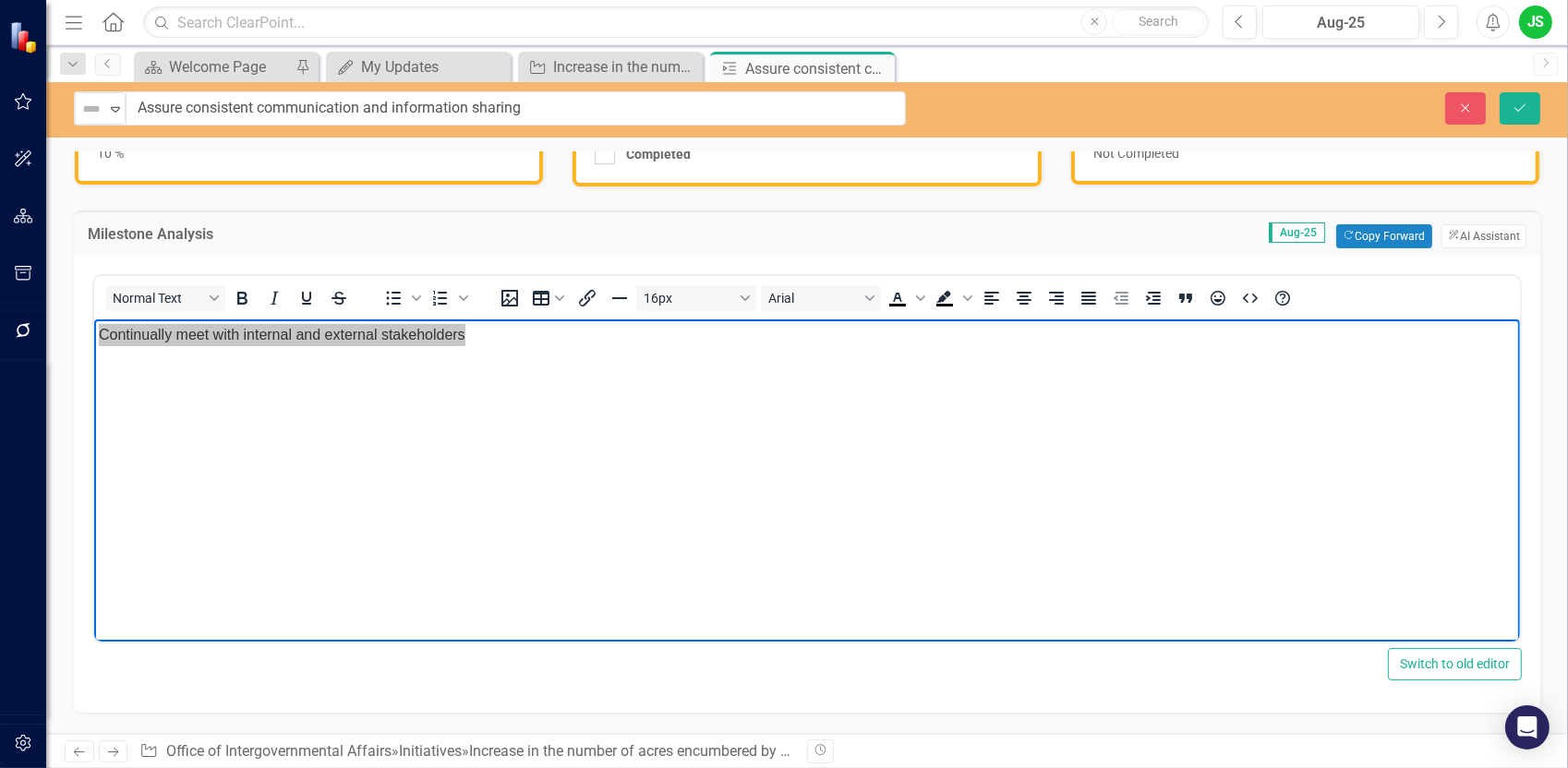
scroll to position [178, 0]
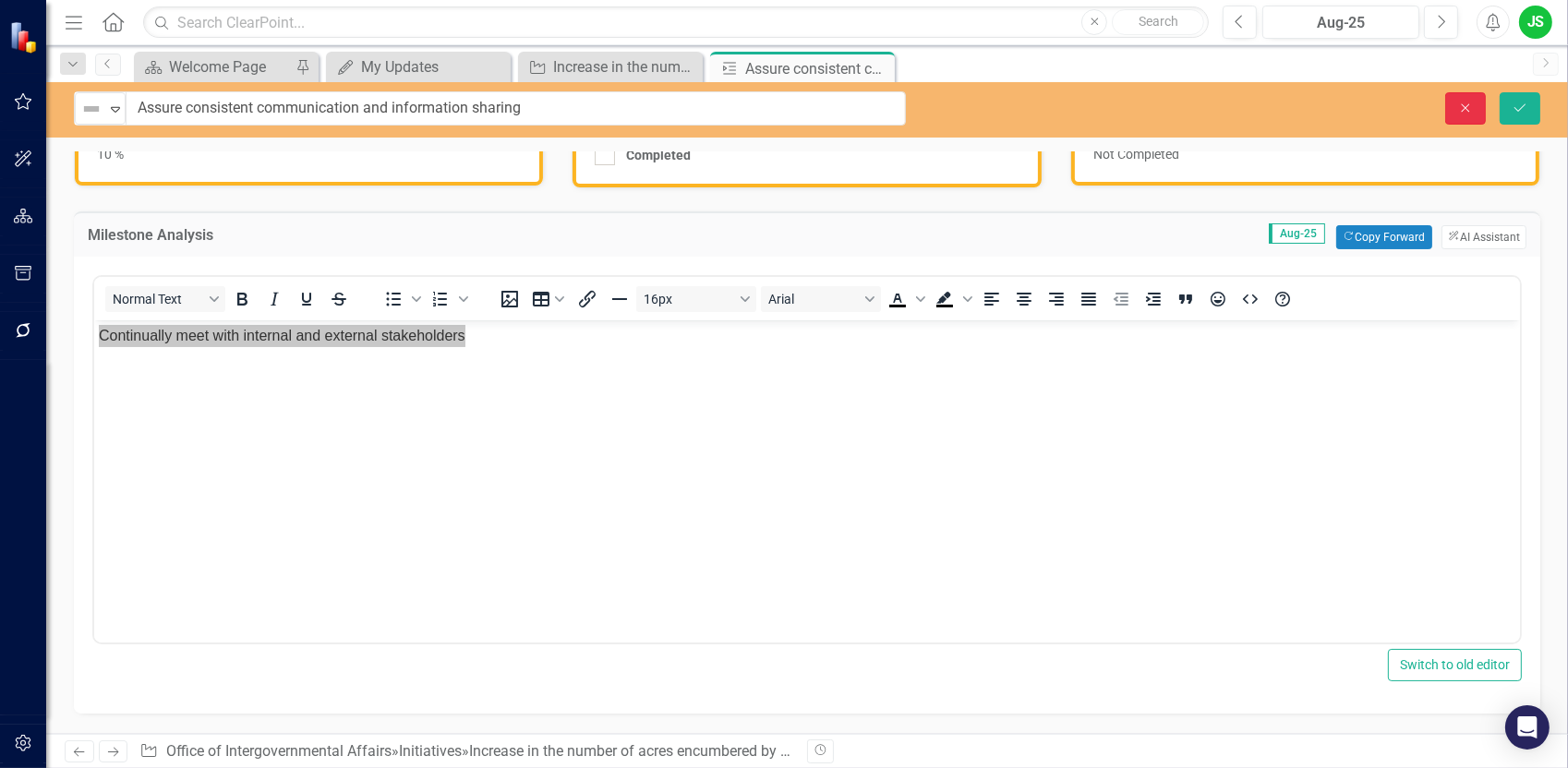
click at [1466, 108] on icon "button" at bounding box center [1466, 107] width 8 height 8
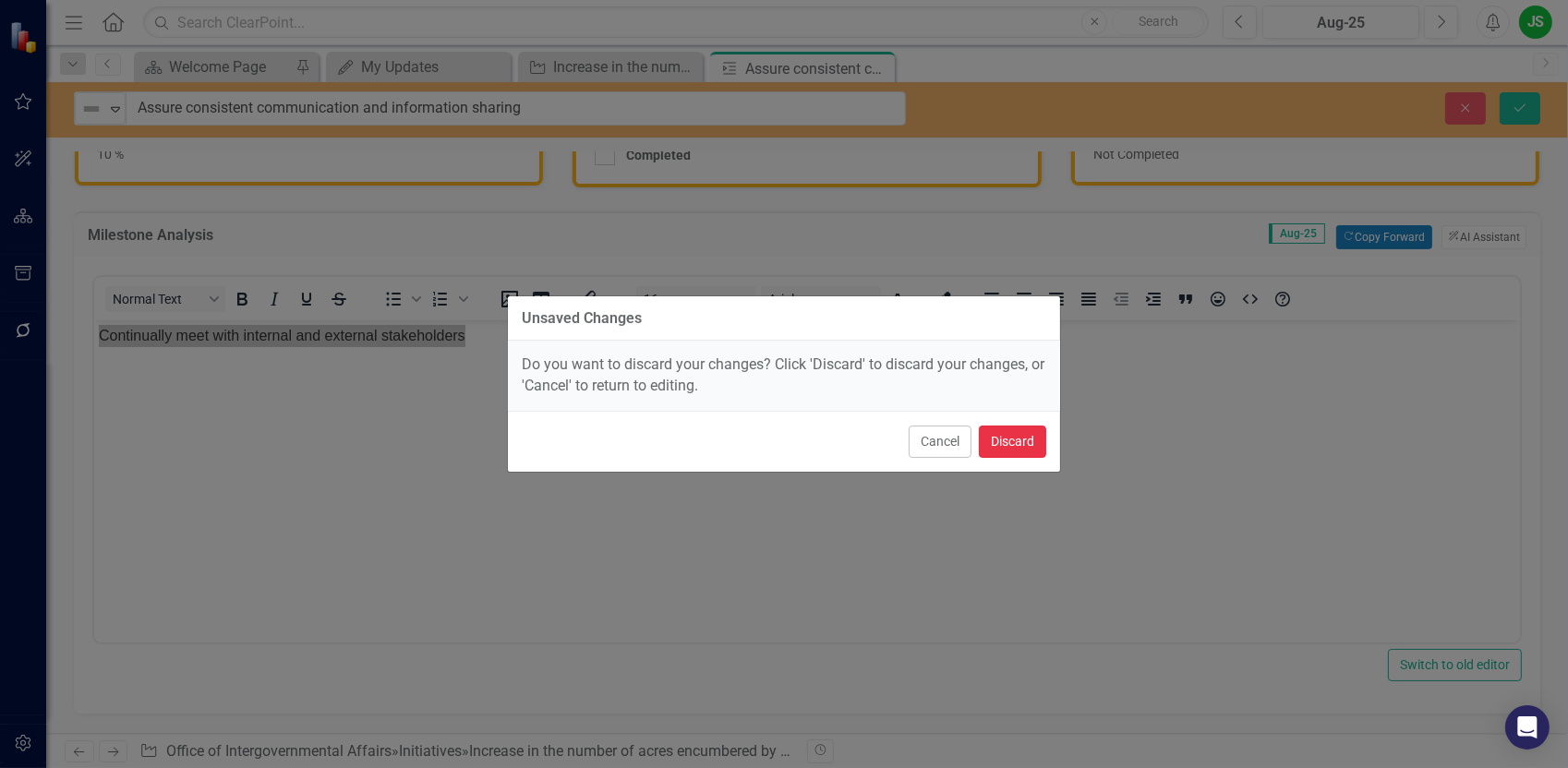
click at [1031, 439] on button "Discard" at bounding box center [1012, 442] width 68 height 32
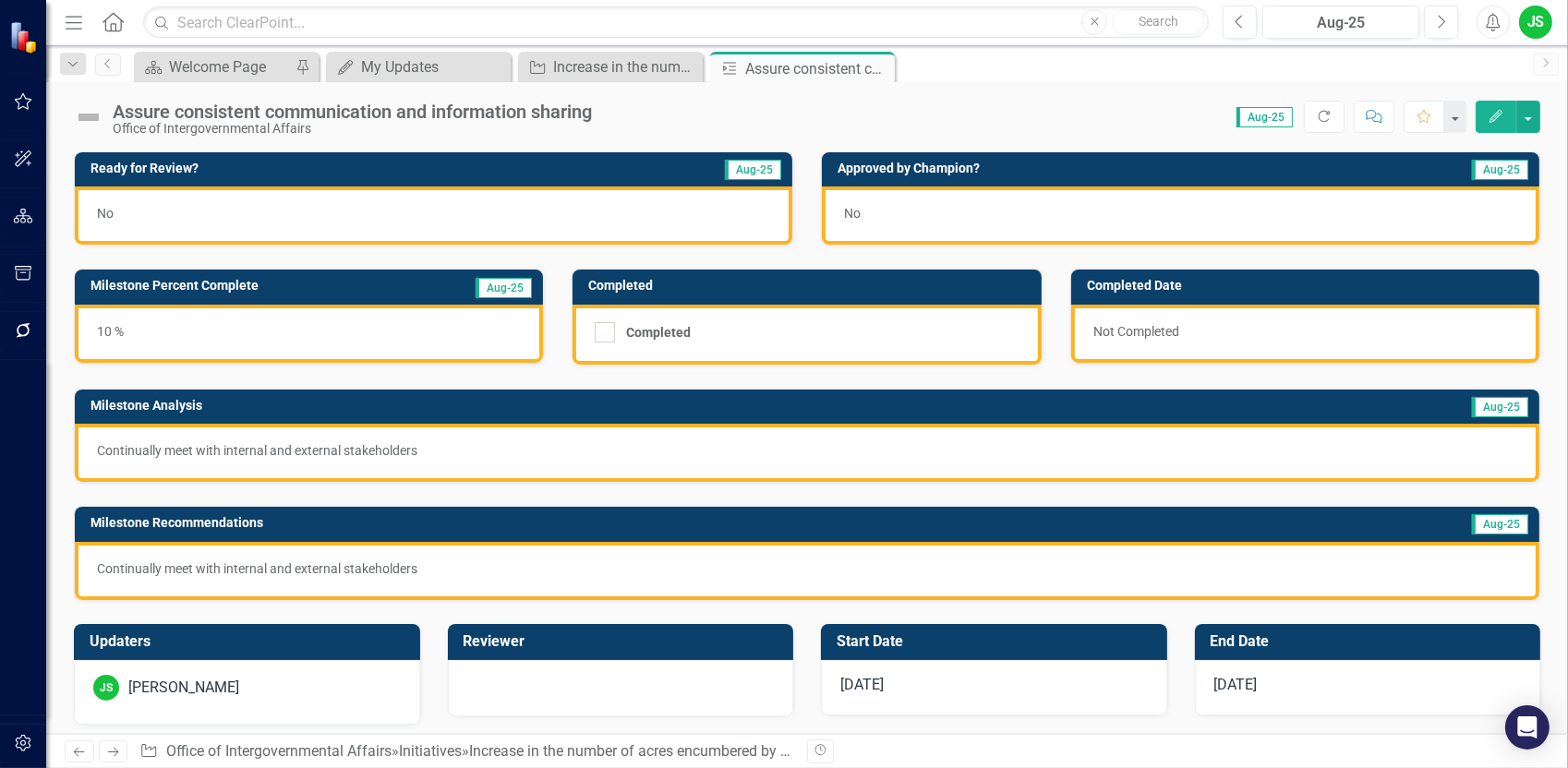
scroll to position [0, 0]
click at [880, 71] on icon at bounding box center [877, 69] width 10 height 10
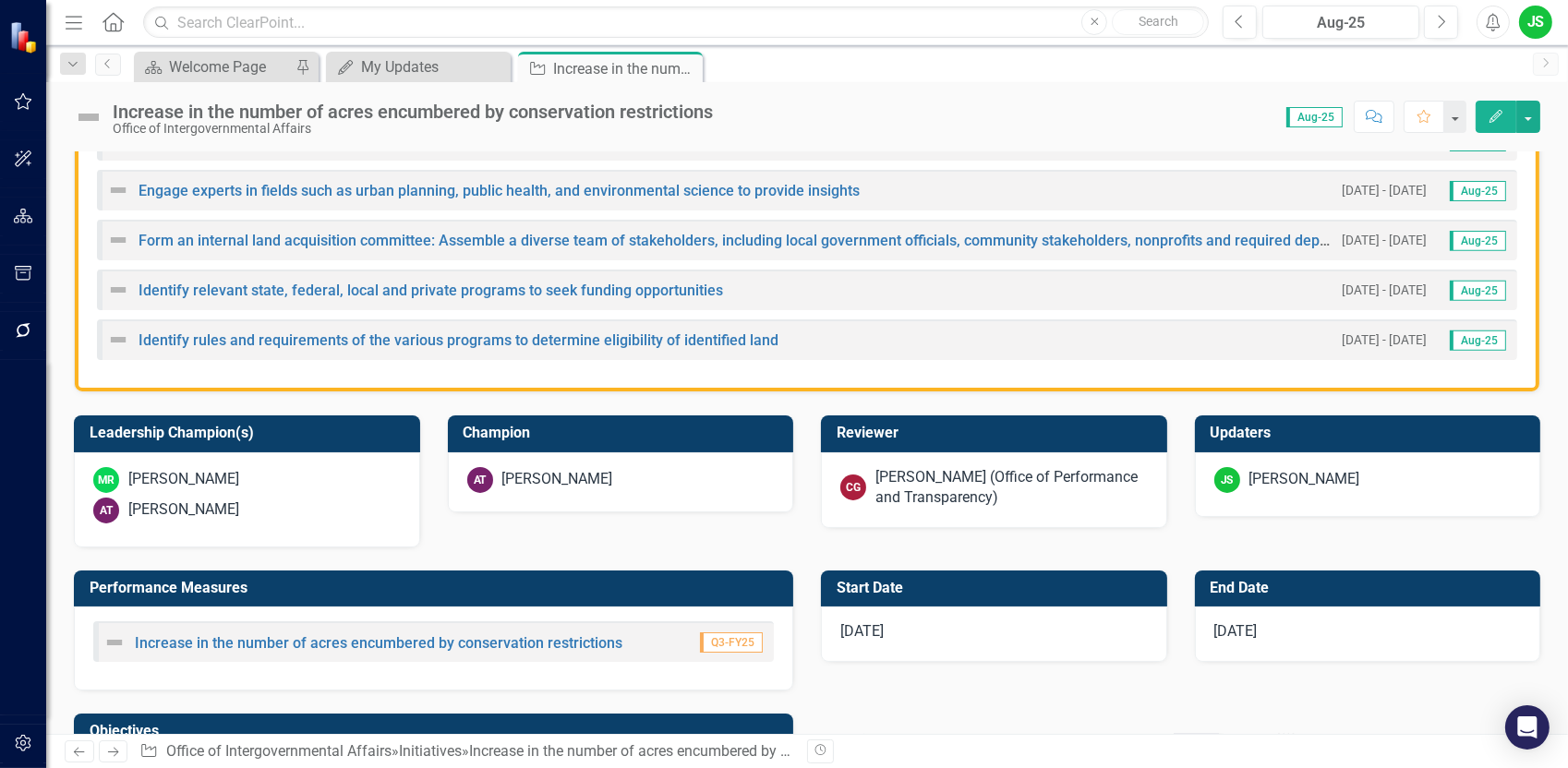
scroll to position [1016, 0]
